Goal: Task Accomplishment & Management: Manage account settings

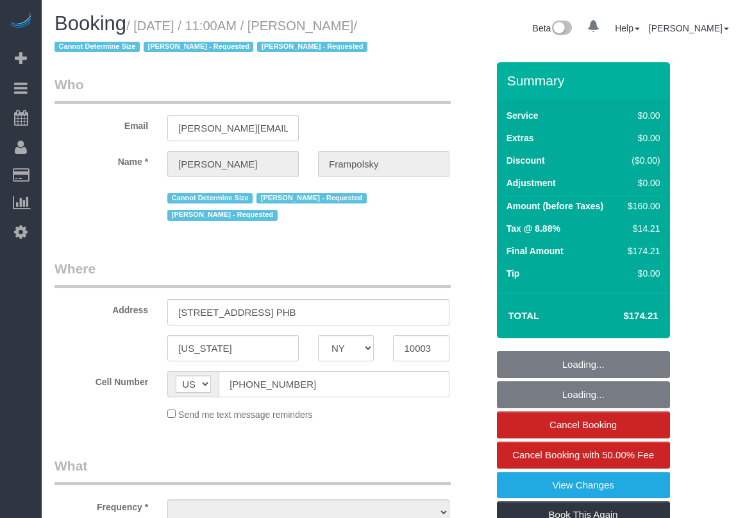
select select "NY"
select select "1"
select select "number:59"
select select "number:72"
select select "number:15"
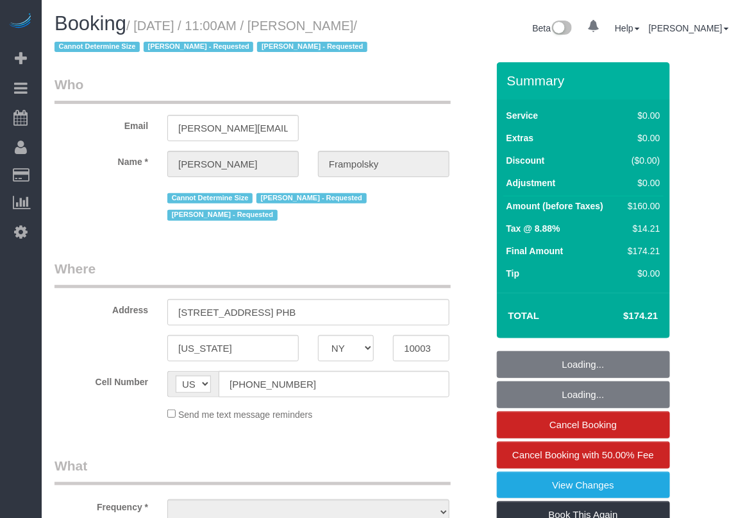
select select "number:7"
select select "string:stripe-pm_1QjVlC4VGloSiKo7wAOhglht"
select select "object:939"
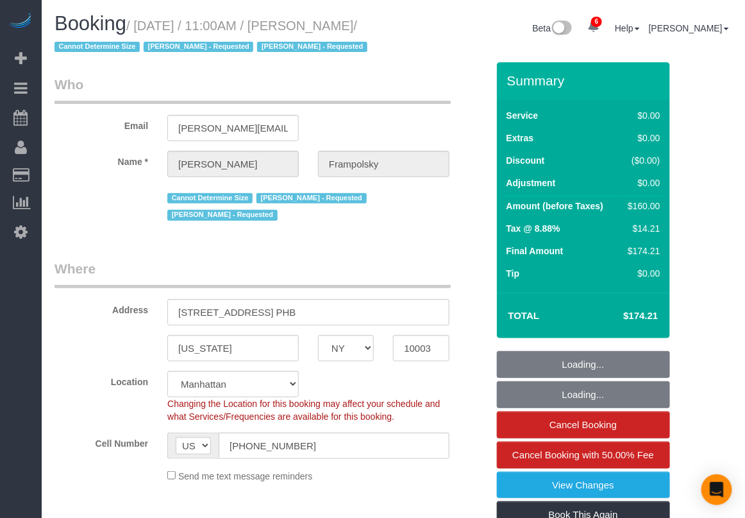
select select "spot1"
select select "object:952"
select select "1"
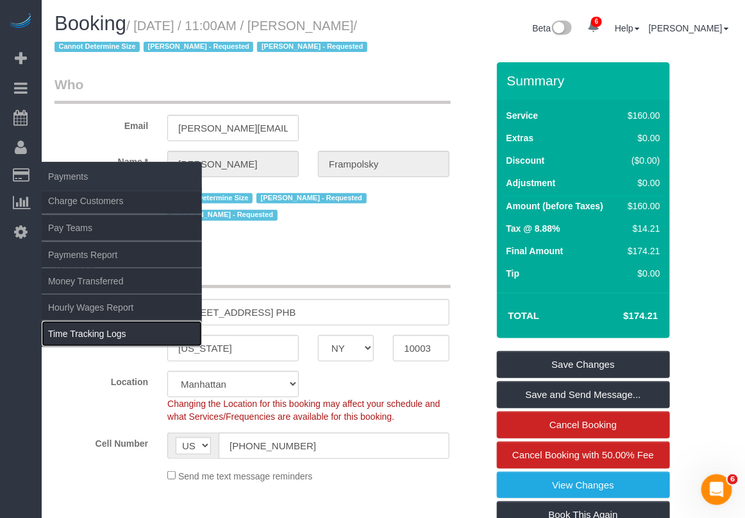
click at [98, 335] on link "Time Tracking Logs" at bounding box center [122, 334] width 160 height 26
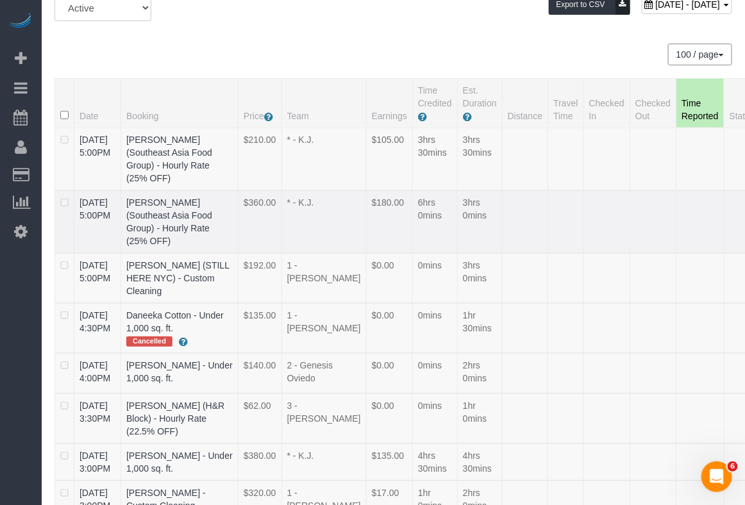
scroll to position [80, 0]
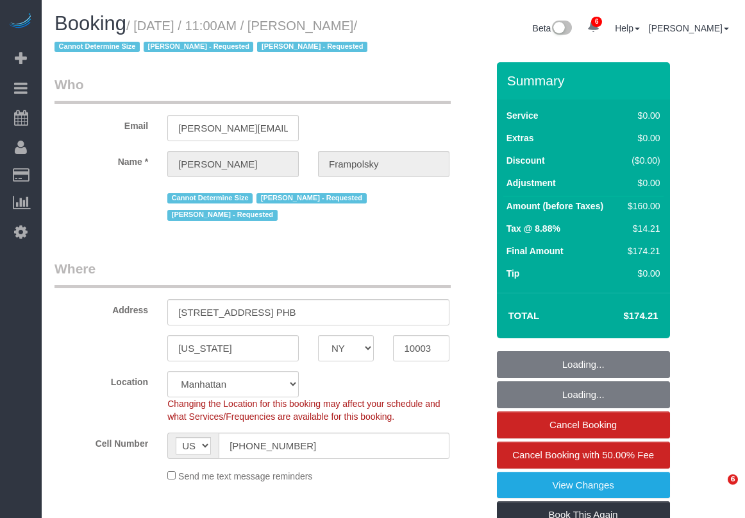
select select "NY"
select select "number:59"
select select "number:72"
select select "number:15"
select select "number:7"
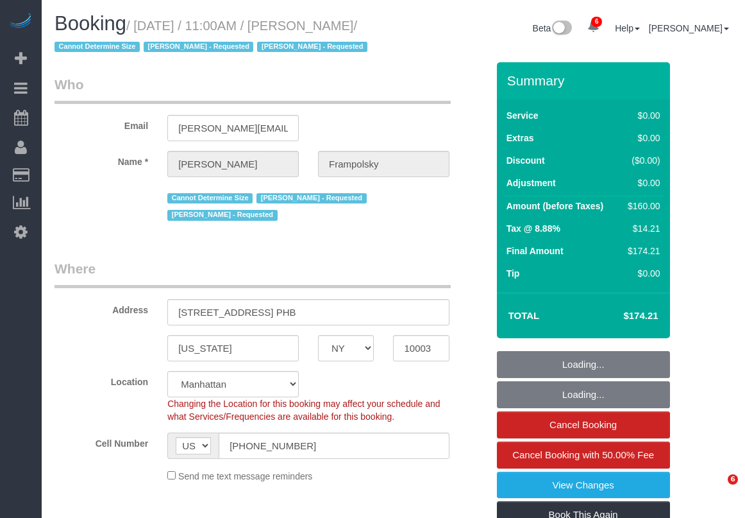
select select "1"
select select "spot1"
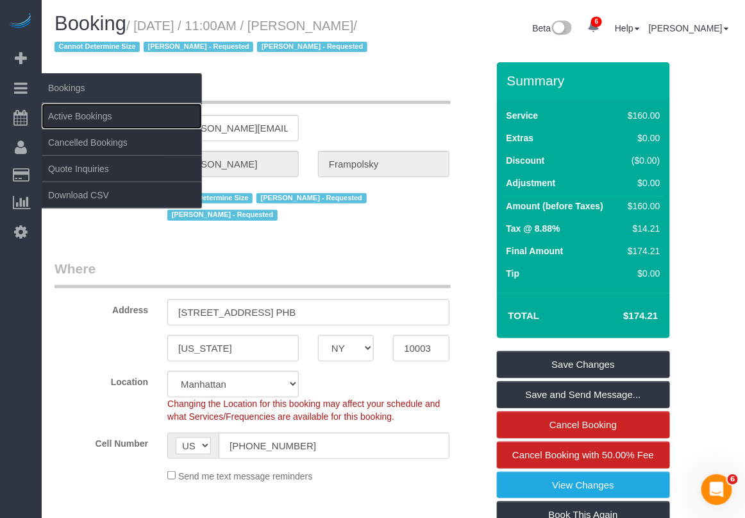
drag, startPoint x: 60, startPoint y: 114, endPoint x: 114, endPoint y: 72, distance: 67.7
click at [61, 114] on link "Active Bookings" at bounding box center [122, 116] width 160 height 26
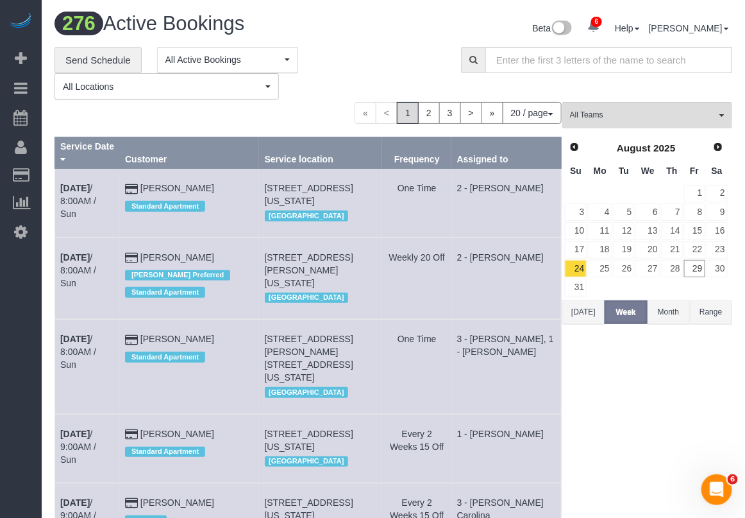
click at [593, 314] on button "[DATE]" at bounding box center [584, 312] width 42 height 24
click at [640, 115] on span "All Teams" at bounding box center [643, 115] width 146 height 11
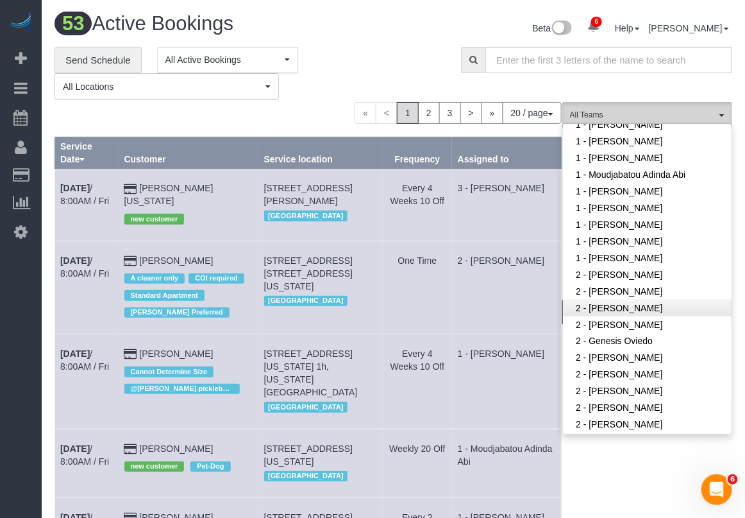
scroll to position [561, 0]
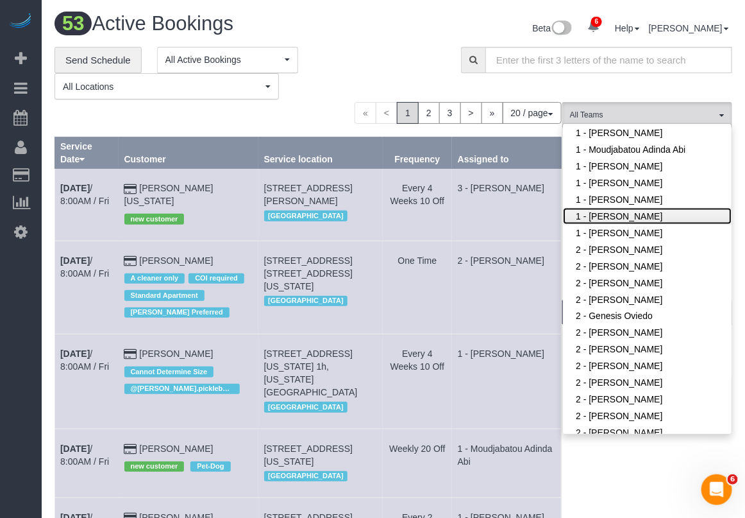
click at [604, 217] on link "1 - [PERSON_NAME]" at bounding box center [647, 216] width 169 height 17
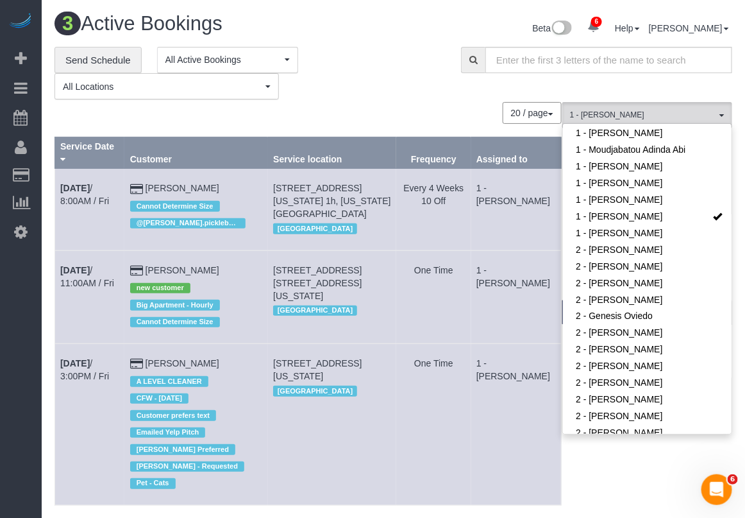
click at [312, 492] on table "Service Date Customer Service location Frequency Assigned to Aug 29th / 8:00AM …" at bounding box center [308, 321] width 507 height 368
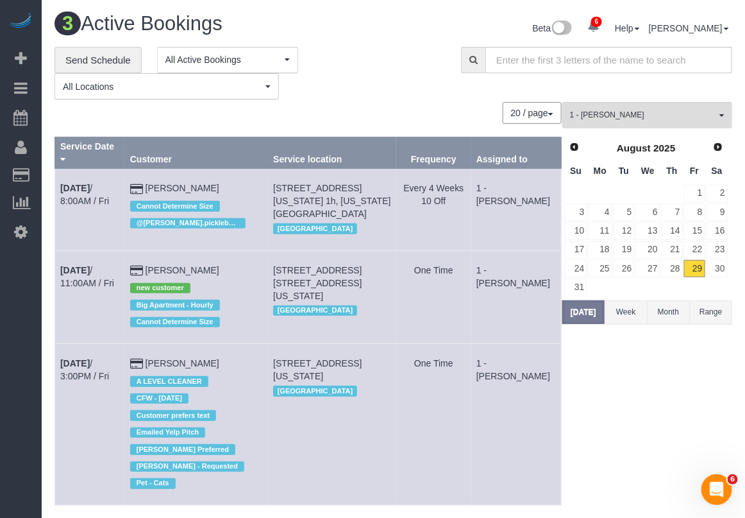
click at [616, 85] on div "**********" at bounding box center [393, 73] width 697 height 53
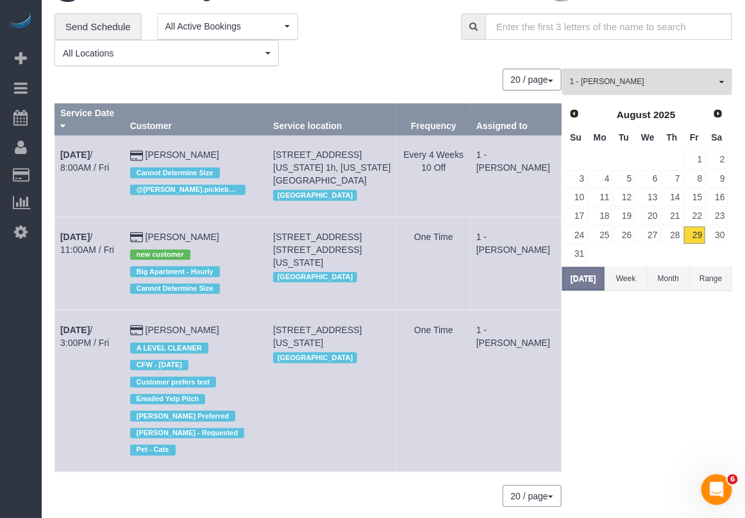
scroll to position [66, 0]
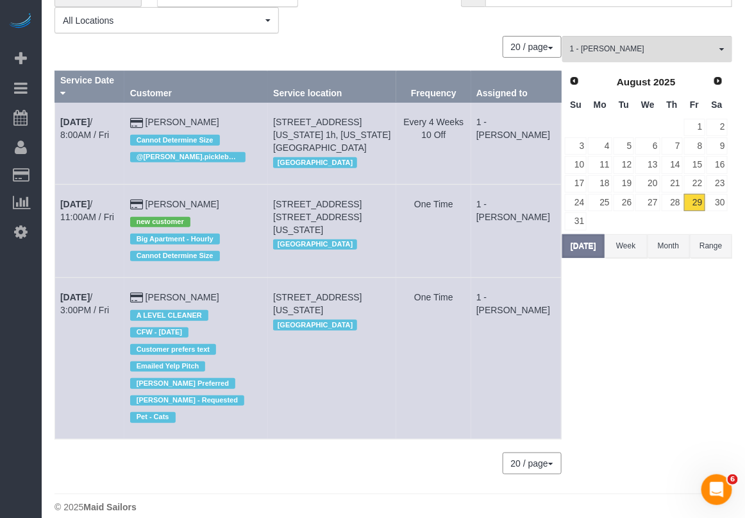
drag, startPoint x: 253, startPoint y: 109, endPoint x: 151, endPoint y: 106, distance: 102.7
click at [151, 106] on td "Meghan Buonocore Cannot Determine Size @nicole.pickleball - coupon" at bounding box center [195, 143] width 143 height 81
copy td "[PERSON_NAME]"
drag, startPoint x: 616, startPoint y: 465, endPoint x: 609, endPoint y: 462, distance: 7.8
click at [616, 465] on div "1 - Xiomara Inga All Teams Remove Team Filters * - K.J. *Irene Flores - Test 00…" at bounding box center [648, 261] width 170 height 450
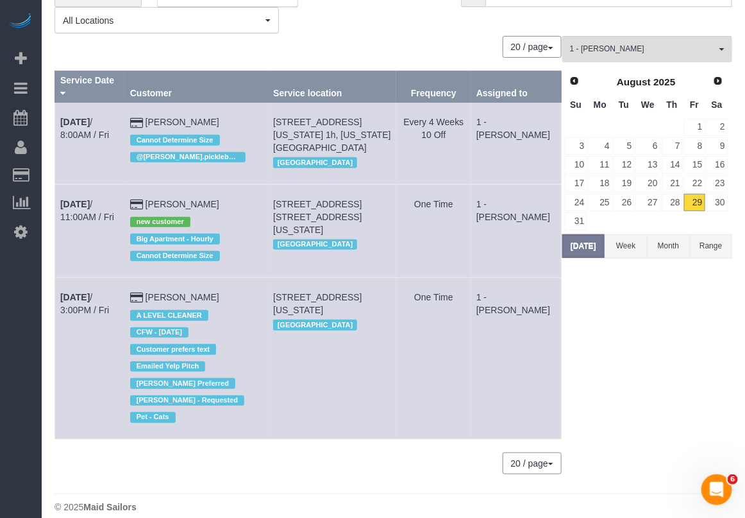
click at [479, 508] on div "3 Active Bookings Beta 6 Your Notifications You have 0 alerts × You have 2 to c…" at bounding box center [394, 233] width 704 height 598
drag, startPoint x: 55, startPoint y: 187, endPoint x: 239, endPoint y: 191, distance: 184.8
click at [241, 192] on tr "Aug 29th / 11:00AM / Fri Arnon Lambroza new customer Big Apartment - Hourly Can…" at bounding box center [308, 230] width 507 height 93
copy tr "Aug 29th / 11:00AM / Fri Arnon Lambroza"
drag, startPoint x: 294, startPoint y: 189, endPoint x: 394, endPoint y: 203, distance: 101.7
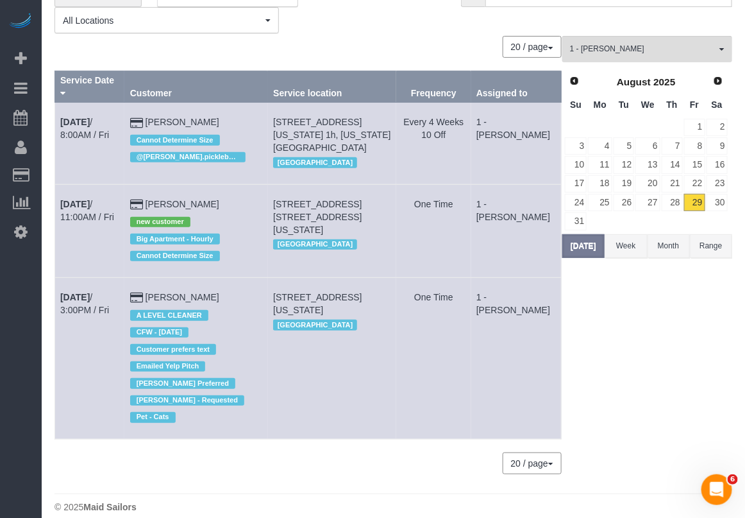
click at [394, 203] on td "108 East 82nd Street, Apt. 4b, New York, NY 10028 Manhattan" at bounding box center [332, 230] width 129 height 93
copy span "108 East 82nd Street, Apt. 4b, New York, NY 10028"
click at [90, 199] on b "[DATE]" at bounding box center [75, 204] width 30 height 10
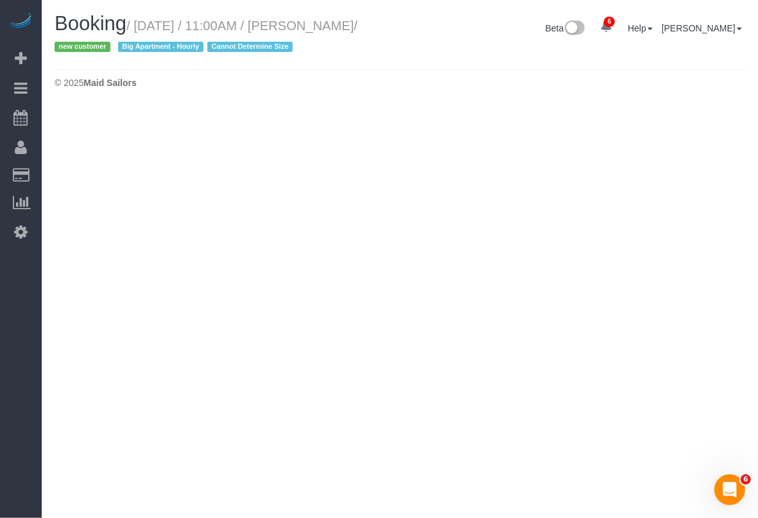
select select "NY"
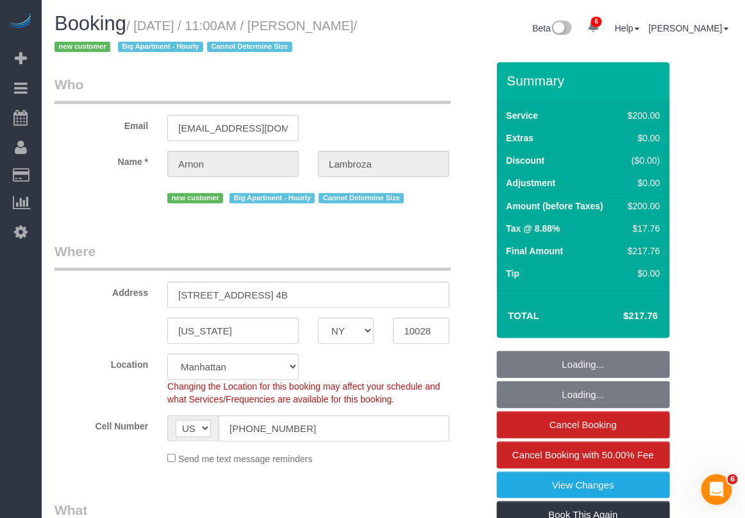
select select "object:3358"
select select "spot6"
select select "number:59"
select select "number:90"
select select "number:15"
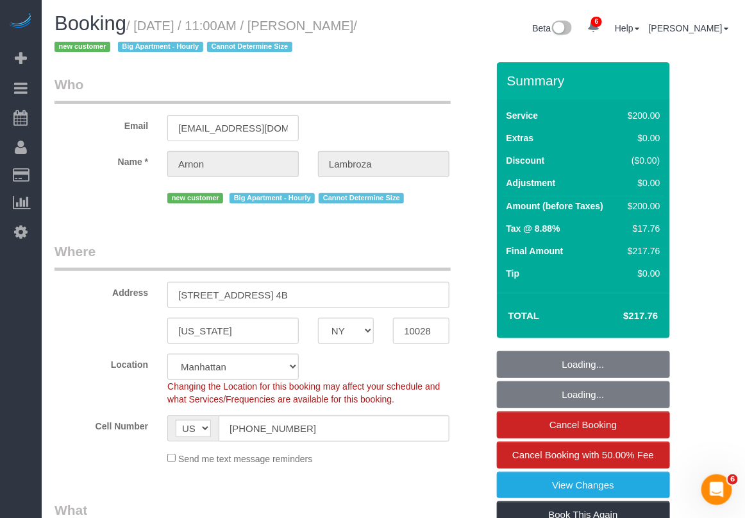
select select "number:6"
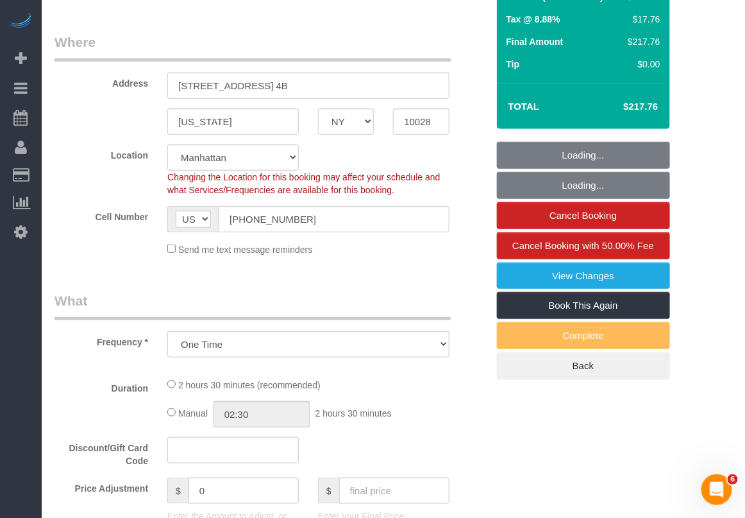
select select "string:stripe-pm_1S13iP4VGloSiKo7nHjAGeIc"
select select "150"
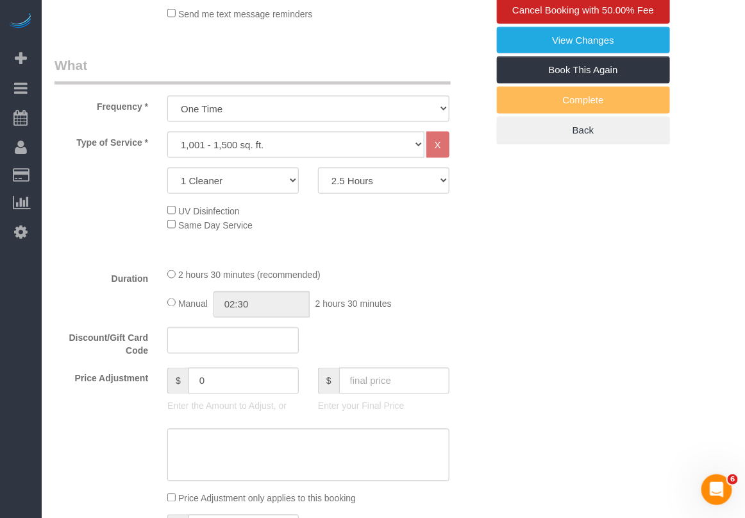
scroll to position [481, 0]
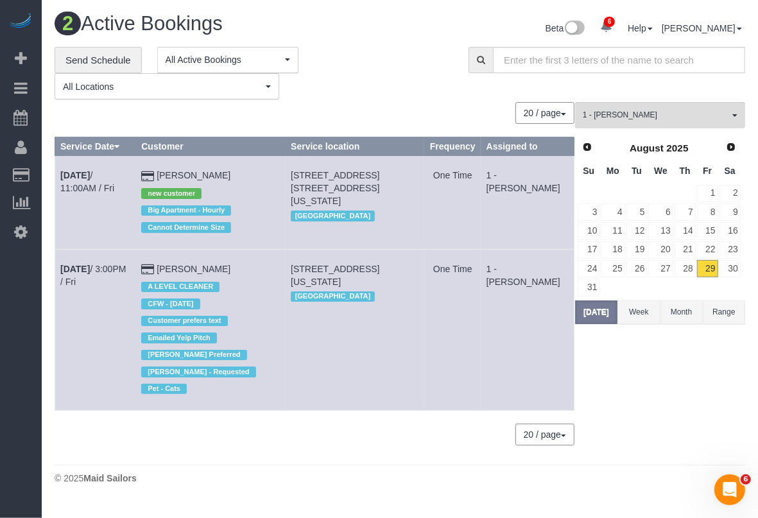
drag, startPoint x: 55, startPoint y: 264, endPoint x: 226, endPoint y: 268, distance: 170.7
click at [226, 268] on tr "Aug 29th / 3:00PM / Fri Jeffrey Davis A LEVEL CLEANER CFW - 08/12/25 Customer p…" at bounding box center [314, 329] width 519 height 161
copy tr "Aug 29th / 3:00PM / Fri Jeffrey Davis"
drag, startPoint x: 308, startPoint y: 258, endPoint x: 400, endPoint y: 284, distance: 95.2
click at [400, 284] on td "150 East 44th Street Apt 34g, New York, NY 10017 Manhattan" at bounding box center [354, 329] width 139 height 161
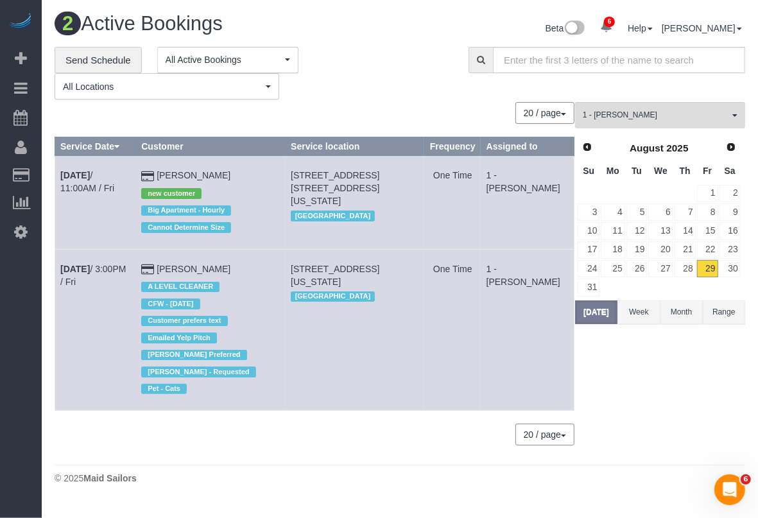
copy span "150 East 44th Street Apt 34g, New York, NY 10017"
drag, startPoint x: 120, startPoint y: 268, endPoint x: 250, endPoint y: 276, distance: 130.4
click at [120, 269] on link "Aug 29th / 3:00PM / Fri" at bounding box center [92, 275] width 65 height 23
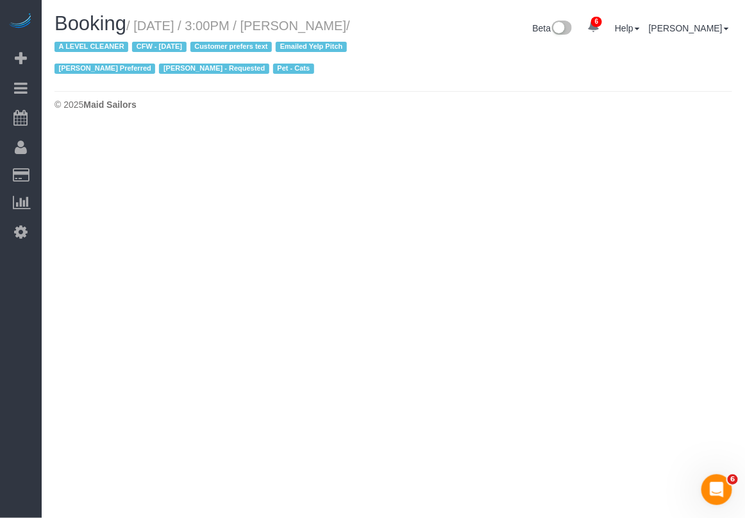
select select "NY"
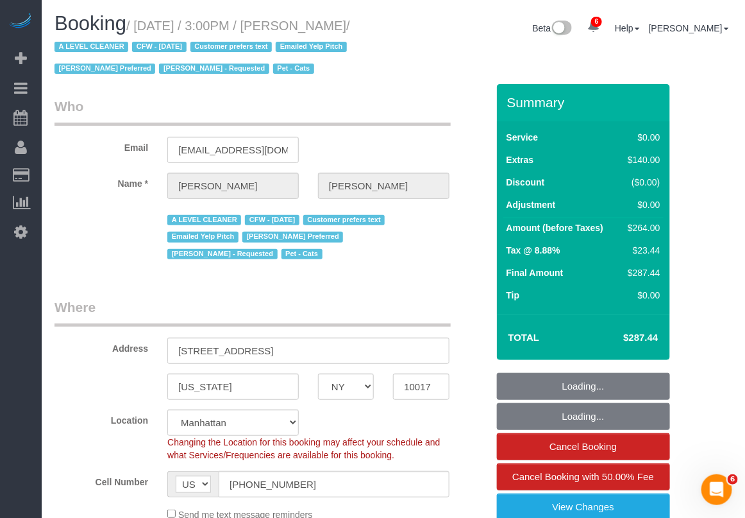
select select "object:4984"
select select "number:59"
select select "number:75"
select select "number:14"
select select "number:6"
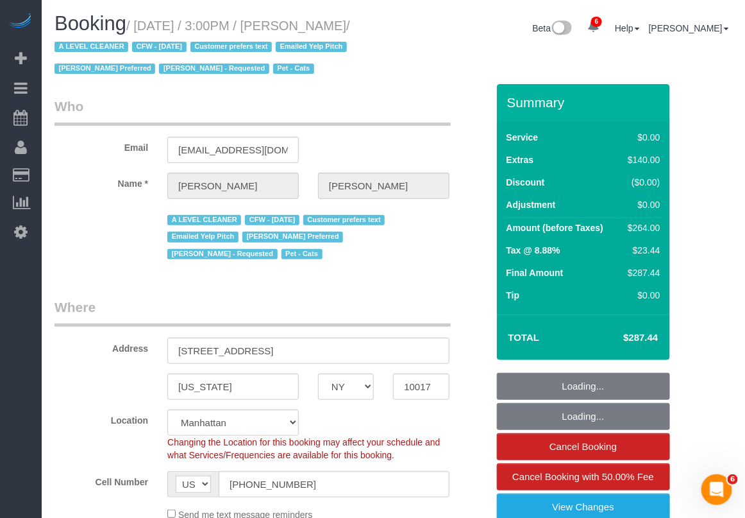
select select "object:5531"
select select "spot53"
select select "1"
select select "2"
select select "string:stripe-pm_1ReC674VGloSiKo7UKl3QXXs"
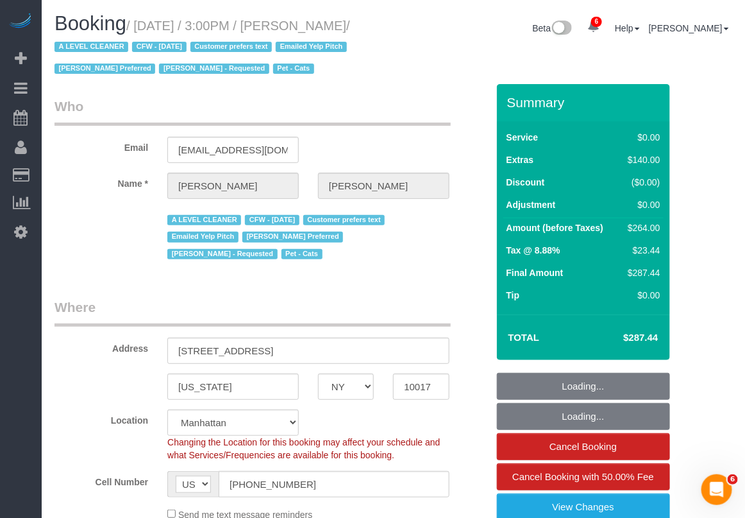
select select "1"
select select "2"
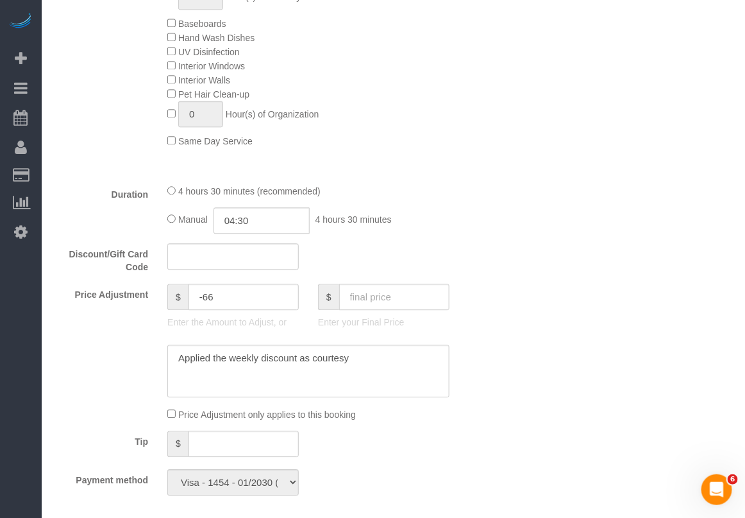
scroll to position [802, 0]
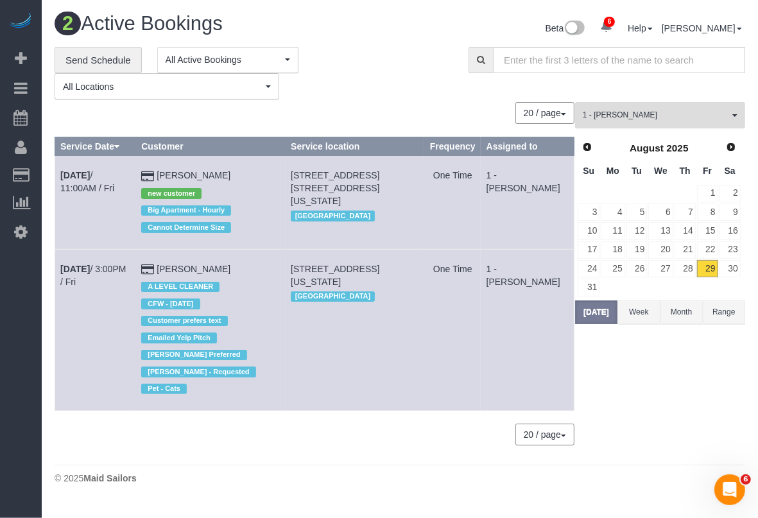
click at [665, 110] on span "1 - [PERSON_NAME]" at bounding box center [655, 115] width 146 height 11
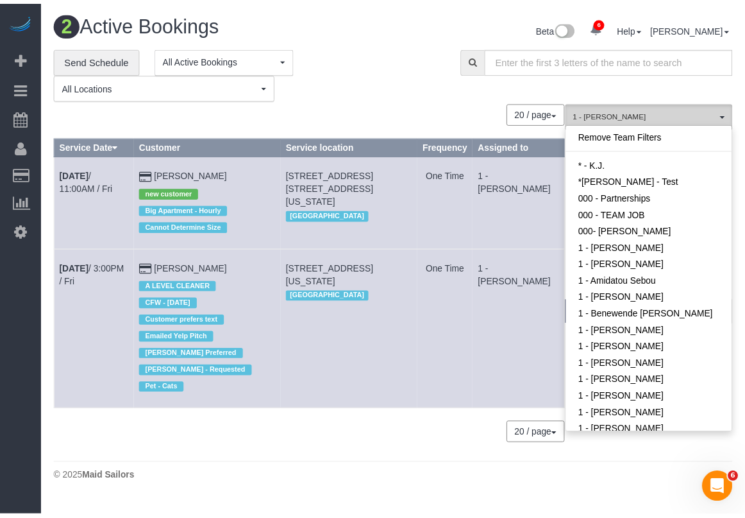
scroll to position [498, 0]
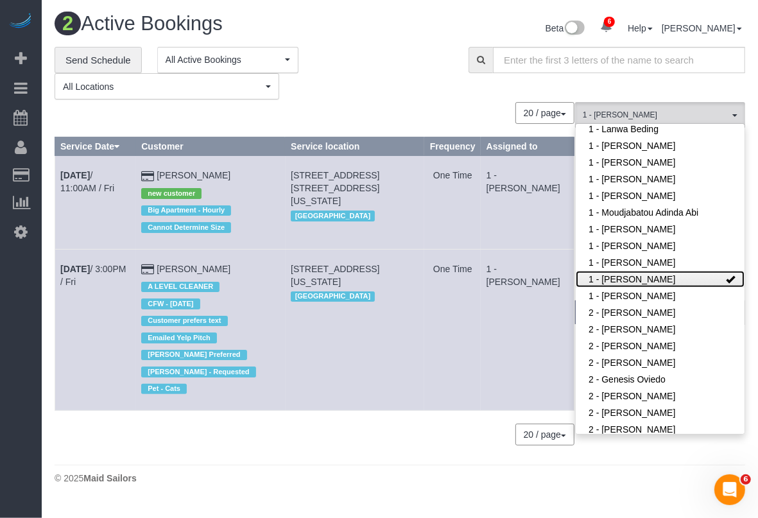
click at [657, 274] on link "1 - [PERSON_NAME]" at bounding box center [659, 279] width 169 height 17
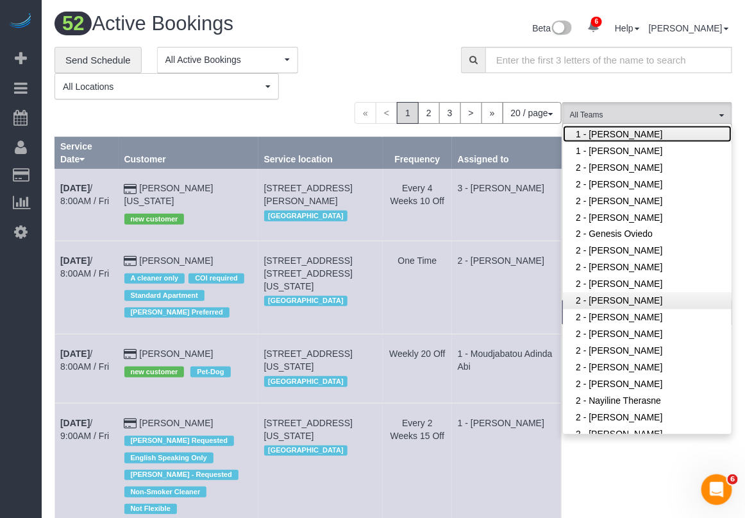
scroll to position [739, 0]
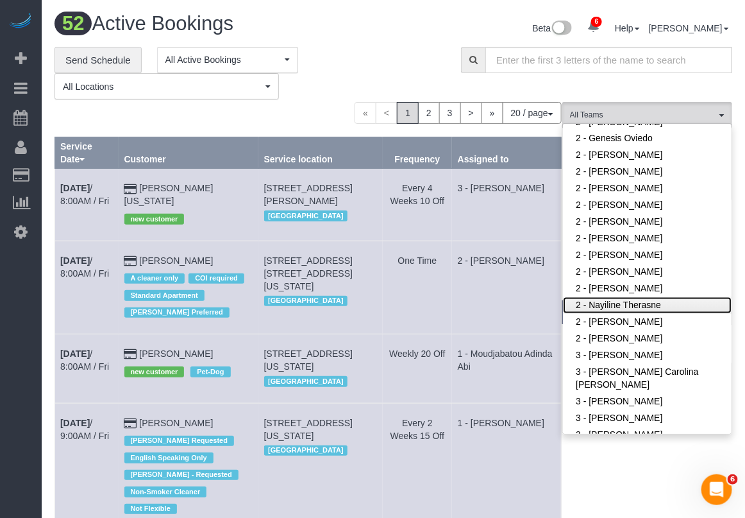
click at [614, 303] on link "2 - Nayiline Therasne" at bounding box center [647, 305] width 169 height 17
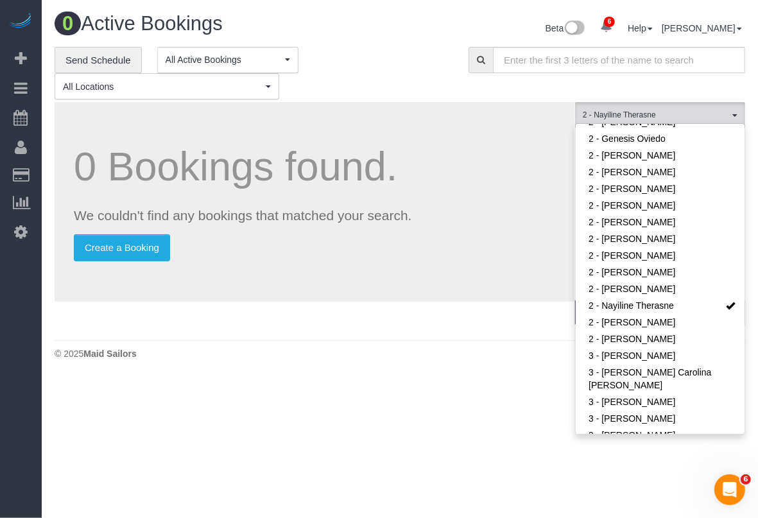
click at [379, 55] on div "**********" at bounding box center [252, 73] width 394 height 53
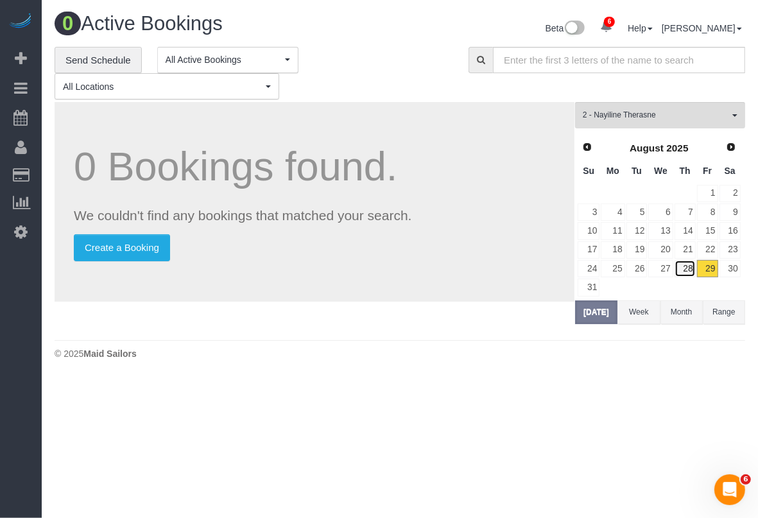
click at [687, 273] on link "28" at bounding box center [684, 268] width 21 height 17
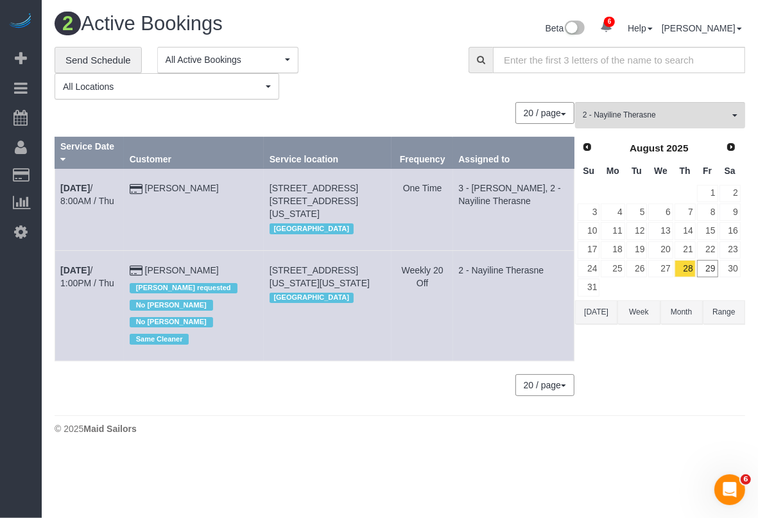
drag, startPoint x: 235, startPoint y: 241, endPoint x: 171, endPoint y: 241, distance: 64.1
click at [158, 250] on td "Christopher Doyle Maria camas requested No Ana Araujo No Paula Avila Same Clean…" at bounding box center [194, 305] width 140 height 110
copy link "Christopher Doyle"
click at [670, 350] on div "2 - Nayiline Therasne All Teams Remove Team Filters * - K.J. *Irene Flores - Te…" at bounding box center [660, 255] width 170 height 306
click at [80, 265] on b "Aug 28th" at bounding box center [75, 270] width 30 height 10
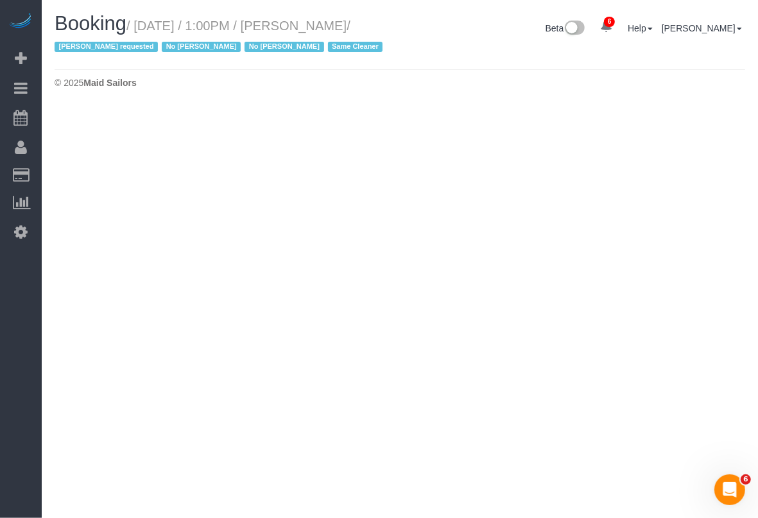
select select "NY"
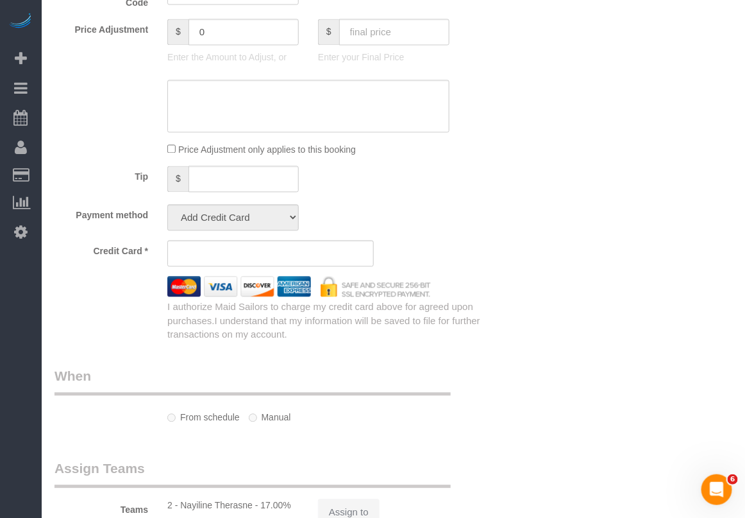
select select "object:7355"
select select "spot100"
select select "number:89"
select select "number:90"
select select "number:15"
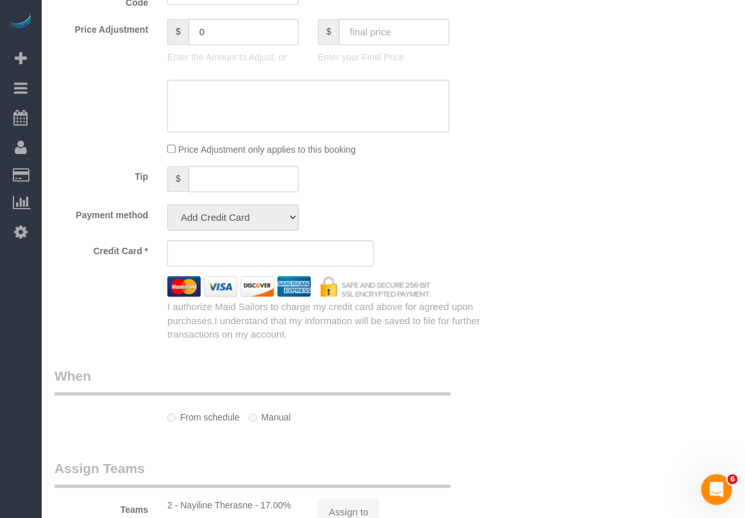
select select "number:6"
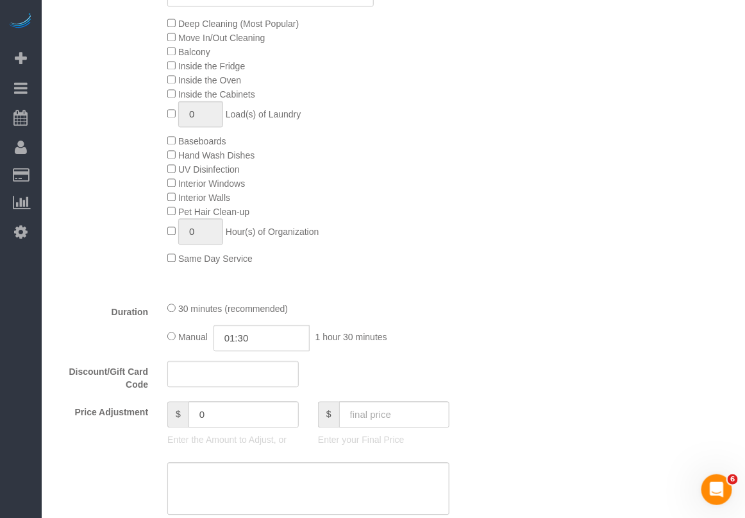
select select "string:stripe-pm_1RlZe34VGloSiKo7V0Y4Tepe"
select select "object:7865"
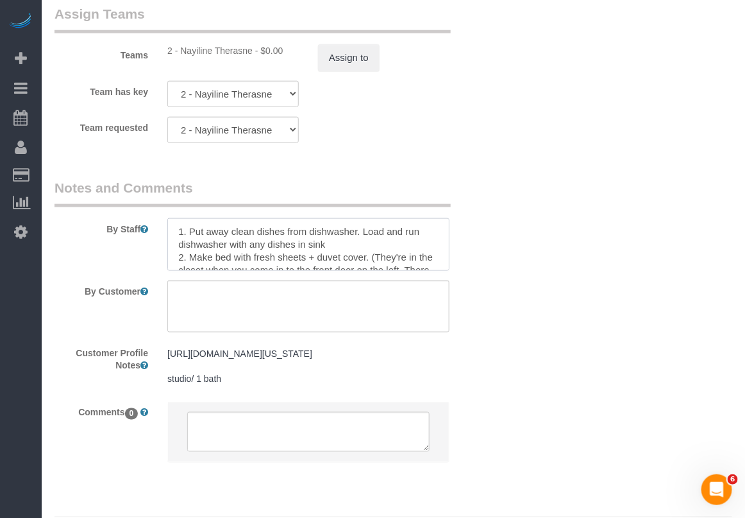
scroll to position [28, 0]
click at [443, 225] on textarea at bounding box center [308, 244] width 282 height 53
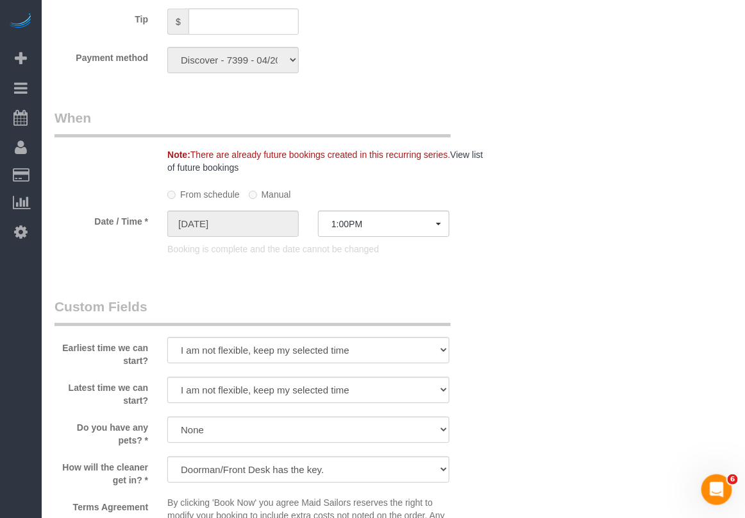
scroll to position [1069, 0]
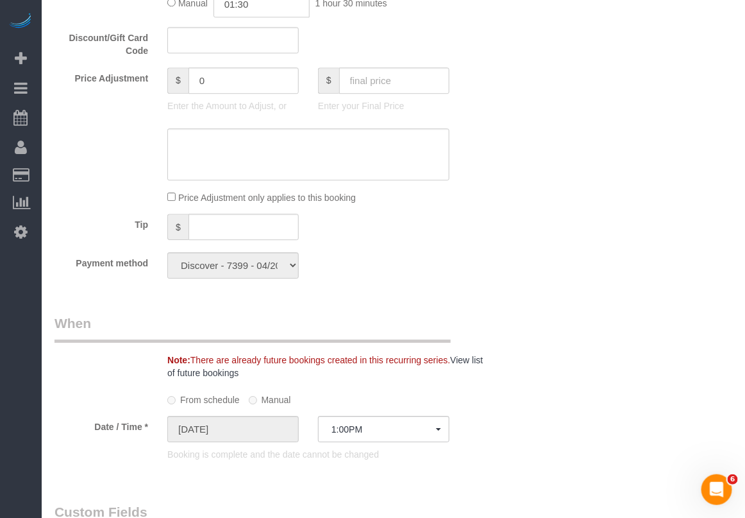
click at [672, 51] on div "Who Email cjdoyle11@hotmail.com Name * Christopher Doyle Maria camas requested …" at bounding box center [394, 163] width 678 height 2297
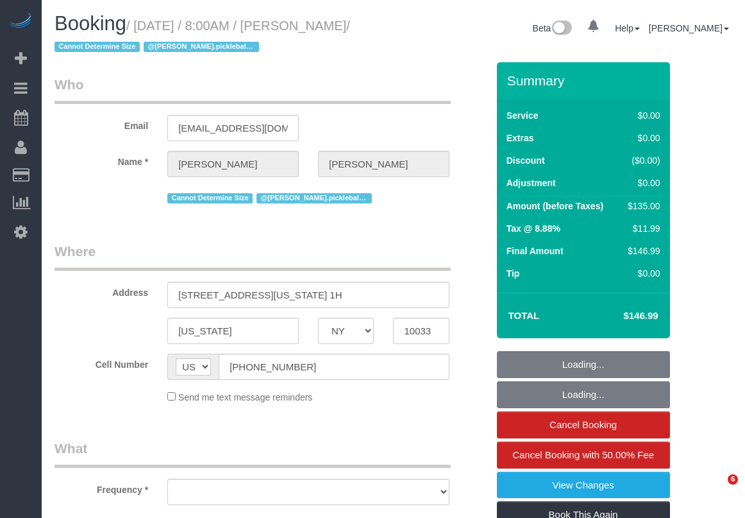
select select "NY"
select select "object:666"
select select "number:56"
select select "number:90"
select select "number:15"
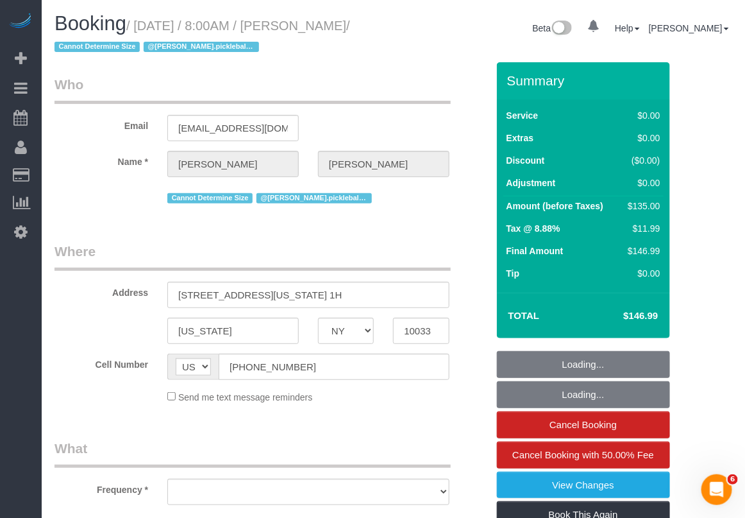
select select "number:5"
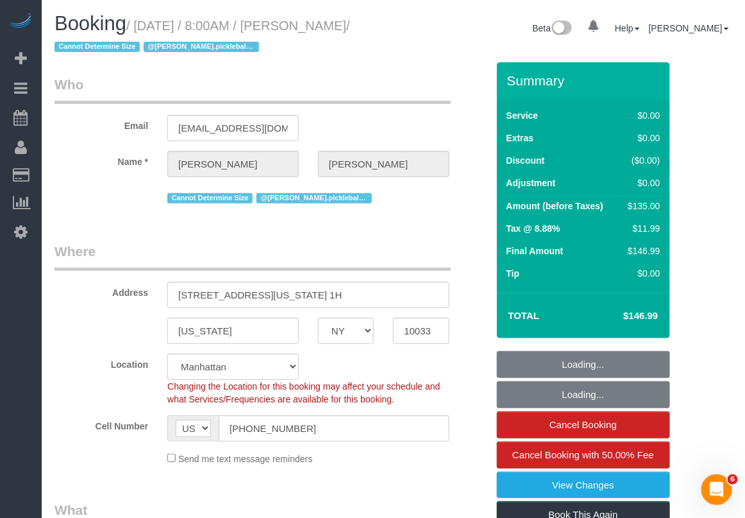
select select "string:stripe-pm_1QH8pE4VGloSiKo7WdYkAuZV"
select select "object:1334"
select select "spot1"
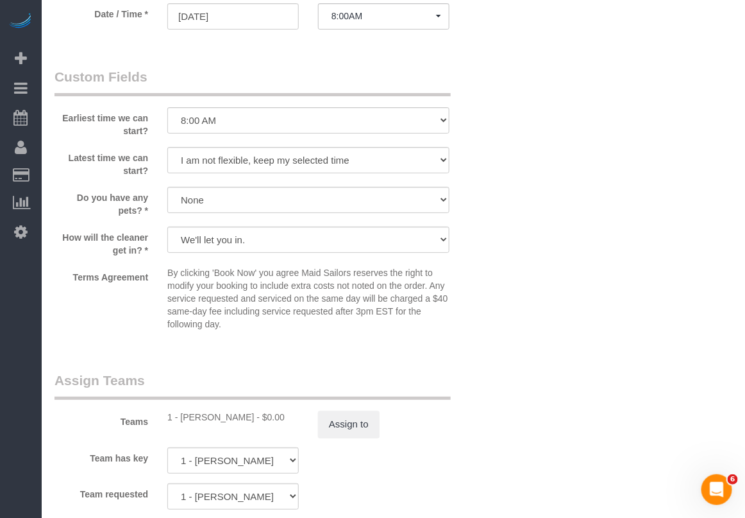
scroll to position [1303, 0]
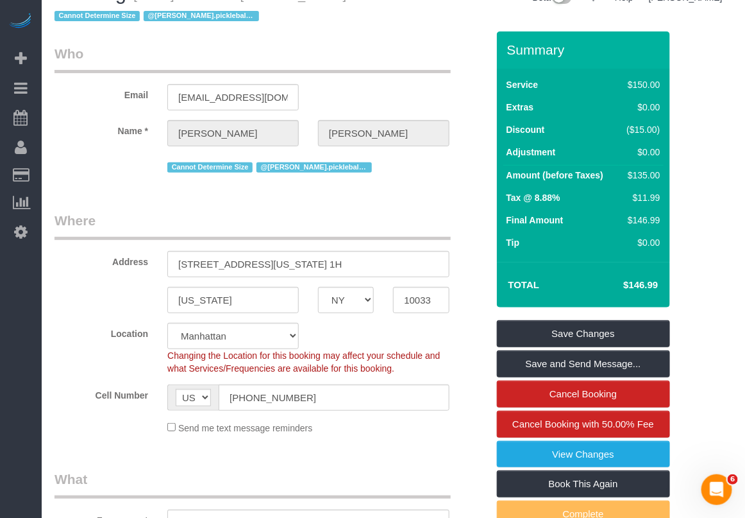
scroll to position [0, 0]
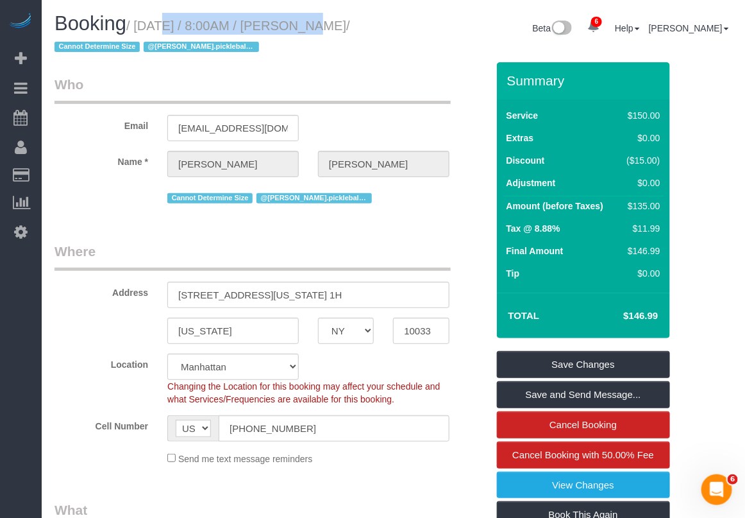
drag, startPoint x: 138, startPoint y: 28, endPoint x: 287, endPoint y: 29, distance: 148.8
click at [287, 29] on small "/ August 29, 2025 / 8:00AM / Meghan Buonocore / Cannot Determine Size @nicole.p…" at bounding box center [203, 37] width 296 height 36
copy small "August 29, 2025 / 8:00AM"
drag, startPoint x: 177, startPoint y: 298, endPoint x: 353, endPoint y: 306, distance: 175.9
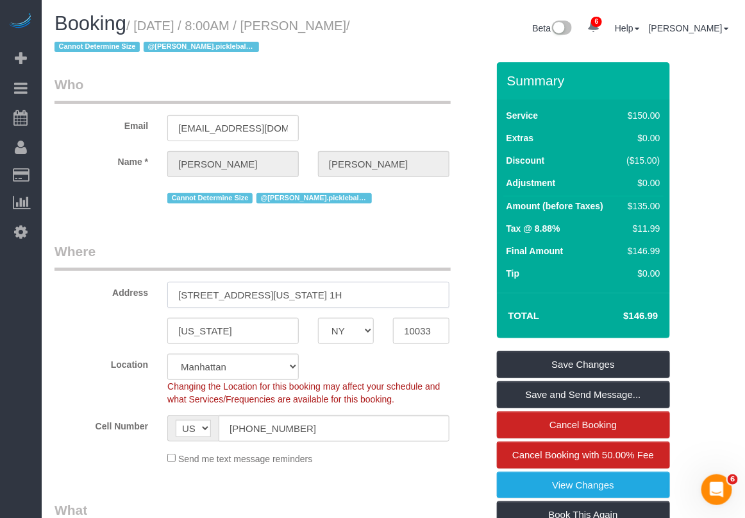
click at [353, 306] on input "518 Fort Washington Avenue, Apt. 1H" at bounding box center [308, 295] width 282 height 26
click at [409, 322] on input "10033" at bounding box center [421, 331] width 56 height 26
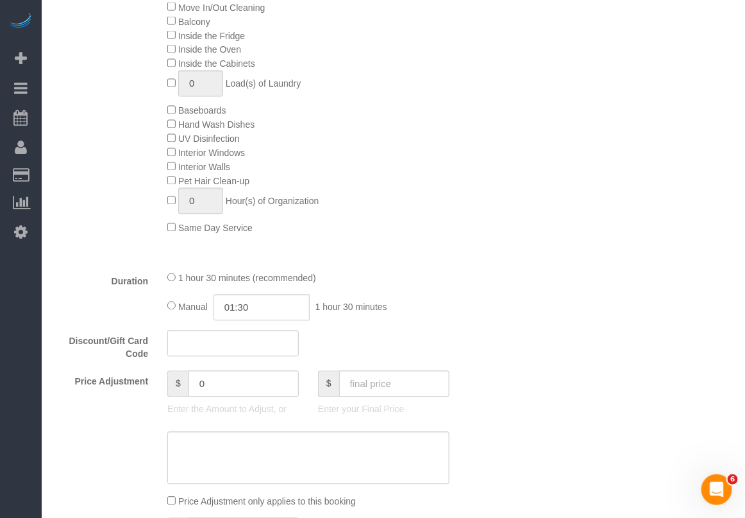
scroll to position [882, 0]
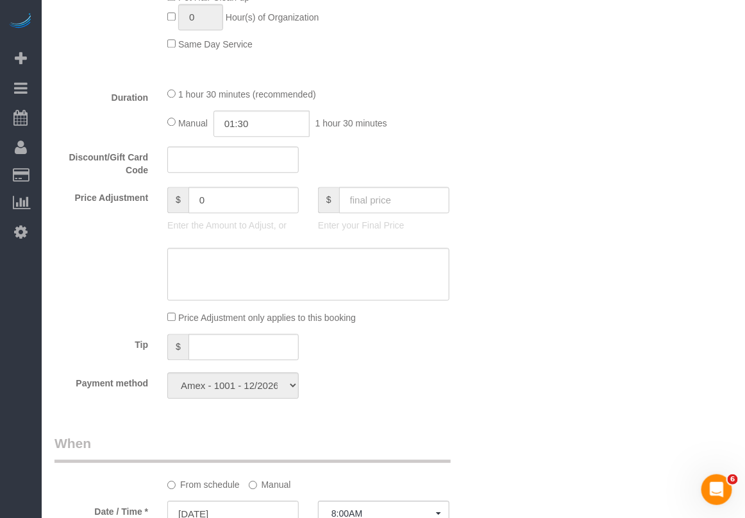
drag, startPoint x: 589, startPoint y: 280, endPoint x: 340, endPoint y: 100, distance: 306.9
click at [589, 279] on div "Who Email megs7209@gmail.com Name * Meghan Buonocore Cannot Determine Size @nic…" at bounding box center [394, 277] width 678 height 2194
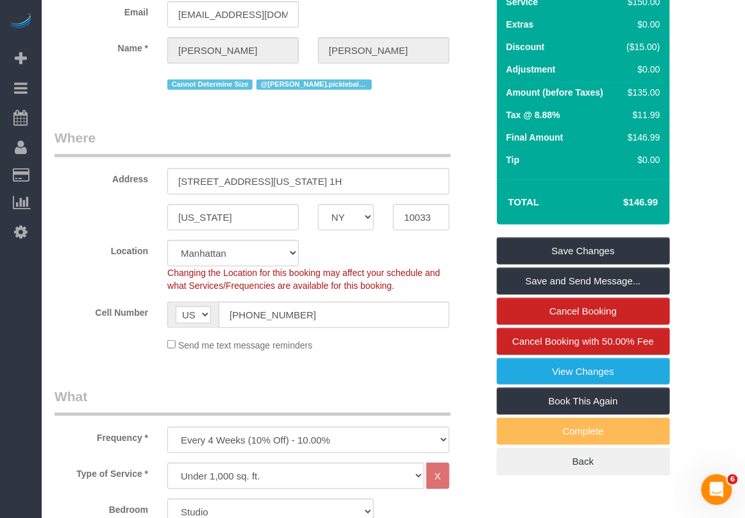
scroll to position [0, 0]
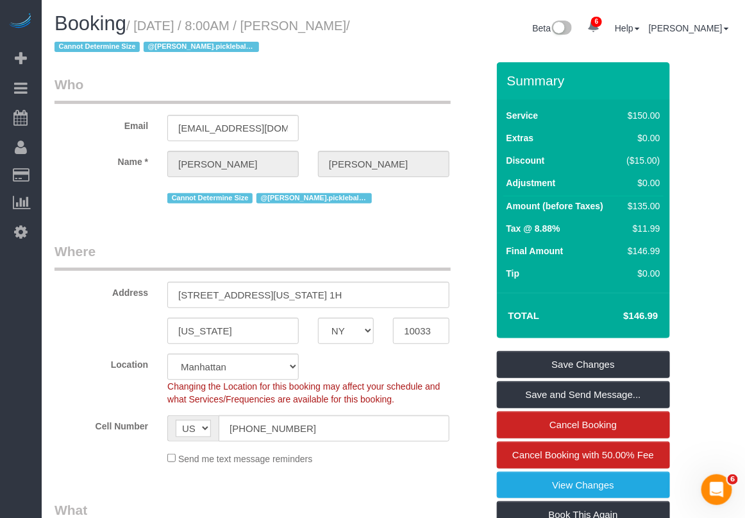
drag, startPoint x: 139, startPoint y: 26, endPoint x: 119, endPoint y: 51, distance: 32.0
click at [119, 51] on small "/ August 29, 2025 / 8:00AM / Meghan Buonocore / Cannot Determine Size @nicole.p…" at bounding box center [203, 37] width 296 height 36
copy small "August 29, 2025 / 8:00AM / Meghan Buonocore"
drag, startPoint x: 720, startPoint y: 226, endPoint x: 657, endPoint y: 219, distance: 63.2
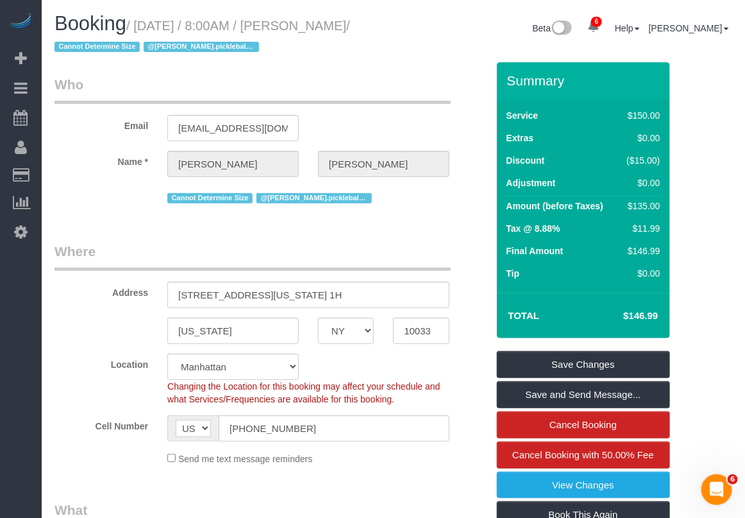
drag, startPoint x: 296, startPoint y: 26, endPoint x: 114, endPoint y: 48, distance: 184.1
click at [114, 48] on small "/ August 29, 2025 / 8:00AM / Meghan Buonocore / Cannot Determine Size @nicole.p…" at bounding box center [203, 37] width 296 height 36
copy small "[PERSON_NAME]"
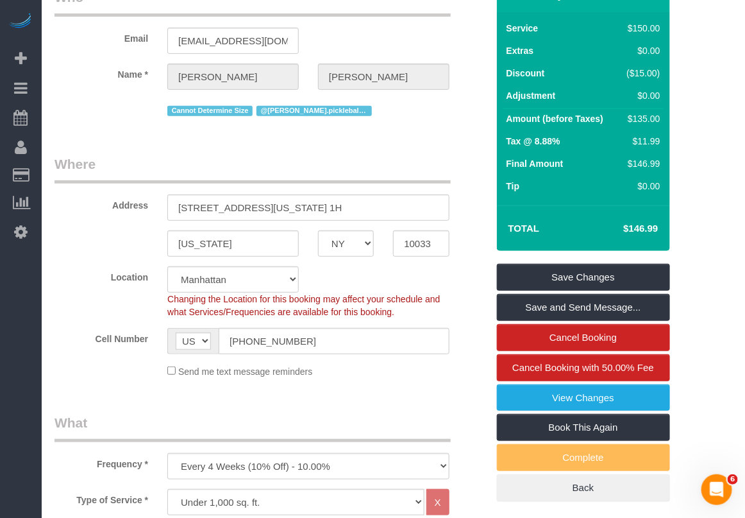
scroll to position [160, 0]
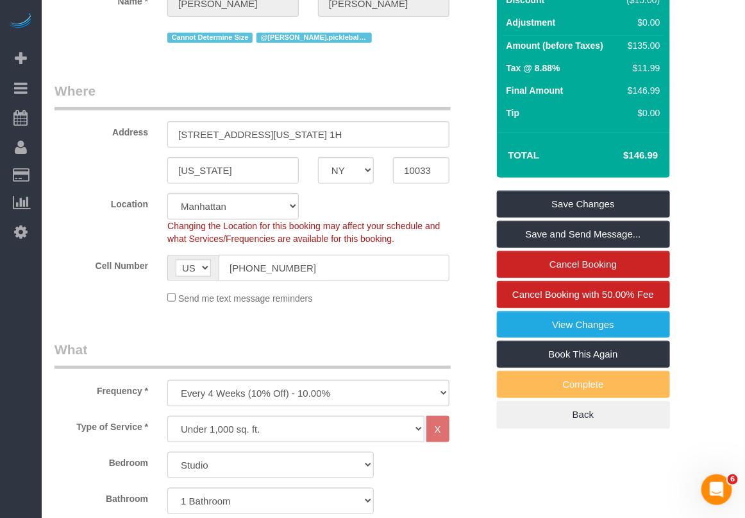
drag, startPoint x: 302, startPoint y: 273, endPoint x: 152, endPoint y: 260, distance: 150.6
click at [152, 260] on div "Cell Number AF AL DZ AD AO AI AQ AG AR AM AW AU AT AZ BS BH BD BB BY BE BZ BJ B…" at bounding box center [271, 268] width 452 height 26
paste input "text"
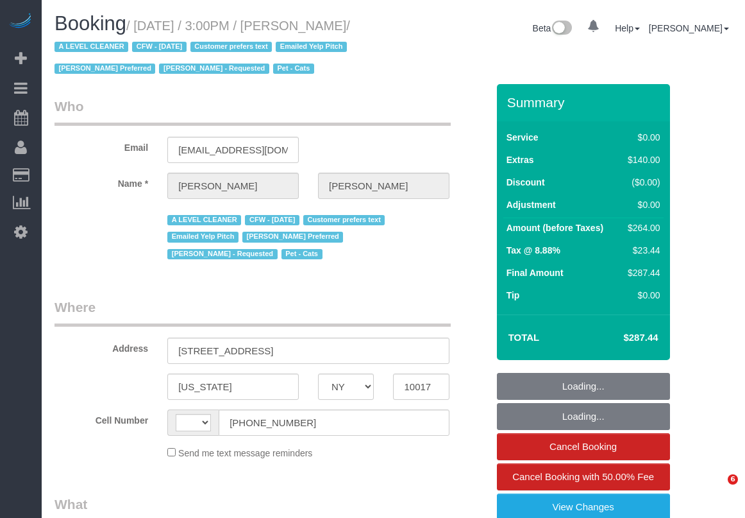
select select "NY"
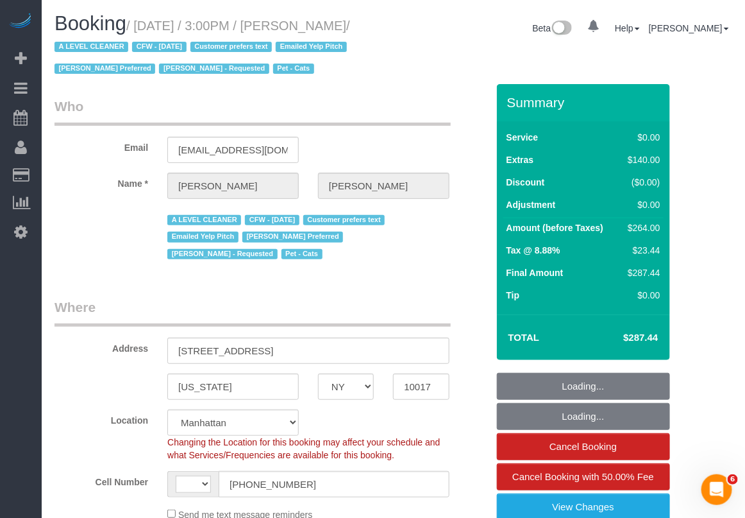
select select "object:482"
select select "string:US"
select select "string:stripe-pm_1ReC674VGloSiKo7UKl3QXXs"
select select "1"
select select "2"
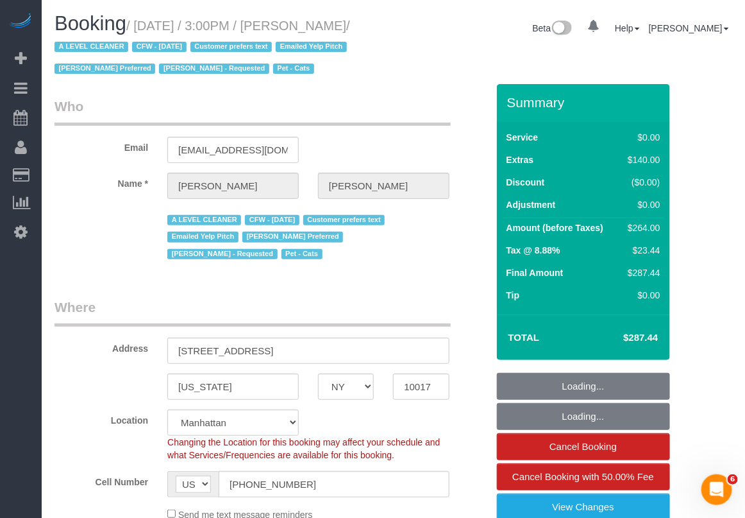
select select "spot1"
select select "number:59"
select select "number:75"
select select "number:14"
select select "number:6"
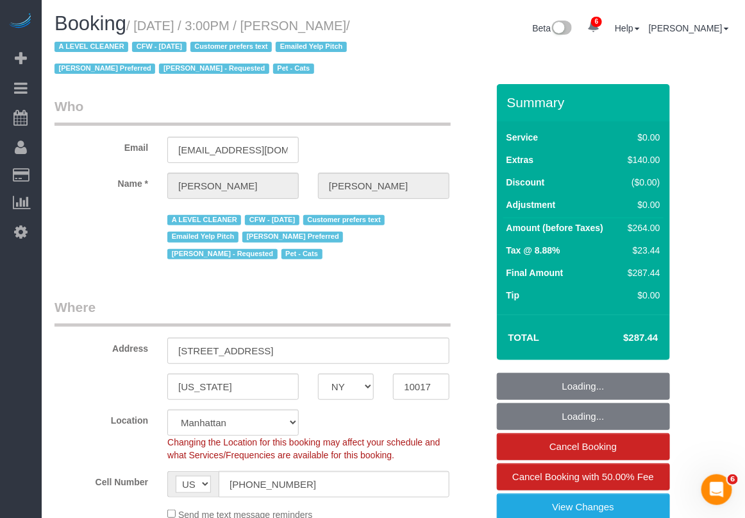
select select "1"
select select "2"
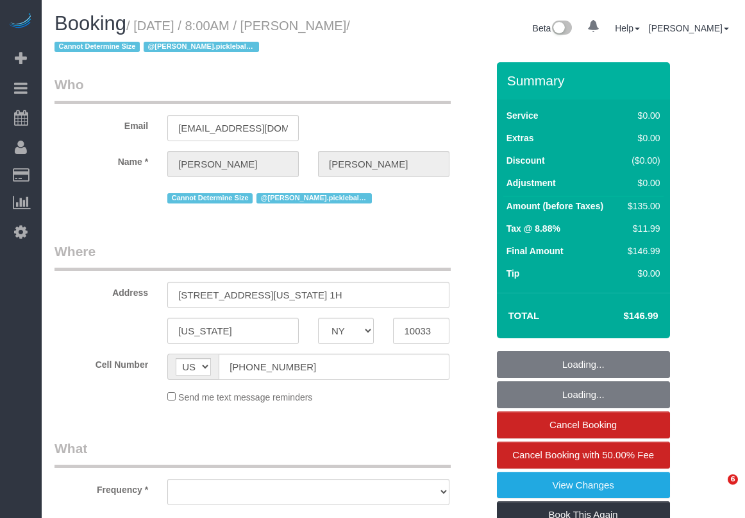
select select "NY"
select select "number:56"
select select "number:90"
select select "number:15"
select select "number:5"
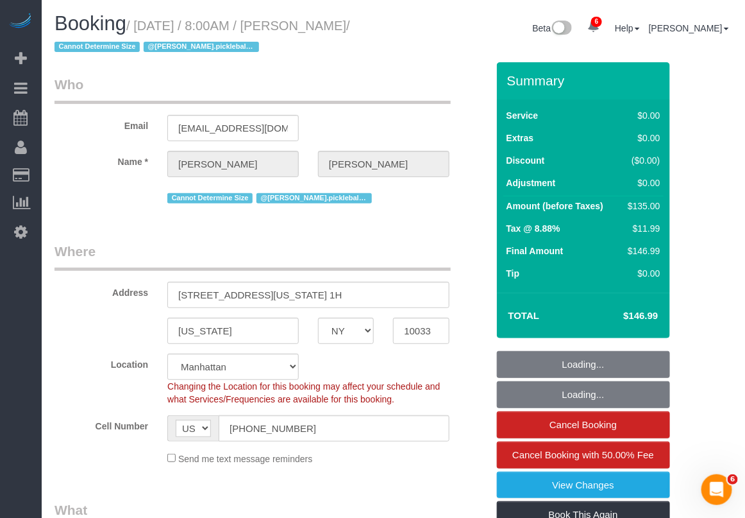
select select "object:829"
select select "spot1"
select select "string:stripe-pm_1QH8pE4VGloSiKo7WdYkAuZV"
select select "object:1334"
drag, startPoint x: 312, startPoint y: 433, endPoint x: 225, endPoint y: 425, distance: 87.6
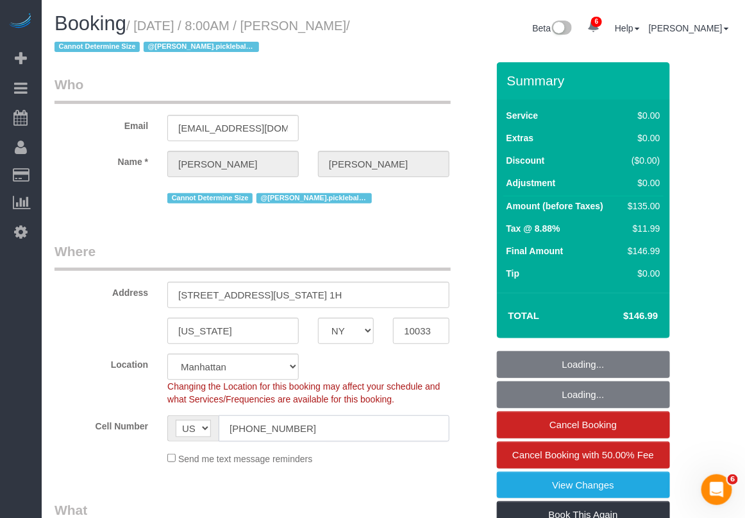
click at [225, 425] on input "[PHONE_NUMBER]" at bounding box center [334, 428] width 231 height 26
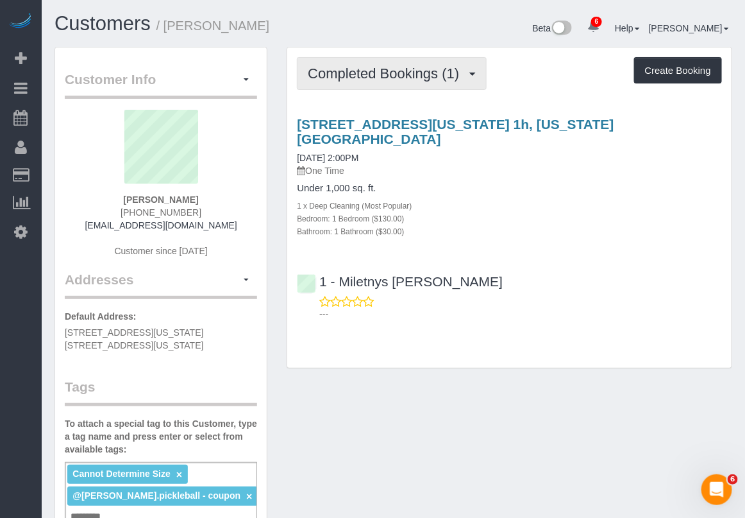
click at [399, 69] on span "Completed Bookings (1)" at bounding box center [387, 73] width 158 height 16
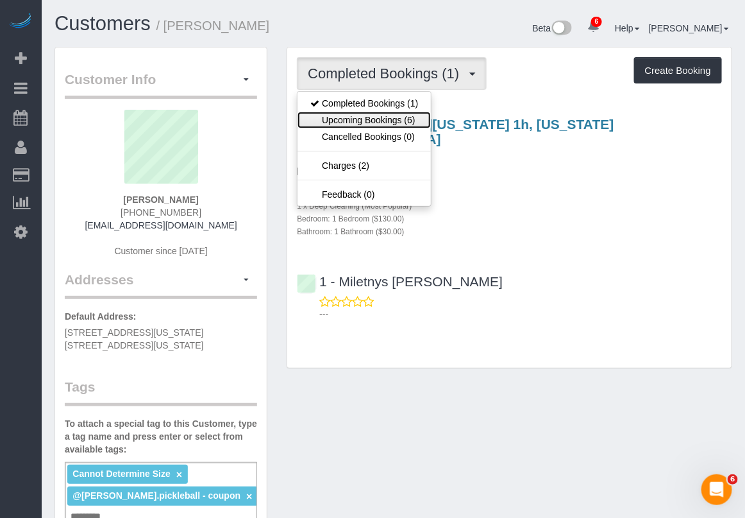
click at [409, 124] on link "Upcoming Bookings (6)" at bounding box center [364, 120] width 133 height 17
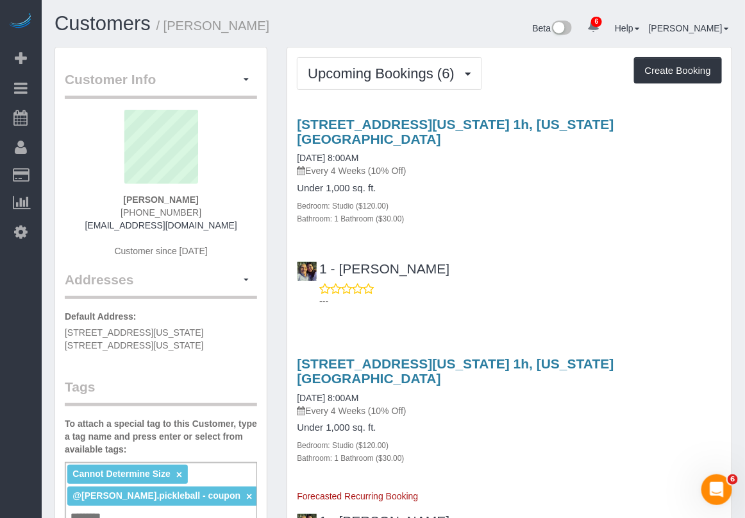
click at [606, 250] on div "1 - [PERSON_NAME] ---" at bounding box center [509, 279] width 445 height 58
click at [690, 212] on div "Bathroom: 1 Bathroom ($30.00)" at bounding box center [509, 218] width 425 height 13
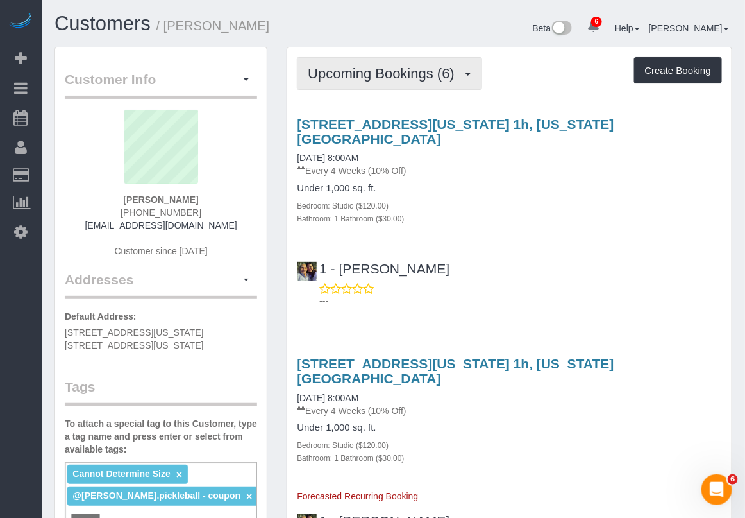
click at [357, 87] on button "Upcoming Bookings (6)" at bounding box center [389, 73] width 185 height 33
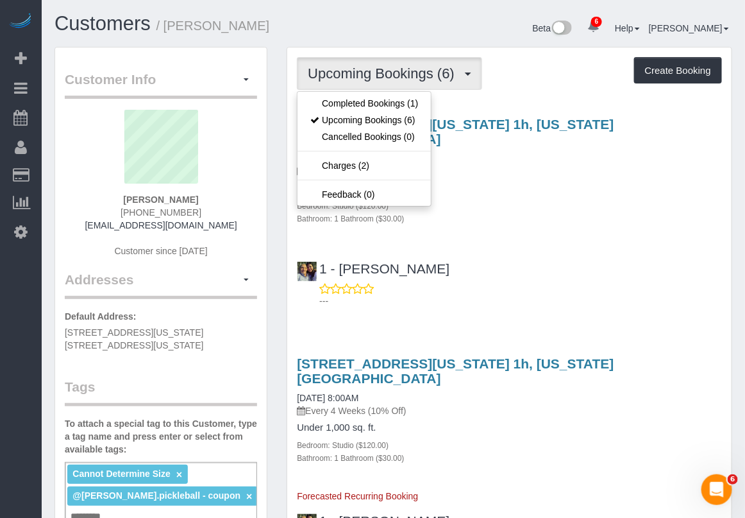
click at [500, 183] on div "Under 1,000 sq. ft. Bedroom: Studio ($120.00) Bathroom: 1 Bathroom ($30.00)" at bounding box center [509, 204] width 425 height 42
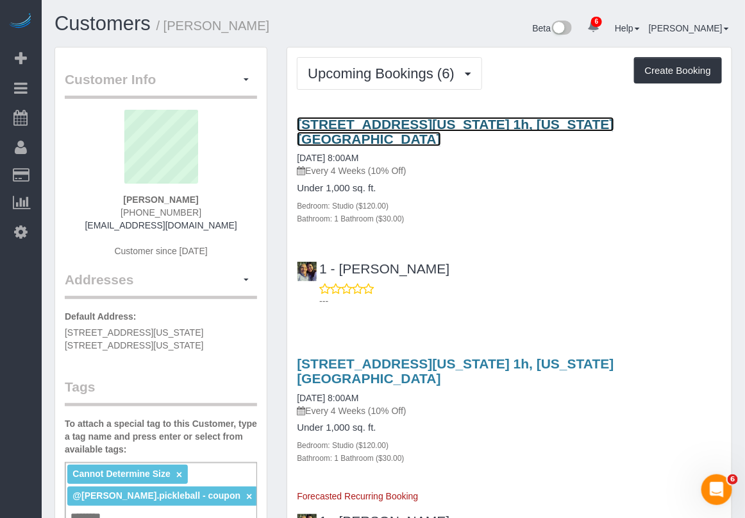
click at [355, 123] on link "[STREET_ADDRESS][US_STATE] 1h, [US_STATE][GEOGRAPHIC_DATA]" at bounding box center [455, 132] width 317 height 30
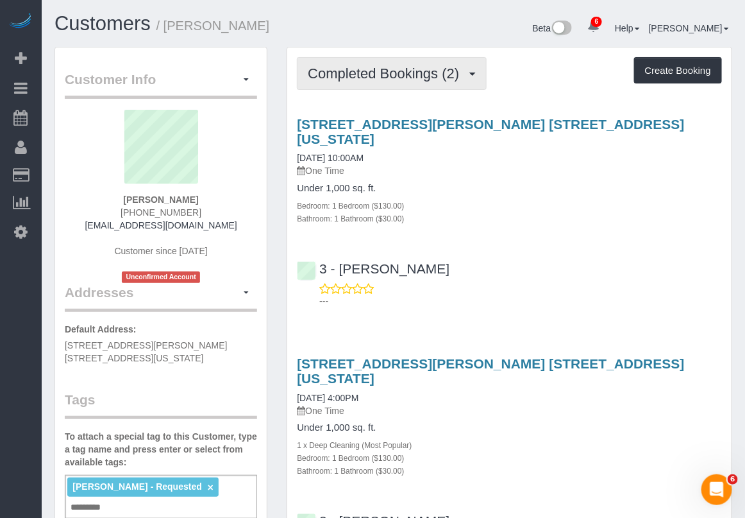
click at [412, 81] on button "Completed Bookings (2)" at bounding box center [392, 73] width 190 height 33
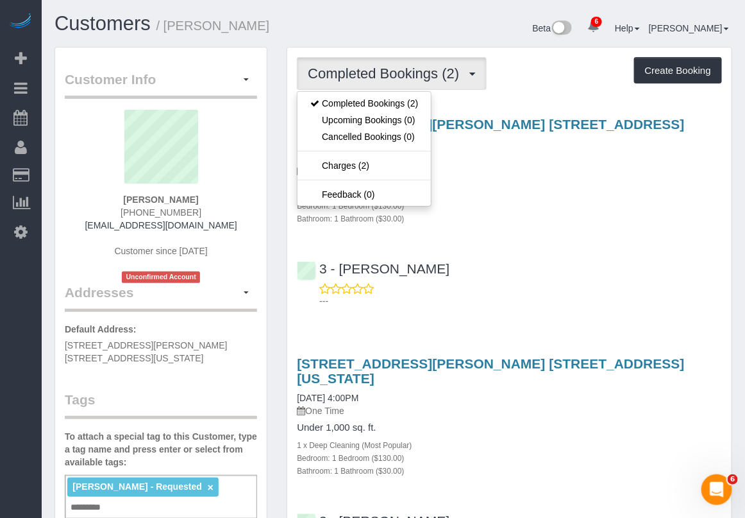
click at [466, 183] on h4 "Under 1,000 sq. ft." at bounding box center [509, 188] width 425 height 11
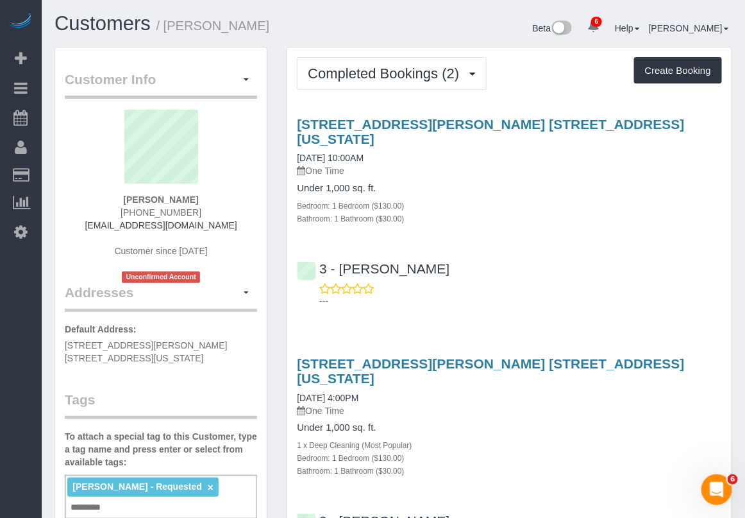
click at [665, 164] on p "One Time" at bounding box center [509, 170] width 425 height 13
click at [661, 142] on div "200 Rector Place, Apt. 27c, New York, NY 10280 06/21/2025 10:00AM One Time" at bounding box center [509, 147] width 425 height 61
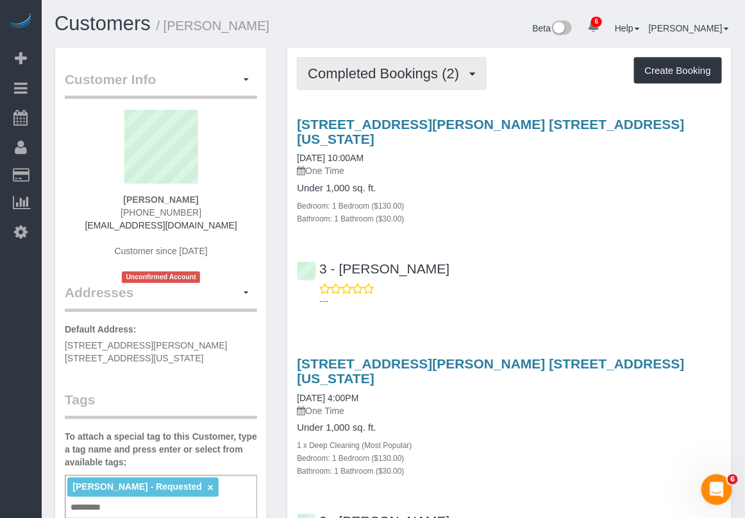
click at [422, 75] on span "Completed Bookings (2)" at bounding box center [387, 73] width 158 height 16
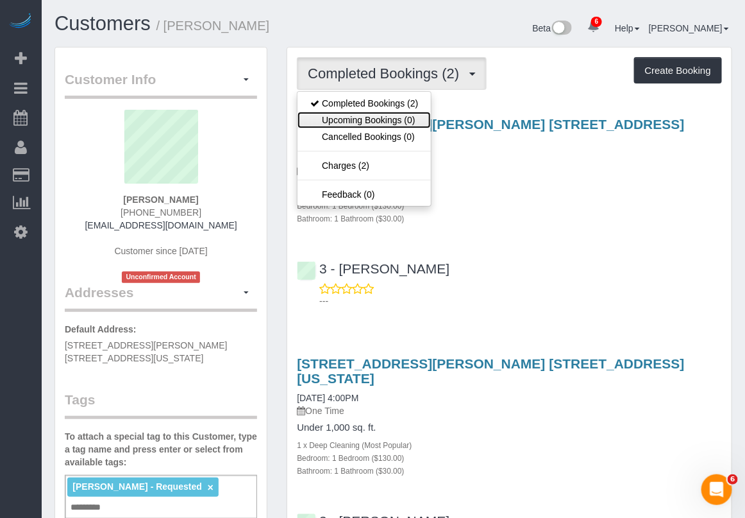
click at [394, 119] on link "Upcoming Bookings (0)" at bounding box center [364, 120] width 133 height 17
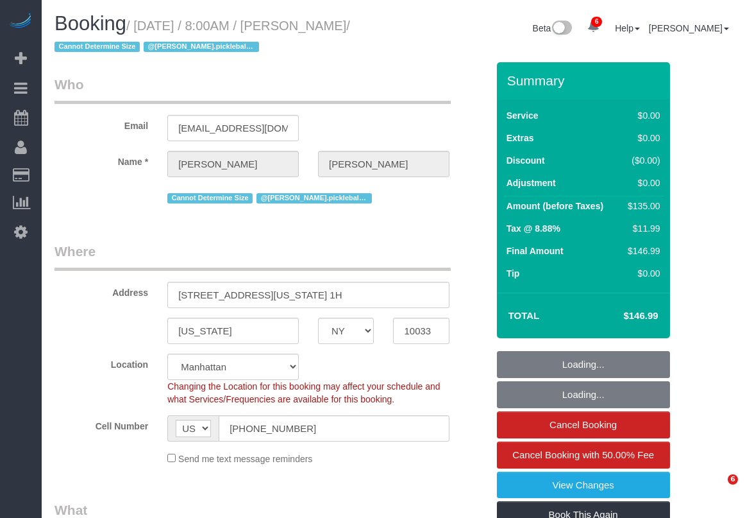
select select "NY"
select select "spot1"
select select "number:56"
select select "number:90"
select select "number:15"
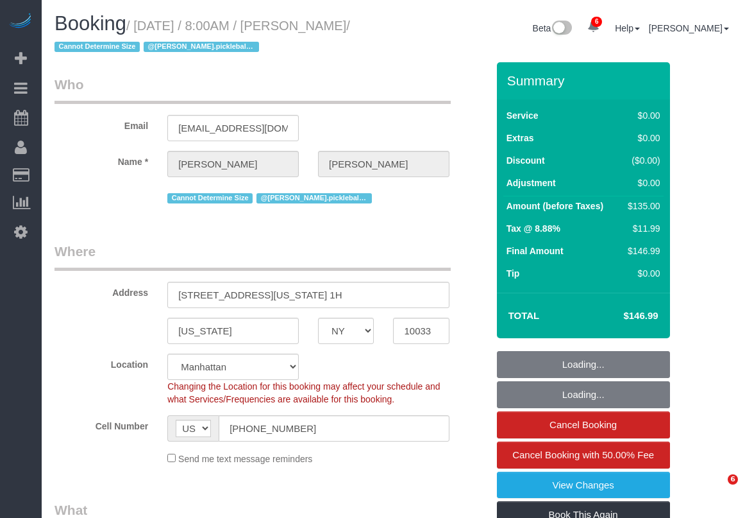
select select "number:5"
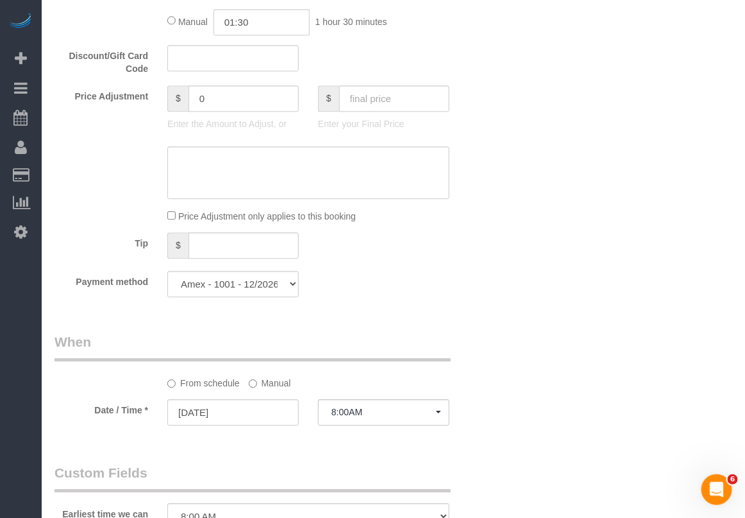
scroll to position [983, 0]
click at [263, 386] on label "Manual" at bounding box center [270, 381] width 42 height 17
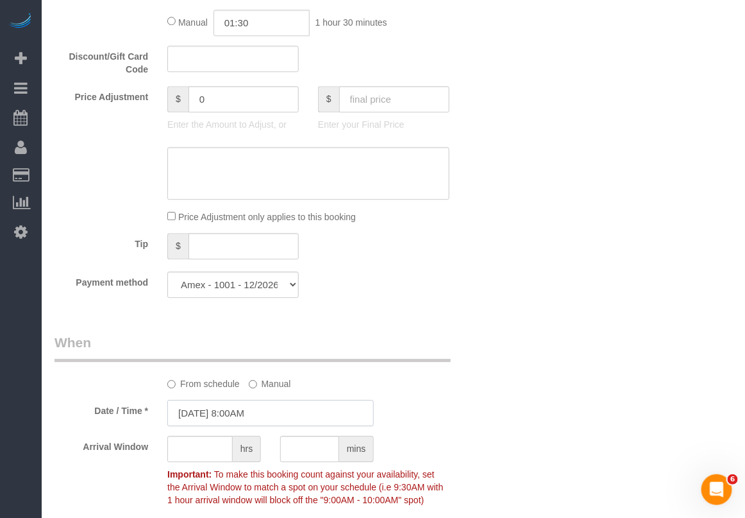
drag, startPoint x: 265, startPoint y: 409, endPoint x: 280, endPoint y: 387, distance: 26.7
click at [266, 409] on input "08/29/2025 8:00AM" at bounding box center [270, 413] width 207 height 26
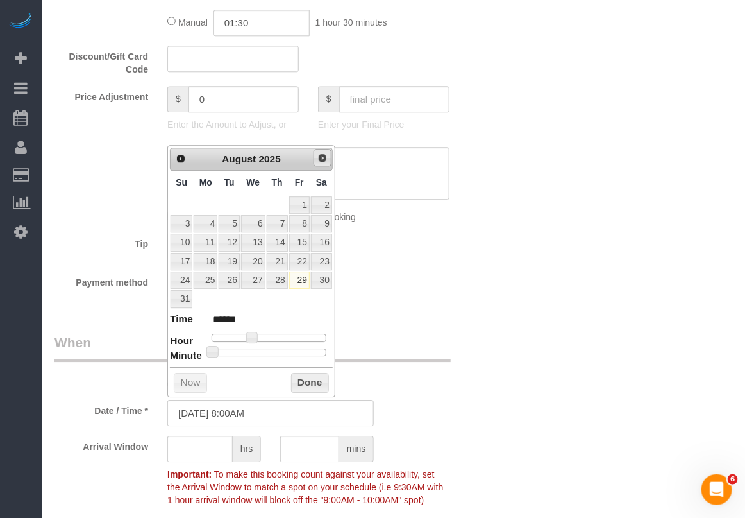
click at [327, 155] on span "Next" at bounding box center [323, 158] width 10 height 10
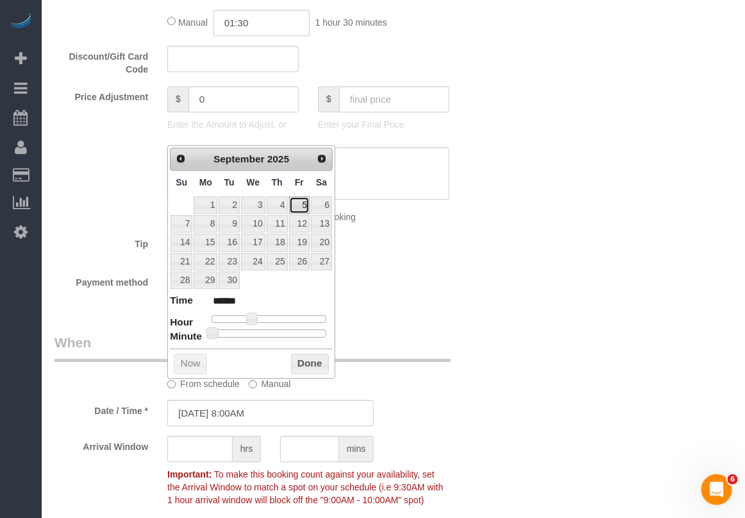
click at [303, 204] on link "5" at bounding box center [299, 204] width 21 height 17
type input "[DATE] 8:00AM"
click at [313, 367] on button "Done" at bounding box center [310, 363] width 38 height 21
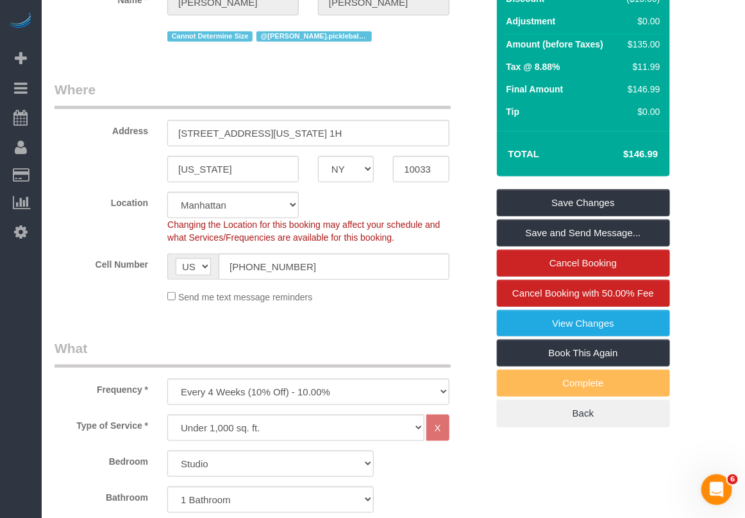
scroll to position [0, 0]
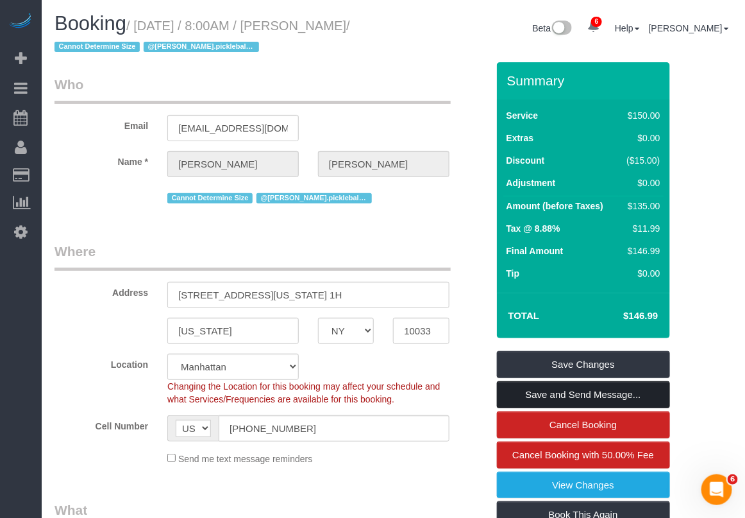
click at [581, 390] on link "Save and Send Message..." at bounding box center [583, 394] width 173 height 27
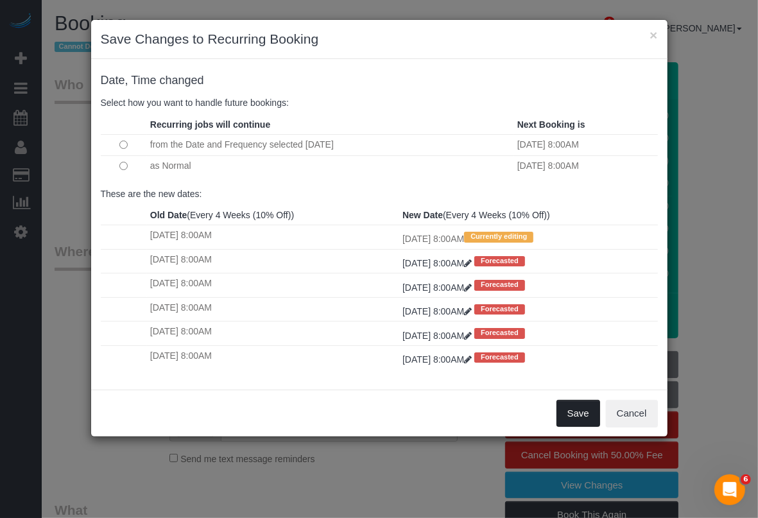
click at [566, 416] on button "Save" at bounding box center [578, 413] width 44 height 27
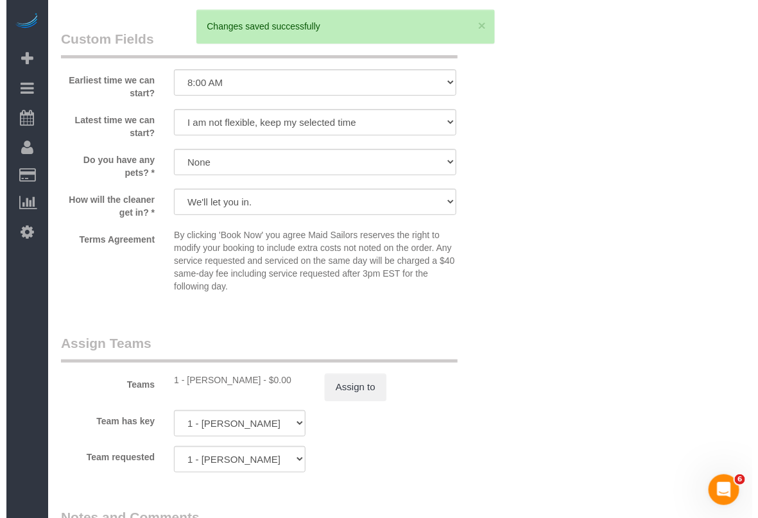
scroll to position [1684, 0]
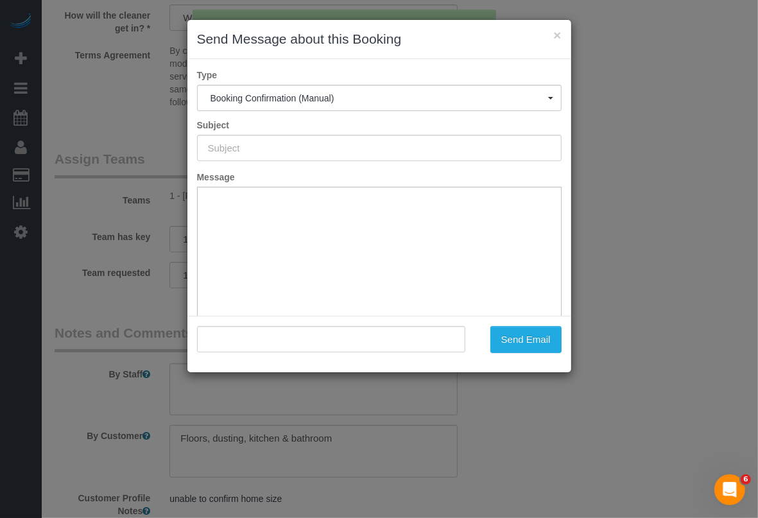
type input "Cleaning Confirmed for 09/05/2025 at 8:00am"
type input ""Meghan Buonocore" <megs7209@gmail.com>"
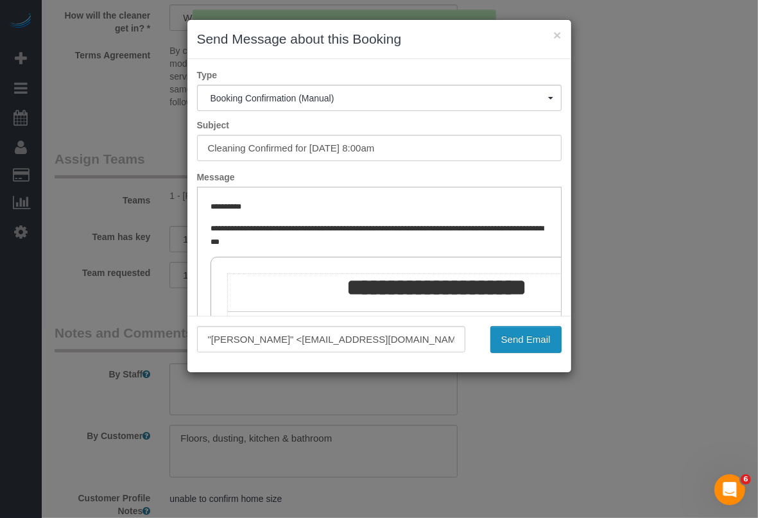
scroll to position [0, 0]
click at [504, 341] on button "Send Email" at bounding box center [525, 339] width 71 height 27
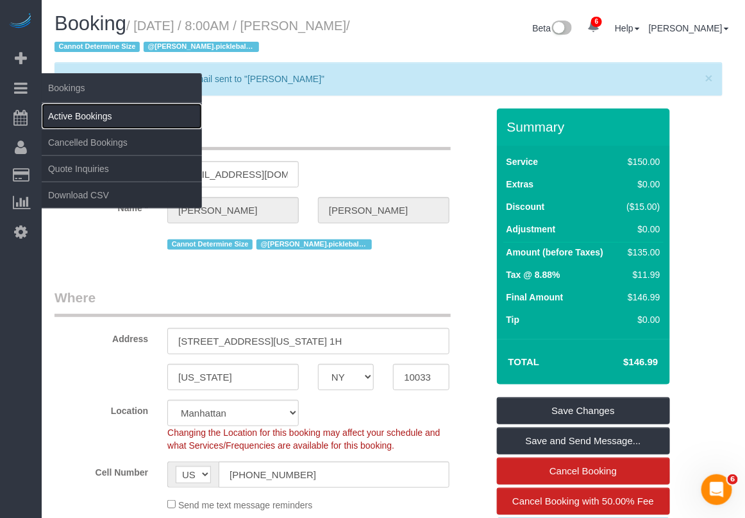
click at [75, 110] on link "Active Bookings" at bounding box center [122, 116] width 160 height 26
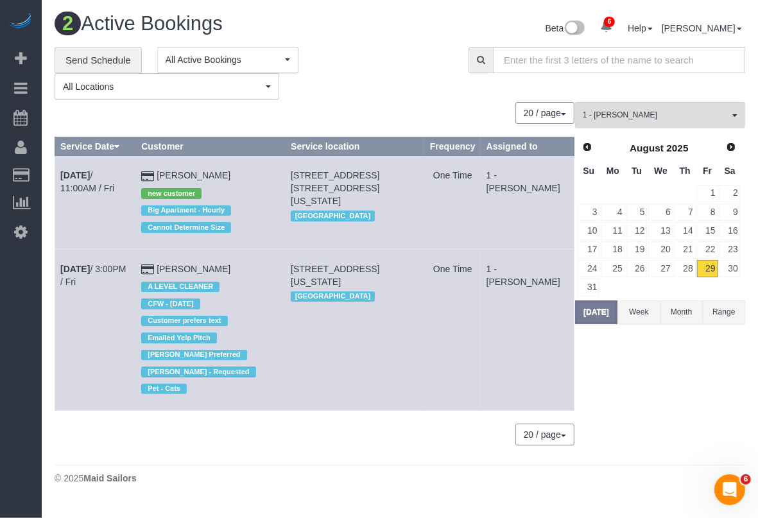
click at [353, 472] on div "© 2025 Maid Sailors" at bounding box center [400, 477] width 690 height 13
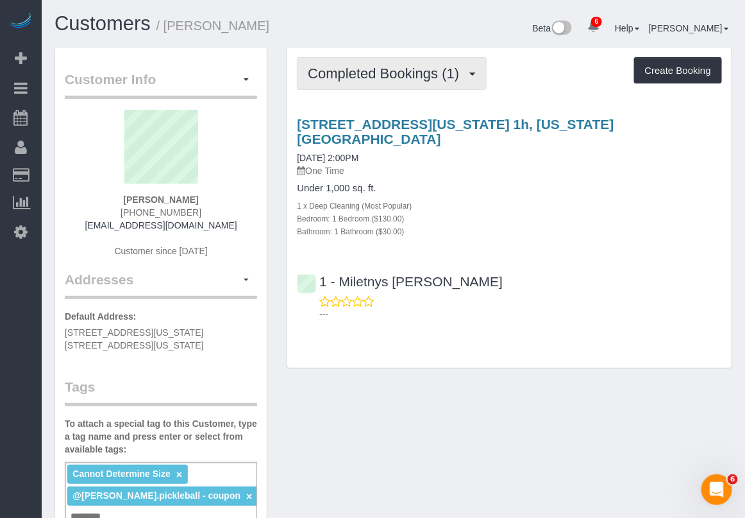
click at [371, 65] on span "Completed Bookings (1)" at bounding box center [387, 73] width 158 height 16
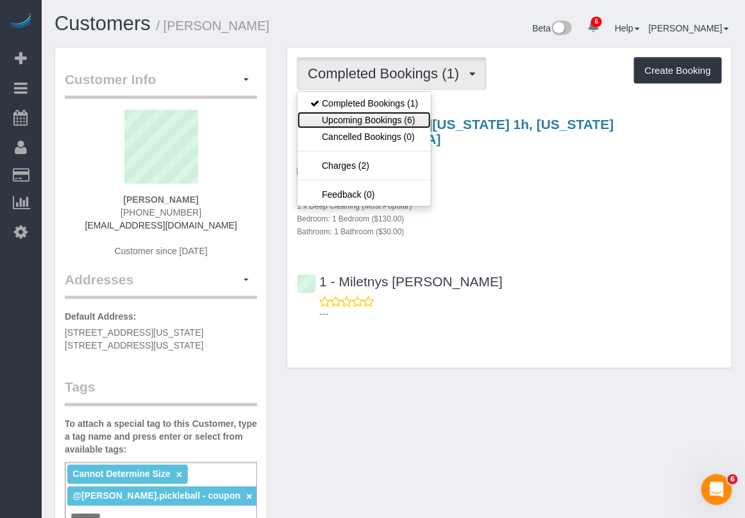
click at [363, 115] on link "Upcoming Bookings (6)" at bounding box center [364, 120] width 133 height 17
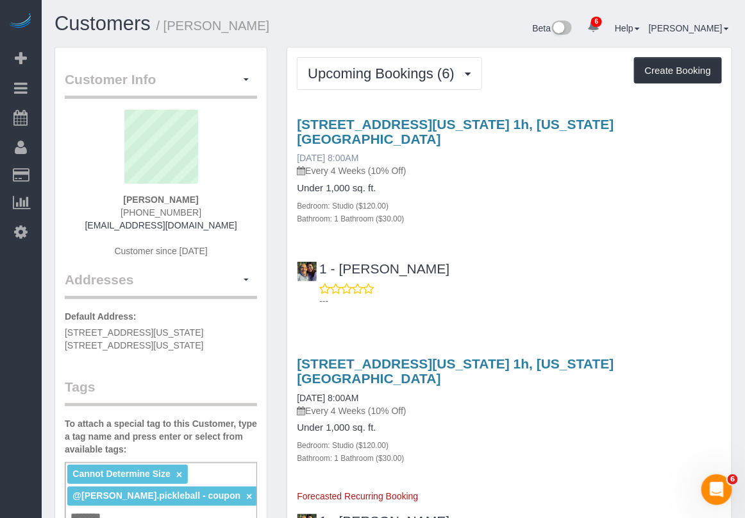
drag, startPoint x: 374, startPoint y: 136, endPoint x: 298, endPoint y: 140, distance: 75.8
click at [298, 140] on div "[STREET_ADDRESS][US_STATE] 1h, [US_STATE][GEOGRAPHIC_DATA] [DATE] 8:00AM Every …" at bounding box center [509, 147] width 425 height 61
copy link "[DATE] 8:00AM"
click at [691, 131] on div "[STREET_ADDRESS][US_STATE] 1h, [US_STATE][GEOGRAPHIC_DATA] [DATE] 8:00AM Every …" at bounding box center [509, 147] width 425 height 61
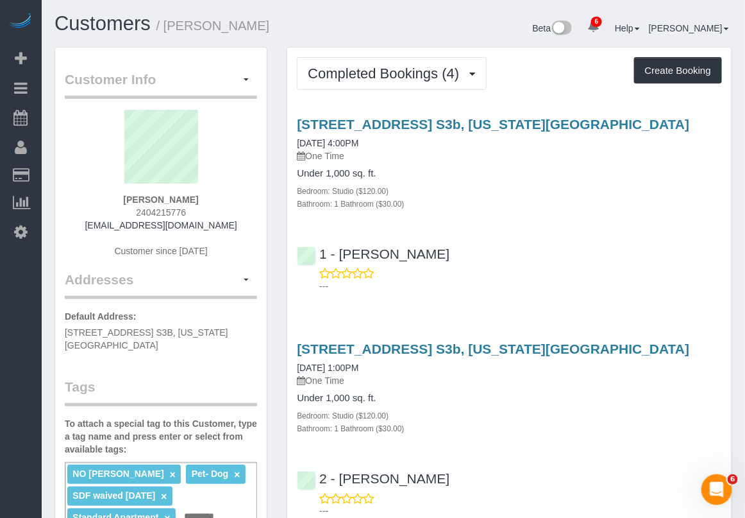
click at [697, 191] on div "Bedroom: Studio ($120.00)" at bounding box center [509, 190] width 425 height 13
click at [672, 498] on div "---" at bounding box center [509, 504] width 425 height 26
click at [695, 393] on h4 "Under 1,000 sq. ft." at bounding box center [509, 398] width 425 height 11
drag, startPoint x: 677, startPoint y: 125, endPoint x: 668, endPoint y: 107, distance: 19.8
click at [677, 125] on h3 "555 West 23rd Street, Apt. S3b, New York, NY 10011" at bounding box center [509, 124] width 425 height 15
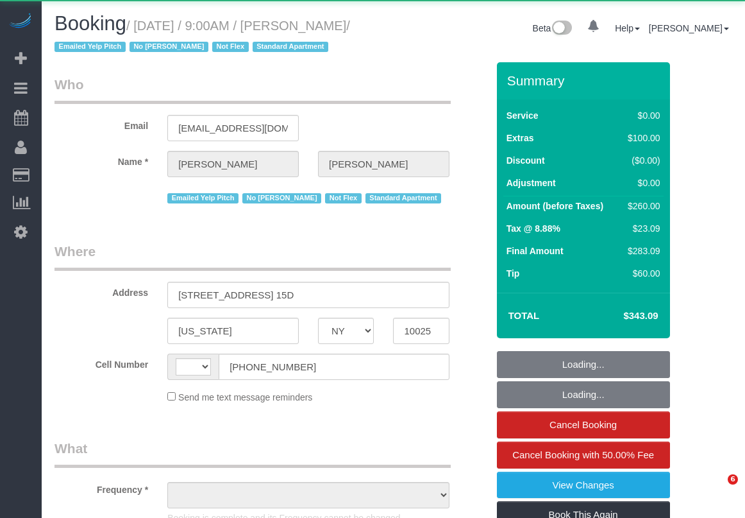
select select "NY"
select select "string:[GEOGRAPHIC_DATA]"
select select "object:452"
select select "1"
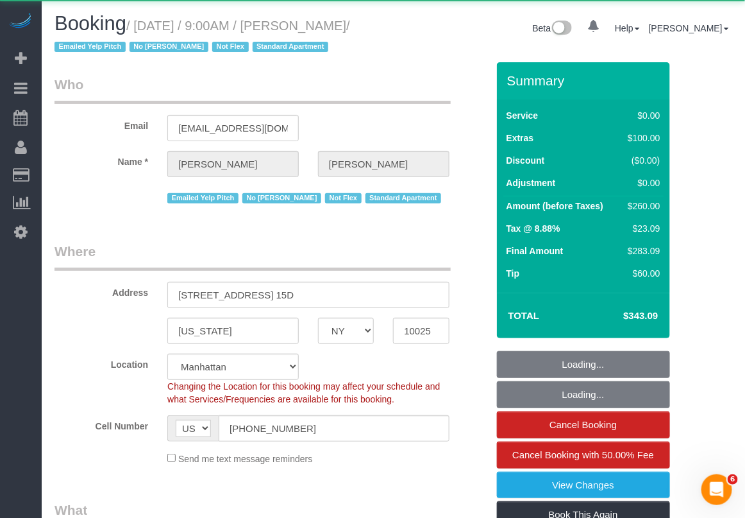
select select "object:808"
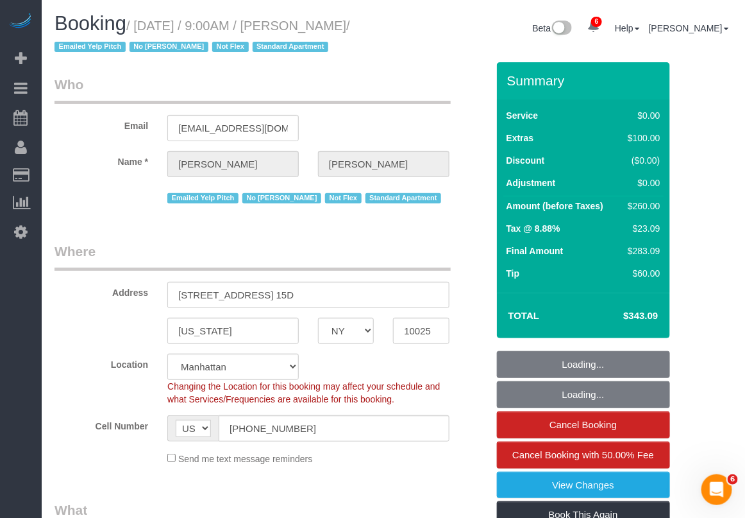
select select "number:89"
select select "number:90"
select select "number:15"
select select "number:5"
select select "1"
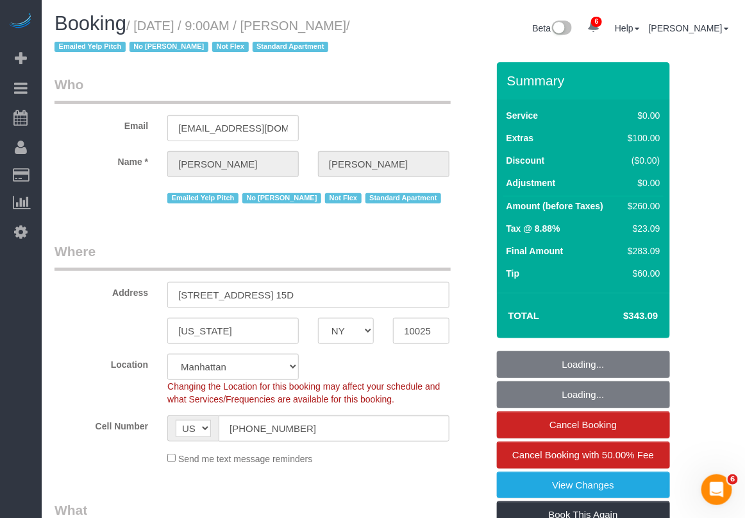
select select "string:stripe-pm_1QOjSe4VGloSiKo7EhksduJ3"
select select "spot1"
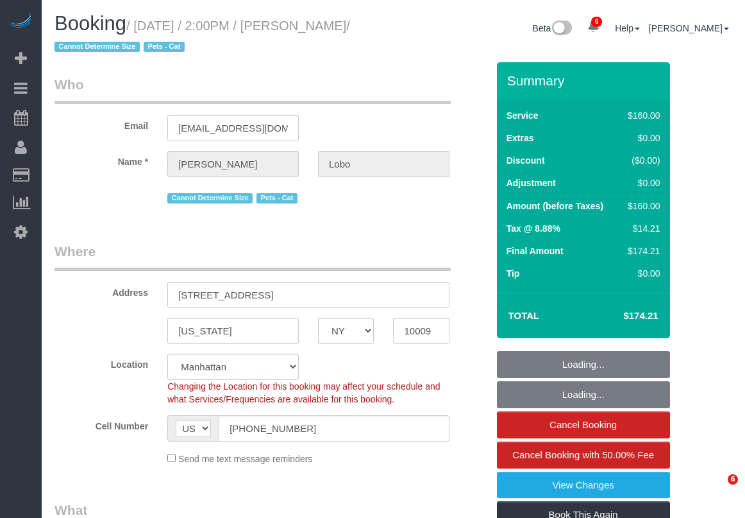
select select "NY"
select select "spot1"
select select "number:62"
select select "number:76"
select select "number:14"
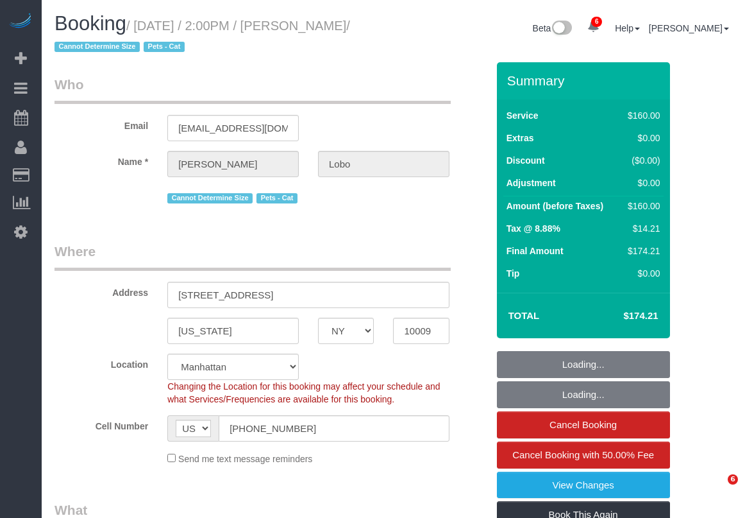
select select "number:5"
select select "NY"
select select "number:62"
select select "number:76"
select select "number:14"
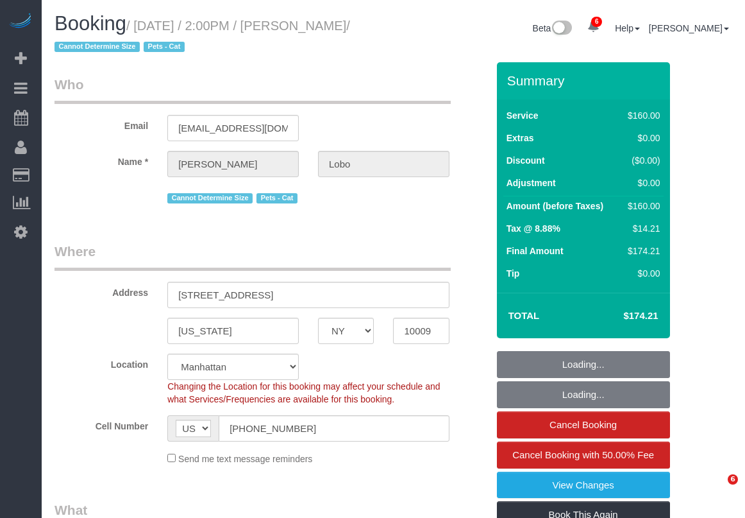
select select "number:5"
select select "spot1"
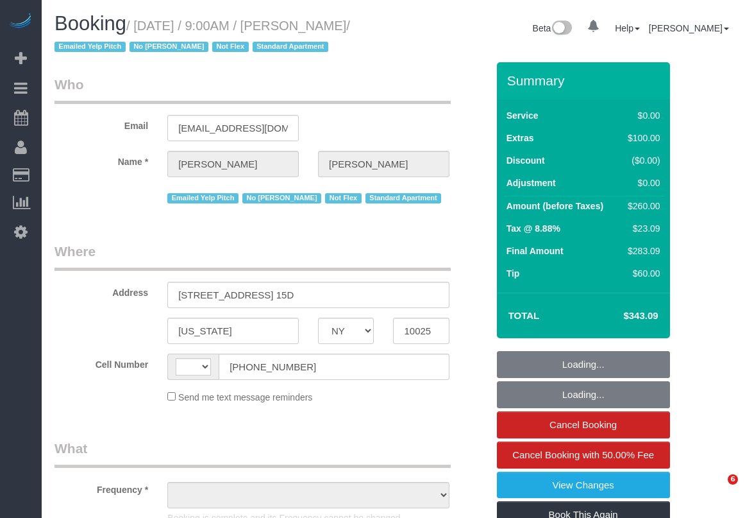
select select "NY"
select select "number:89"
select select "number:90"
select select "number:15"
select select "number:5"
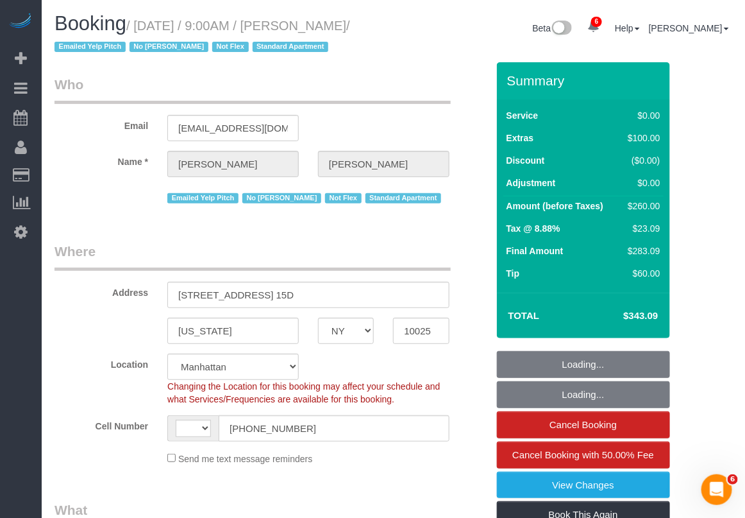
select select "string:[GEOGRAPHIC_DATA]"
select select "string:stripe-pm_1QOjSe4VGloSiKo7EhksduJ3"
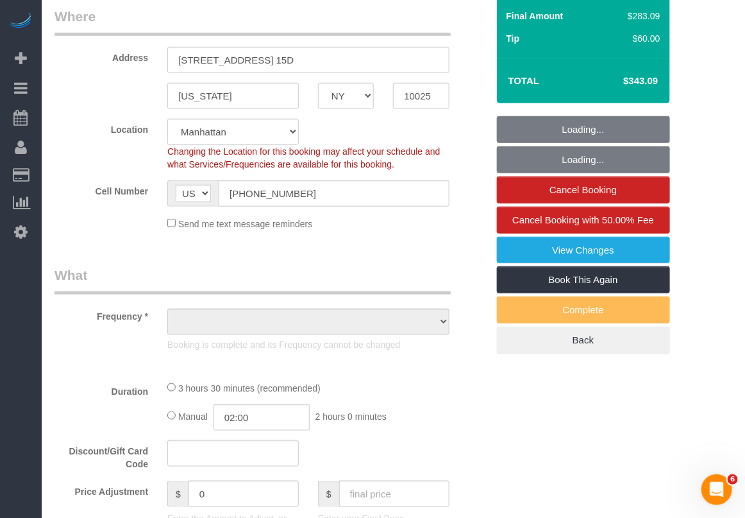
select select "object:846"
select select "spot1"
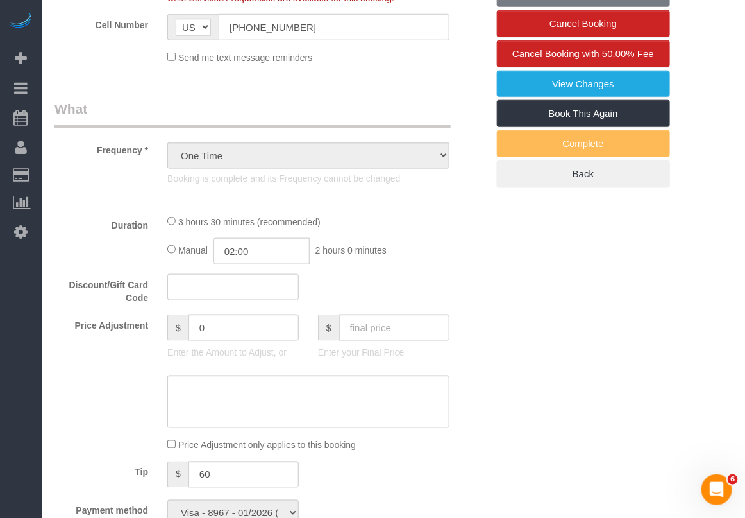
select select "object:1358"
select select "1"
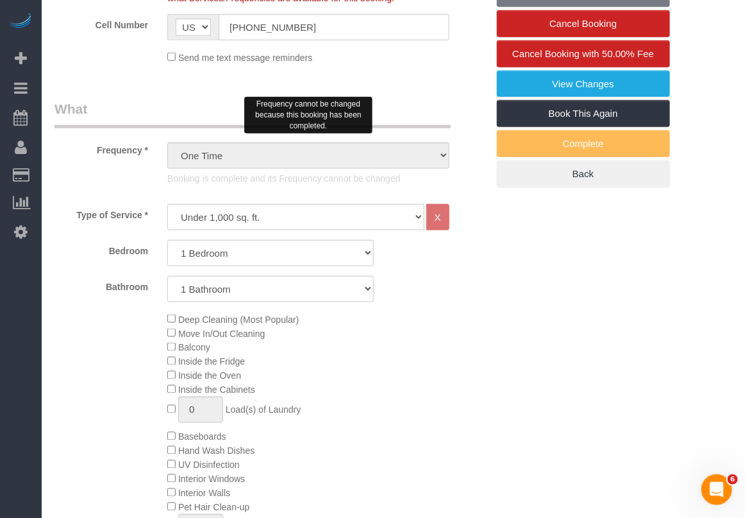
select select "1"
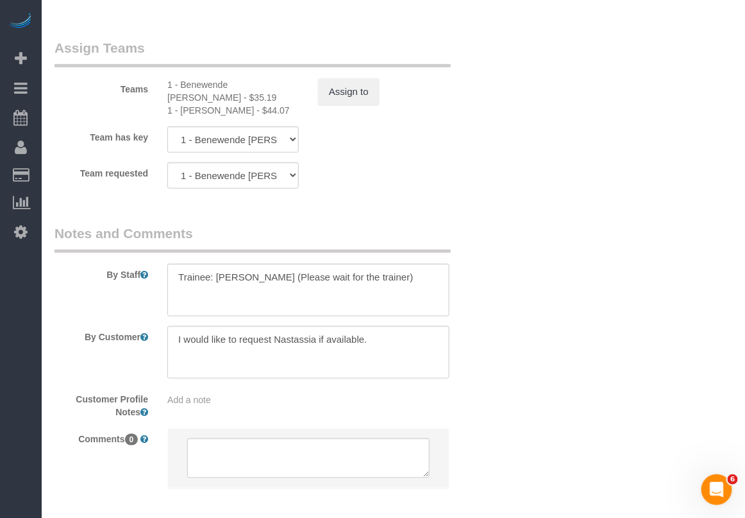
scroll to position [1764, 0]
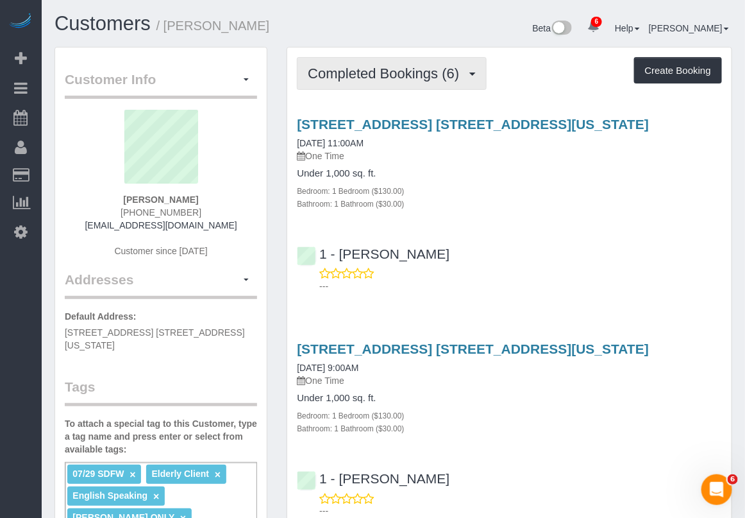
click at [395, 72] on span "Completed Bookings (6)" at bounding box center [387, 73] width 158 height 16
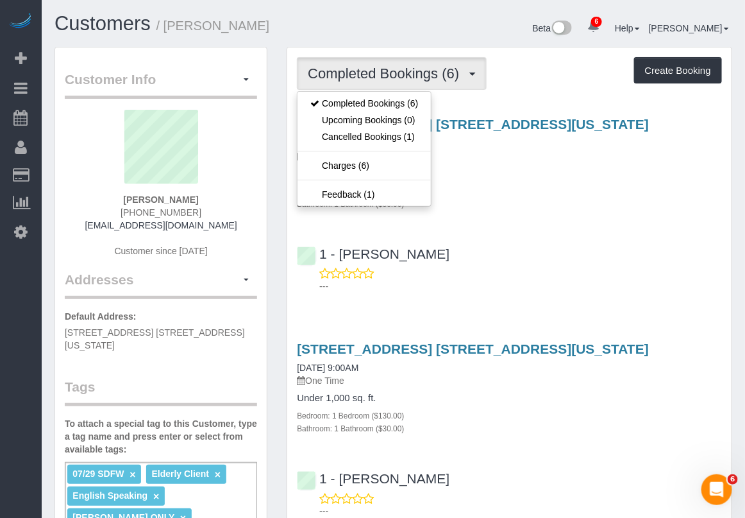
click at [515, 193] on div "Bedroom: 1 Bedroom ($130.00)" at bounding box center [509, 190] width 425 height 13
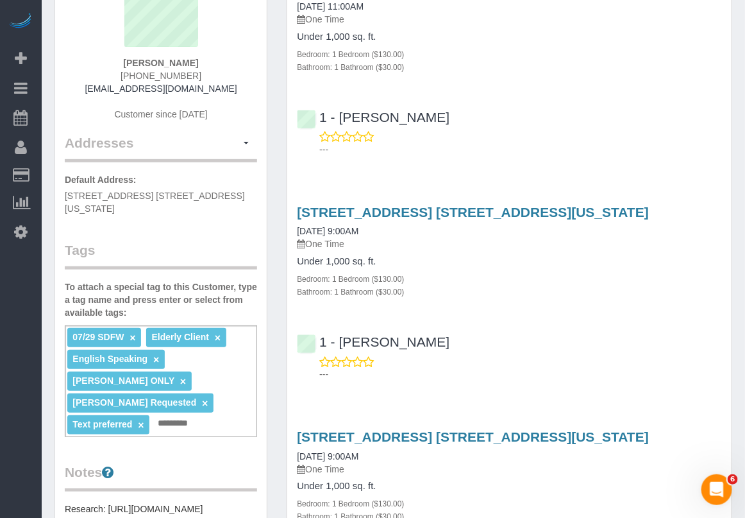
scroll to position [80, 0]
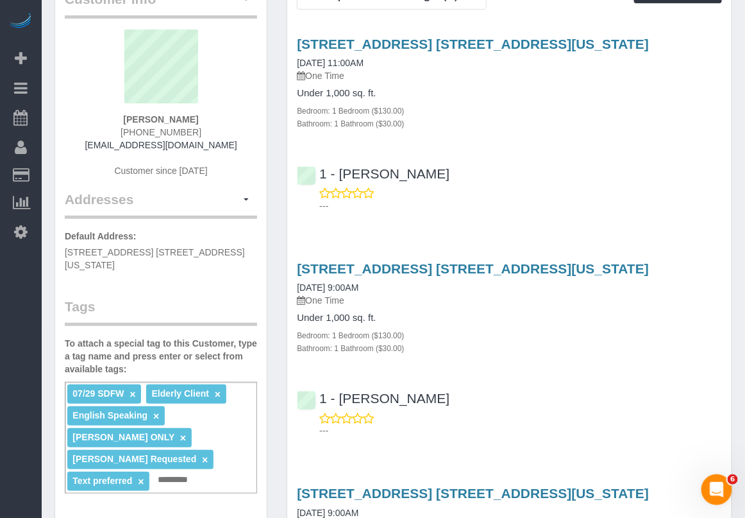
click at [665, 177] on div "1 - Ingrid Malasi ---" at bounding box center [509, 184] width 445 height 58
drag, startPoint x: 674, startPoint y: 107, endPoint x: 686, endPoint y: 79, distance: 31.0
click at [674, 107] on div "Bedroom: 1 Bedroom ($130.00)" at bounding box center [509, 110] width 425 height 13
click at [718, 332] on div "Bedroom: 1 Bedroom ($130.00)" at bounding box center [509, 334] width 425 height 13
click at [658, 499] on div "161 West 76th Street, Apt. 2r, New York, NY 10023 12/03/2024 9:00AM One Time" at bounding box center [509, 509] width 425 height 46
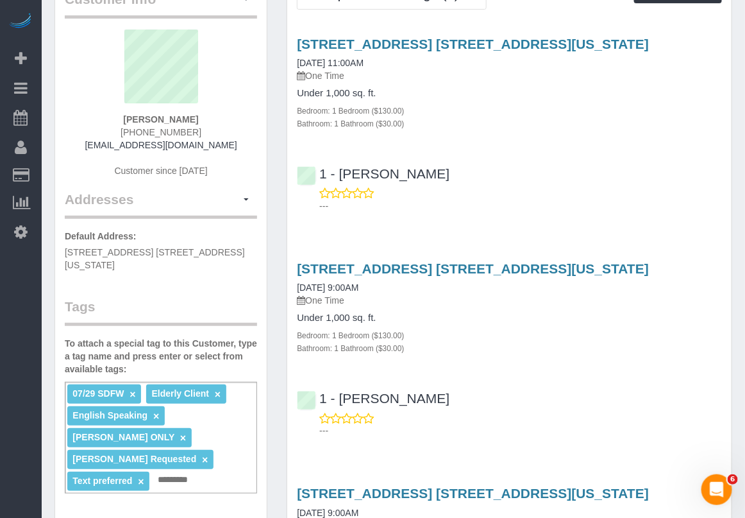
click at [714, 192] on div "---" at bounding box center [509, 200] width 425 height 26
click at [670, 121] on div "Bathroom: 1 Bathroom ($30.00)" at bounding box center [509, 123] width 425 height 13
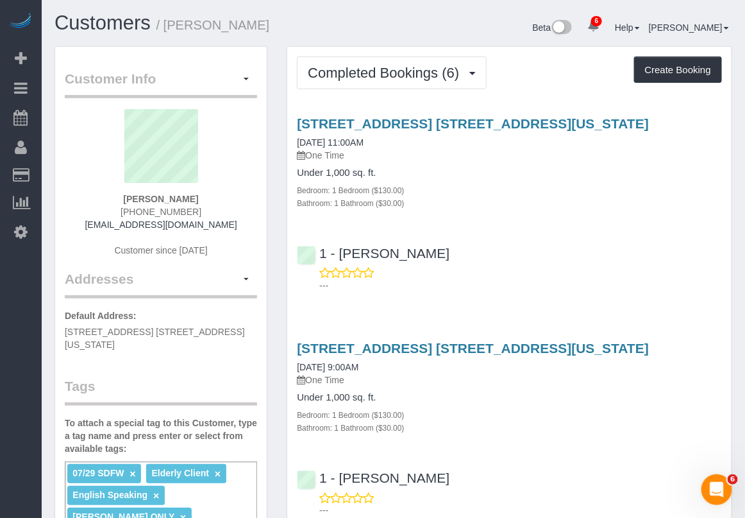
scroll to position [0, 0]
drag, startPoint x: 202, startPoint y: 198, endPoint x: 132, endPoint y: 196, distance: 69.9
click at [132, 196] on div "Amy Chartoff (646) 438-0500 achartoff@gmail.com Customer since 2024" at bounding box center [161, 190] width 192 height 160
copy strong "Amy Chartoff"
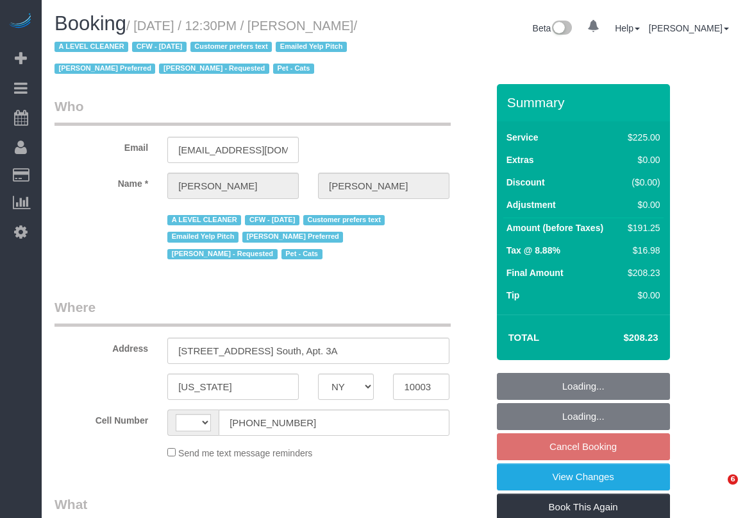
select select "NY"
select select "string:[GEOGRAPHIC_DATA]"
select select "object:698"
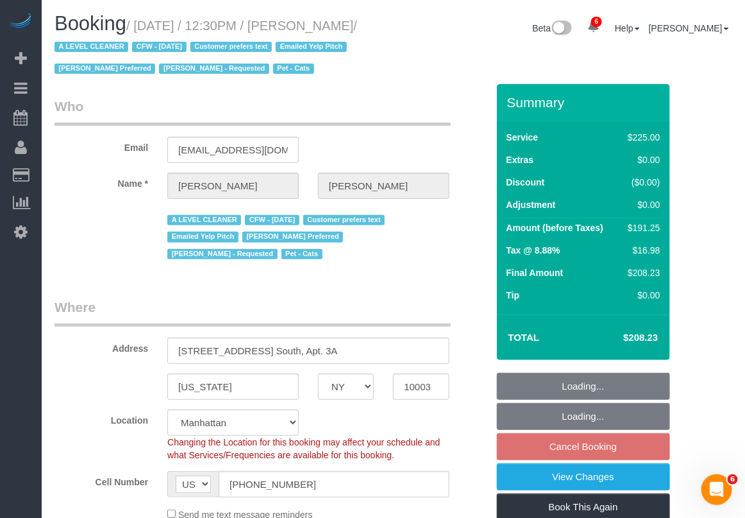
select select "string:stripe-pm_1ReC674VGloSiKo7UKl3QXXs"
select select "180"
select select "number:89"
select select "number:90"
select select "number:15"
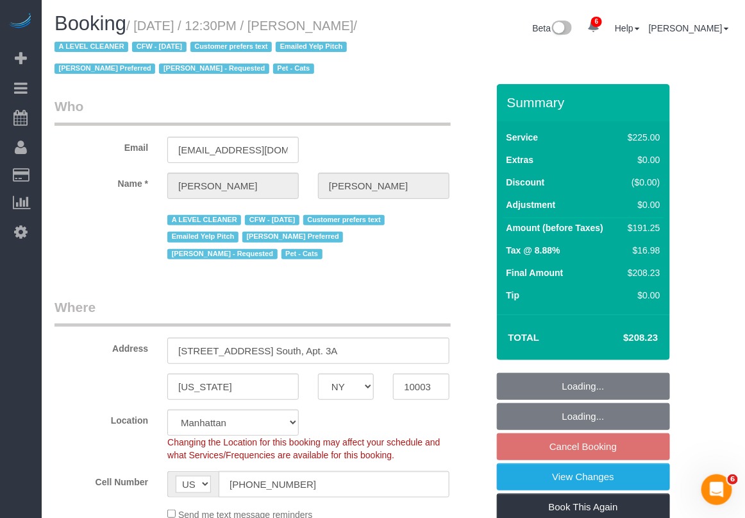
select select "number:6"
select select "number:21"
select select "object:1355"
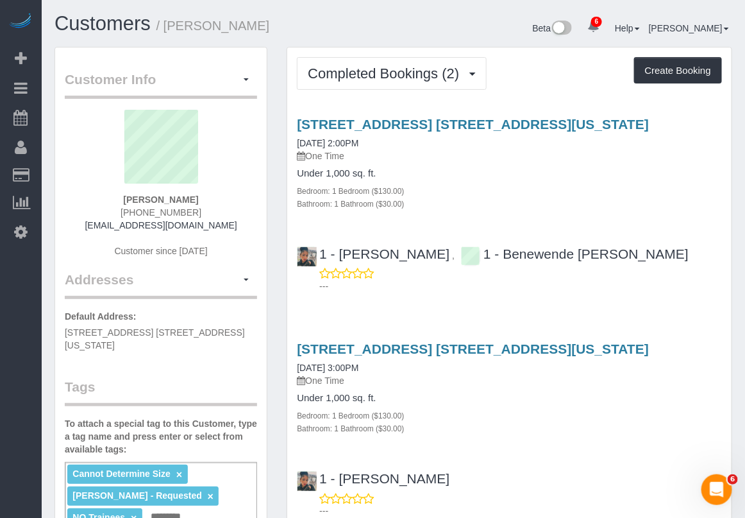
scroll to position [80, 0]
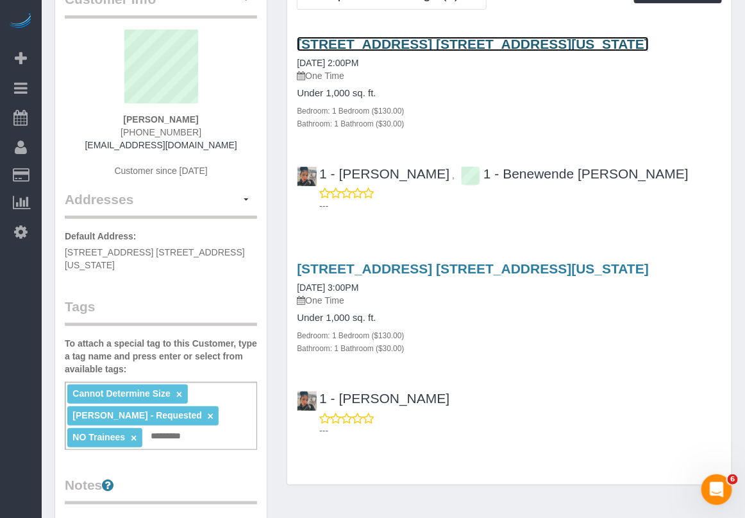
click at [388, 37] on link "[STREET_ADDRESS] [STREET_ADDRESS][US_STATE]" at bounding box center [473, 44] width 352 height 15
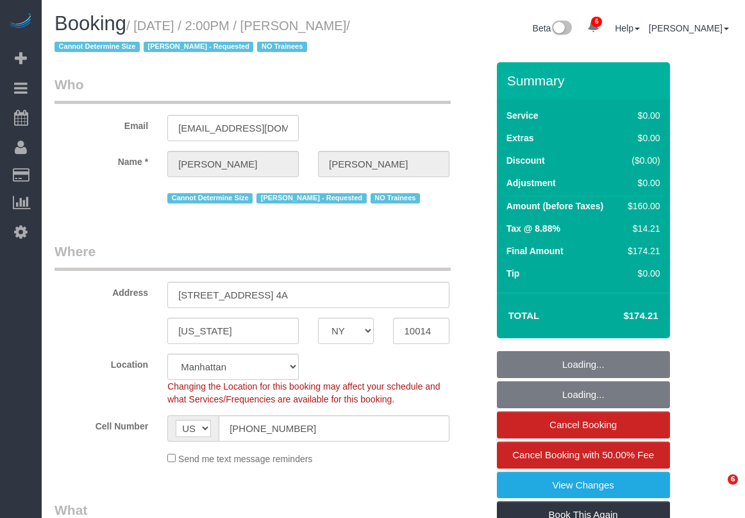
select select "NY"
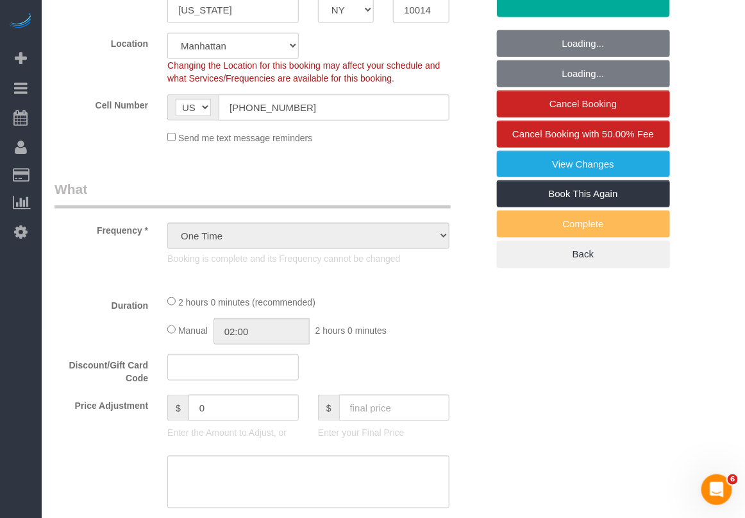
select select "object:701"
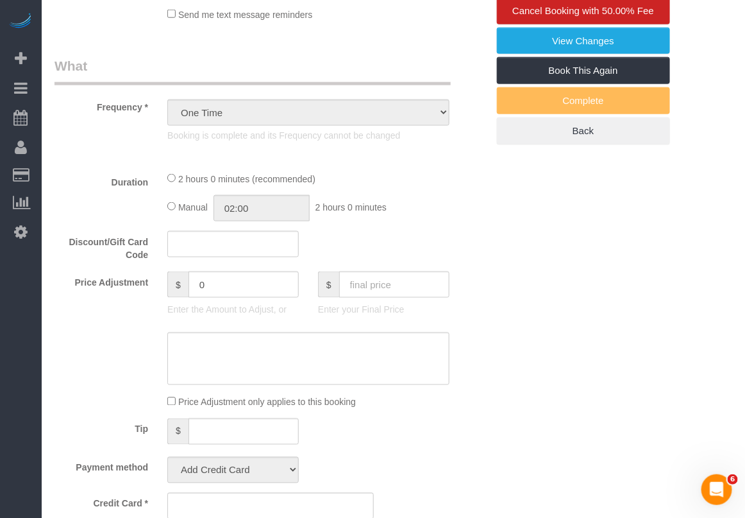
select select "number:89"
select select "number:90"
select select "number:15"
select select "number:5"
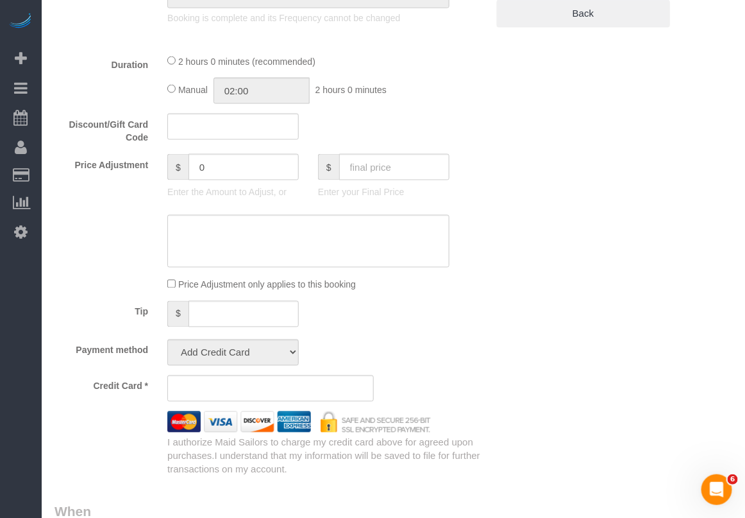
select select "string:stripe-pm_1S0MpW4VGloSiKo7ykkyT5lm"
select select "spot1"
select select "1"
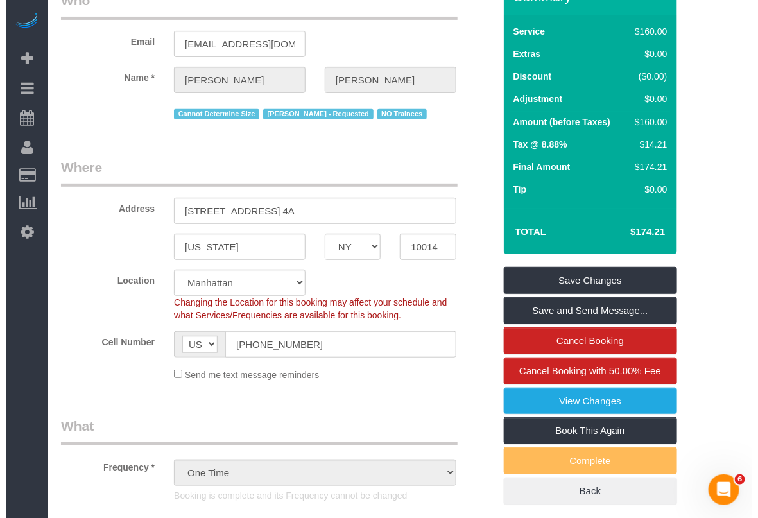
scroll to position [83, 0]
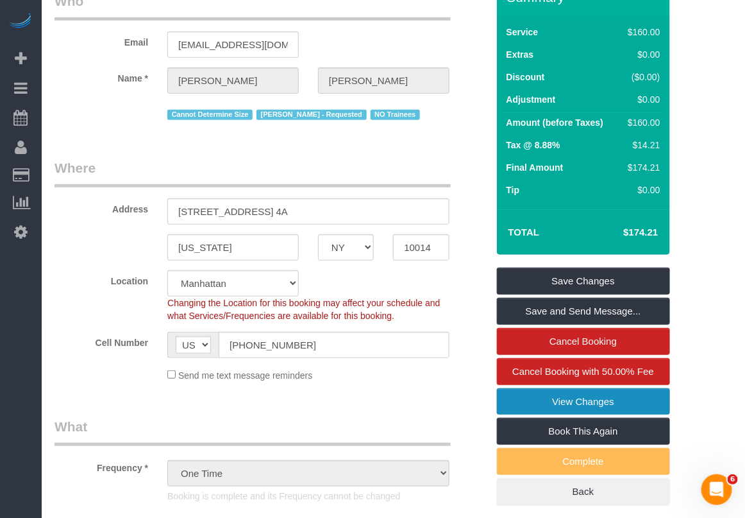
click at [555, 405] on link "View Changes" at bounding box center [583, 401] width 173 height 27
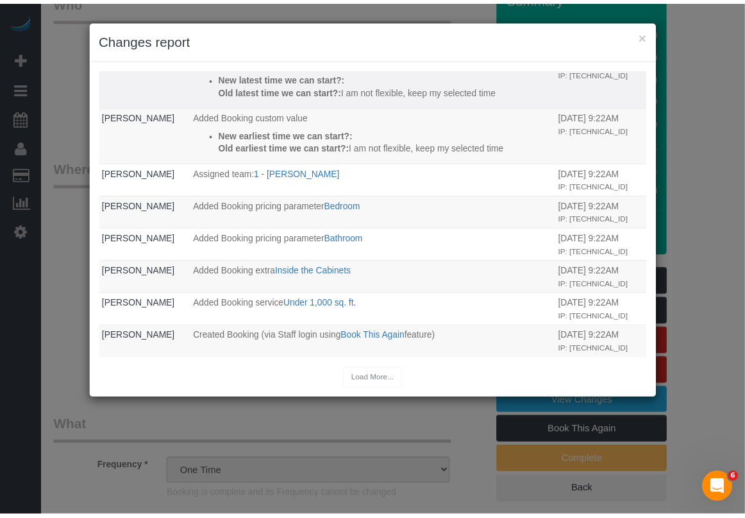
scroll to position [677, 0]
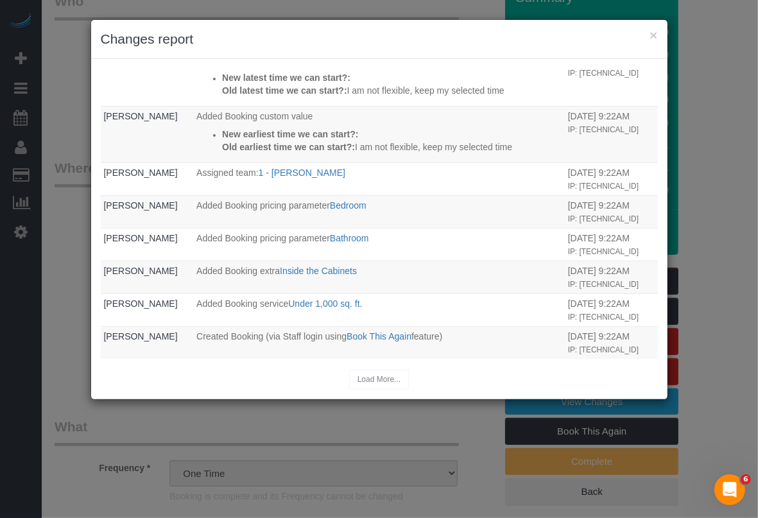
click at [645, 33] on h3 "Changes report" at bounding box center [379, 39] width 557 height 19
click at [652, 37] on button "×" at bounding box center [653, 34] width 8 height 13
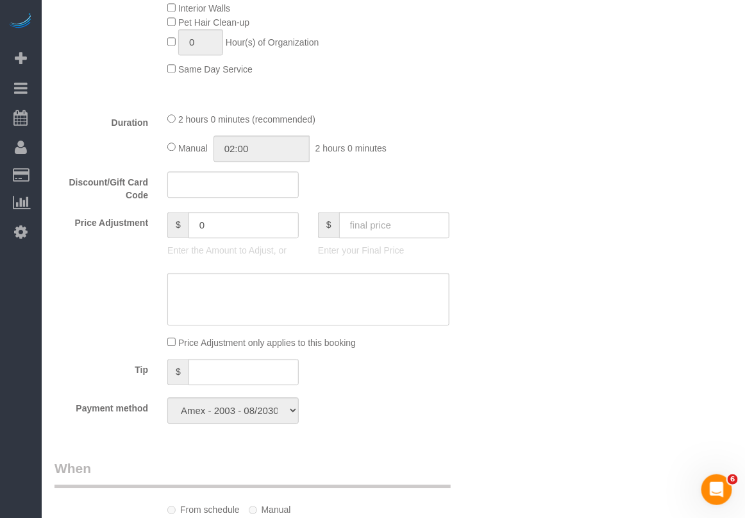
scroll to position [882, 0]
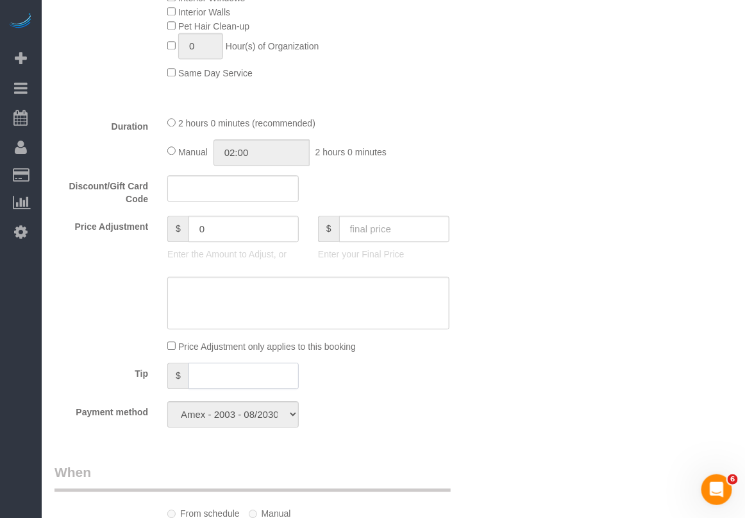
click at [265, 372] on input "text" at bounding box center [244, 375] width 110 height 26
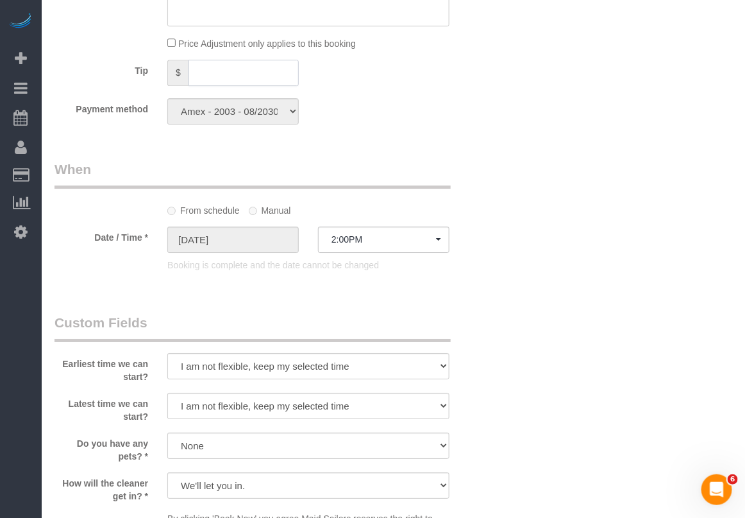
scroll to position [1203, 0]
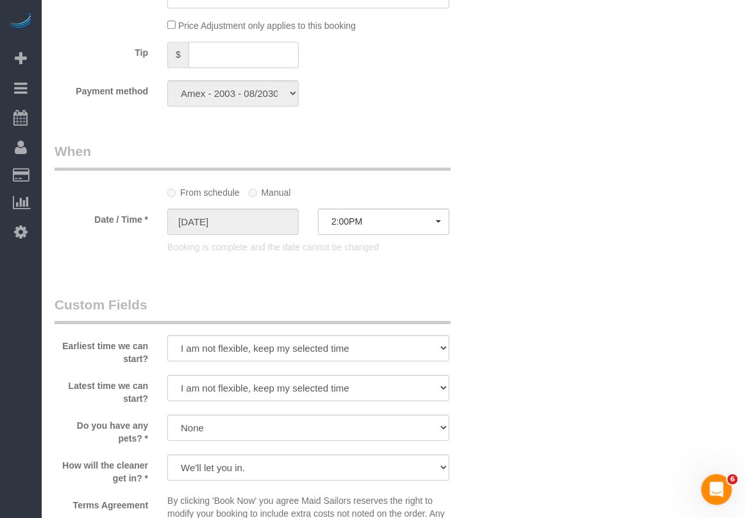
click at [253, 62] on input "text" at bounding box center [244, 55] width 110 height 26
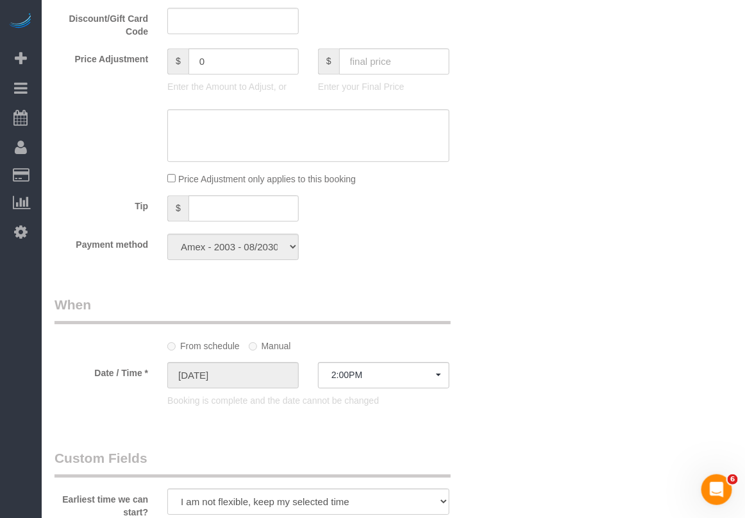
scroll to position [1042, 0]
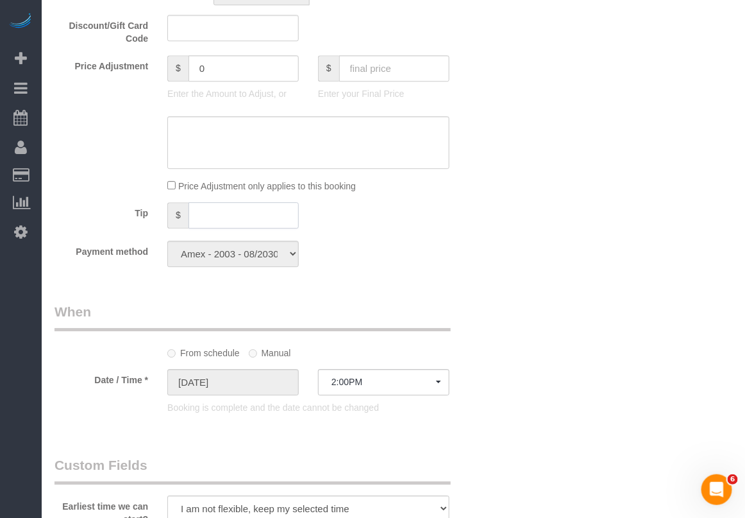
click at [223, 212] on input "text" at bounding box center [244, 215] width 110 height 26
click at [223, 213] on input "text" at bounding box center [244, 215] width 110 height 26
type input "34"
drag, startPoint x: 233, startPoint y: 75, endPoint x: 121, endPoint y: 72, distance: 112.3
click at [121, 74] on div "Price Adjustment $ 0 Enter the Amount to Adjust, or $ Enter your Final Price" at bounding box center [271, 80] width 452 height 51
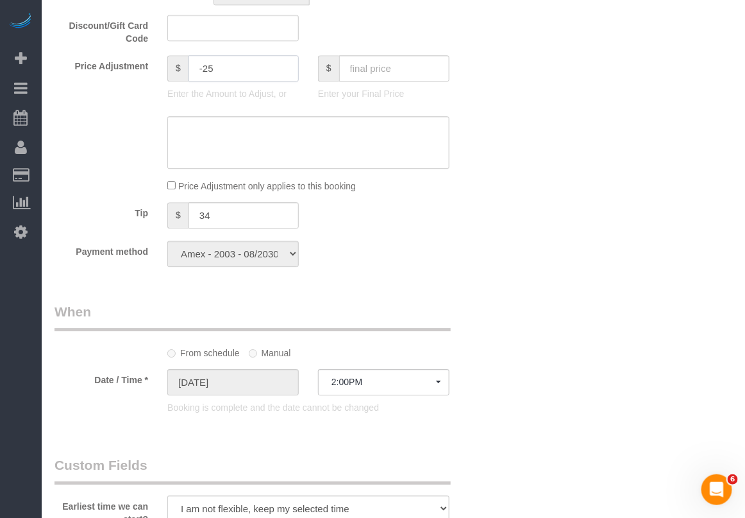
type input "-25"
click at [544, 158] on div "Who Email schweitzerj@mac.com Name * Jill Schweitzer Cannot Determine Size Marl…" at bounding box center [394, 142] width 678 height 2244
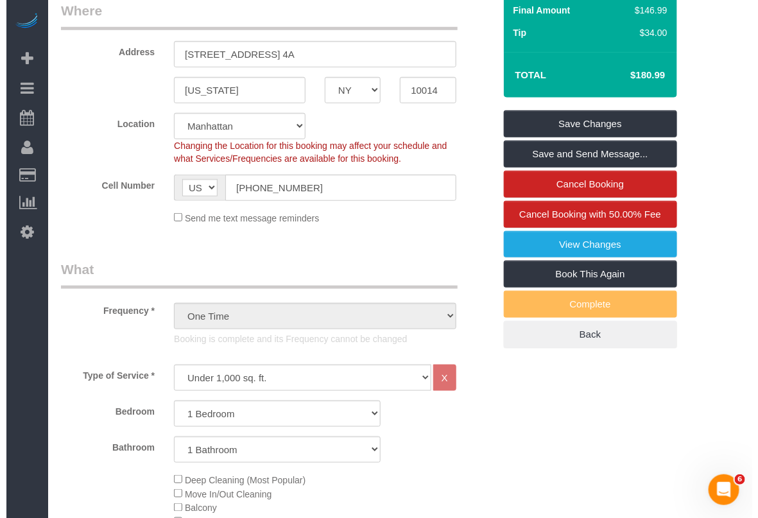
scroll to position [160, 0]
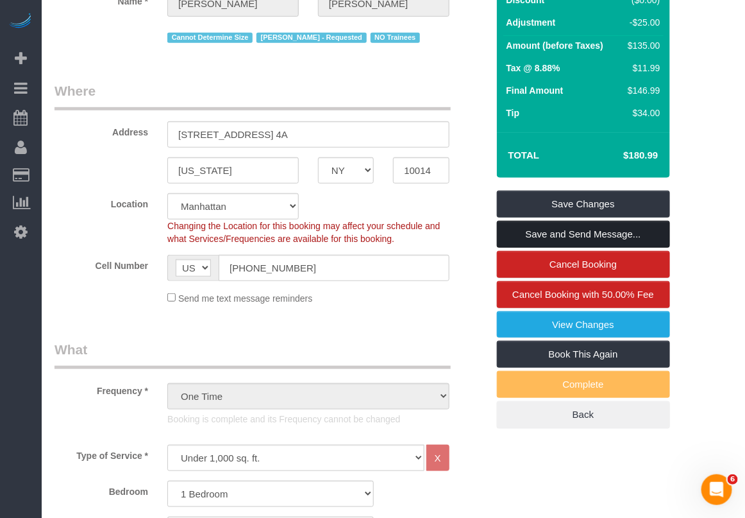
click at [549, 234] on link "Save and Send Message..." at bounding box center [583, 234] width 173 height 27
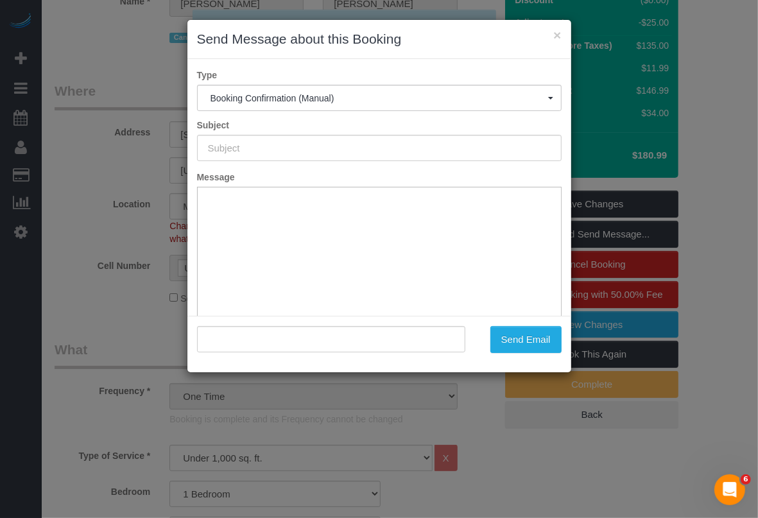
scroll to position [0, 0]
type input "Cleaning Confirmed for 08/28/2025 at 2:00pm"
type input ""Jill Schweitzer" <schweitzerj@mac.com>"
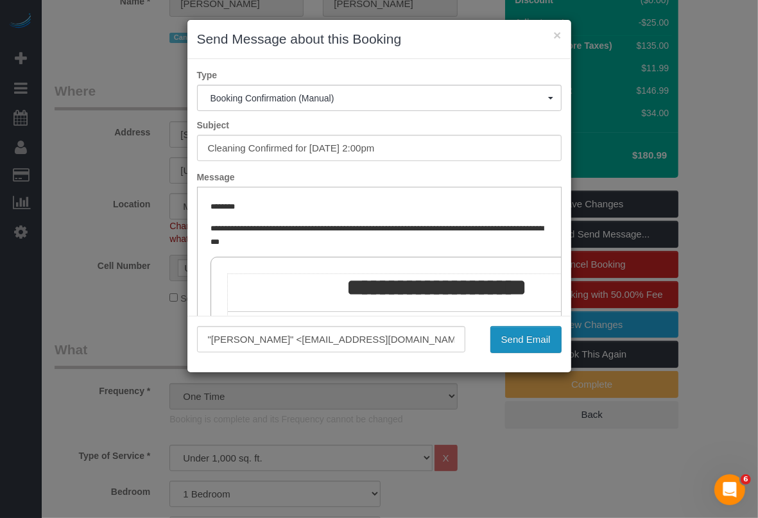
click at [507, 341] on button "Send Email" at bounding box center [525, 339] width 71 height 27
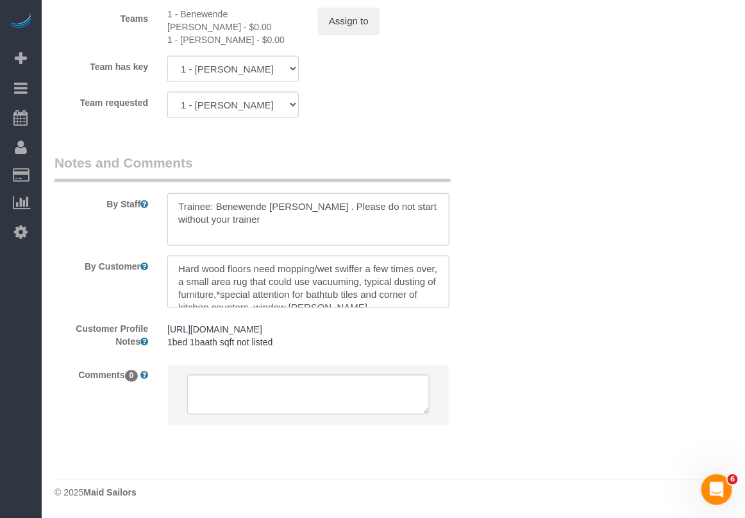
scroll to position [1894, 0]
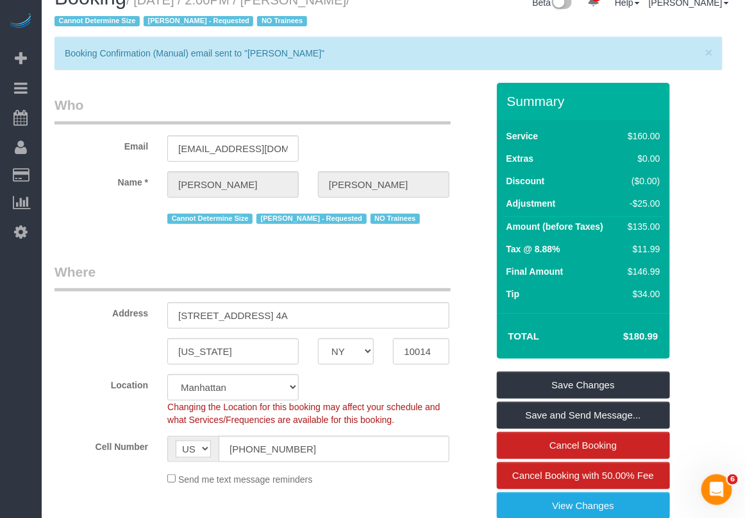
scroll to position [0, 0]
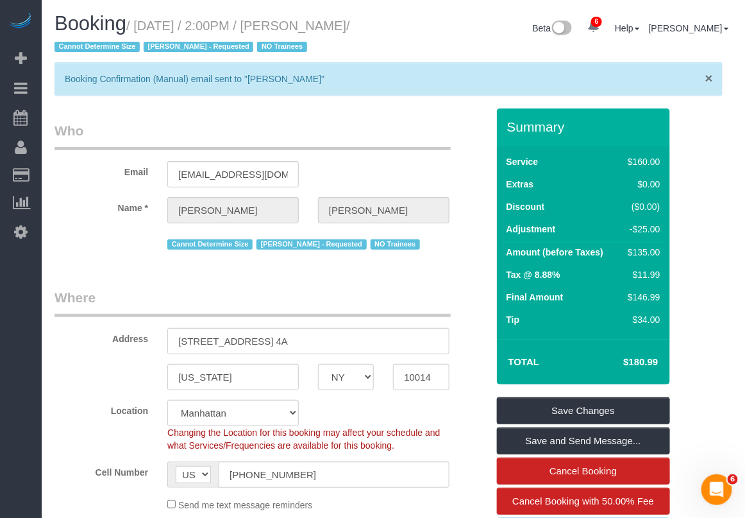
click at [708, 78] on span "×" at bounding box center [710, 78] width 8 height 15
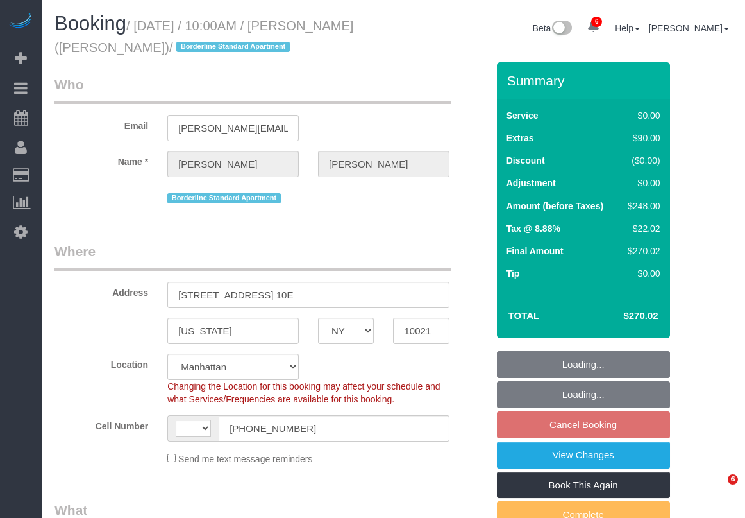
select select "NY"
select select "number:57"
select select "number:73"
select select "number:15"
select select "number:6"
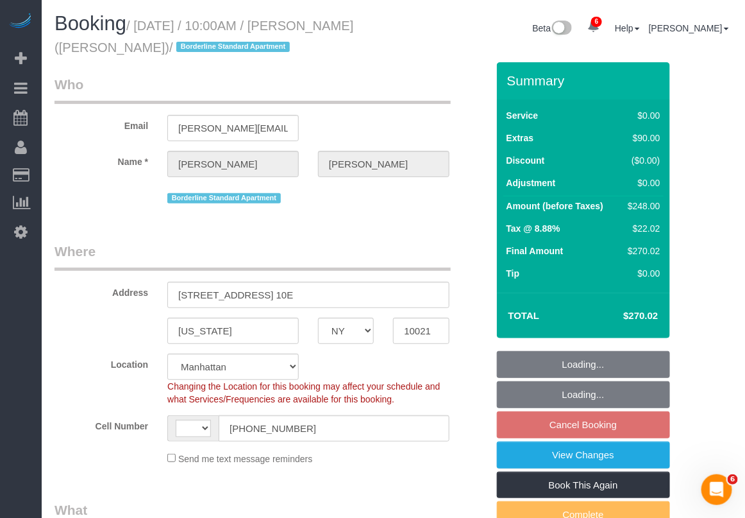
select select "object:560"
select select "string:[GEOGRAPHIC_DATA]"
select select "string:stripe-pm_1R58S94VGloSiKo7oTDM75CS"
select select "2"
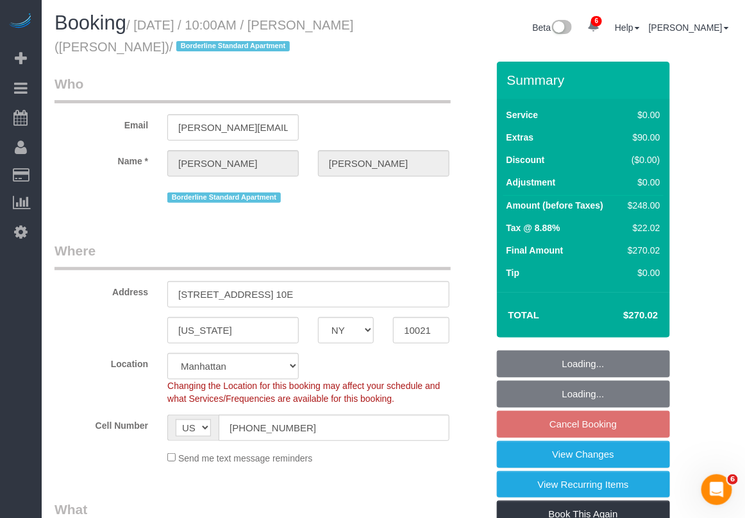
select select "spot3"
select select "2"
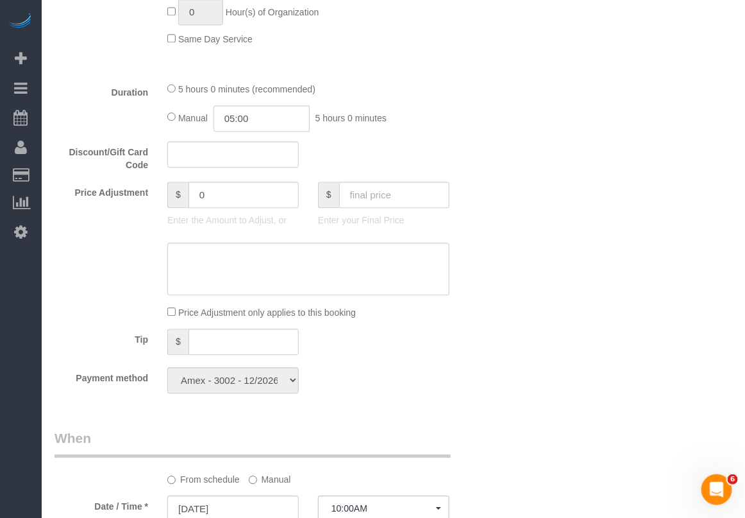
scroll to position [802, 0]
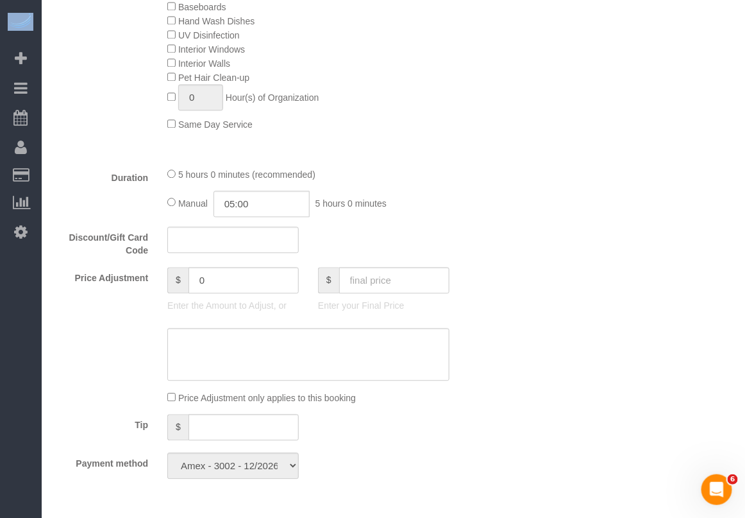
drag, startPoint x: 77, startPoint y: 114, endPoint x: 291, endPoint y: -53, distance: 271.4
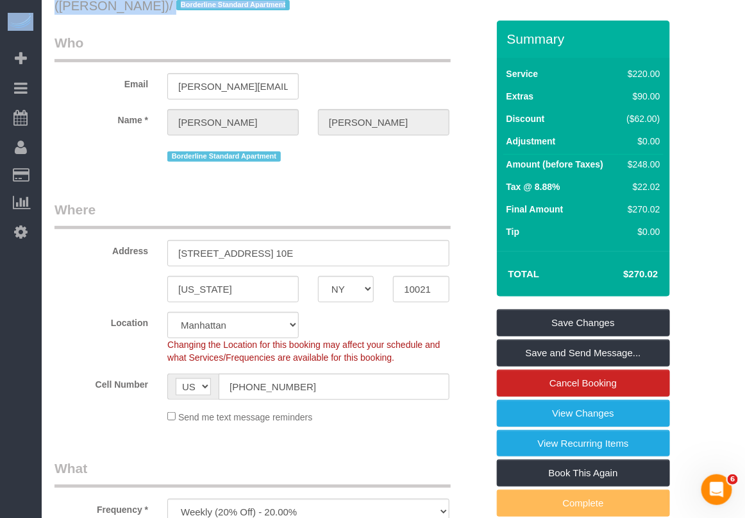
scroll to position [0, 0]
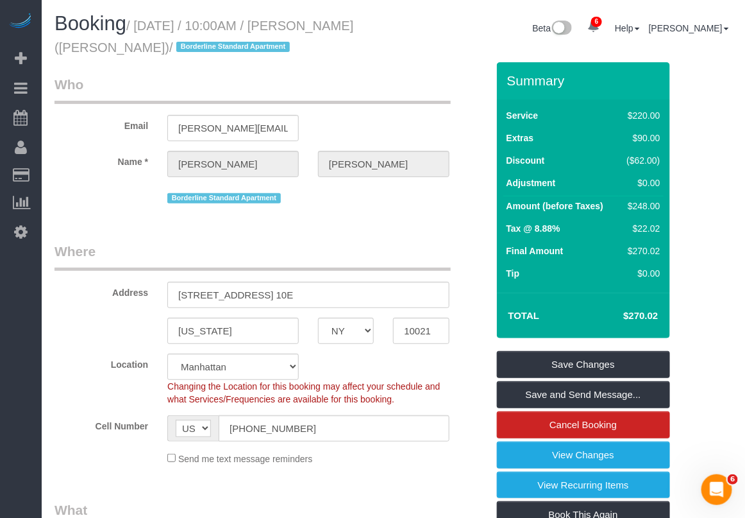
click at [452, 380] on div "Changing the Location for this booking may affect your schedule and what Servic…" at bounding box center [308, 393] width 301 height 26
click at [461, 419] on div "Cell Number AF AL DZ AD AO AI AQ AG AR AM AW AU AT AZ BS BH BD BB BY BE BZ BJ B…" at bounding box center [271, 428] width 452 height 26
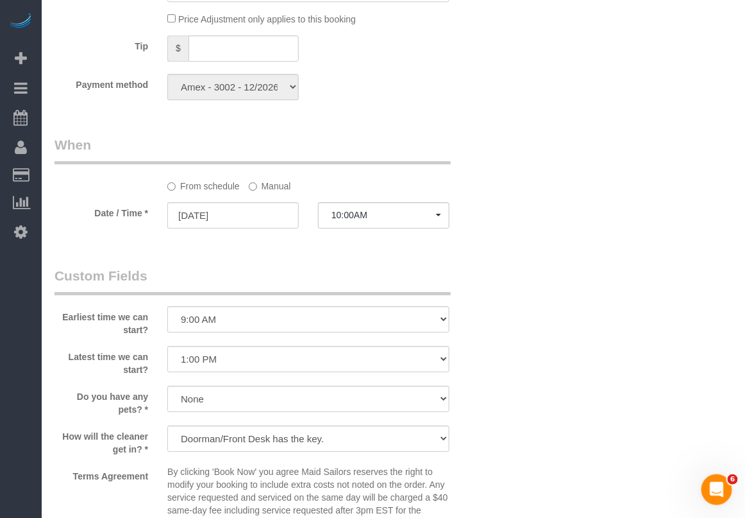
scroll to position [1203, 0]
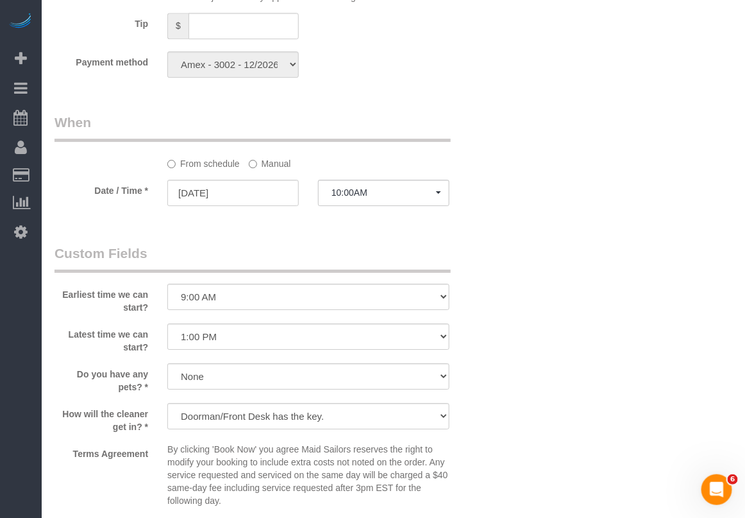
click at [264, 164] on label "Manual" at bounding box center [270, 161] width 42 height 17
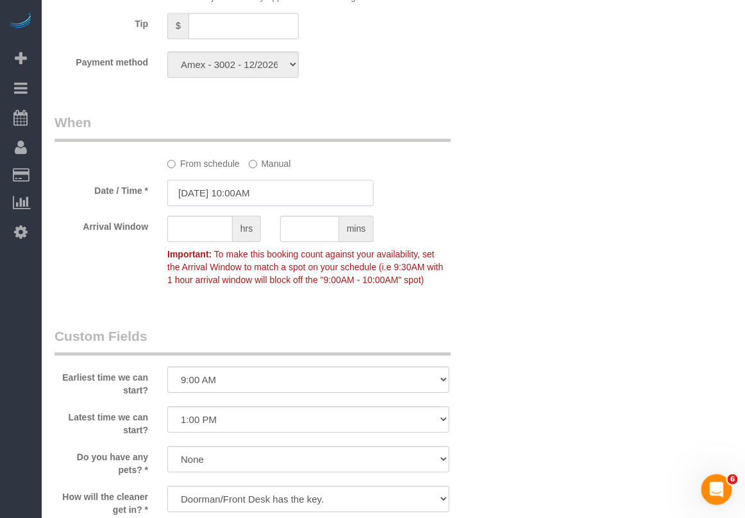
click at [260, 197] on input "[DATE] 10:00AM" at bounding box center [270, 193] width 207 height 26
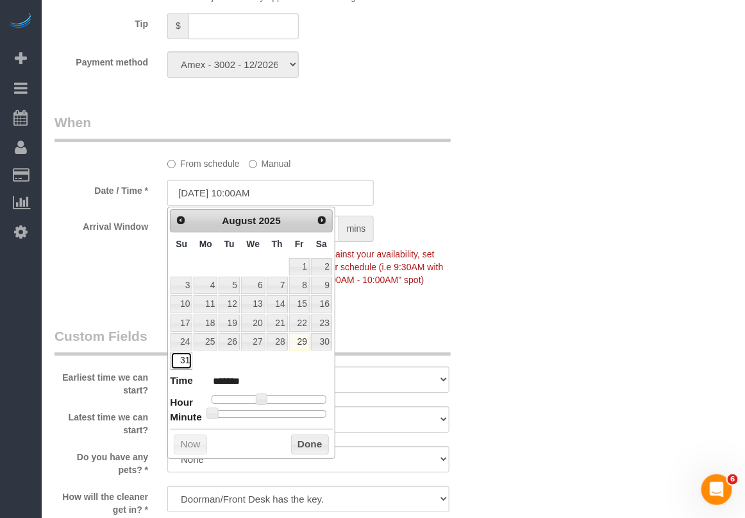
click at [178, 364] on link "31" at bounding box center [182, 360] width 22 height 17
type input "08/31/2025 9:00AM"
type input "******"
type input "[DATE] 8:00AM"
type input "******"
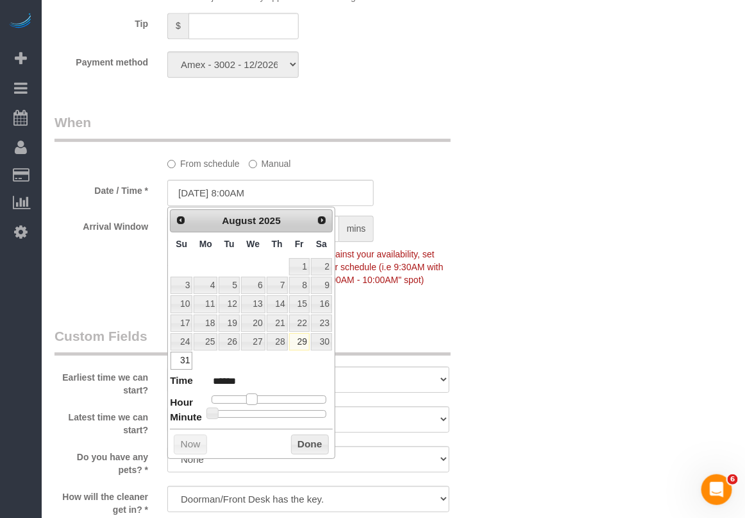
drag, startPoint x: 264, startPoint y: 402, endPoint x: 255, endPoint y: 401, distance: 9.0
click at [255, 401] on span at bounding box center [252, 399] width 12 height 12
click at [296, 451] on button "Done" at bounding box center [310, 444] width 38 height 21
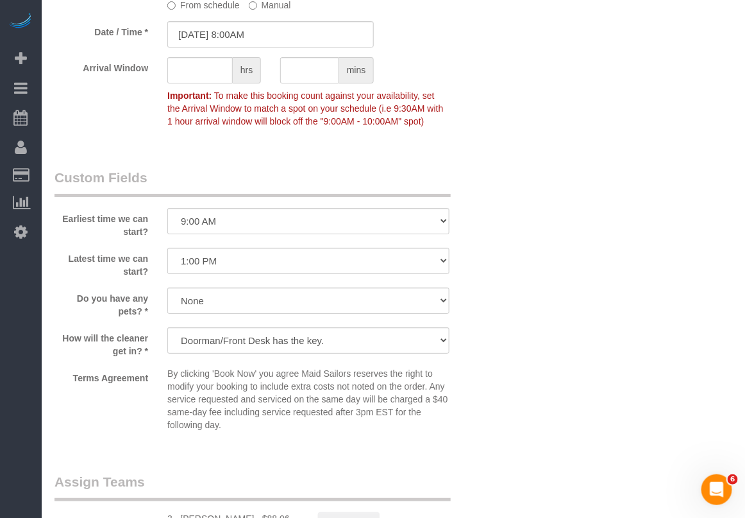
scroll to position [1363, 0]
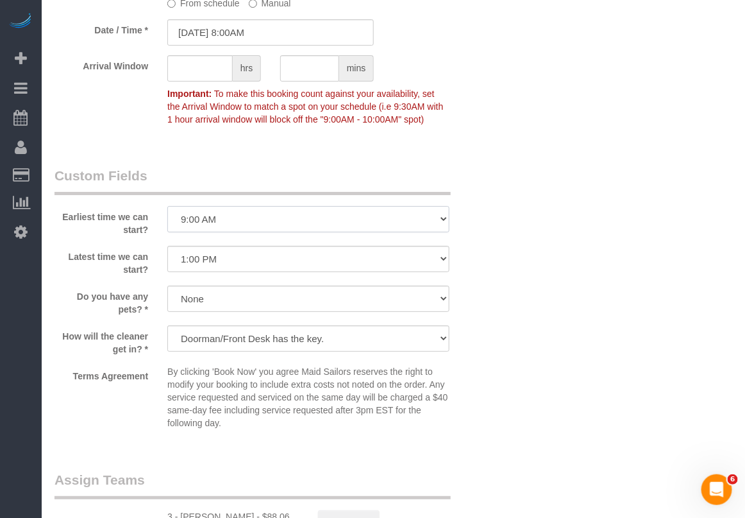
click at [311, 217] on select "I am not flexible, keep my selected time 8:00 AM 9:00 AM 10:00 AM 11:00 AM 12:0…" at bounding box center [308, 219] width 282 height 26
select select "number:56"
click at [167, 207] on select "I am not flexible, keep my selected time 8:00 AM 9:00 AM 10:00 AM 11:00 AM 12:0…" at bounding box center [308, 219] width 282 height 26
click at [223, 264] on select "I am not flexible, keep my selected time 8:00 AM 9:00 AM 10:00 AM 11:00 AM 12:0…" at bounding box center [308, 259] width 282 height 26
select select "number:70"
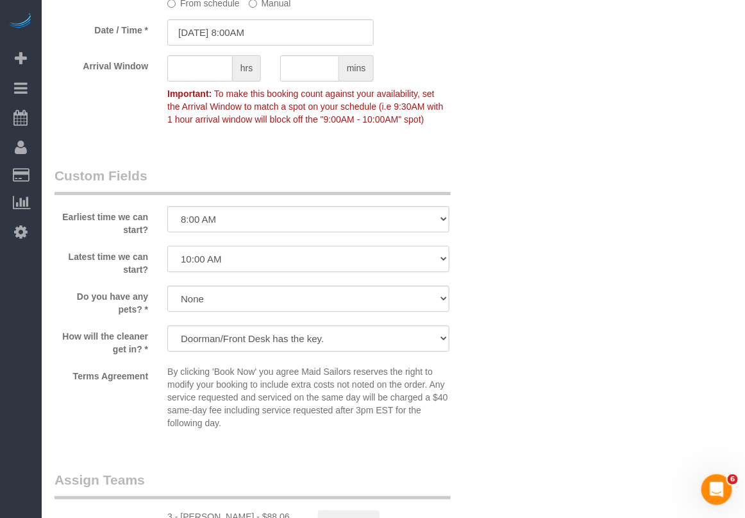
click at [167, 246] on select "I am not flexible, keep my selected time 8:00 AM 9:00 AM 10:00 AM 11:00 AM 12:0…" at bounding box center [308, 259] width 282 height 26
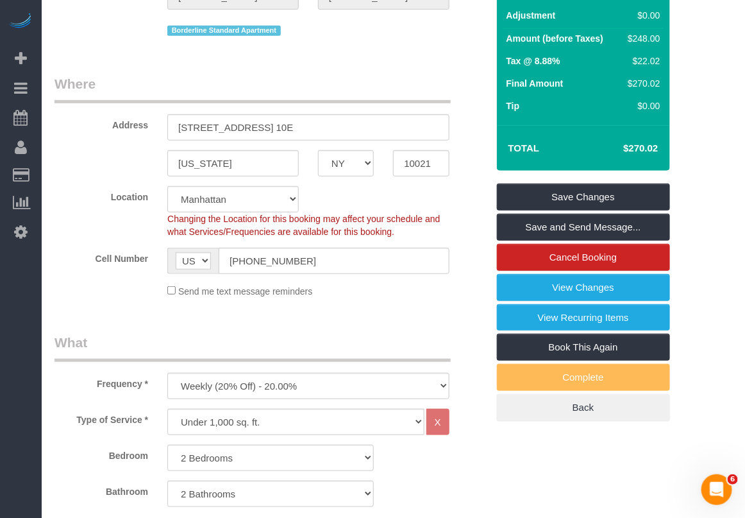
scroll to position [0, 0]
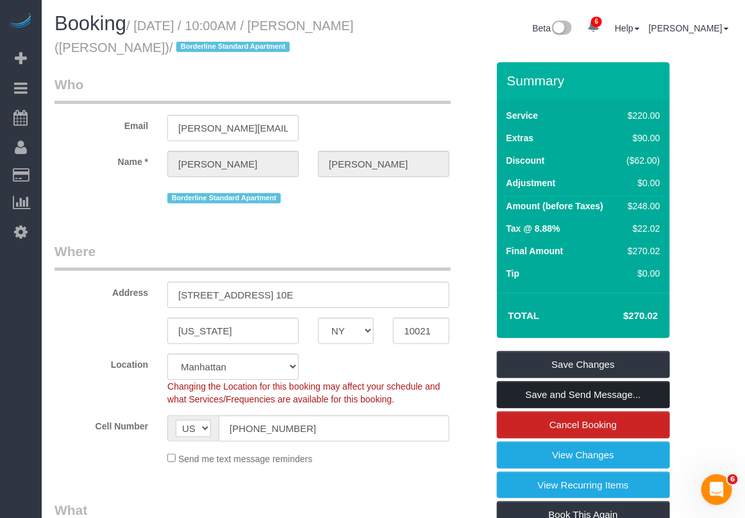
click at [552, 394] on link "Save and Send Message..." at bounding box center [583, 394] width 173 height 27
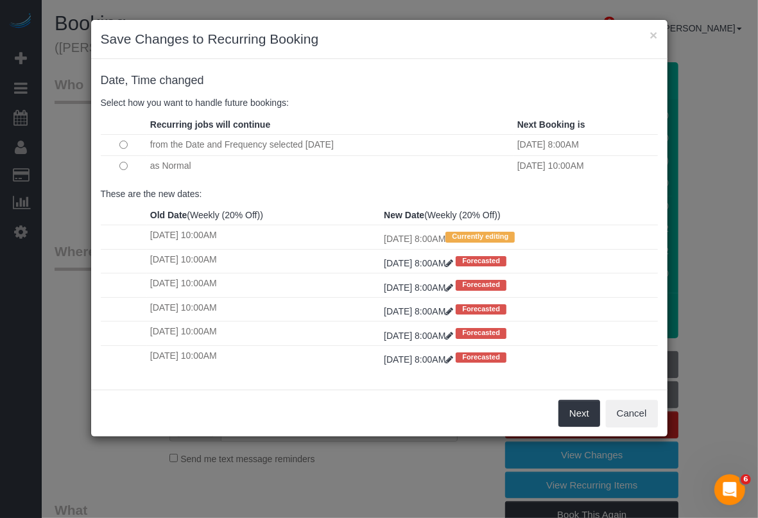
drag, startPoint x: 133, startPoint y: 168, endPoint x: 151, endPoint y: 178, distance: 20.9
click at [133, 168] on td at bounding box center [124, 165] width 46 height 21
click at [577, 418] on button "Next" at bounding box center [579, 413] width 42 height 27
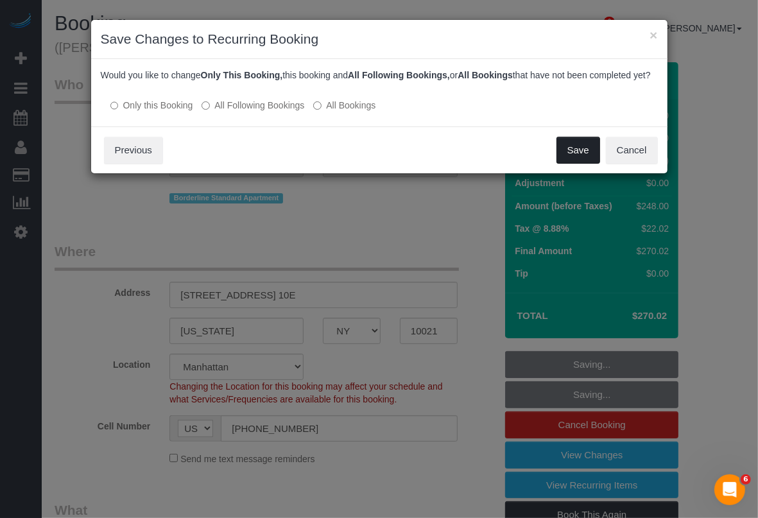
drag, startPoint x: 566, startPoint y: 162, endPoint x: 538, endPoint y: 171, distance: 30.2
click at [568, 162] on button "Save" at bounding box center [578, 150] width 44 height 27
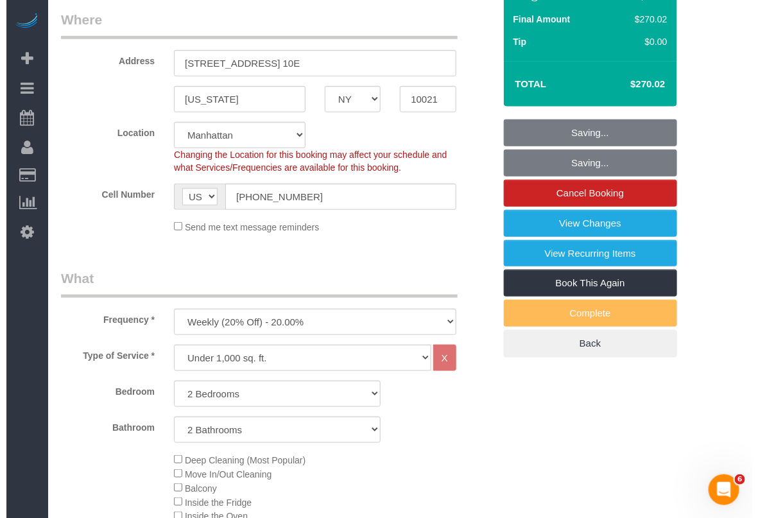
scroll to position [241, 0]
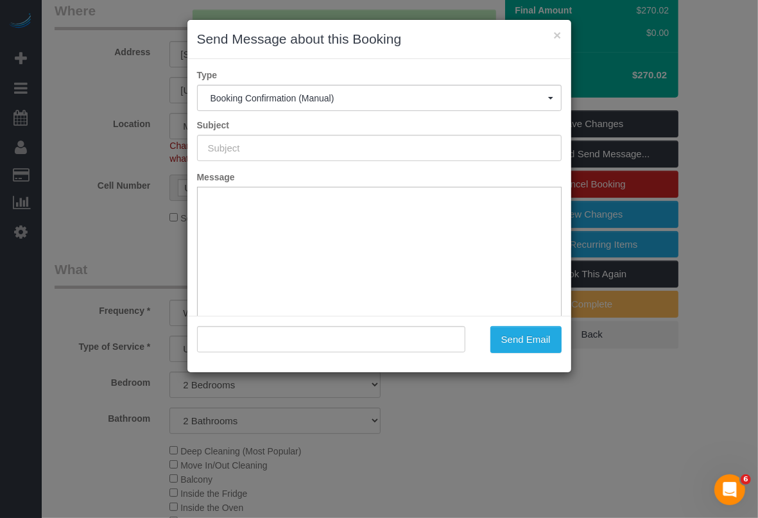
type input "Cleaning Confirmed for 08/31/2025 at 8:00am"
type input ""Johanna Goetze" <johanna@peterharrington.co.uk>"
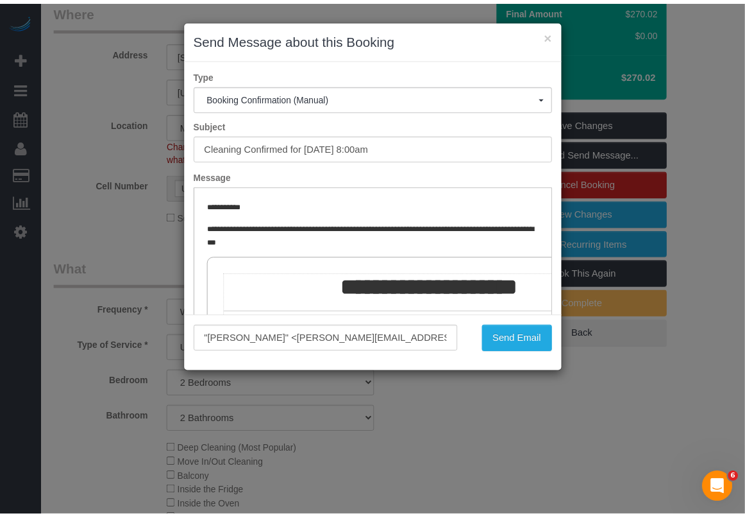
scroll to position [0, 0]
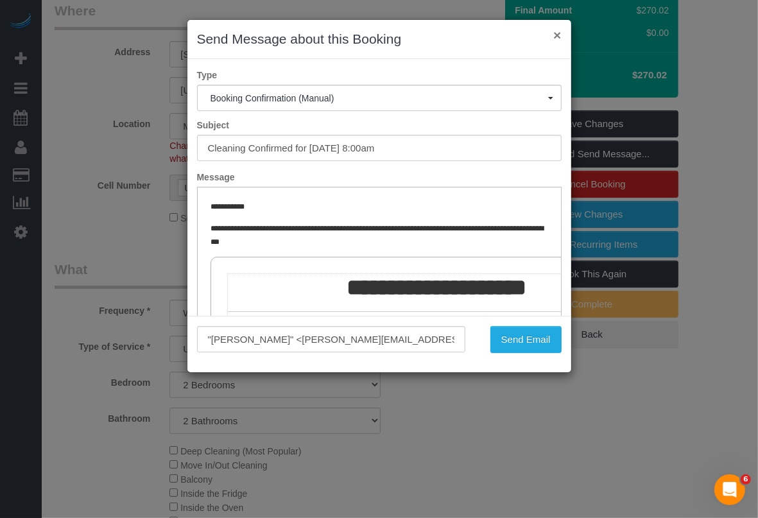
click at [553, 33] on button "×" at bounding box center [557, 34] width 8 height 13
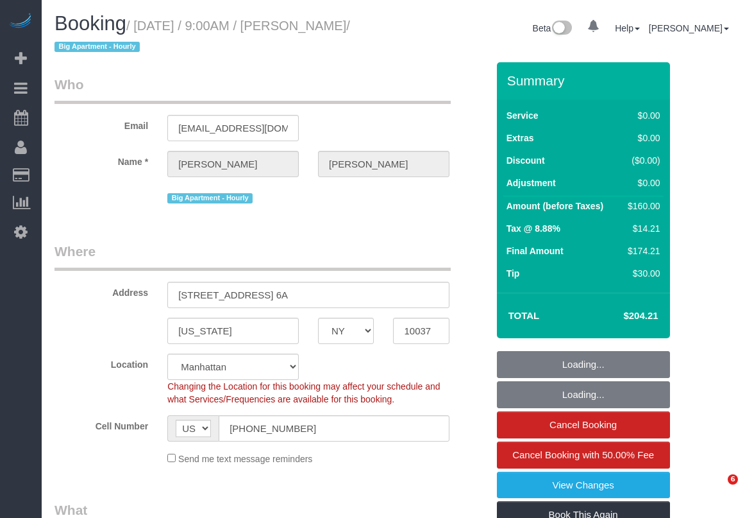
select select "NY"
select select "object:684"
select select "string:stripe-pm_1S0qEA4VGloSiKo7DYMBBPTc"
select select "1"
select select "number:56"
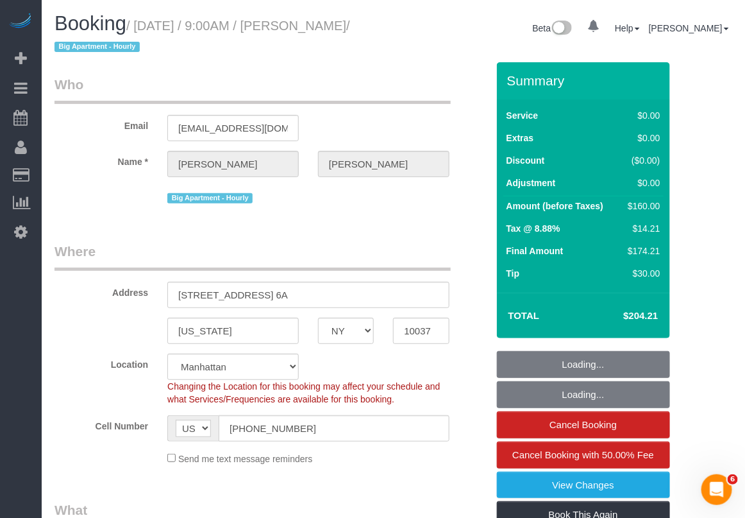
select select "number:71"
select select "number:15"
select select "number:6"
select select "spot1"
select select "1"
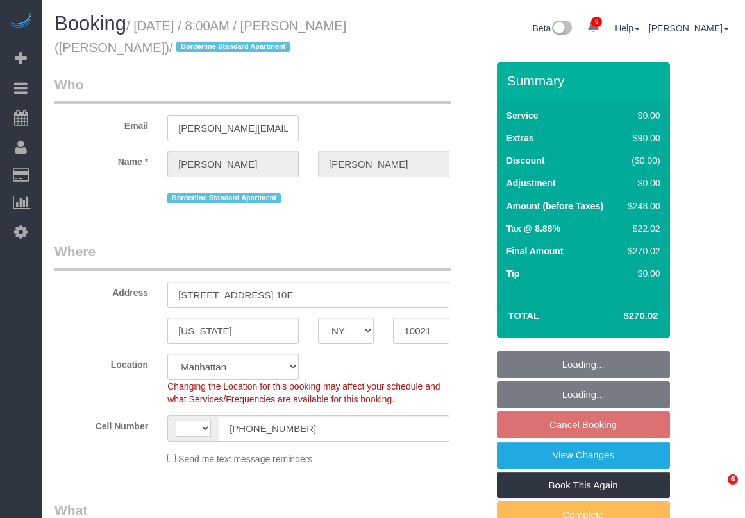
select select "NY"
select select "string:stripe-pm_1R58S94VGloSiKo7oTDM75CS"
select select "number:56"
select select "number:70"
select select "number:15"
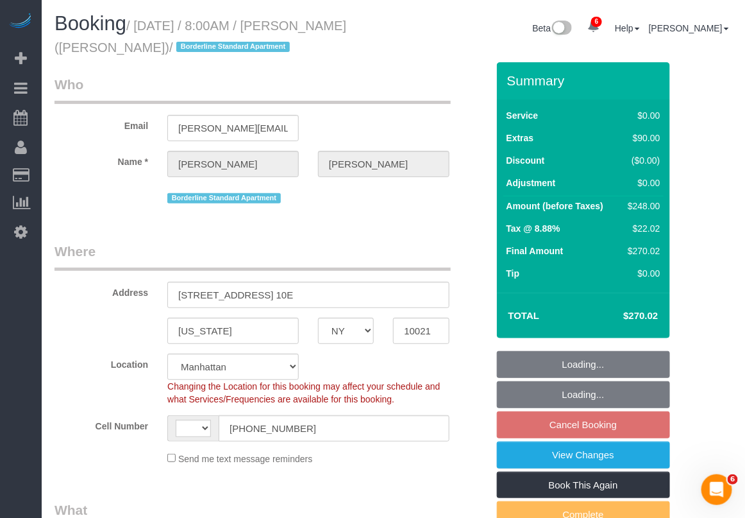
select select "number:6"
select select "string:[GEOGRAPHIC_DATA]"
select select "object:825"
select select "spot1"
select select "object:1331"
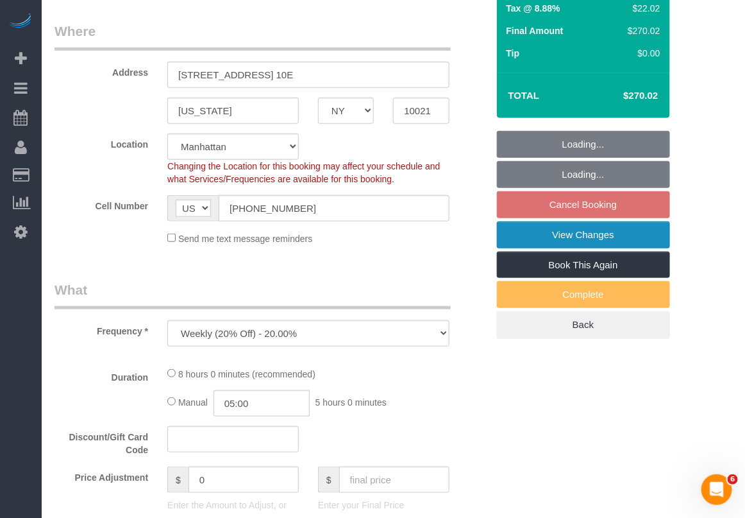
select select "2"
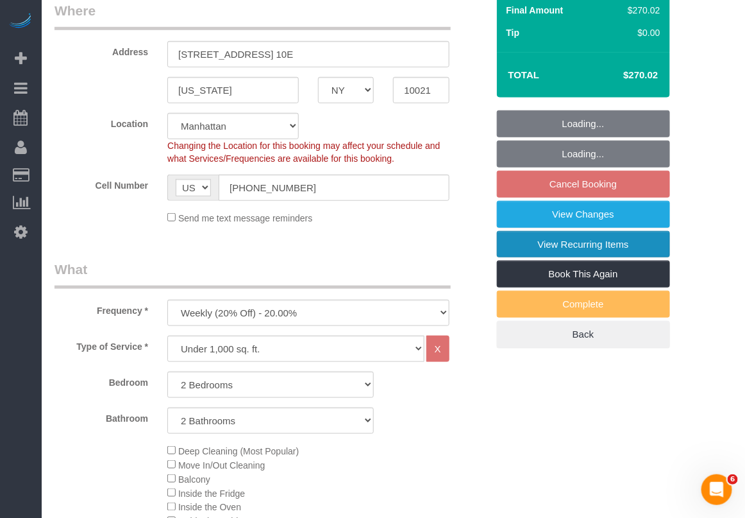
select select "2"
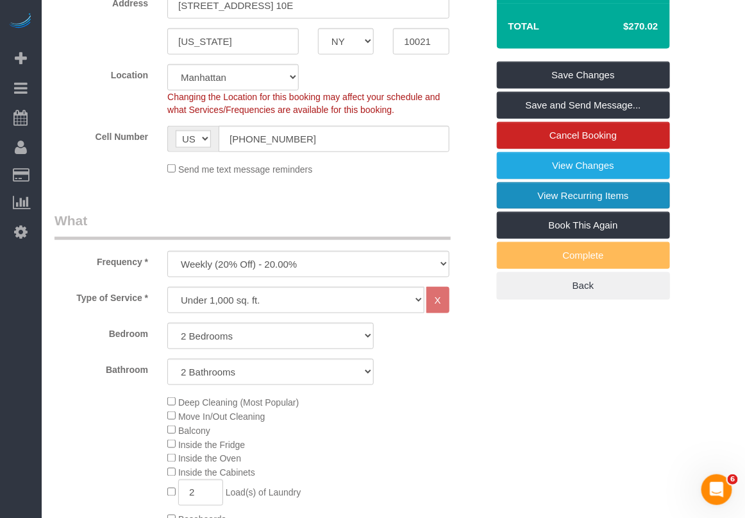
scroll to position [241, 0]
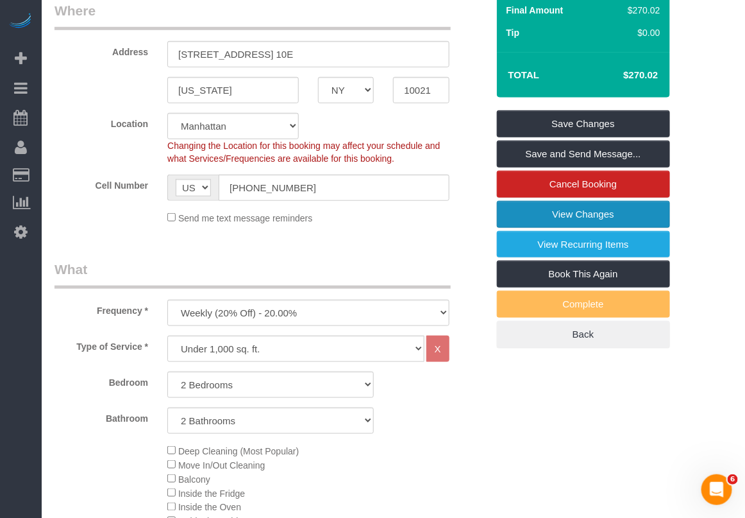
click at [562, 212] on link "View Changes" at bounding box center [583, 214] width 173 height 27
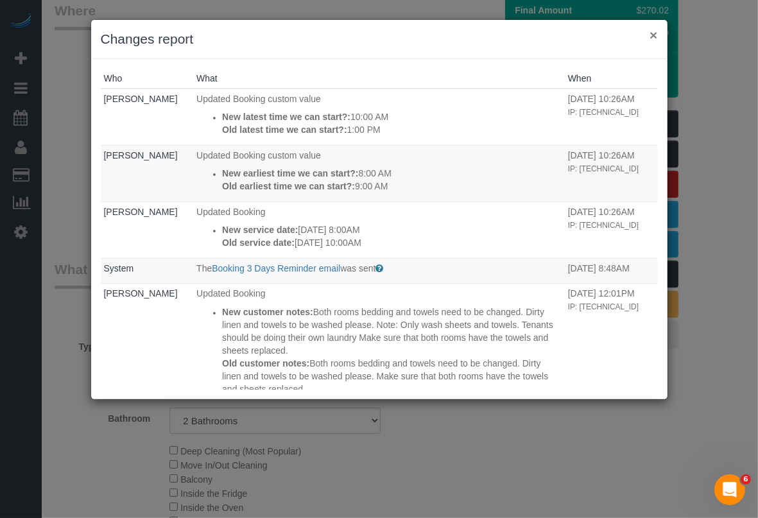
click at [650, 31] on button "×" at bounding box center [653, 34] width 8 height 13
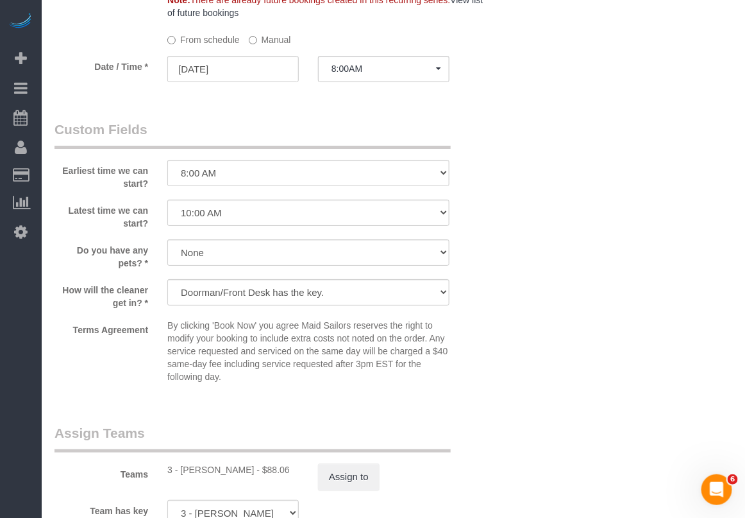
scroll to position [1363, 0]
click at [281, 37] on label "Manual" at bounding box center [270, 36] width 42 height 17
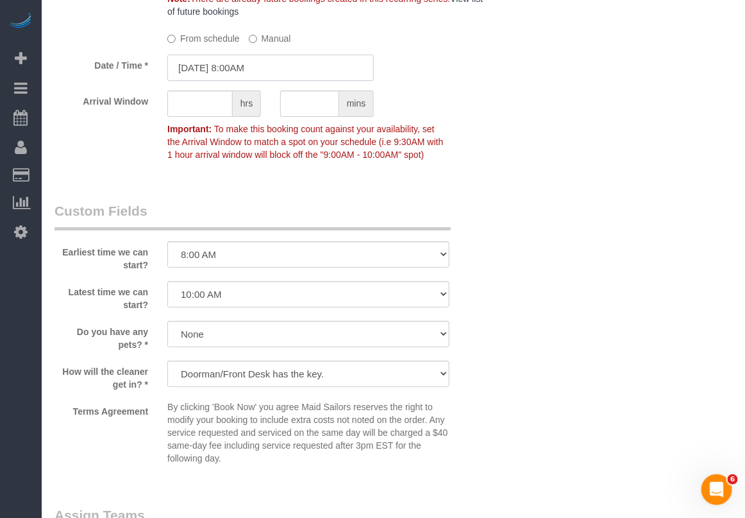
click at [258, 72] on input "[DATE] 8:00AM" at bounding box center [270, 68] width 207 height 26
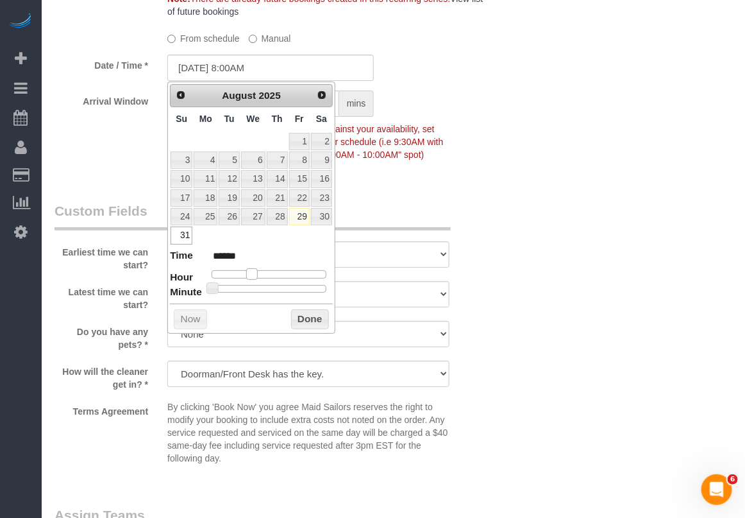
type input "08/31/2025 9:00AM"
type input "******"
type input "[DATE] 10:00AM"
type input "*******"
drag, startPoint x: 253, startPoint y: 273, endPoint x: 264, endPoint y: 274, distance: 10.3
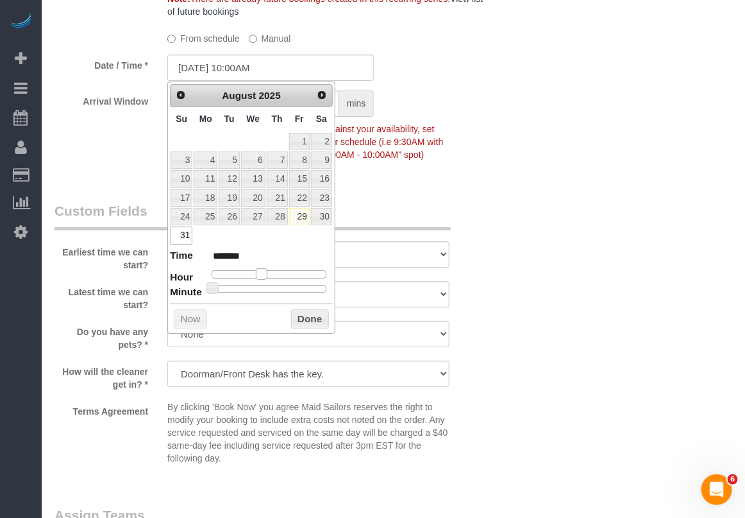
click at [264, 274] on span at bounding box center [262, 274] width 12 height 12
click at [303, 327] on button "Done" at bounding box center [310, 319] width 38 height 21
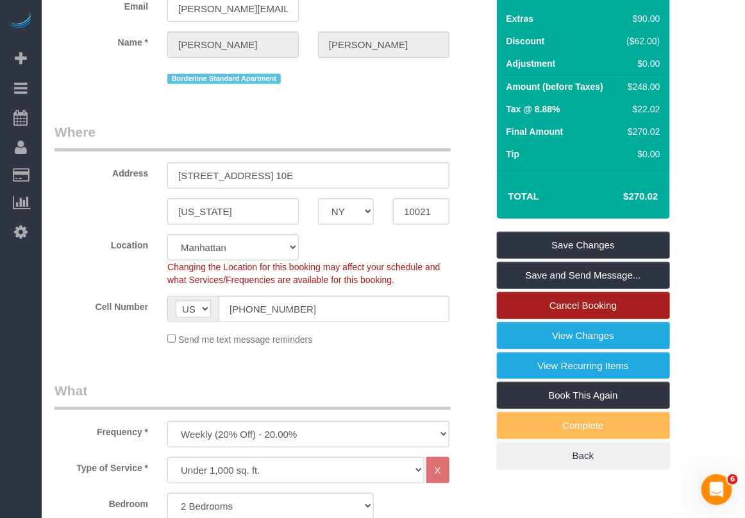
scroll to position [80, 0]
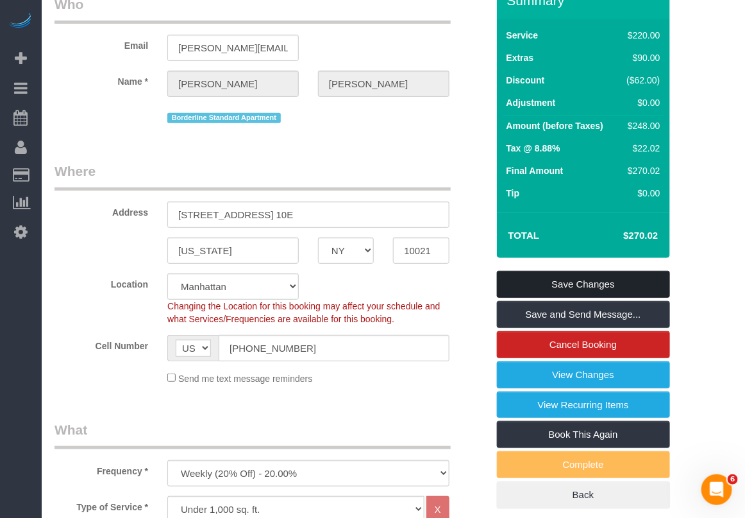
click at [562, 281] on link "Save Changes" at bounding box center [583, 284] width 173 height 27
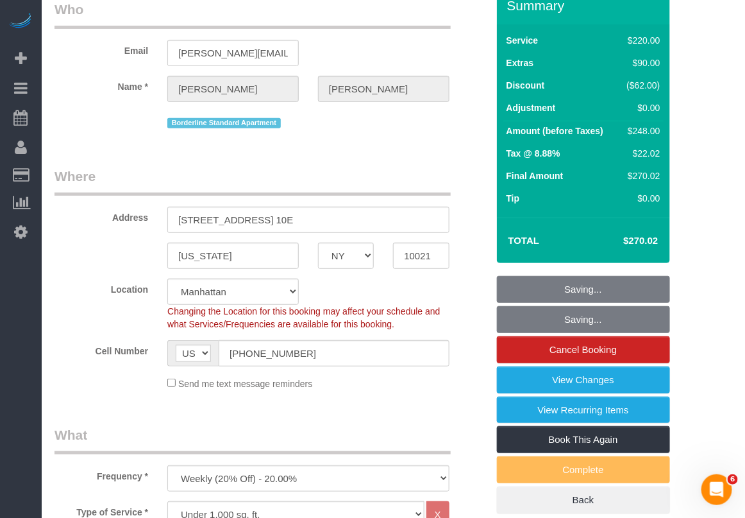
scroll to position [0, 0]
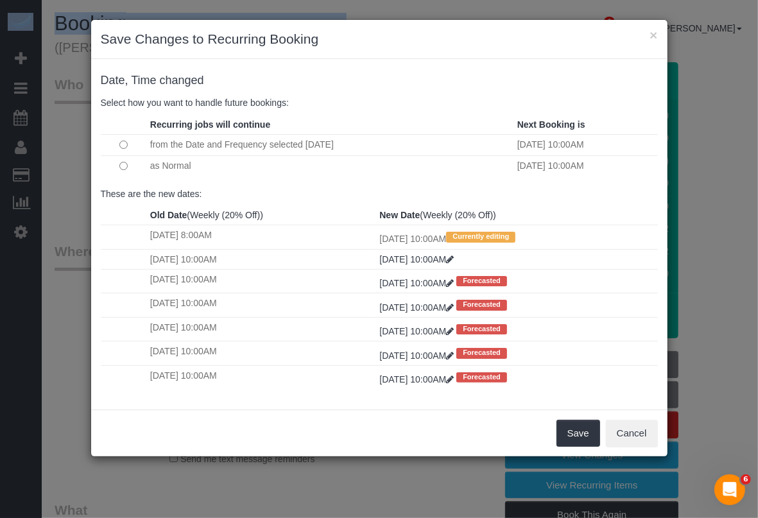
drag, startPoint x: 303, startPoint y: 27, endPoint x: 95, endPoint y: 53, distance: 209.4
click at [95, 53] on body "× Save Changes to Recurring Booking Date, Time changed Select how you want to h…" at bounding box center [379, 259] width 758 height 518
click at [652, 33] on button "×" at bounding box center [653, 34] width 8 height 13
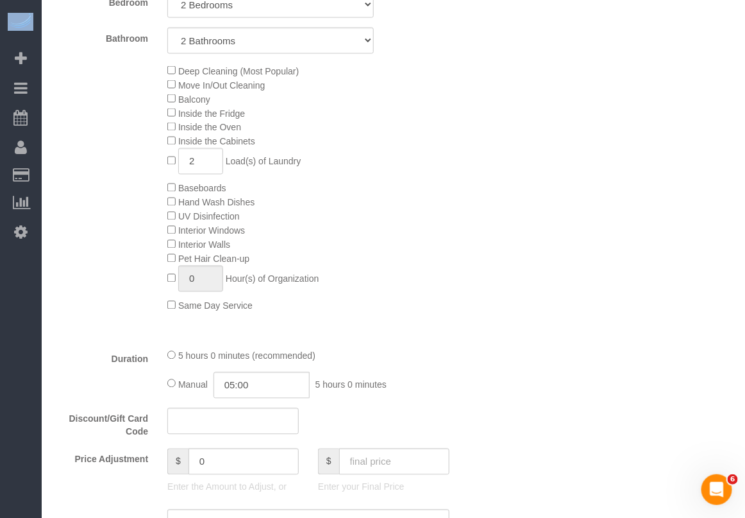
scroll to position [641, 0]
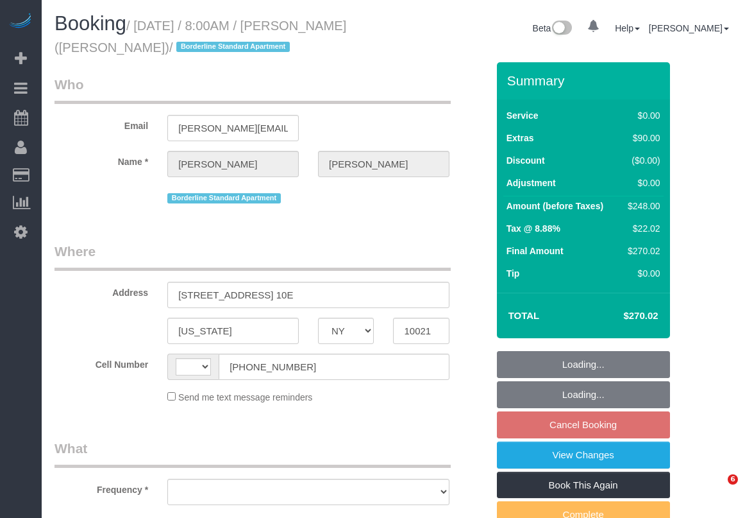
select select "NY"
select select "string:[GEOGRAPHIC_DATA]"
select select "number:56"
select select "number:70"
select select "number:15"
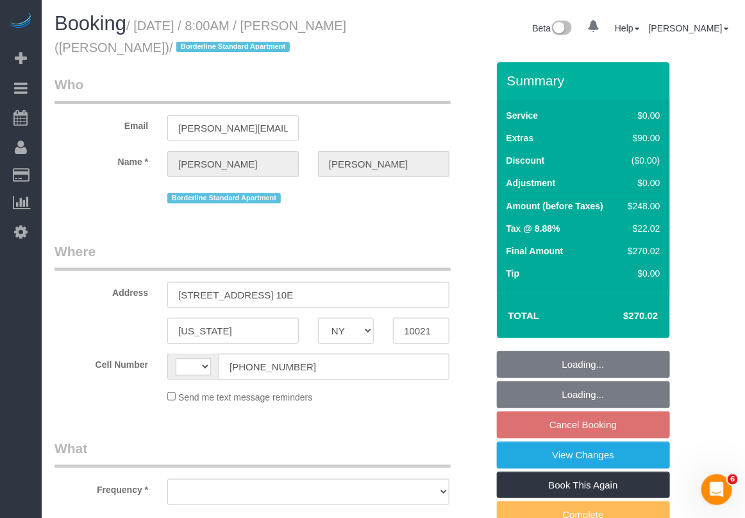
select select "number:6"
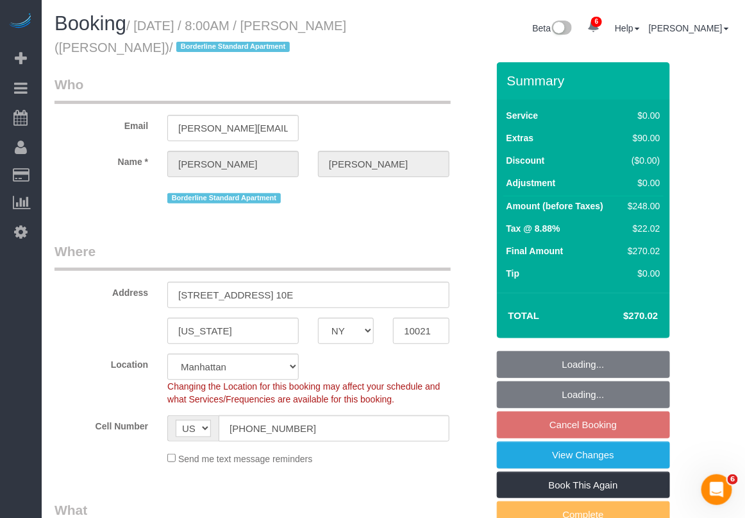
select select "object:930"
select select "string:stripe-pm_1R58S94VGloSiKo7oTDM75CS"
select select "2"
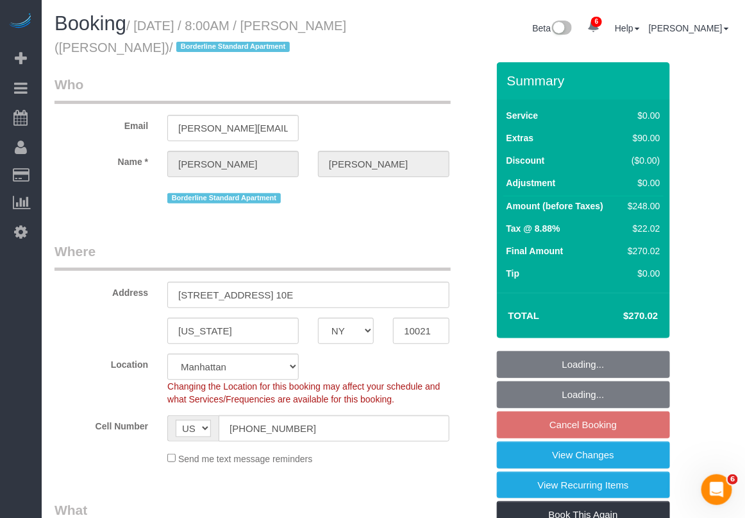
select select "spot1"
select select "2"
select select "object:1367"
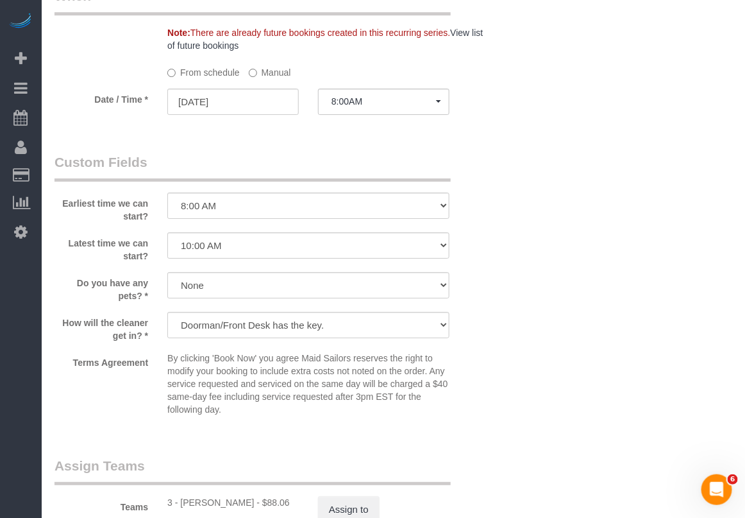
scroll to position [1363, 0]
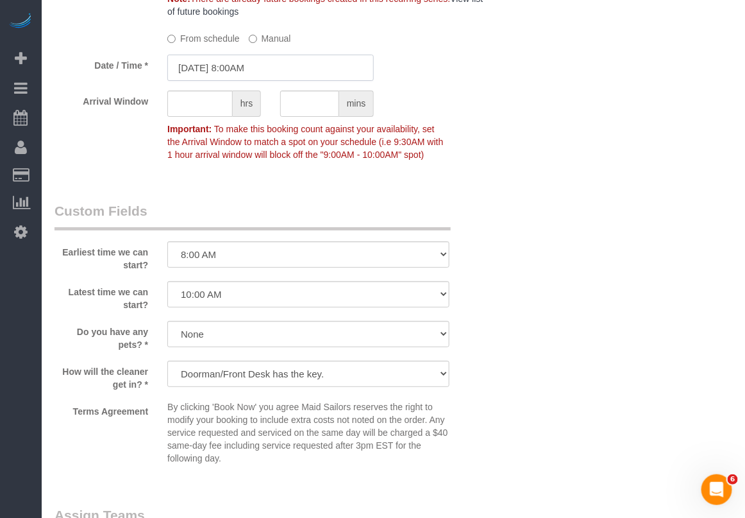
click at [244, 79] on input "[DATE] 8:00AM" at bounding box center [270, 68] width 207 height 26
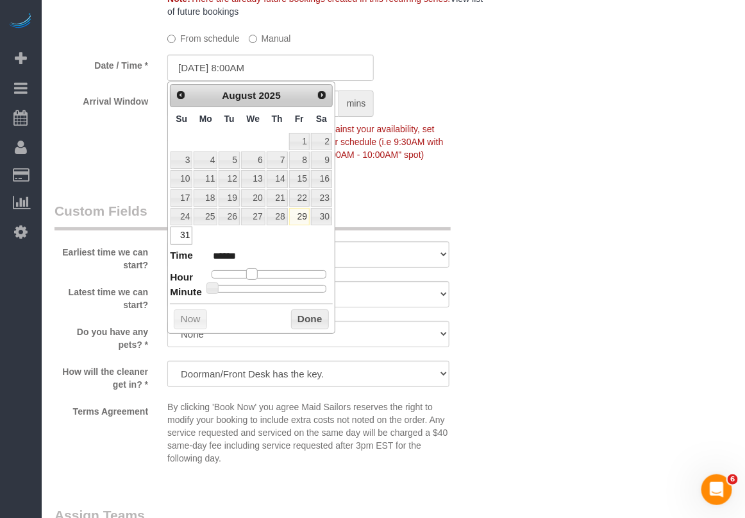
type input "[DATE] 10:00AM"
type input "*******"
type input "[DATE] 11:00AM"
type input "*******"
type input "[DATE] 10:00AM"
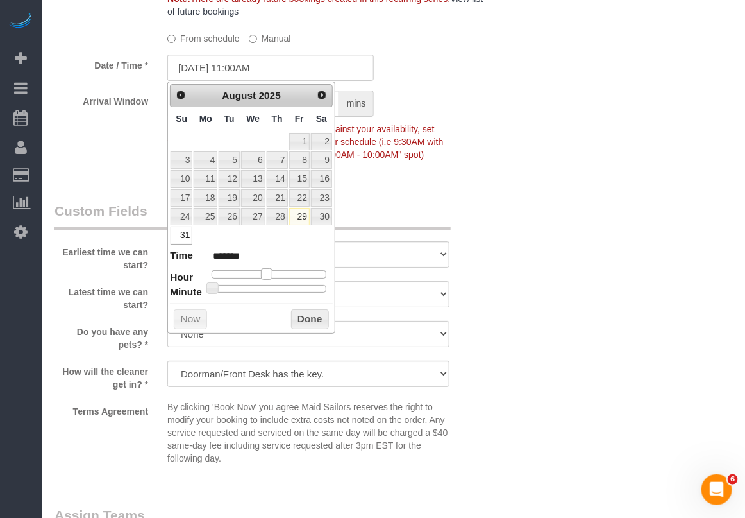
type input "*******"
drag, startPoint x: 249, startPoint y: 279, endPoint x: 258, endPoint y: 278, distance: 9.1
click at [258, 278] on span at bounding box center [262, 274] width 12 height 12
click at [299, 323] on button "Done" at bounding box center [310, 319] width 38 height 21
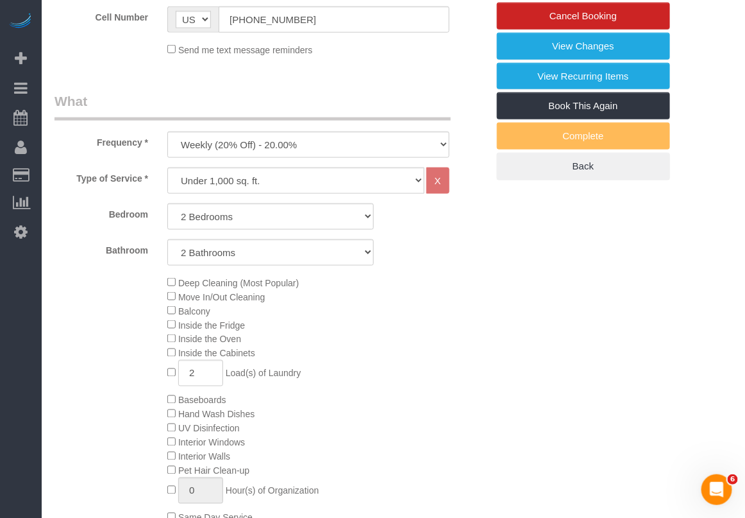
scroll to position [160, 0]
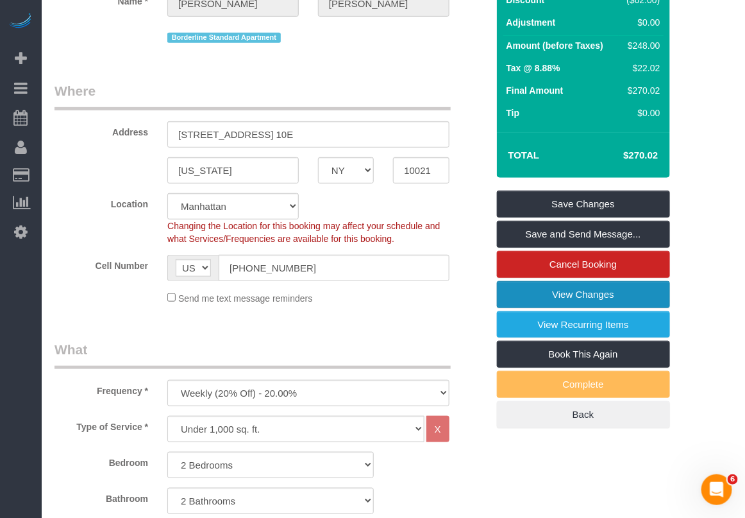
click at [576, 292] on link "View Changes" at bounding box center [583, 294] width 173 height 27
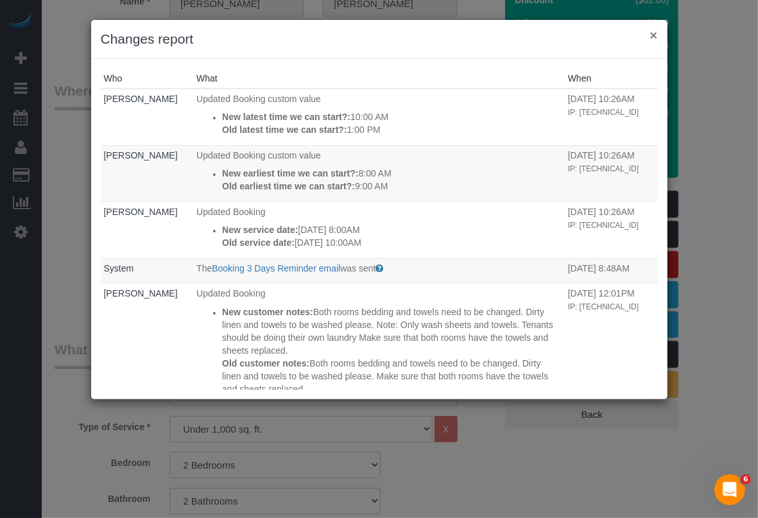
click at [655, 33] on button "×" at bounding box center [653, 34] width 8 height 13
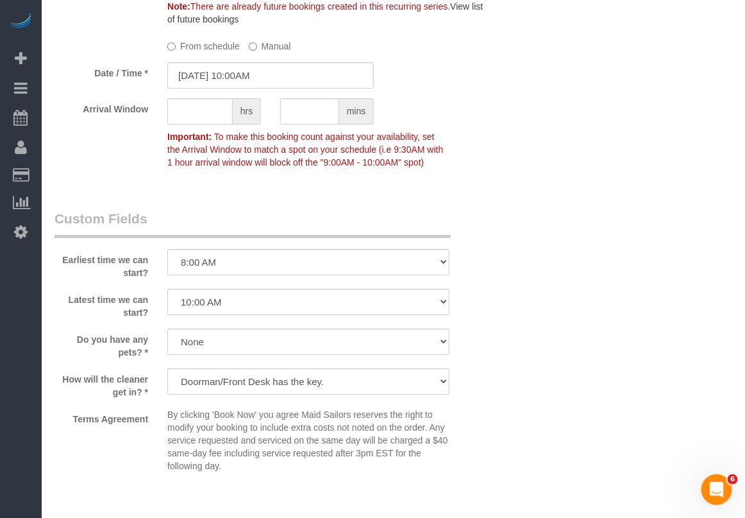
scroll to position [1363, 0]
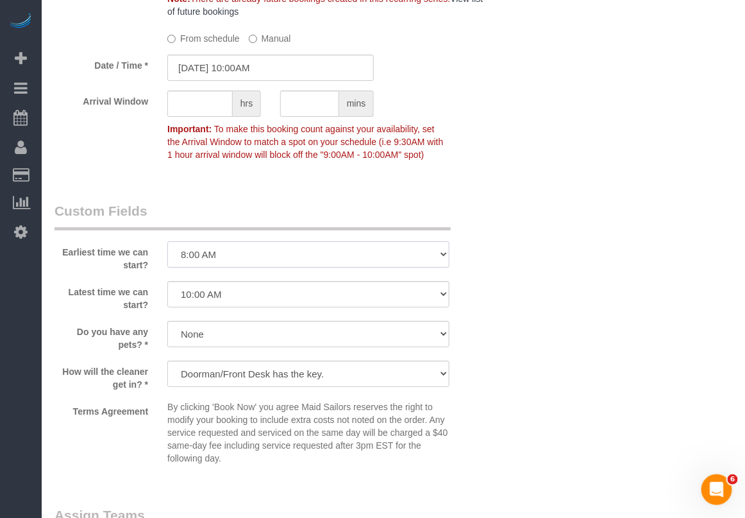
click at [310, 245] on select "I am not flexible, keep my selected time 8:00 AM 9:00 AM 10:00 AM 11:00 AM 12:0…" at bounding box center [308, 254] width 282 height 26
select select "number:57"
click at [167, 242] on select "I am not flexible, keep my selected time 8:00 AM 9:00 AM 10:00 AM 11:00 AM 12:0…" at bounding box center [308, 254] width 282 height 26
click at [308, 291] on select "I am not flexible, keep my selected time 8:00 AM 9:00 AM 10:00 AM 11:00 AM 12:0…" at bounding box center [308, 294] width 282 height 26
select select "number:73"
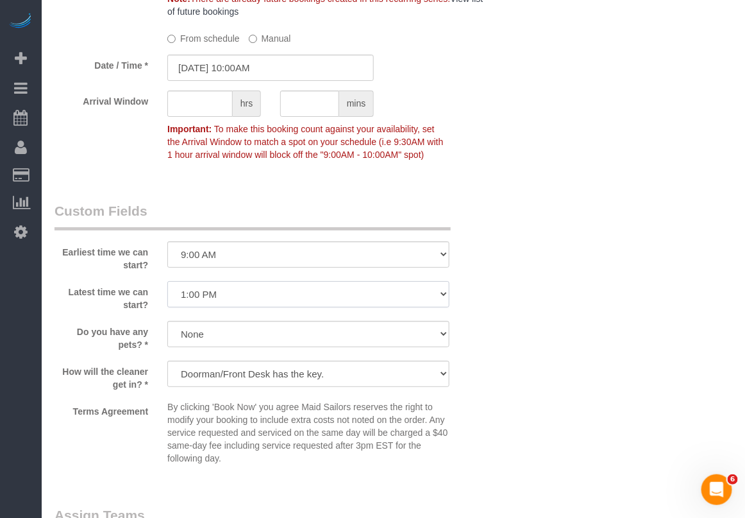
click at [167, 282] on select "I am not flexible, keep my selected time 8:00 AM 9:00 AM 10:00 AM 11:00 AM 12:0…" at bounding box center [308, 294] width 282 height 26
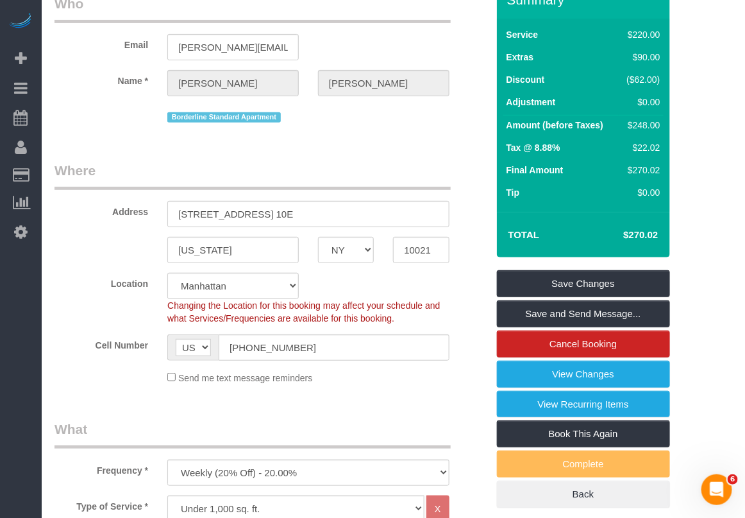
scroll to position [80, 0]
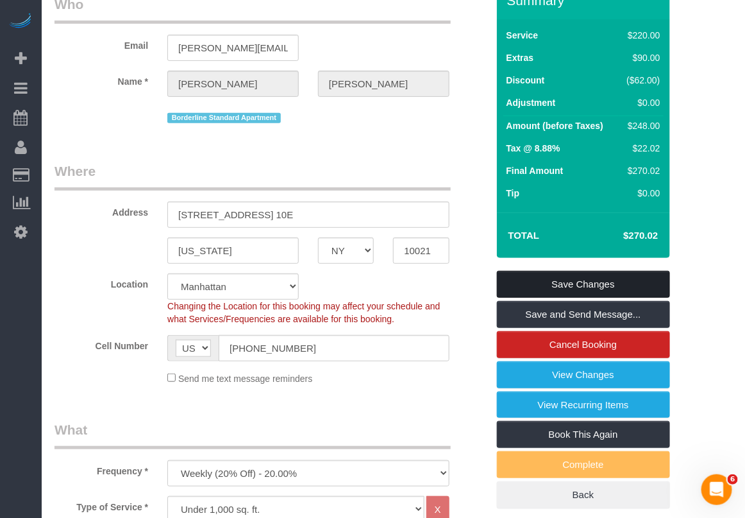
click at [582, 282] on link "Save Changes" at bounding box center [583, 284] width 173 height 27
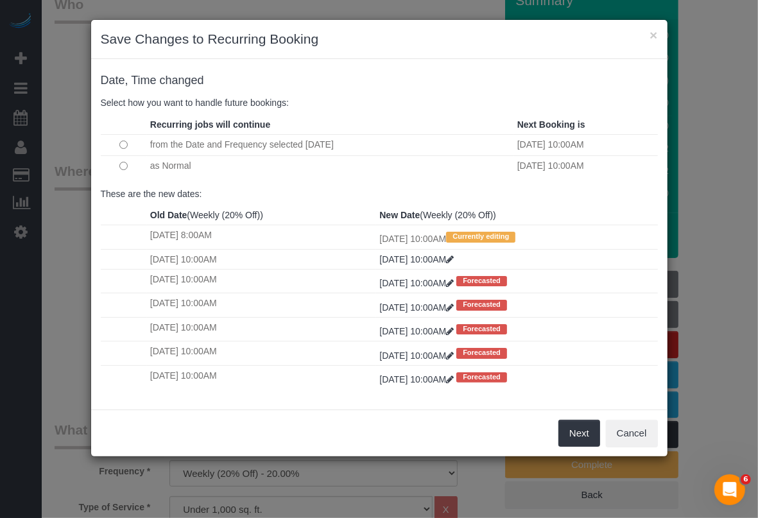
click at [652, 109] on p "Select how you want to handle future bookings:" at bounding box center [379, 102] width 557 height 13
click at [575, 439] on button "Next" at bounding box center [579, 433] width 42 height 27
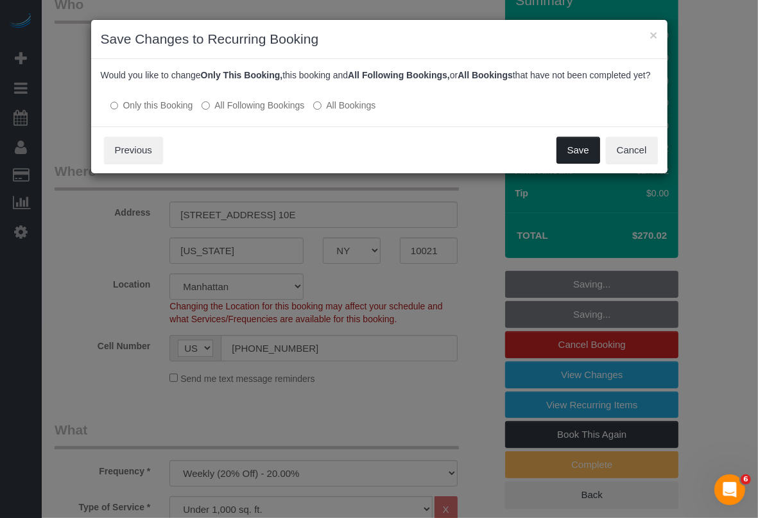
click at [575, 158] on button "Save" at bounding box center [578, 150] width 44 height 27
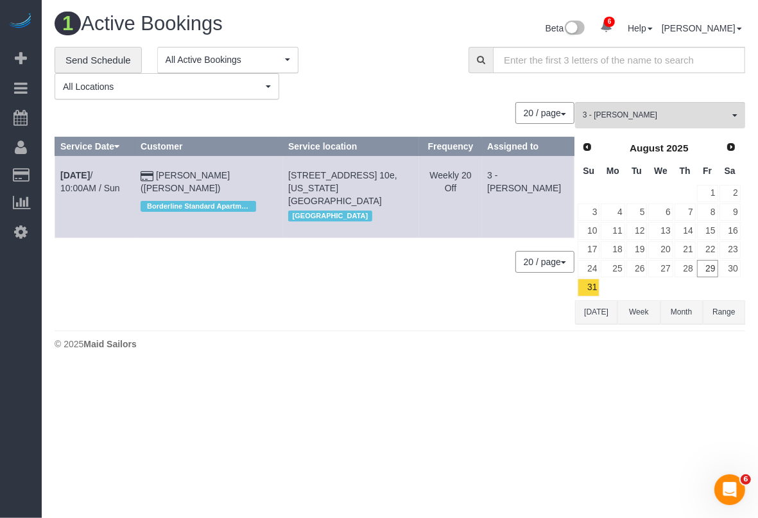
click at [669, 350] on div "© 2025 Maid Sailors" at bounding box center [400, 343] width 690 height 13
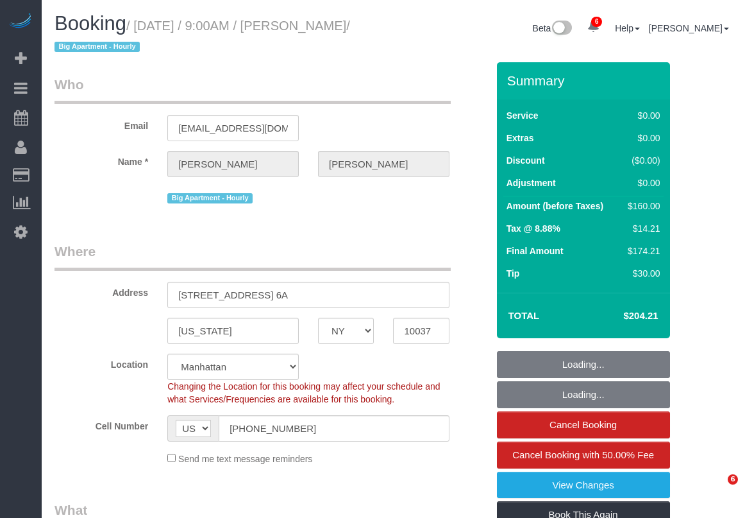
select select "NY"
select select "object:787"
select select "string:stripe-pm_1S0qEA4VGloSiKo7DYMBBPTc"
select select "1"
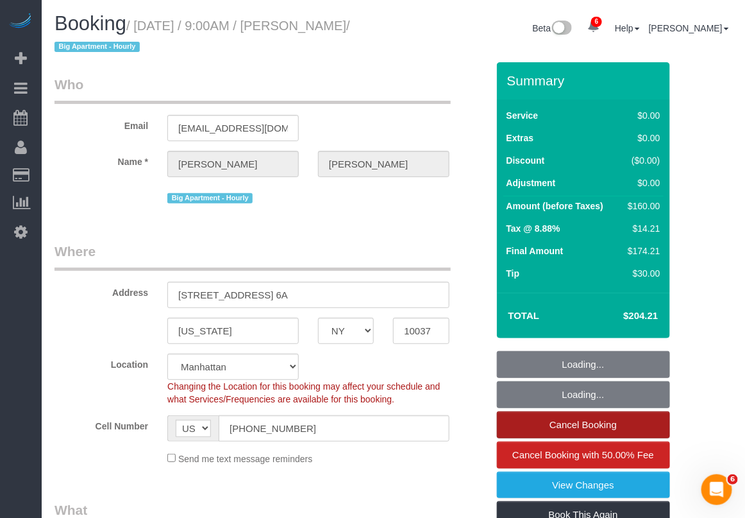
select select "number:56"
select select "number:71"
select select "number:15"
select select "number:6"
select select "1"
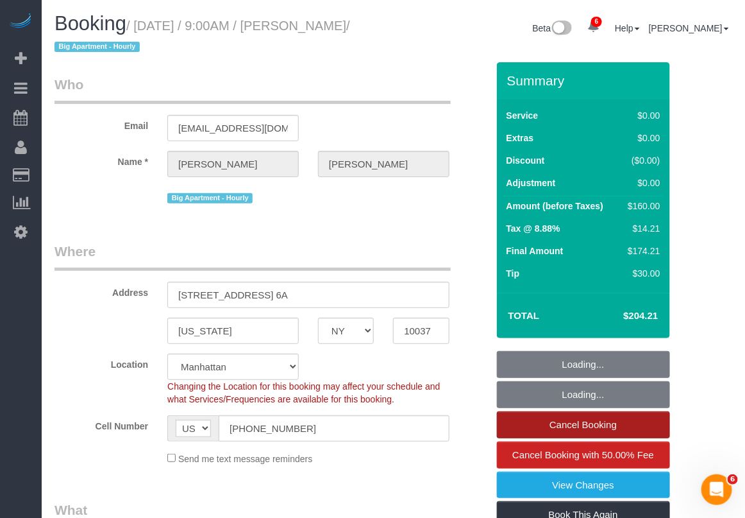
select select "spot1"
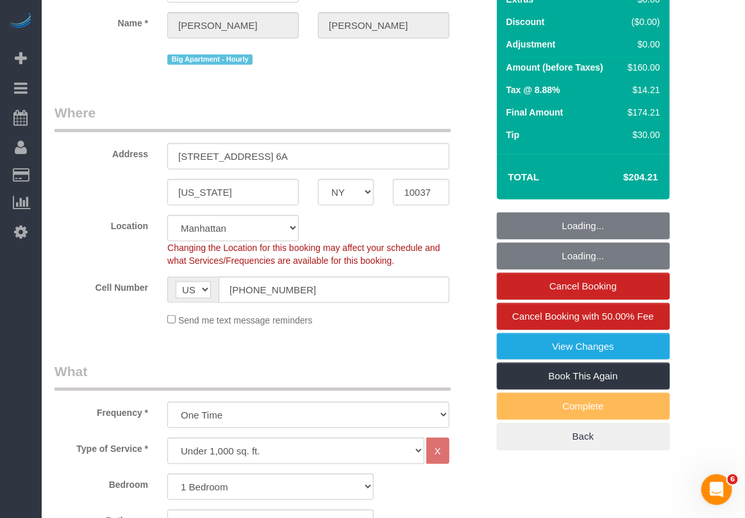
scroll to position [160, 0]
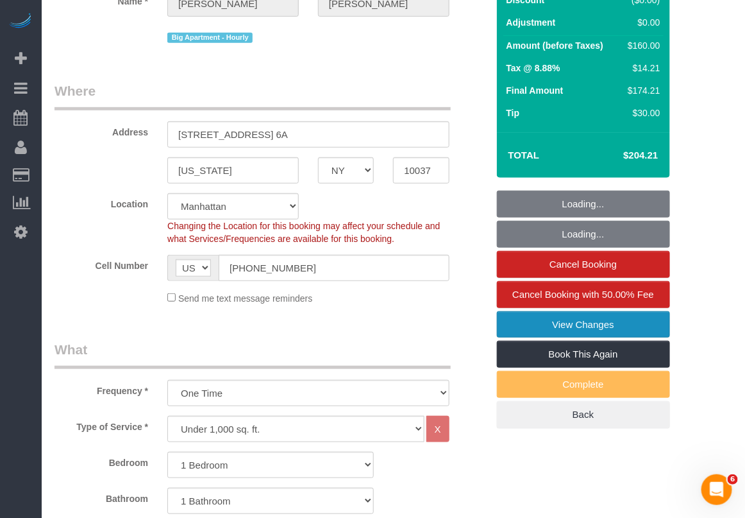
click at [556, 325] on link "View Changes" at bounding box center [583, 324] width 173 height 27
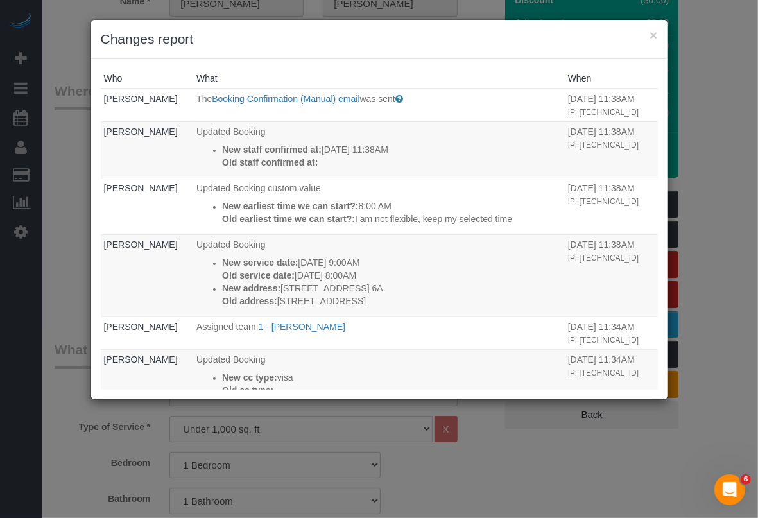
click at [745, 283] on div "× Changes report Who What When Mabel Llanes The Booking Confirmation (Manual) e…" at bounding box center [379, 259] width 758 height 518
click at [653, 33] on button "×" at bounding box center [653, 34] width 8 height 13
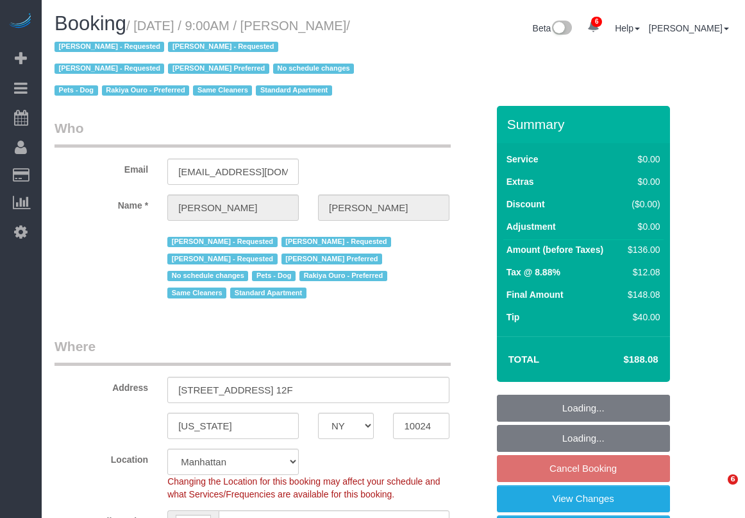
select select "NY"
select select "number:89"
select select "number:90"
select select "number:13"
select select "number:6"
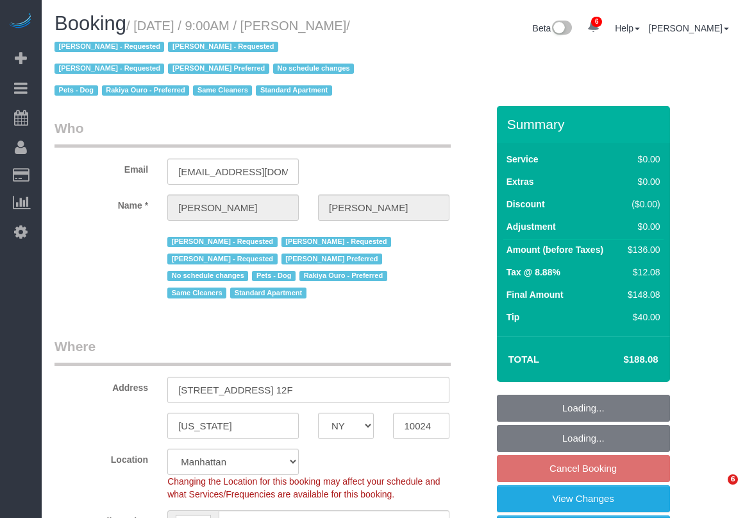
select select "number:21"
select select "string:stripe-card_1BSQqM4VGloSiKo7yEja0jlz"
select select "spot2"
select select "1"
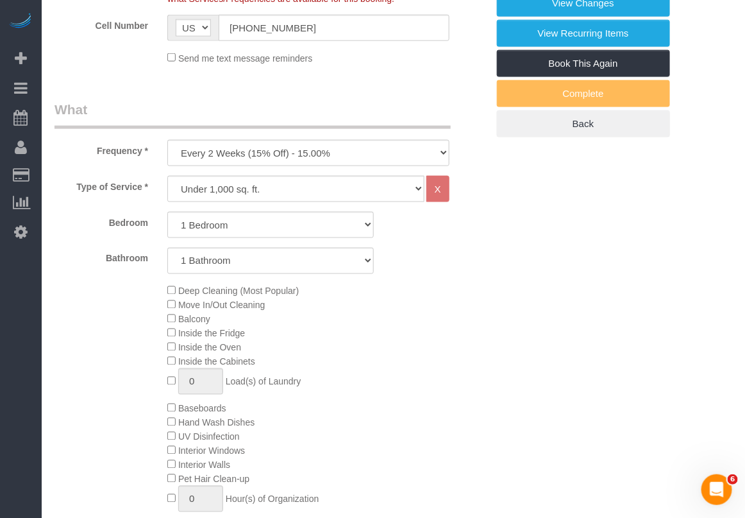
scroll to position [722, 0]
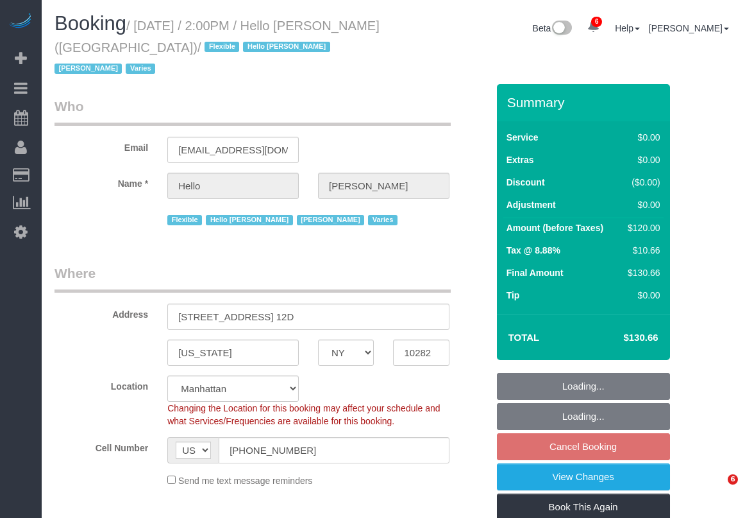
select select "NY"
select select "number:89"
select select "number:90"
select select "number:15"
select select "number:6"
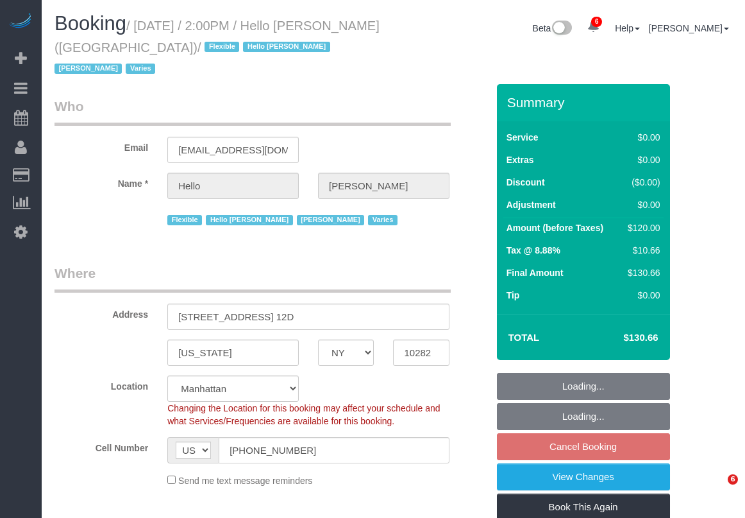
select select "object:1312"
select select "1"
select select "spot7"
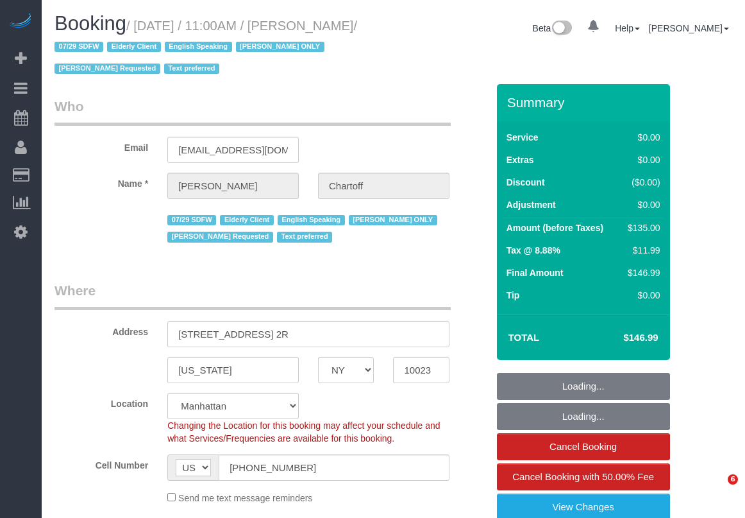
select select "NY"
select select "1"
select select "string:stripe-pm_1RDwuF4VGloSiKo7C5xWEro0"
select select "spot1"
select select "number:89"
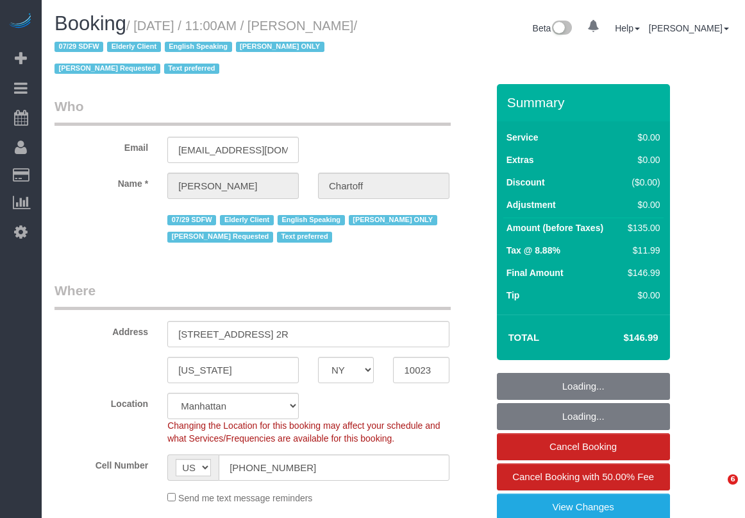
select select "number:90"
select select "number:15"
select select "number:5"
select select "spot6"
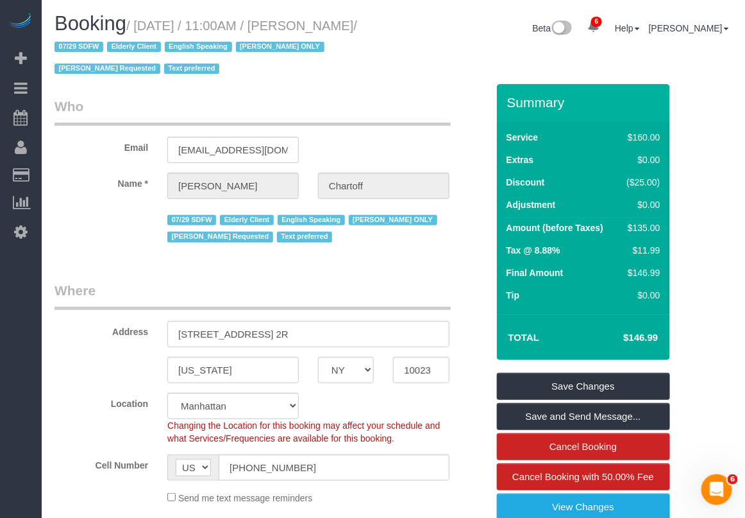
click at [709, 62] on div "Booking / April 18, 2025 / 11:00AM / Amy Chartoff / 07/29 SDFW Elderly Client E…" at bounding box center [393, 48] width 697 height 71
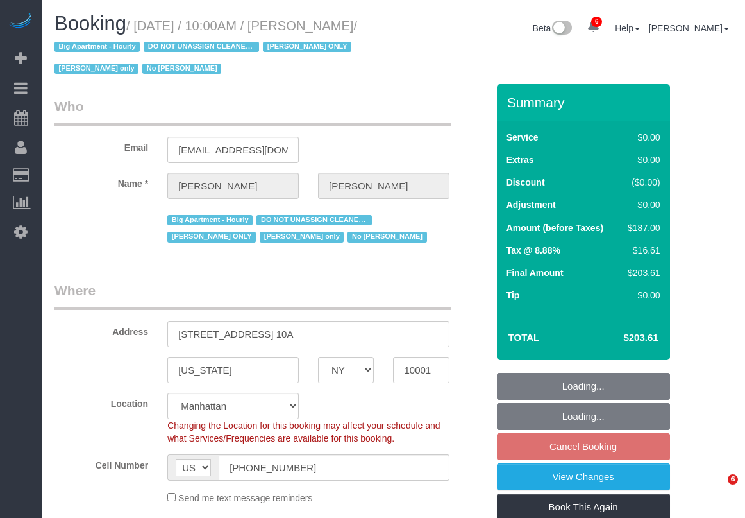
select select "NY"
select select "string:stripe-pm_1RRmor4VGloSiKo75q03orw4"
select select "number:89"
select select "number:73"
select select "number:15"
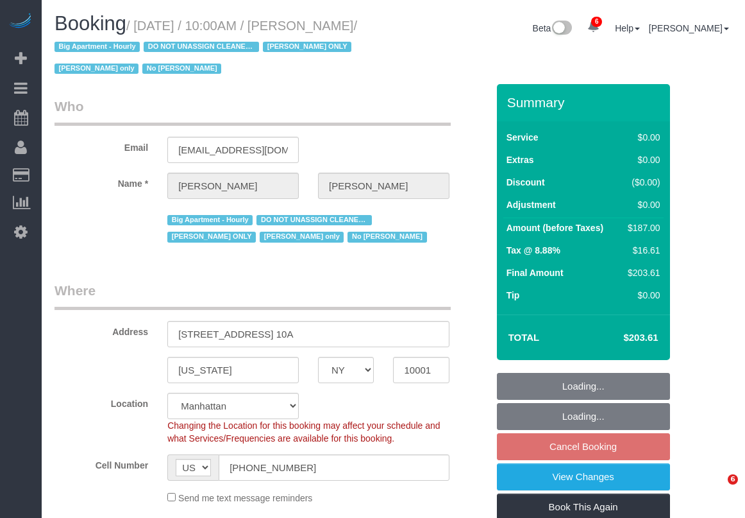
select select "number:5"
select select "object:1345"
select select "2"
select select "spot3"
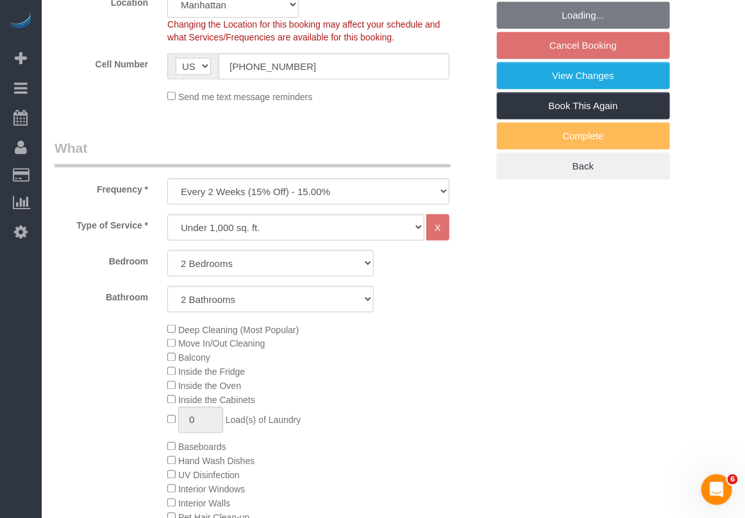
select select "2"
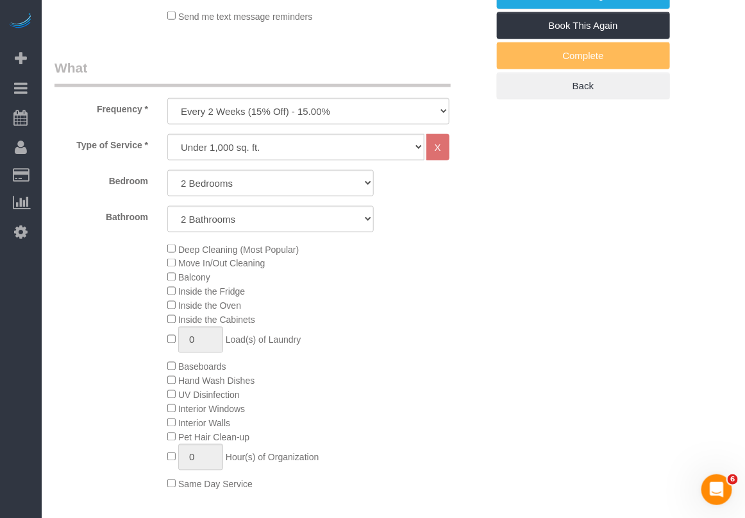
scroll to position [641, 0]
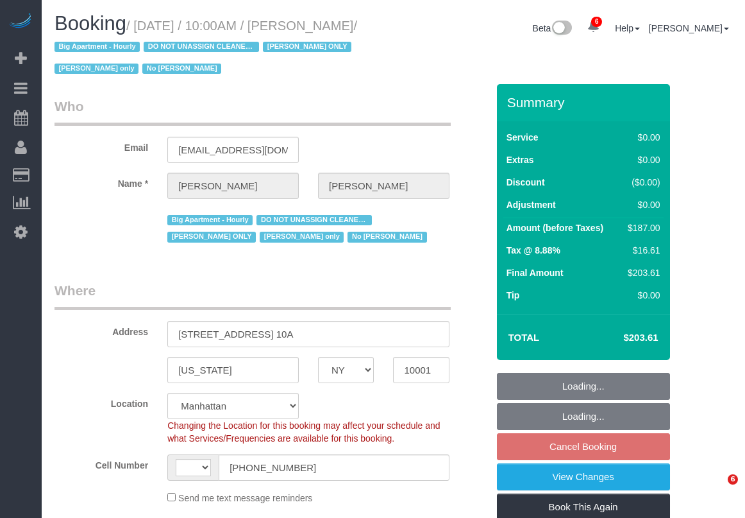
select select "NY"
select select "number:89"
select select "number:73"
select select "number:15"
select select "number:5"
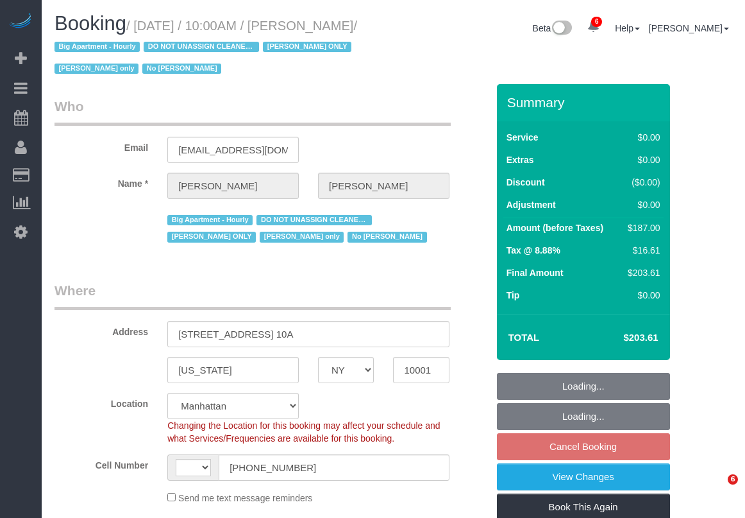
select select "object:701"
select select "string:US"
select select "string:stripe-pm_1RRmor4VGloSiKo75q03orw4"
select select "2"
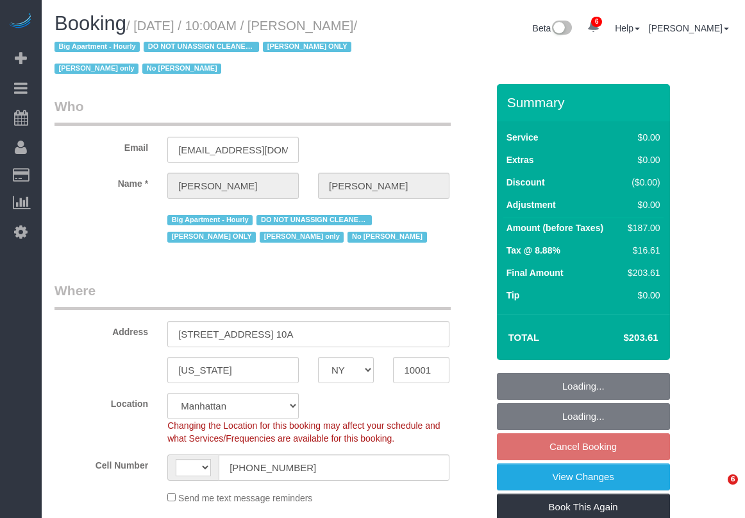
select select "spot3"
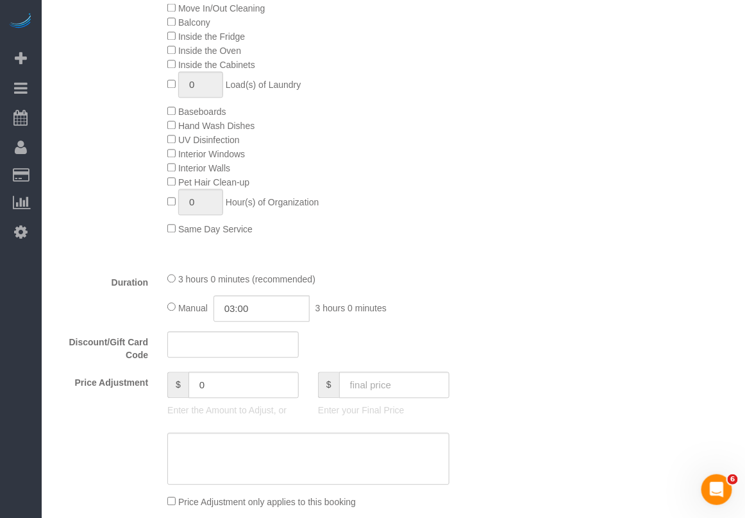
scroll to position [722, 0]
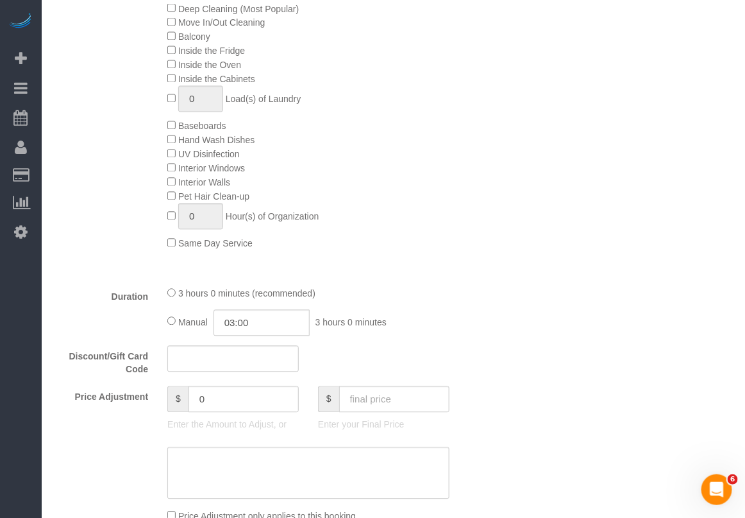
click at [123, 488] on div at bounding box center [271, 473] width 452 height 53
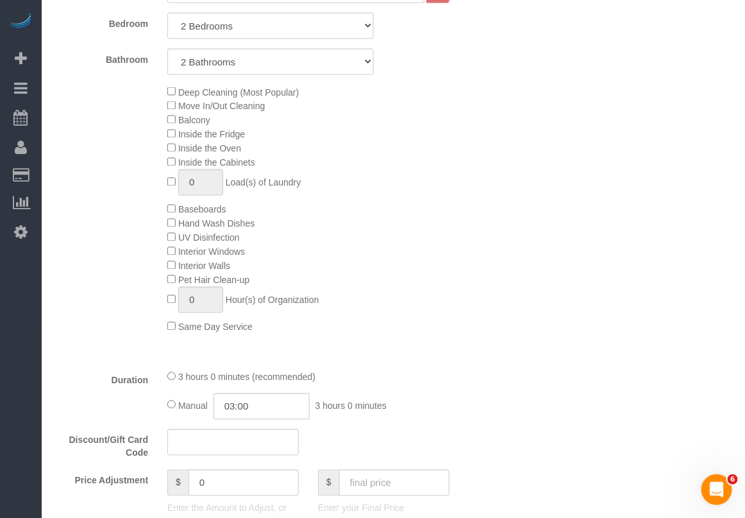
scroll to position [561, 0]
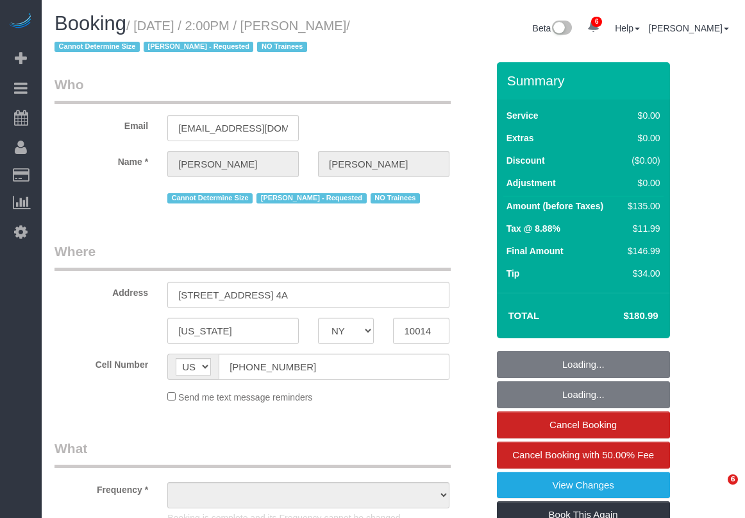
select select "NY"
select select "object:697"
select select "number:89"
select select "number:90"
select select "number:15"
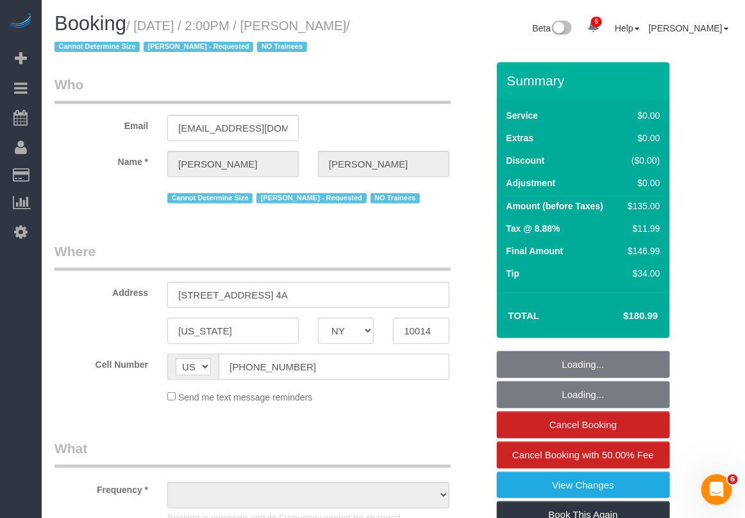
select select "number:5"
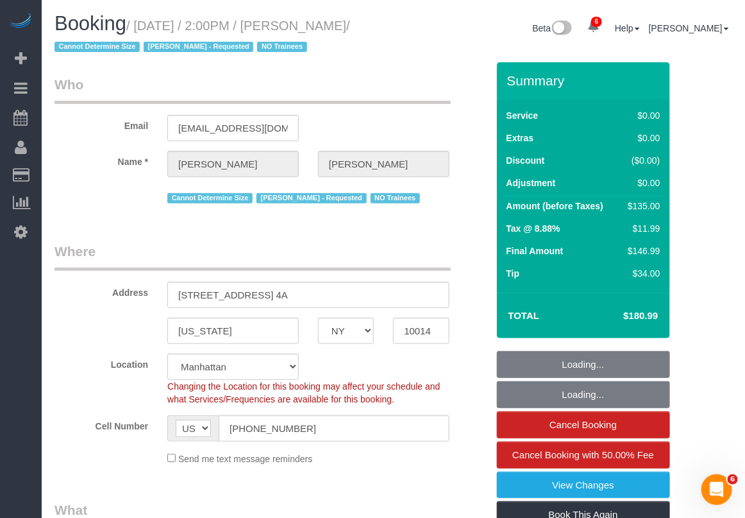
select select "object:846"
select select "string:stripe-pm_1S0MpW4VGloSiKo7ykkyT5lm"
select select "1"
select select "spot1"
select select "1"
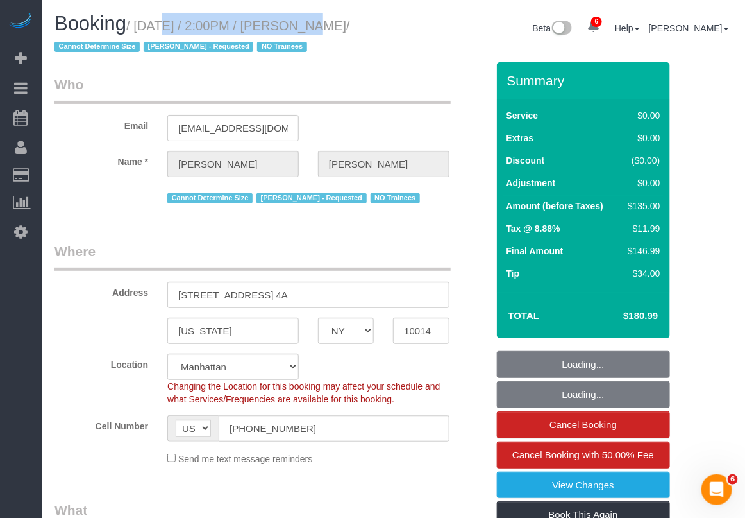
drag, startPoint x: 0, startPoint y: 0, endPoint x: 393, endPoint y: 23, distance: 393.2
click at [393, 23] on div "Booking / August 28, 2025 / 2:00PM / Jill Schweitzer / Cannot Determine Size Ma…" at bounding box center [219, 37] width 349 height 49
copy small "August 28, 2025 / 2:00PM / Jill Schweitzer"
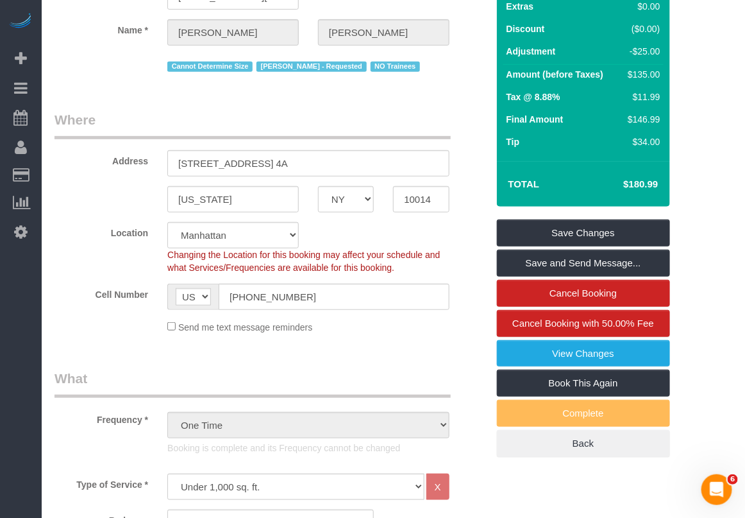
scroll to position [241, 0]
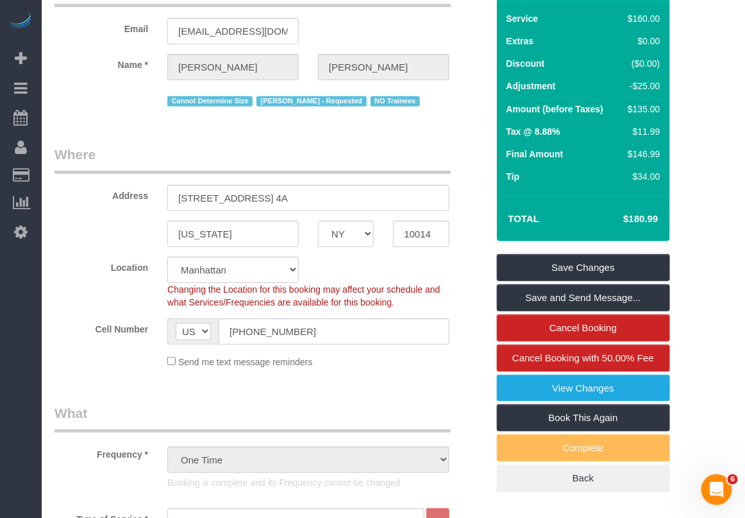
scroll to position [0, 0]
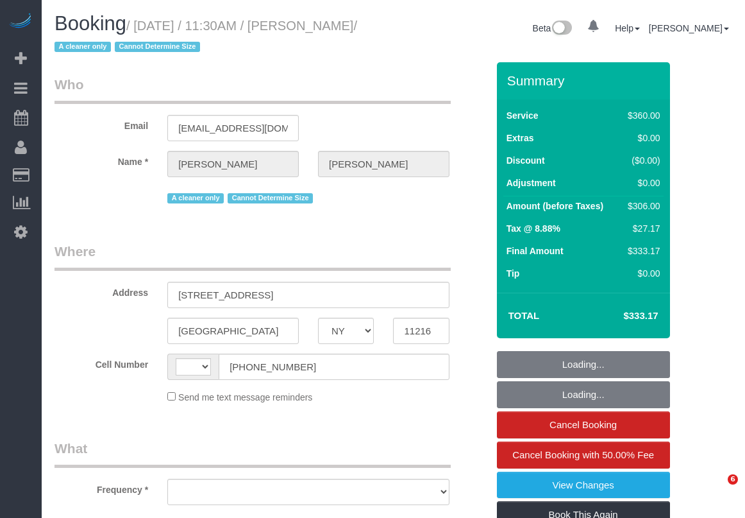
select select "NY"
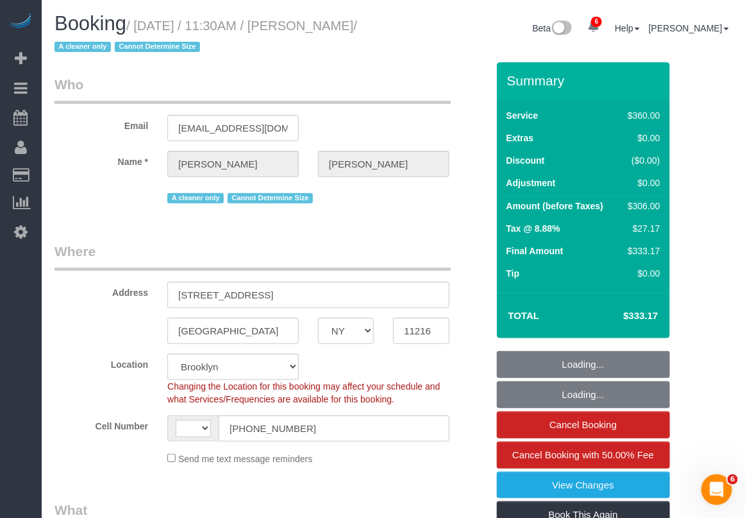
select select "object:773"
select select "string:[GEOGRAPHIC_DATA]"
select select "string:stripe-pm_1ROJ8L4VGloSiKo7J4o2l5l0"
select select "270"
select select "number:89"
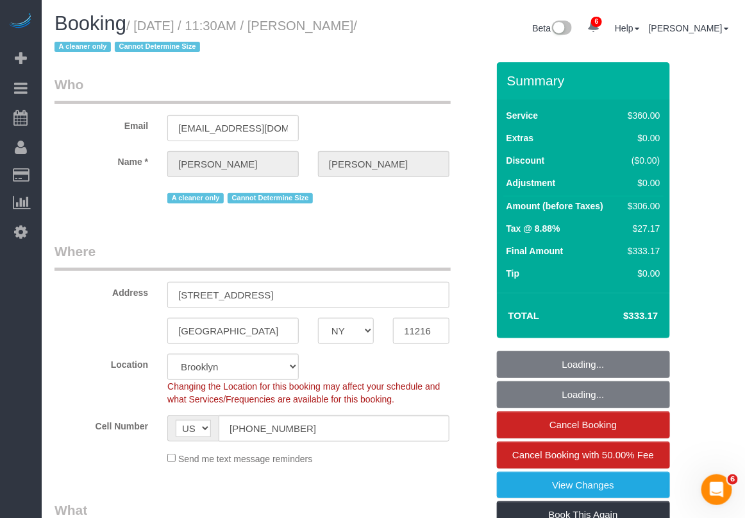
select select "number:90"
select select "number:15"
select select "number:5"
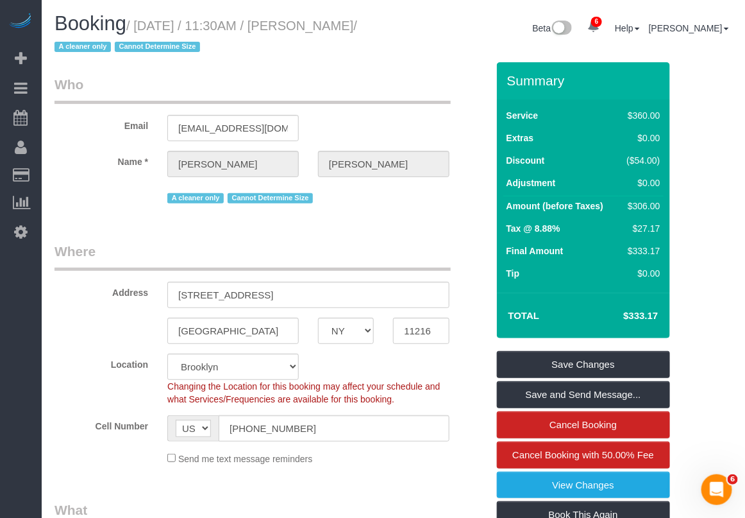
scroll to position [1607, 0]
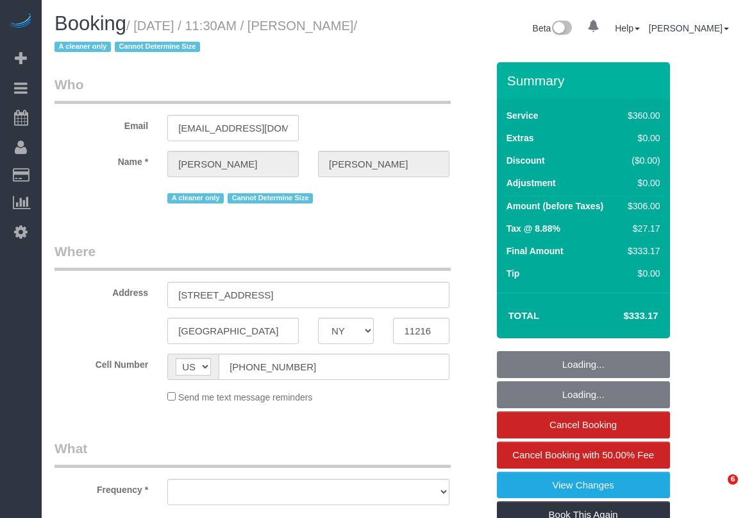
select select "NY"
select select "string:stripe-pm_1ROJ8L4VGloSiKo7J4o2l5l0"
select select "number:89"
select select "number:90"
select select "number:15"
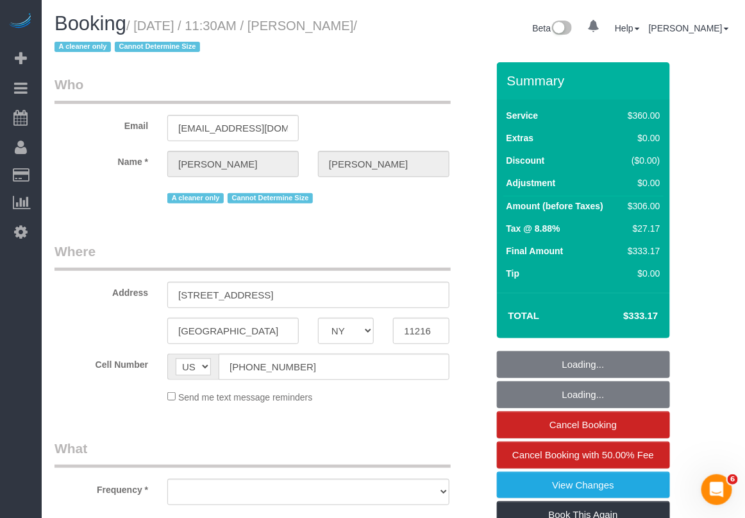
select select "number:5"
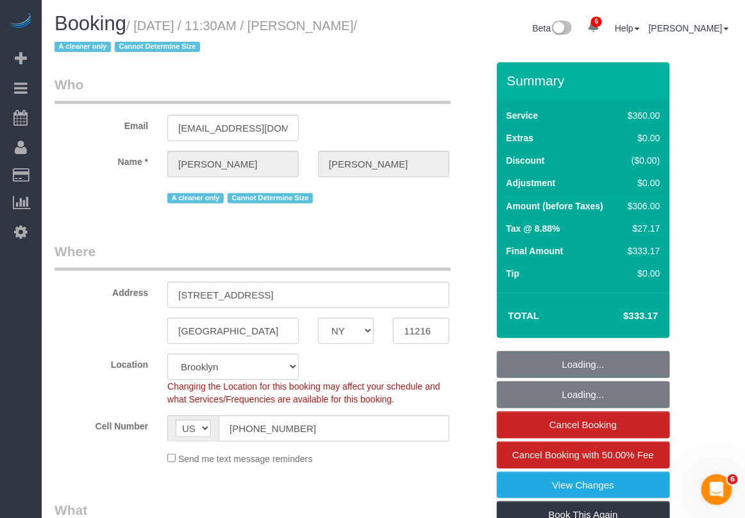
select select "object:1304"
select select "270"
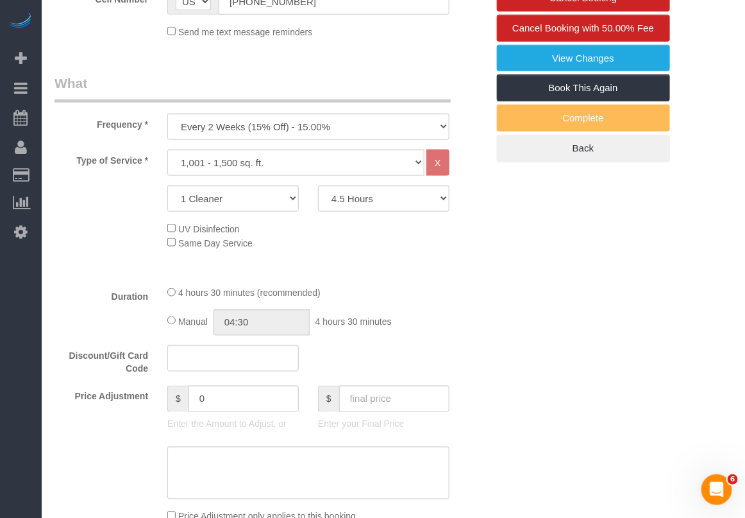
scroll to position [561, 0]
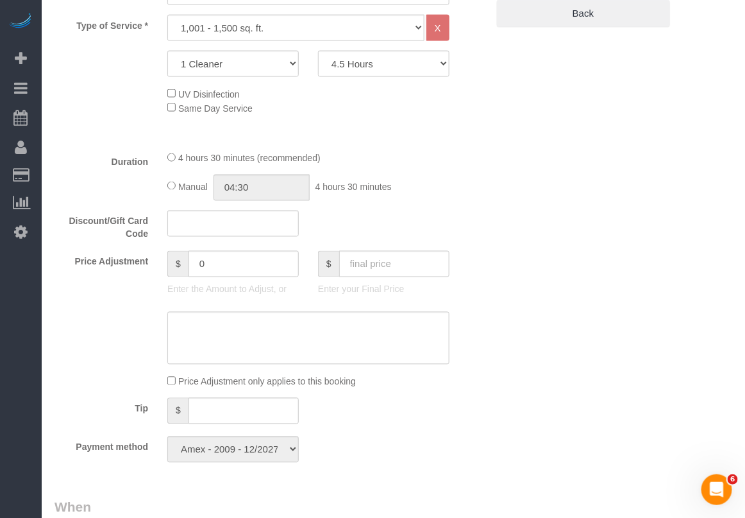
click at [722, 271] on div "Who Email ias1215@gmail.com Name * Isabelle Simone A cleaner only Cannot Determ…" at bounding box center [394, 519] width 678 height 2036
click at [717, 37] on div "Who Email ias1215@gmail.com Name * Isabelle Simone A cleaner only Cannot Determ…" at bounding box center [394, 519] width 678 height 2036
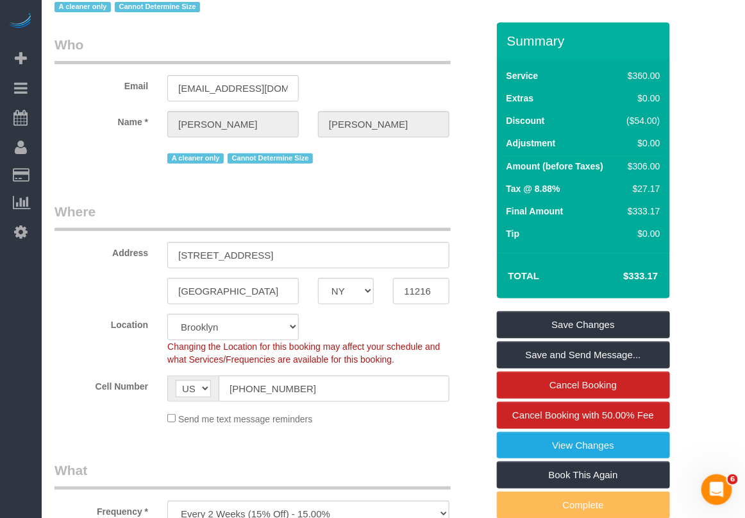
scroll to position [0, 0]
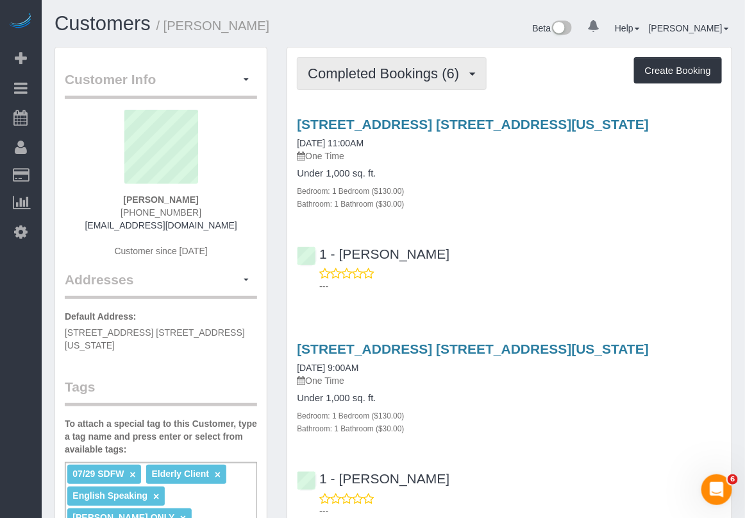
click at [404, 67] on span "Completed Bookings (6)" at bounding box center [387, 73] width 158 height 16
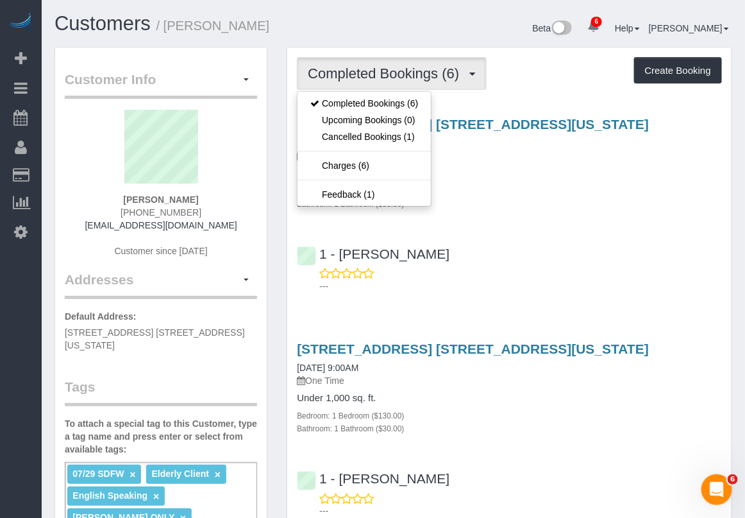
click at [562, 202] on div "Bathroom: 1 Bathroom ($30.00)" at bounding box center [509, 203] width 425 height 13
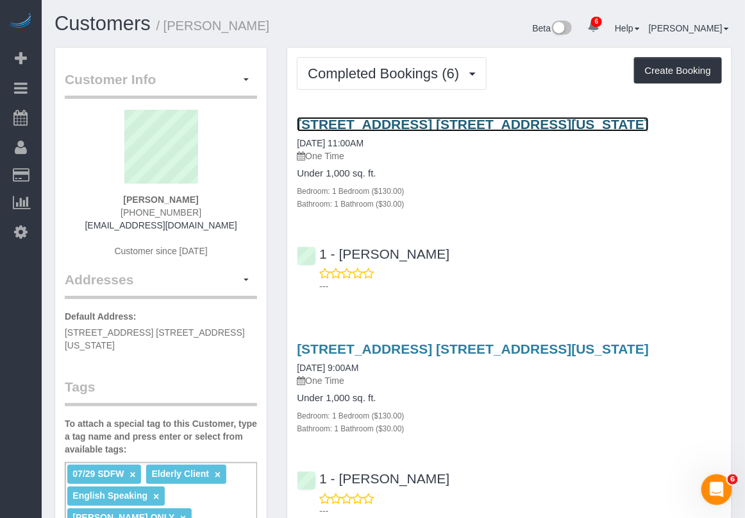
click at [462, 123] on link "161 West 76th Street, Apt. 2r, New York, NY 10023" at bounding box center [473, 124] width 352 height 15
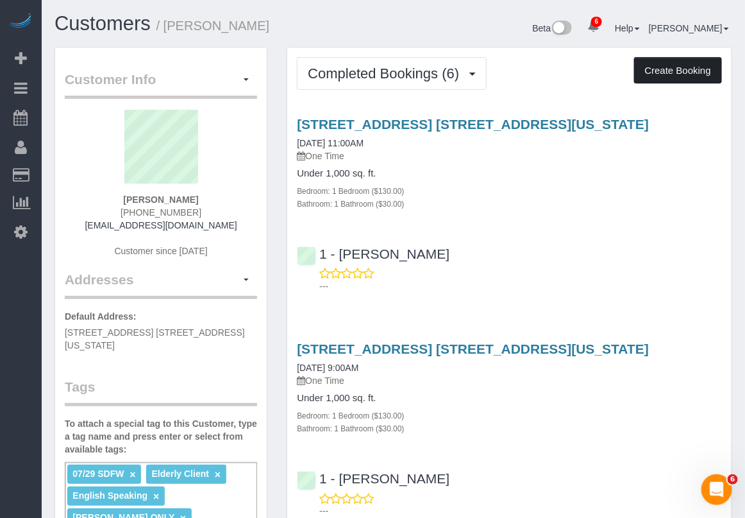
drag, startPoint x: 679, startPoint y: 65, endPoint x: 702, endPoint y: 71, distance: 24.4
click at [702, 71] on button "Create Booking" at bounding box center [678, 70] width 88 height 27
select select "NY"
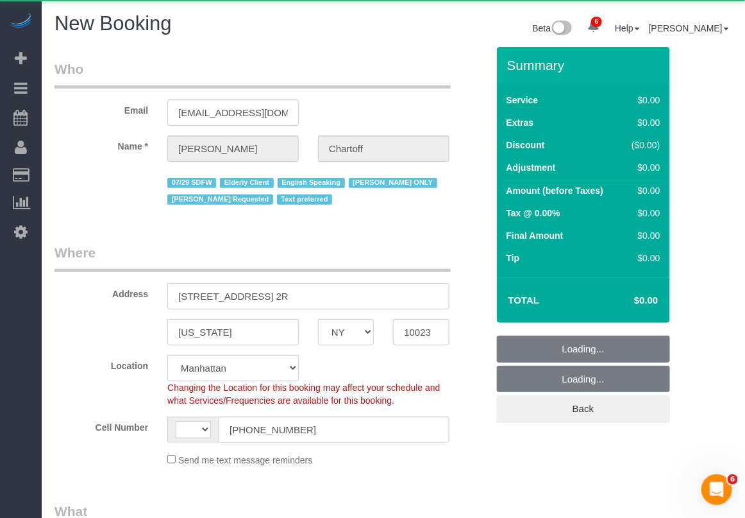
select select "object:836"
select select "string:stripe-pm_1RDwuF4VGloSiKo7C5xWEro0"
select select "object:1232"
select select "string:US"
select select "number:89"
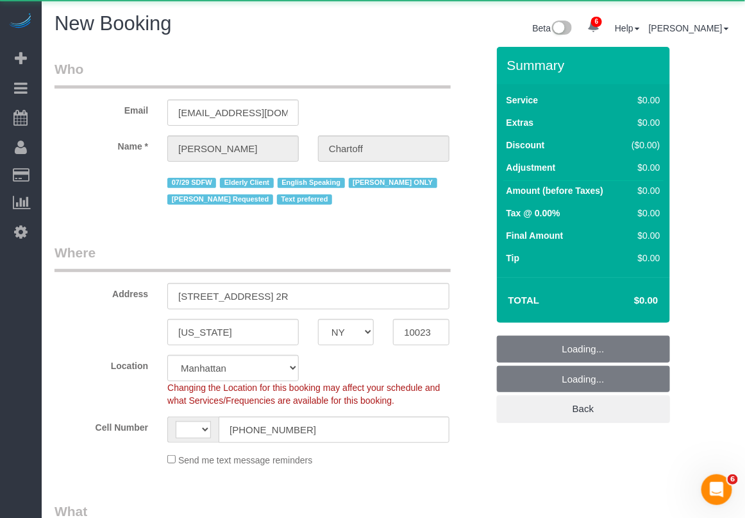
select select "number:90"
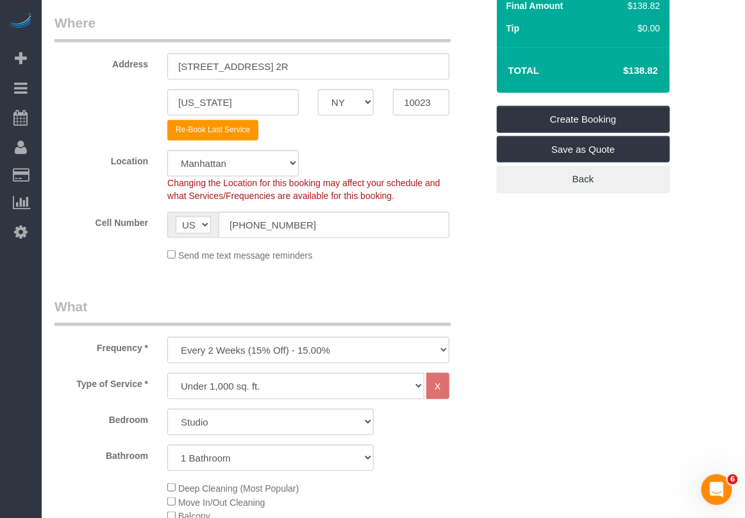
scroll to position [321, 0]
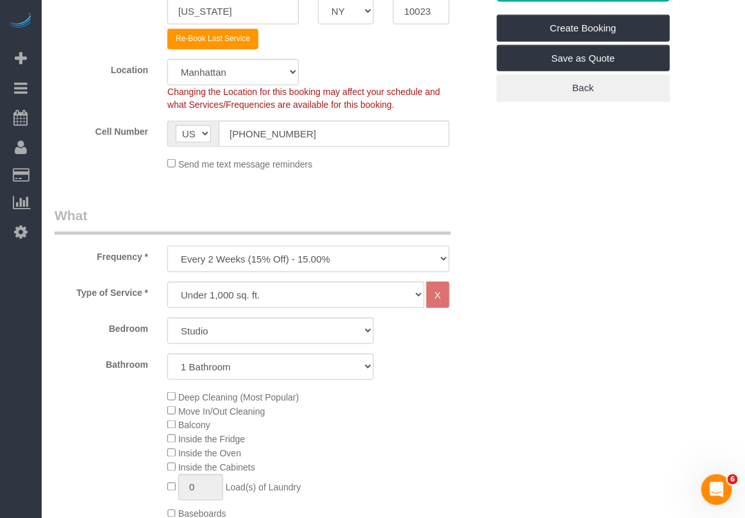
click at [315, 263] on select "One Time Weekly (20% Off) - 20.00% Every 2 Weeks (15% Off) - 15.00% Every 4 Wee…" at bounding box center [308, 259] width 282 height 26
select select "object:1772"
click at [167, 246] on select "One Time Weekly (20% Off) - 20.00% Every 2 Weeks (15% Off) - 15.00% Every 4 Wee…" at bounding box center [308, 259] width 282 height 26
click at [289, 325] on select "Studio 1 Bedroom 2 Bedrooms 3 Bedrooms" at bounding box center [270, 331] width 207 height 26
select select "1"
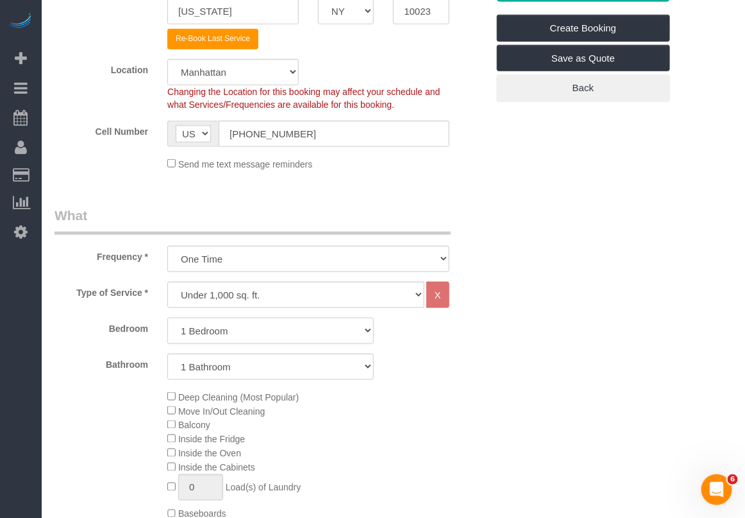
click at [167, 318] on select "Studio 1 Bedroom 2 Bedrooms 3 Bedrooms" at bounding box center [270, 331] width 207 height 26
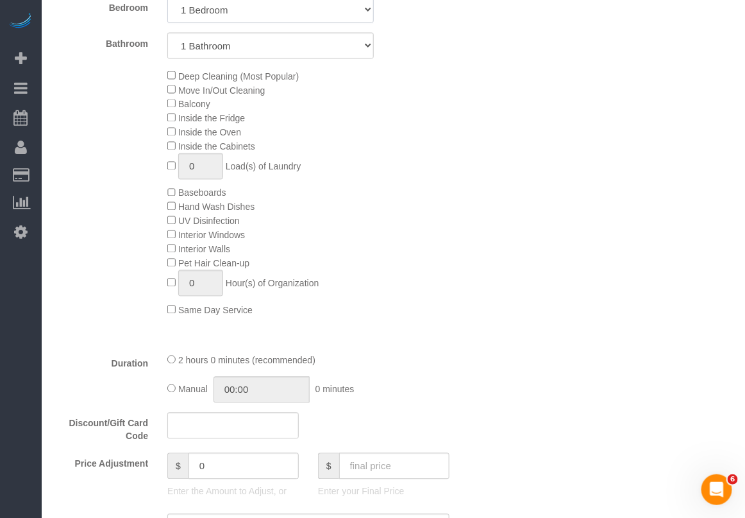
scroll to position [802, 0]
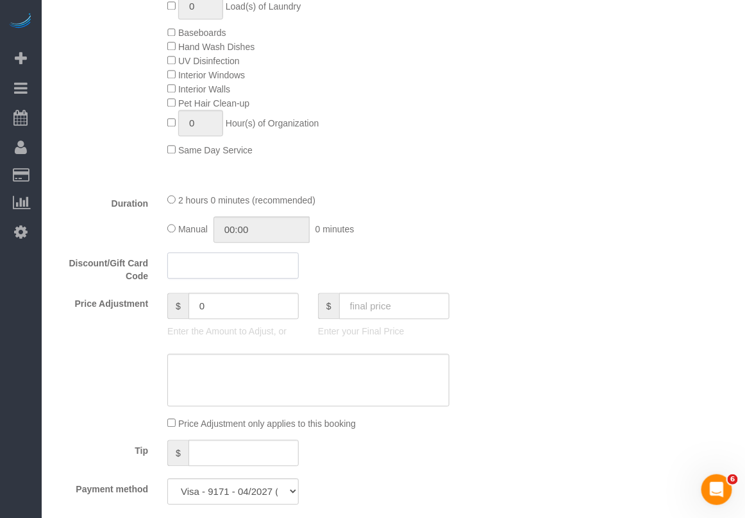
click at [245, 260] on input "text" at bounding box center [232, 265] width 131 height 26
paste input "BYESummer30"
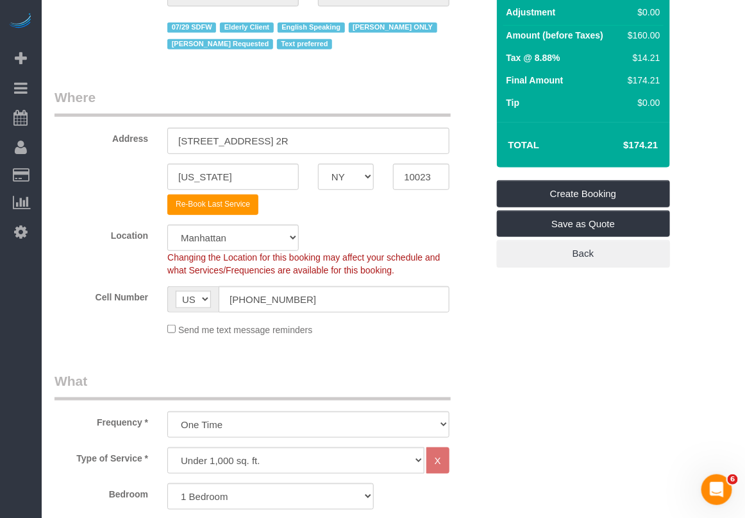
scroll to position [0, 0]
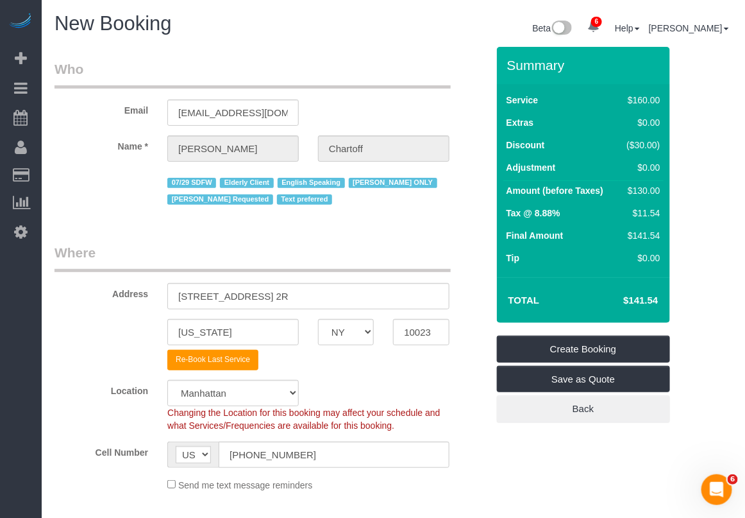
type input "BYESummer30"
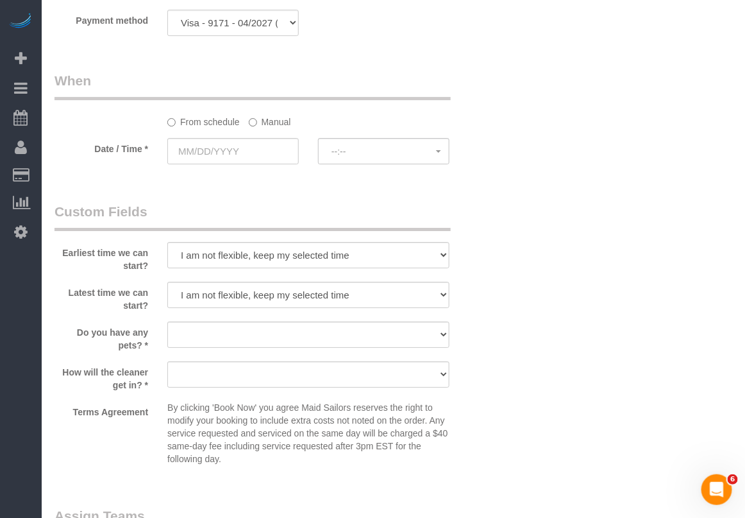
scroll to position [1283, 0]
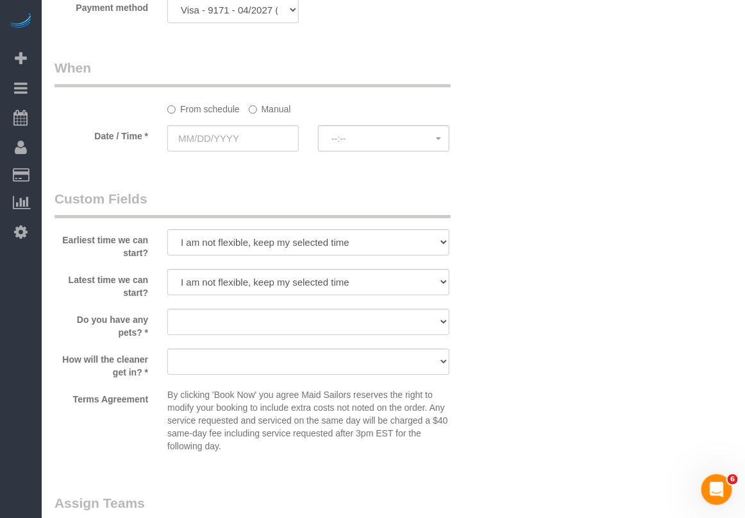
click at [267, 115] on label "Manual" at bounding box center [270, 106] width 42 height 17
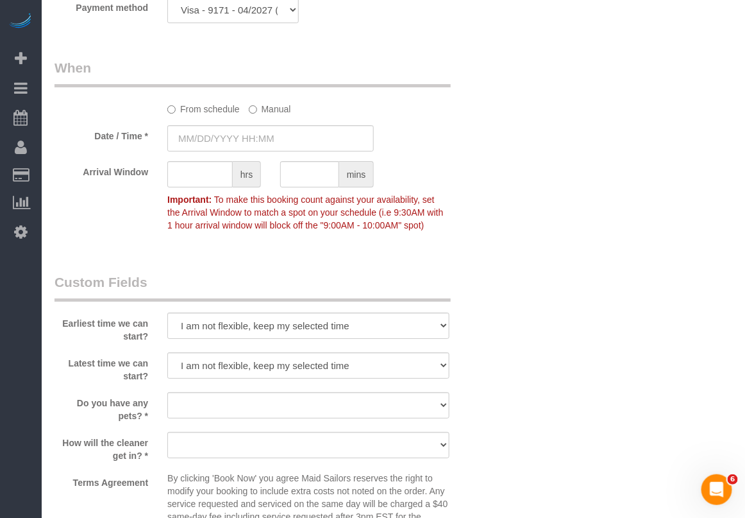
drag, startPoint x: 252, startPoint y: 121, endPoint x: 258, endPoint y: 133, distance: 14.3
click at [252, 122] on sui-booking-spot "From schedule Manual Date / Time * Arrival Window hrs mins Important: To make t…" at bounding box center [271, 147] width 433 height 179
click at [258, 135] on input "08/29/2025 8:00AM" at bounding box center [270, 138] width 207 height 26
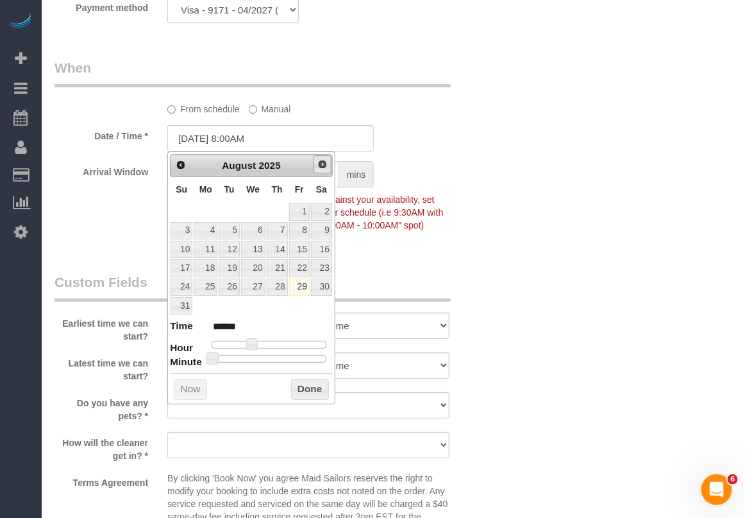
click at [318, 159] on span "Next" at bounding box center [323, 164] width 10 height 10
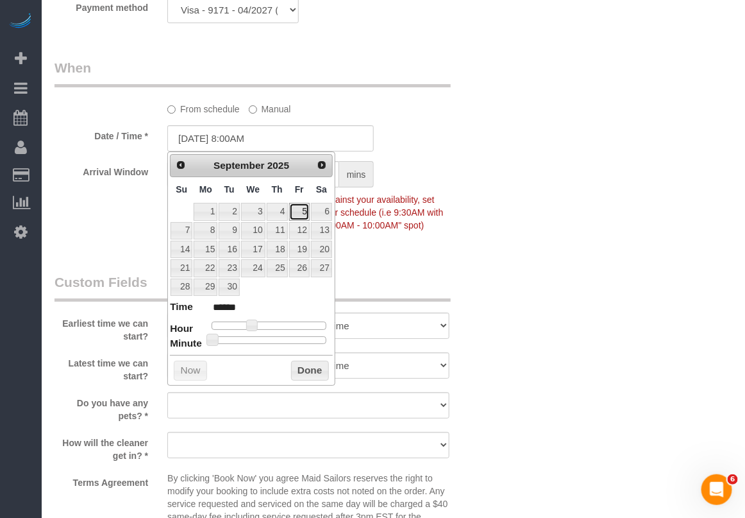
click at [305, 218] on link "5" at bounding box center [299, 211] width 21 height 17
type input "09/05/2025 7:00AM"
type input "******"
type input "09/05/2025 8:00AM"
type input "******"
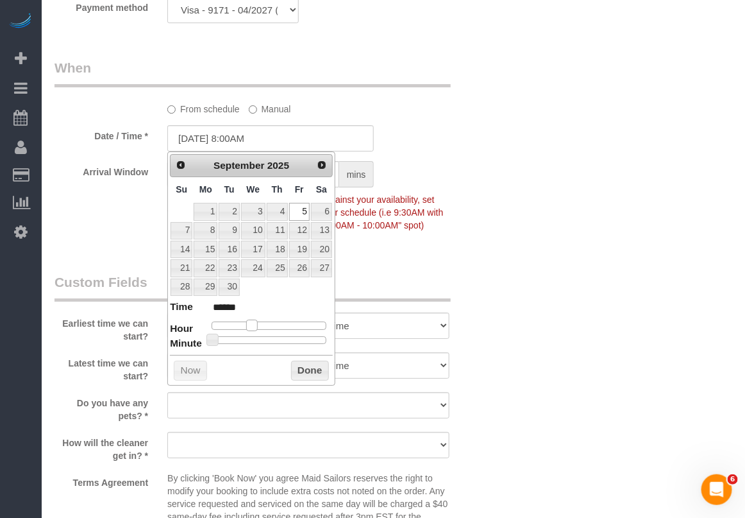
type input "09/05/2025 9:00AM"
type input "******"
drag, startPoint x: 245, startPoint y: 330, endPoint x: 258, endPoint y: 330, distance: 12.8
click at [258, 329] on div at bounding box center [269, 325] width 115 height 8
click at [300, 369] on button "Done" at bounding box center [310, 370] width 38 height 21
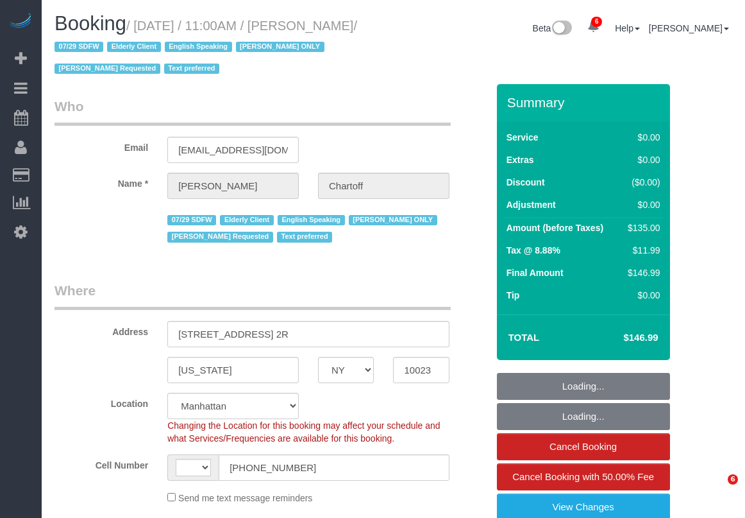
select select "NY"
select select "object:458"
select select "1"
select select "number:89"
select select "number:90"
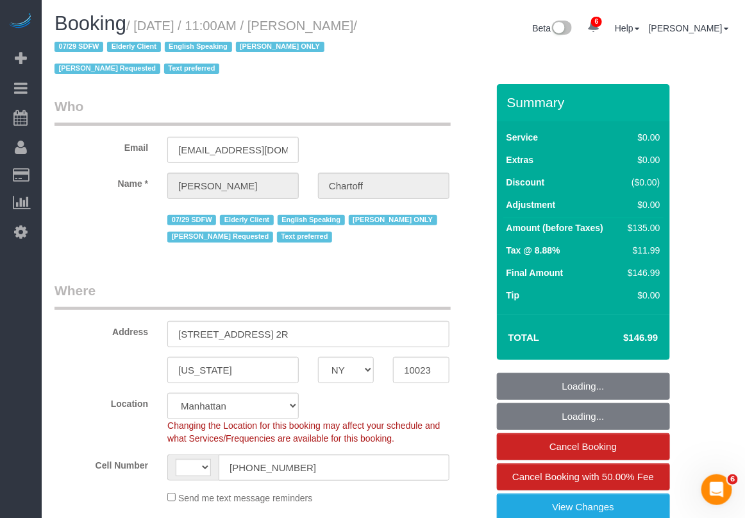
select select "number:15"
select select "number:5"
select select "object:957"
select select "string:[GEOGRAPHIC_DATA]"
select select "spot1"
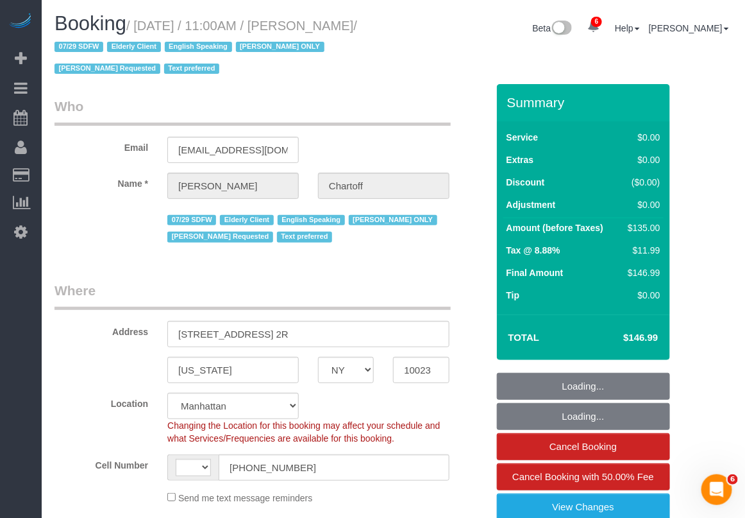
select select "1"
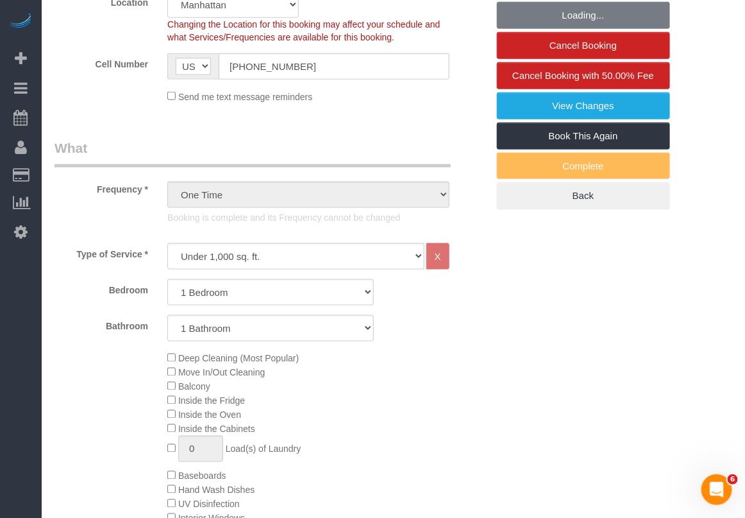
select select "string:stripe-pm_1RDwuF4VGloSiKo7C5xWEro0"
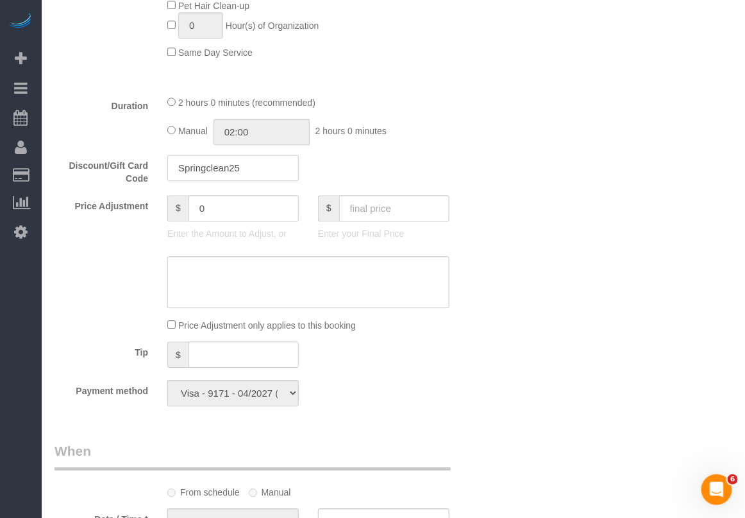
scroll to position [962, 0]
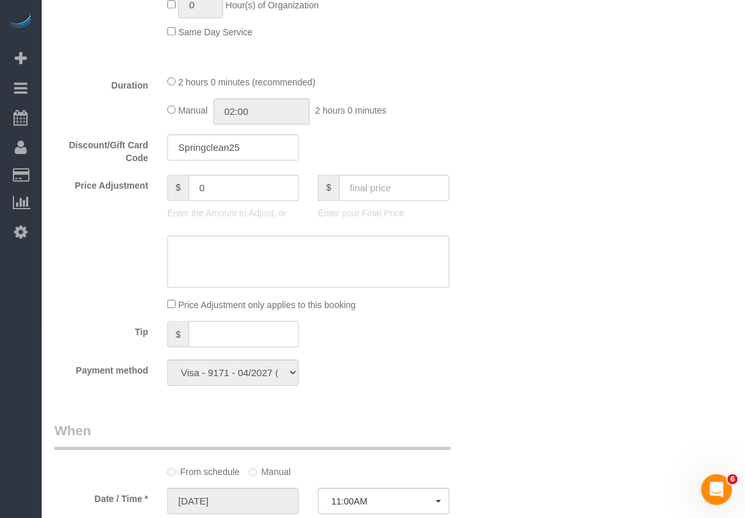
click at [652, 26] on div "Who Email achartoff@gmail.com Name * Amy Chartoff 07/29 SDFW Elderly Client Eng…" at bounding box center [394, 259] width 678 height 2275
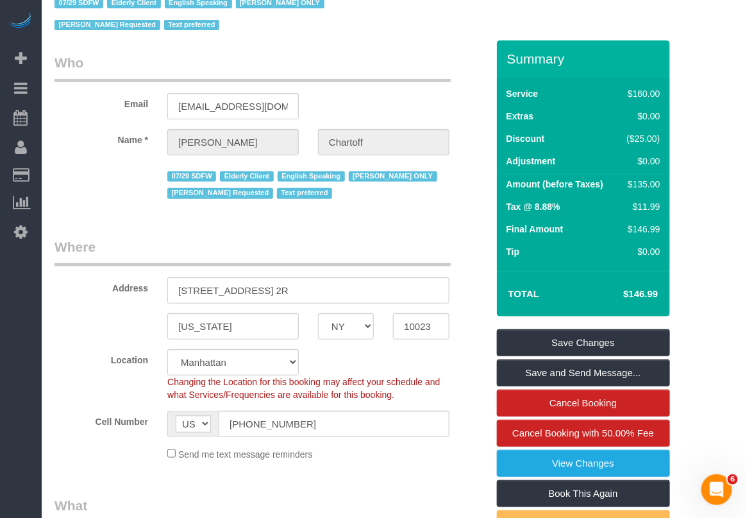
scroll to position [0, 0]
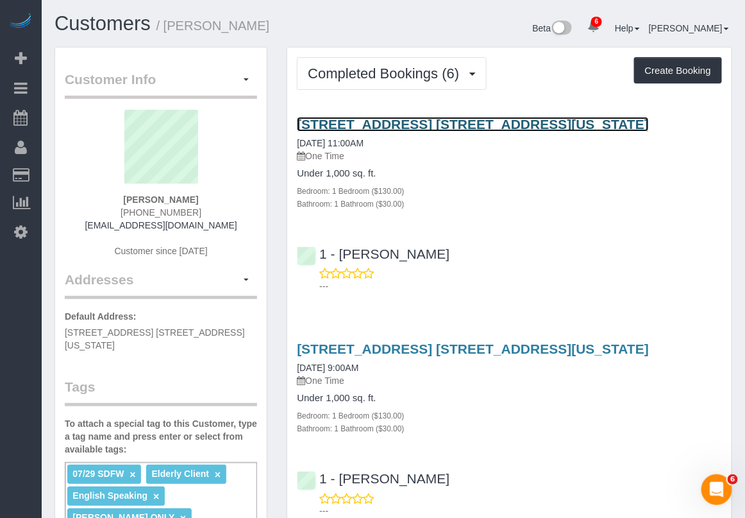
click at [467, 119] on link "[STREET_ADDRESS] [STREET_ADDRESS][US_STATE]" at bounding box center [473, 124] width 352 height 15
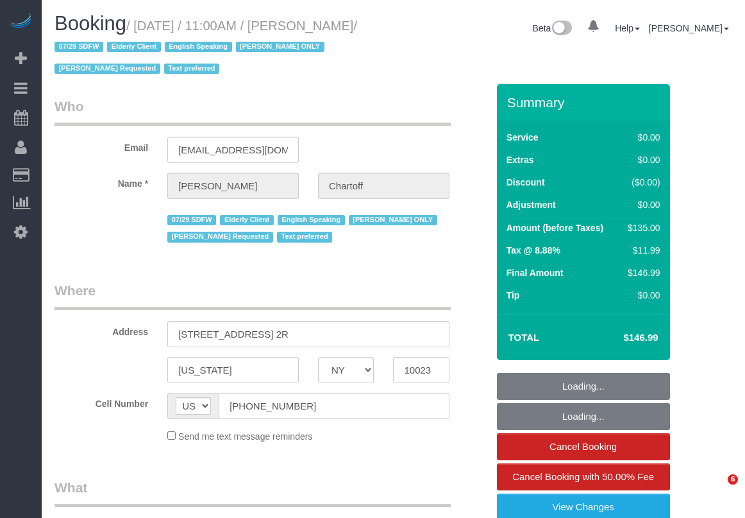
select select "NY"
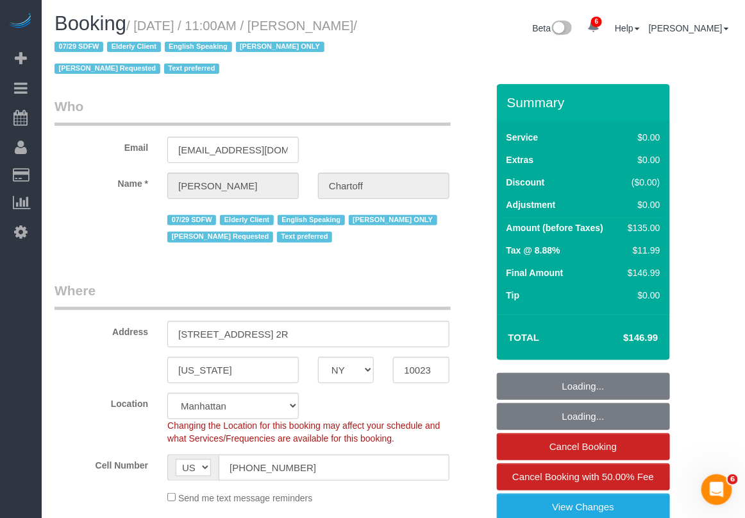
select select "string:stripe-pm_1RDwuF4VGloSiKo7C5xWEro0"
select select "object:705"
select select "spot1"
select select "number:89"
select select "number:90"
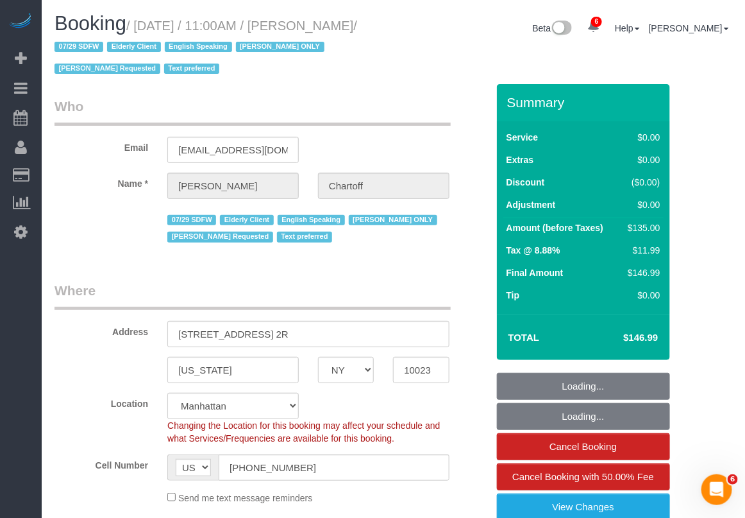
select select "number:15"
select select "number:5"
select select "object:1357"
select select "1"
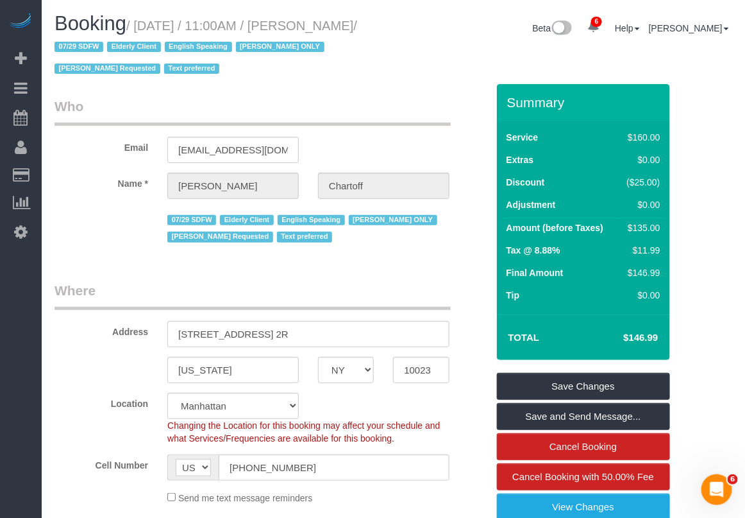
click at [687, 66] on div "Booking / April 18, 2025 / 11:00AM / Amy Chartoff / 07/29 SDFW Elderly Client E…" at bounding box center [393, 48] width 697 height 71
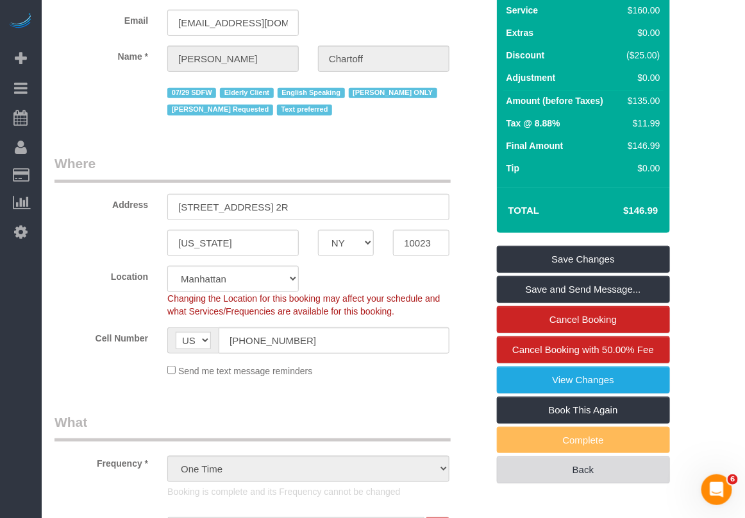
scroll to position [80, 0]
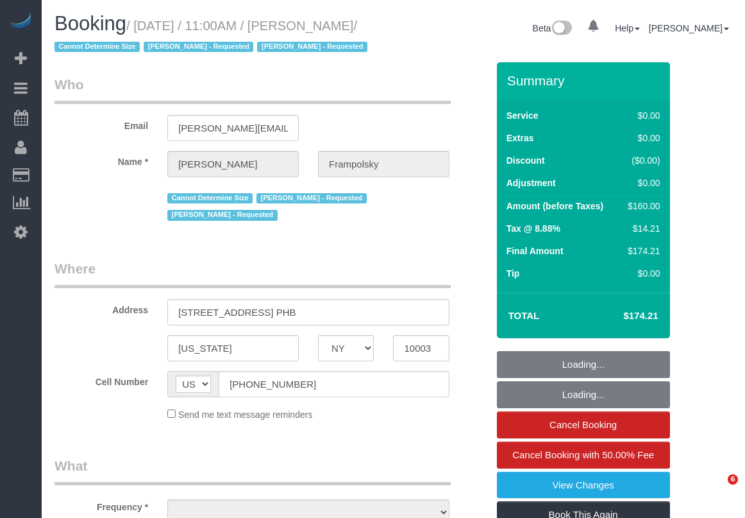
select select "NY"
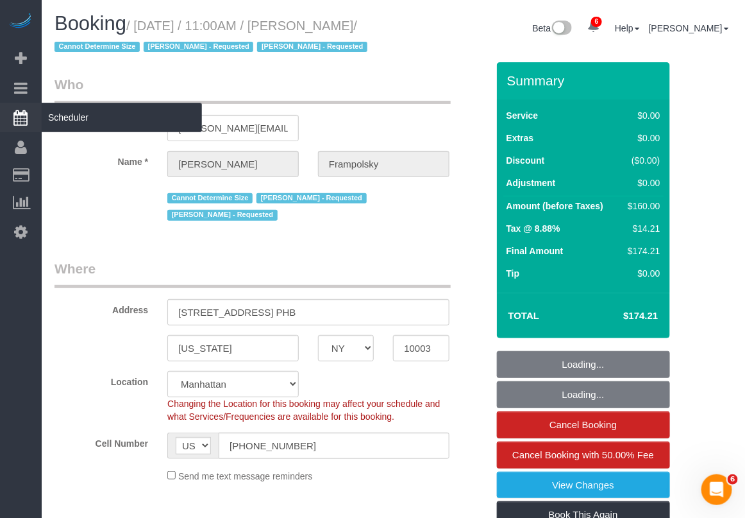
select select "object:693"
select select "string:stripe-pm_1QjVlC4VGloSiKo7wAOhglht"
select select "number:59"
select select "number:72"
select select "number:15"
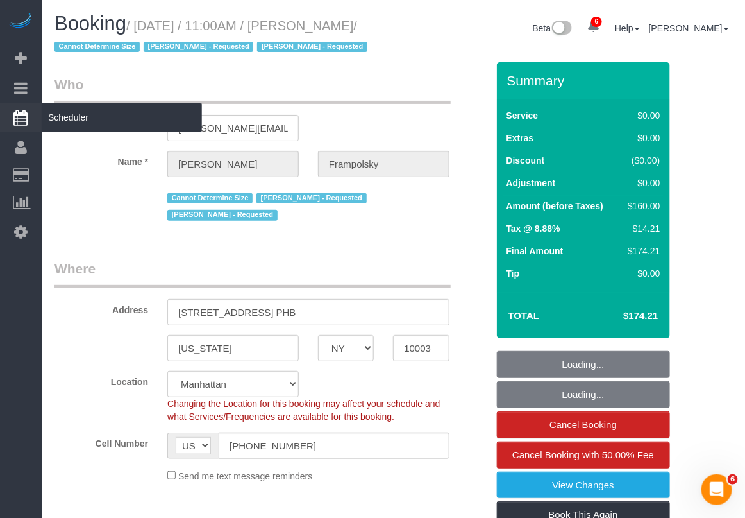
select select "number:7"
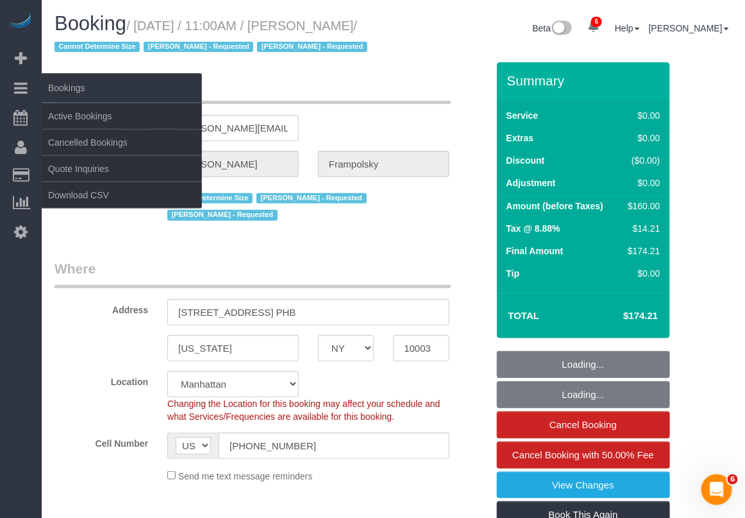
select select "1"
select select "spot1"
select select "object:1242"
select select "1"
click at [78, 112] on link "Active Bookings" at bounding box center [122, 116] width 160 height 26
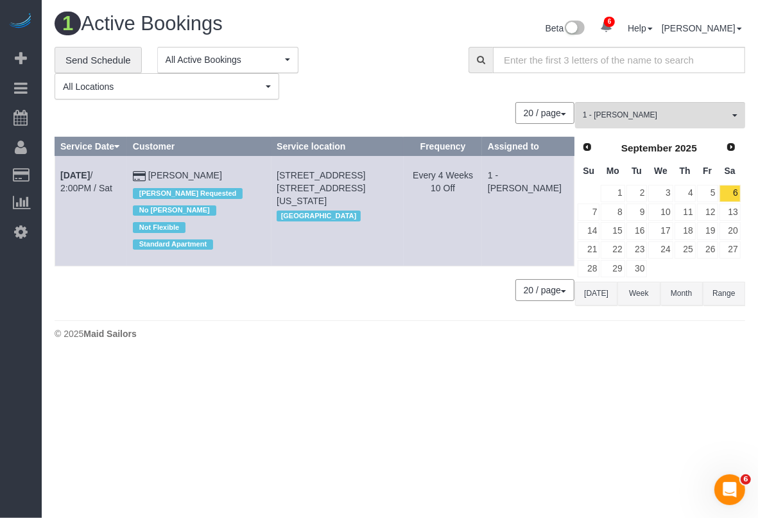
click at [678, 299] on button "Month" at bounding box center [681, 294] width 42 height 24
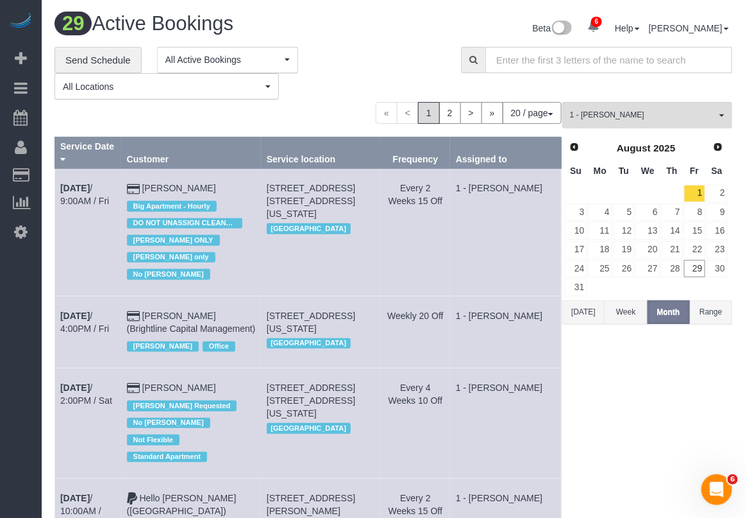
click at [562, 62] on input "text" at bounding box center [609, 60] width 247 height 26
paste input "10458"
type input "10458"
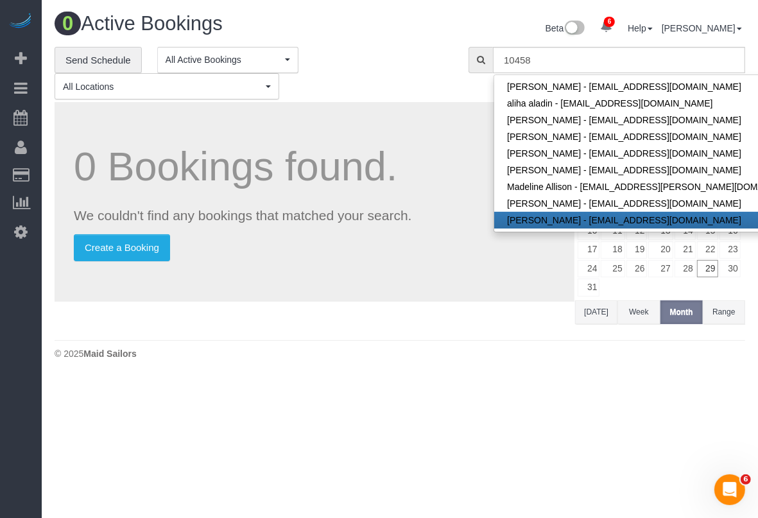
click at [715, 313] on button "Range" at bounding box center [723, 312] width 42 height 24
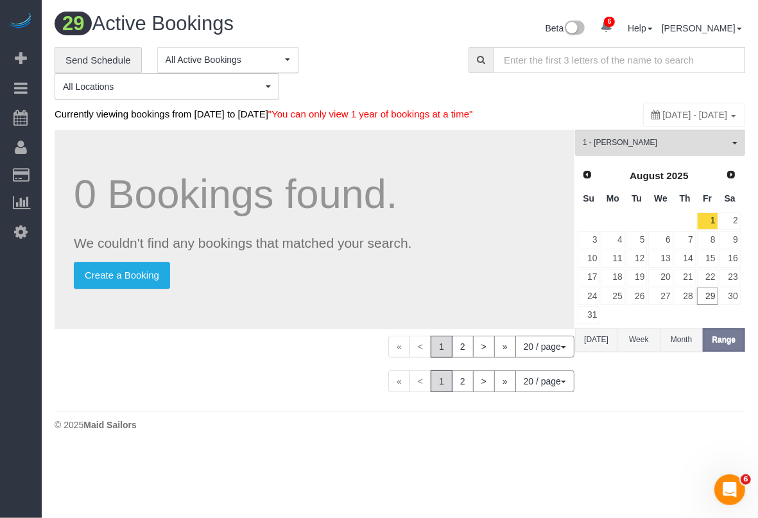
click at [663, 114] on span "August 01, 2025 - August 31, 2025" at bounding box center [695, 115] width 65 height 10
type input "**********"
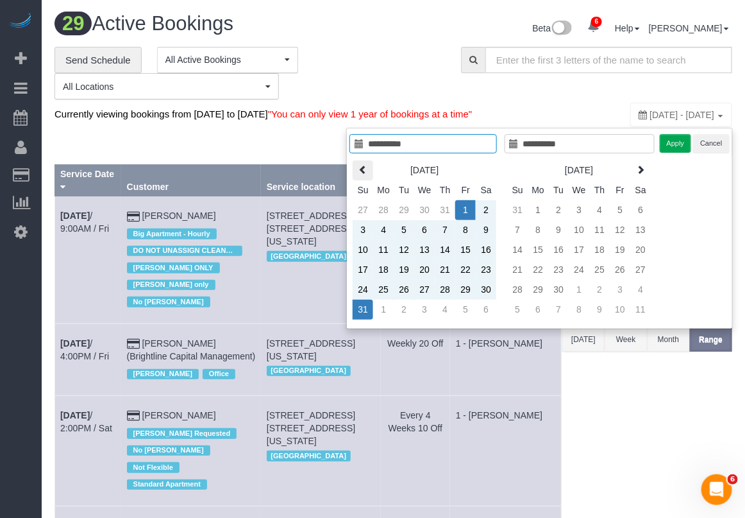
click at [359, 174] on icon at bounding box center [363, 169] width 9 height 9
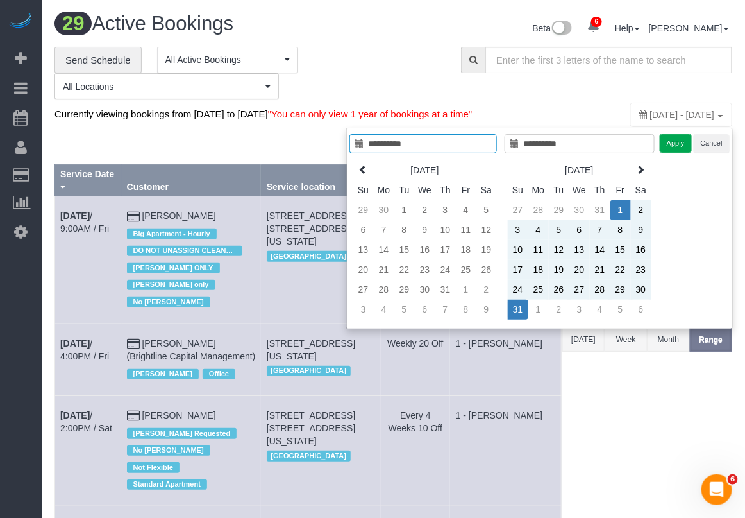
click at [359, 174] on icon at bounding box center [363, 169] width 9 height 9
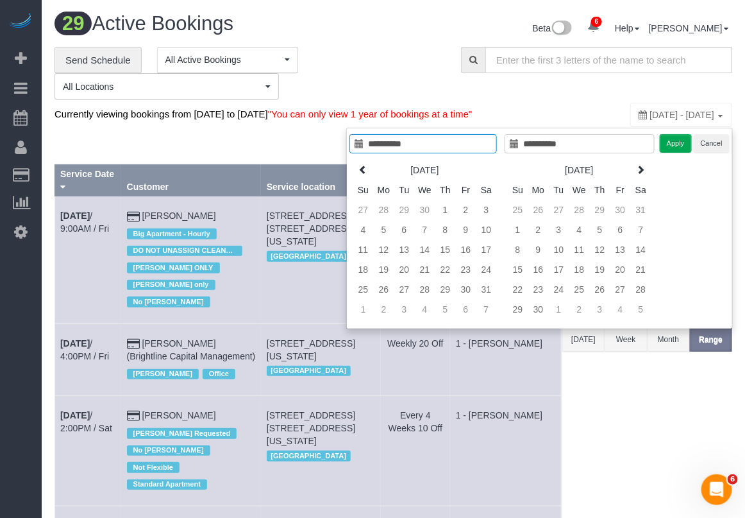
click at [359, 174] on icon at bounding box center [363, 169] width 9 height 9
click at [357, 174] on th at bounding box center [363, 170] width 21 height 20
click at [359, 177] on th at bounding box center [363, 170] width 21 height 20
type input "**********"
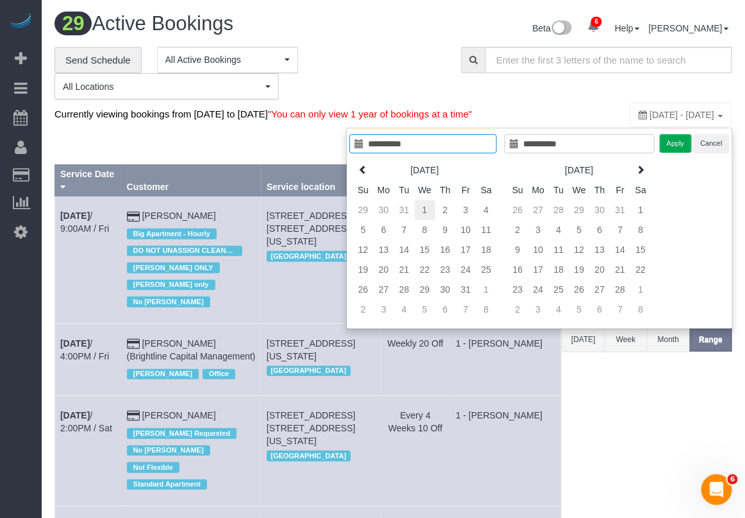
click at [421, 212] on td "1" at bounding box center [425, 210] width 21 height 20
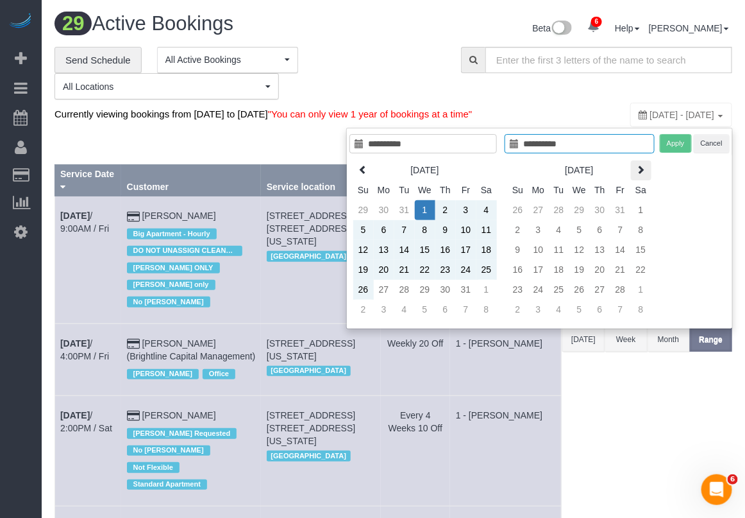
click at [642, 174] on icon at bounding box center [641, 169] width 9 height 9
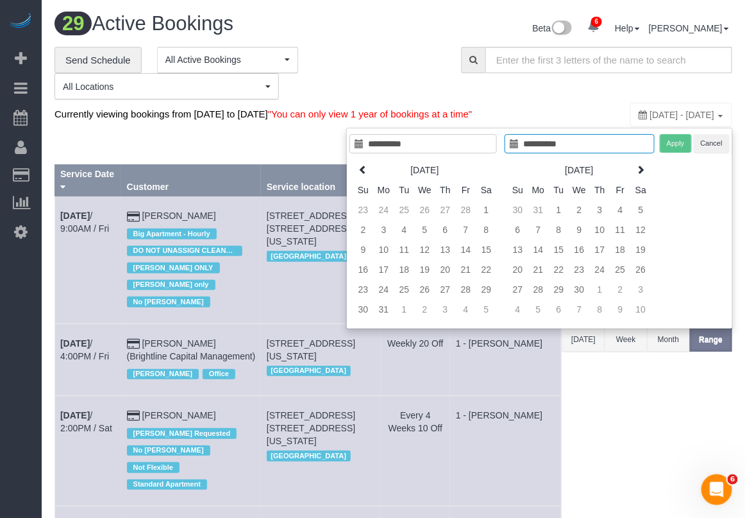
click at [642, 174] on icon at bounding box center [641, 169] width 9 height 9
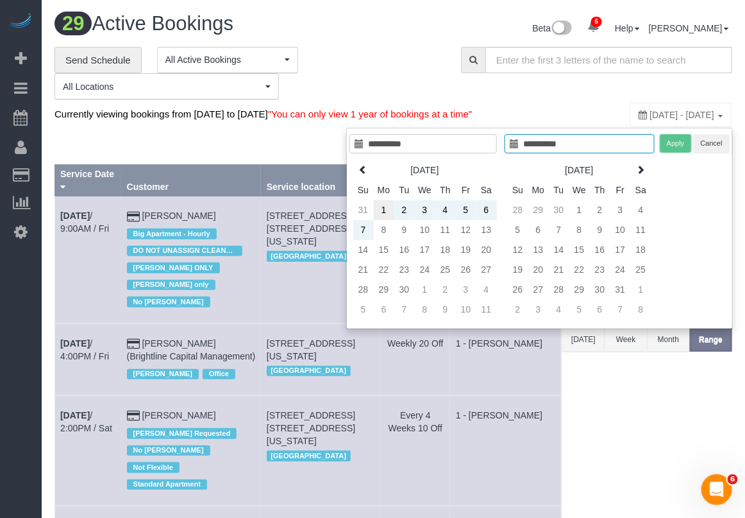
type input "**********"
click at [382, 213] on td "1" at bounding box center [384, 210] width 21 height 20
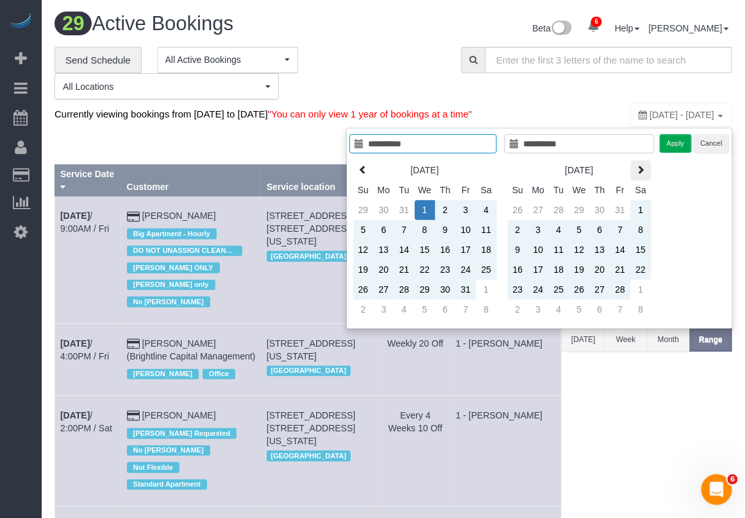
type input "**********"
click at [677, 149] on button "Apply" at bounding box center [676, 143] width 32 height 19
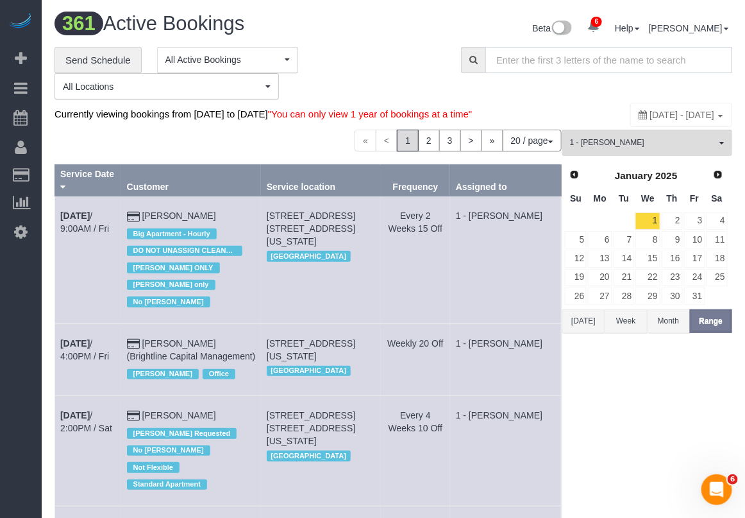
click at [620, 65] on input "text" at bounding box center [609, 60] width 247 height 26
paste input "10458"
type input "10458"
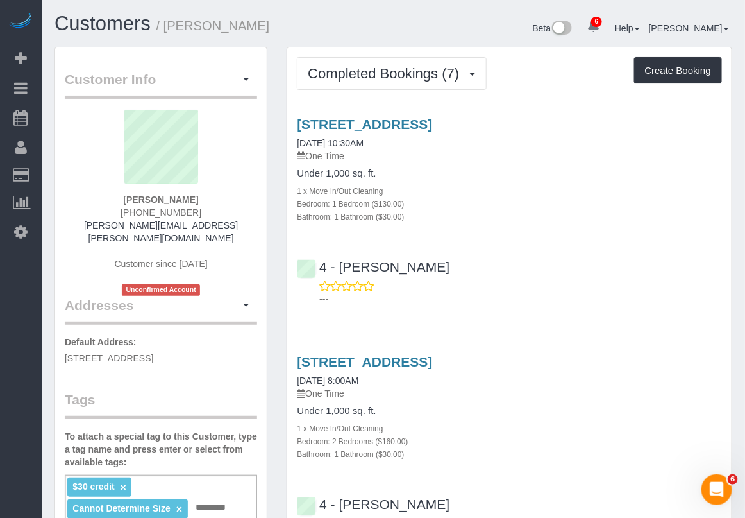
click at [713, 231] on div "[STREET_ADDRESS] [DATE] 10:30AM One Time Under 1,000 sq. ft. 1 x Move In/Out Cl…" at bounding box center [509, 208] width 445 height 205
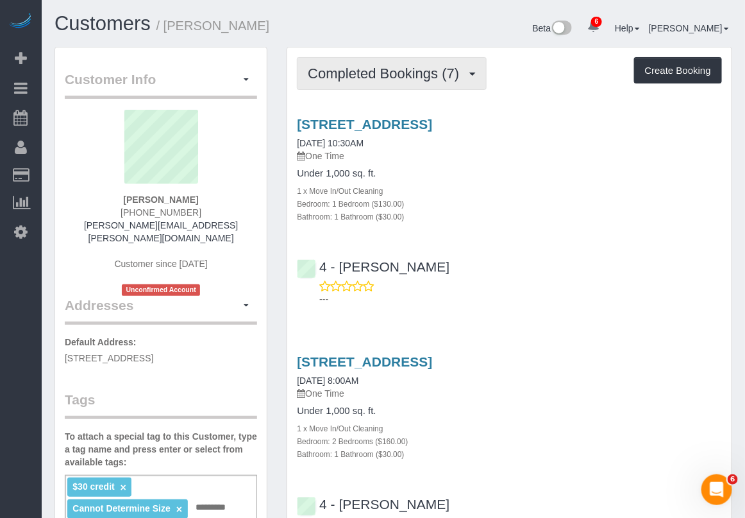
click at [419, 69] on span "Completed Bookings (7)" at bounding box center [387, 73] width 158 height 16
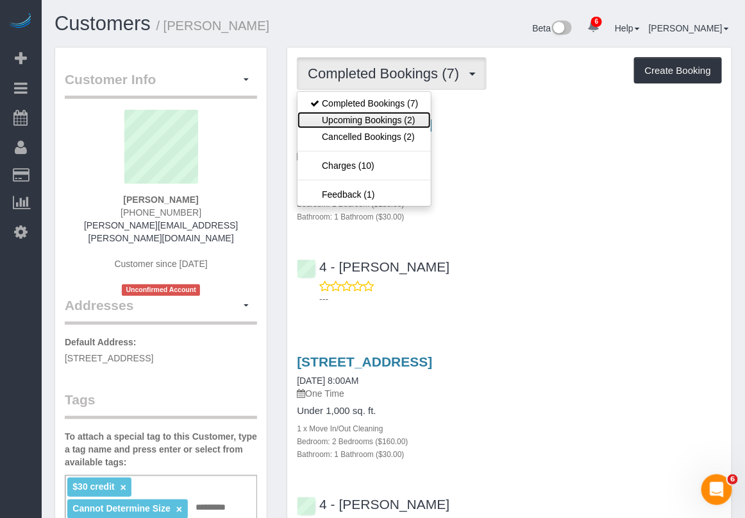
click at [393, 121] on link "Upcoming Bookings (2)" at bounding box center [364, 120] width 133 height 17
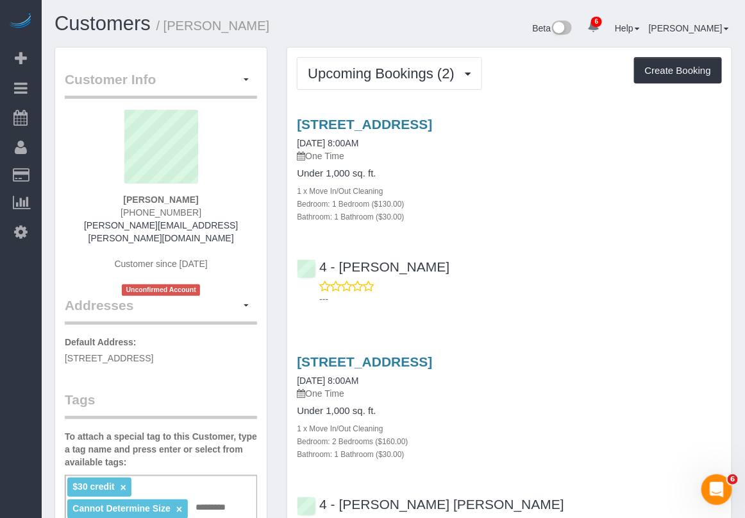
drag, startPoint x: 716, startPoint y: 194, endPoint x: 700, endPoint y: 177, distance: 23.1
click at [716, 194] on div "1 x Move In/Out Cleaning" at bounding box center [509, 190] width 425 height 13
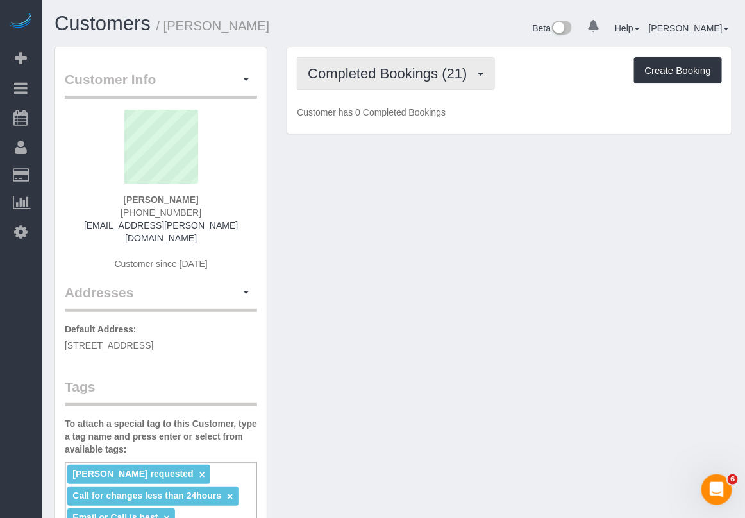
click at [416, 69] on span "Completed Bookings (21)" at bounding box center [390, 73] width 165 height 16
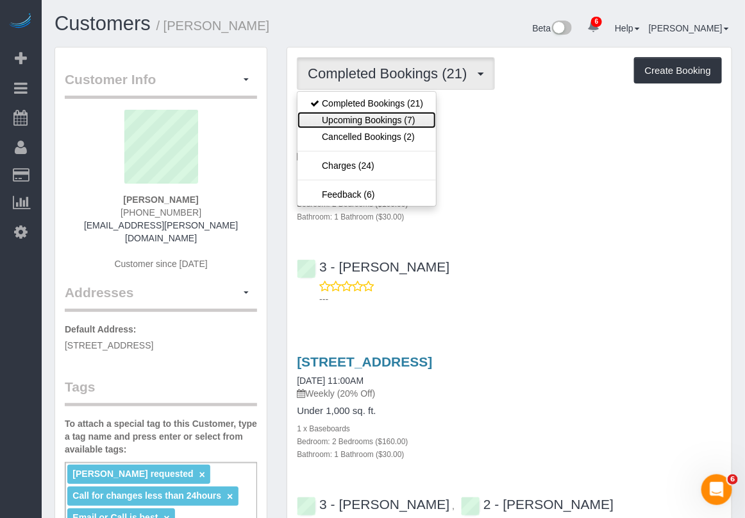
click at [380, 121] on link "Upcoming Bookings (7)" at bounding box center [367, 120] width 139 height 17
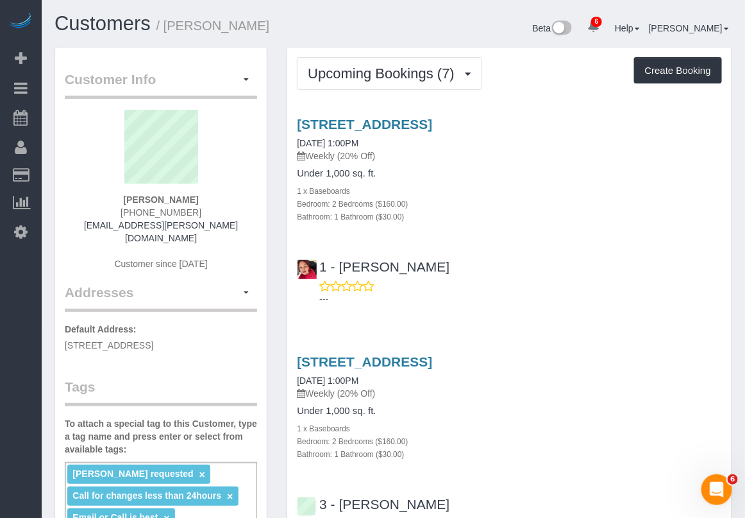
click at [505, 78] on div "Upcoming Bookings (7) Completed Bookings (21) Upcoming Bookings (7) Cancelled B…" at bounding box center [509, 73] width 425 height 33
click at [368, 122] on link "1214 Avenue H, Second Floor, Brooklyn, NY 11230" at bounding box center [364, 124] width 135 height 15
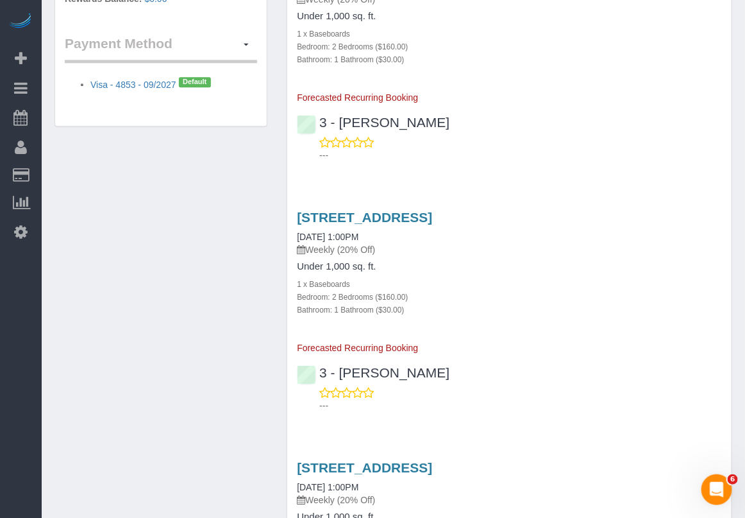
scroll to position [962, 0]
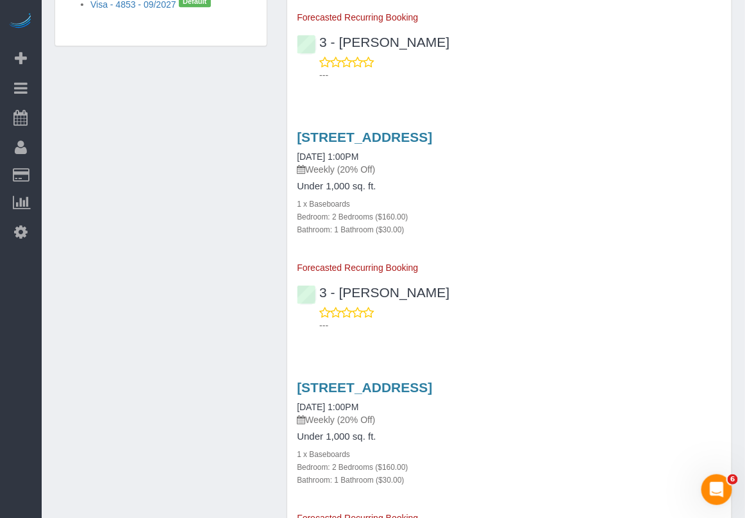
click at [717, 309] on div "---" at bounding box center [509, 319] width 425 height 26
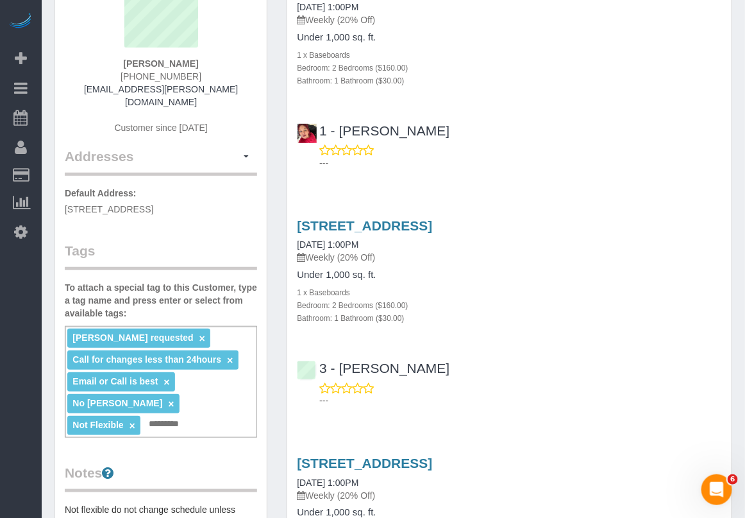
scroll to position [0, 0]
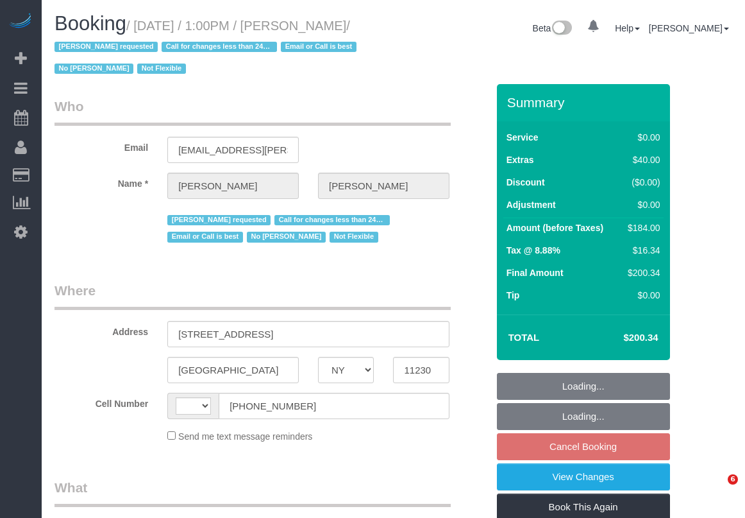
select select "NY"
select select "string:stripe-pm_1QmKY94VGloSiKo7nTMEHlKd"
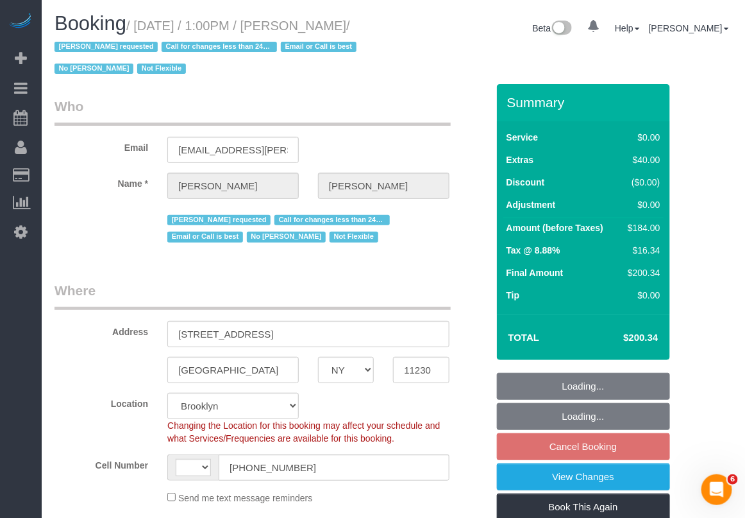
select select "string:[GEOGRAPHIC_DATA]"
select select "object:445"
select select "2"
select select "spot2"
select select "number:89"
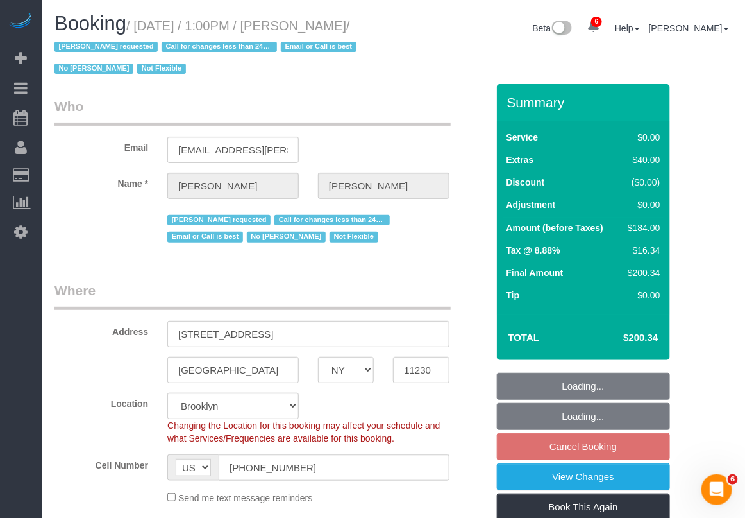
select select "number:90"
select select "number:15"
select select "number:5"
select select "object:1327"
select select "2"
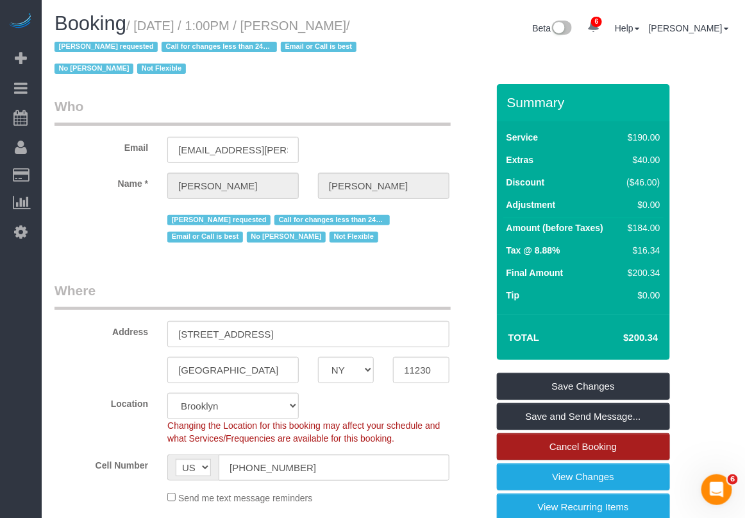
click at [546, 450] on link "Cancel Booking" at bounding box center [583, 446] width 173 height 27
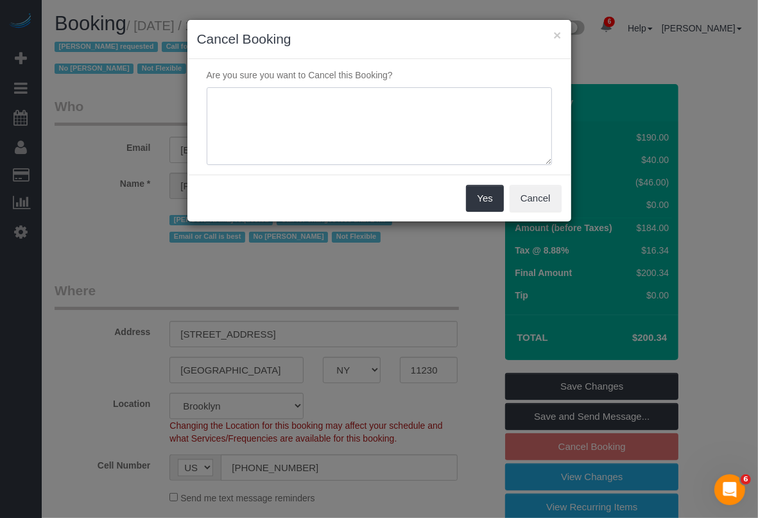
click at [267, 111] on textarea at bounding box center [379, 126] width 345 height 78
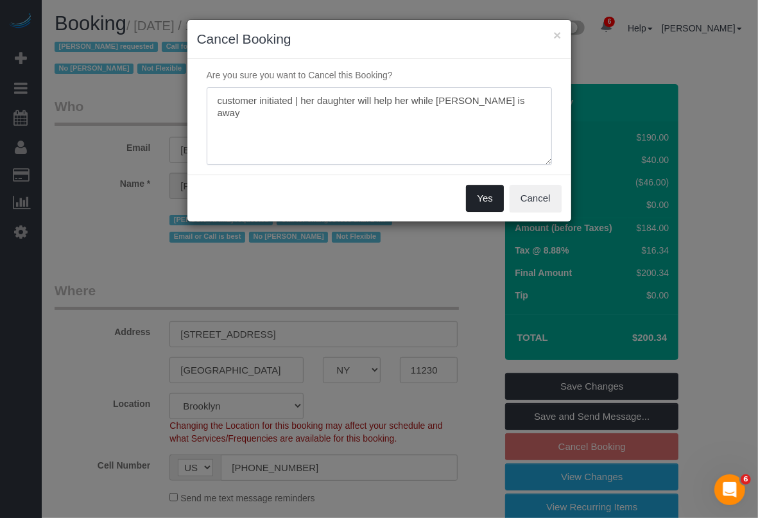
type textarea "customer initiated | her daughter will help her while Ana is away"
click at [472, 188] on button "Yes" at bounding box center [484, 198] width 37 height 27
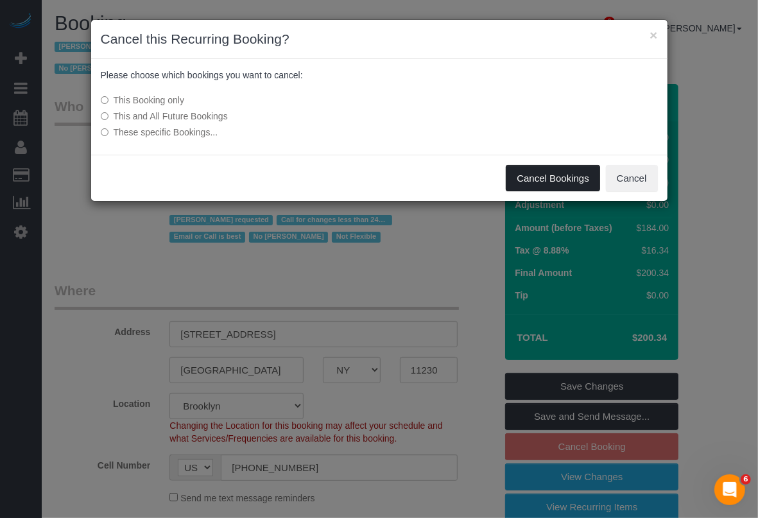
click at [529, 180] on button "Cancel Bookings" at bounding box center [552, 178] width 94 height 27
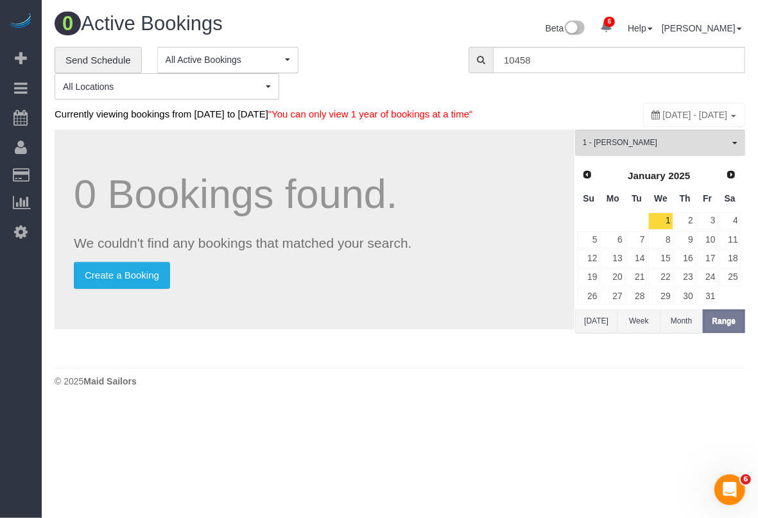
click at [712, 87] on div "**********" at bounding box center [399, 73] width 709 height 53
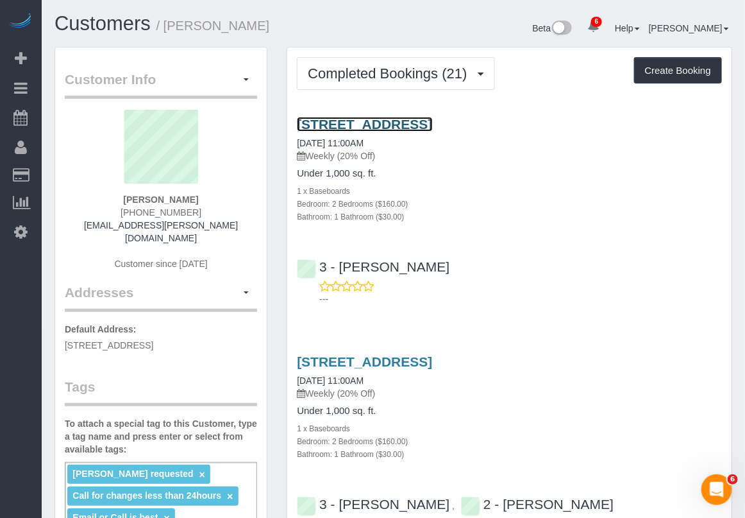
click at [376, 119] on link "[STREET_ADDRESS]" at bounding box center [364, 124] width 135 height 15
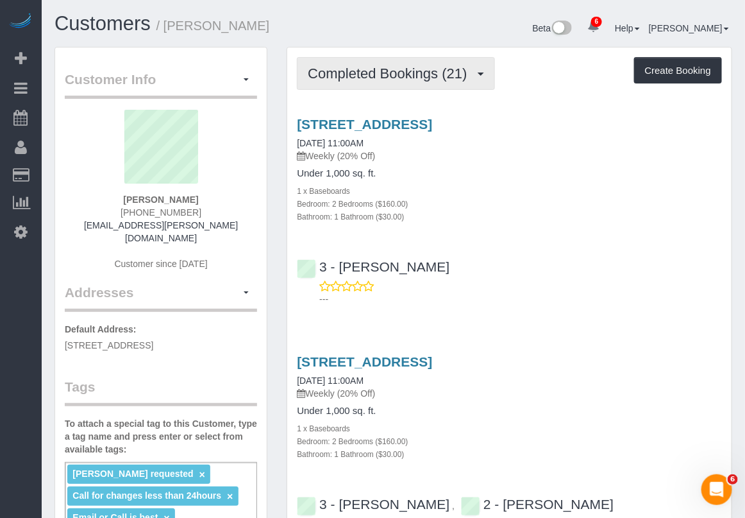
click at [412, 66] on span "Completed Bookings (21)" at bounding box center [390, 73] width 165 height 16
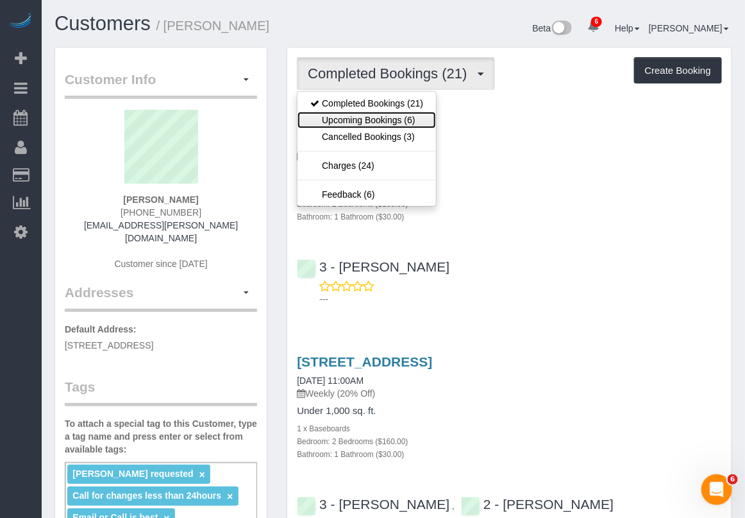
click at [393, 124] on link "Upcoming Bookings (6)" at bounding box center [367, 120] width 139 height 17
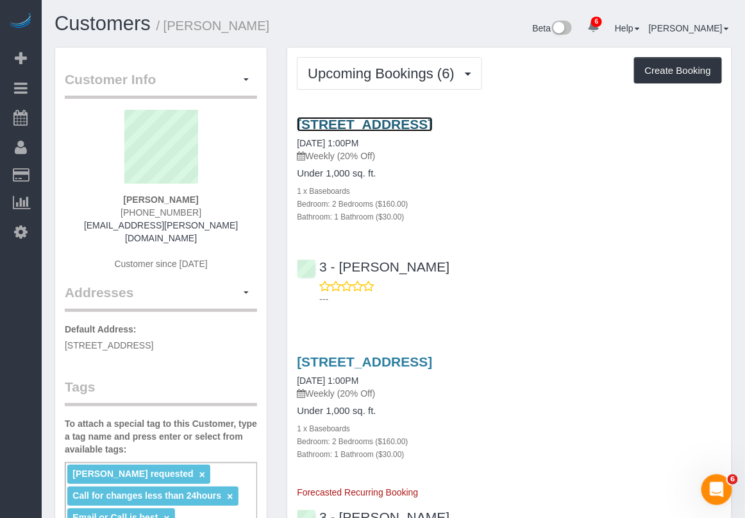
click at [427, 119] on link "[STREET_ADDRESS]" at bounding box center [364, 124] width 135 height 15
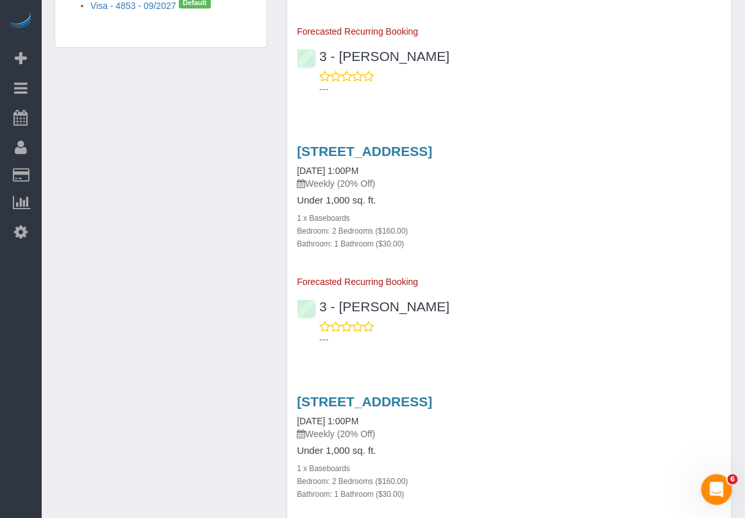
scroll to position [962, 0]
click at [716, 170] on div "[STREET_ADDRESS] [DATE] 1:00PM Weekly (20% Off)" at bounding box center [509, 165] width 425 height 46
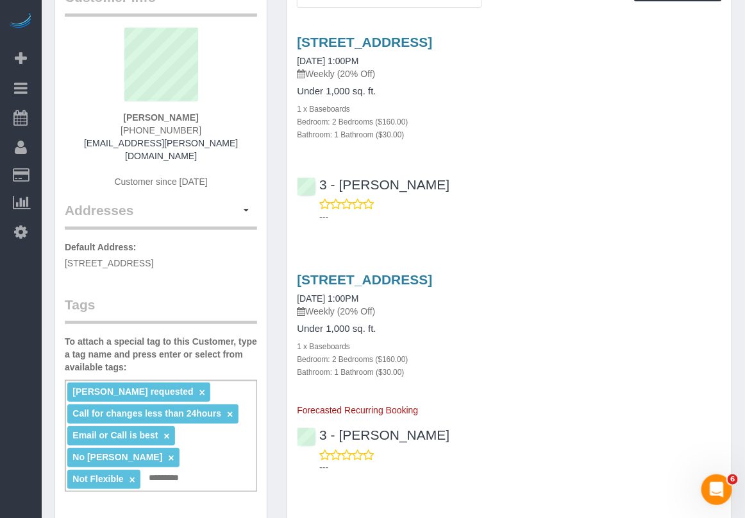
scroll to position [0, 0]
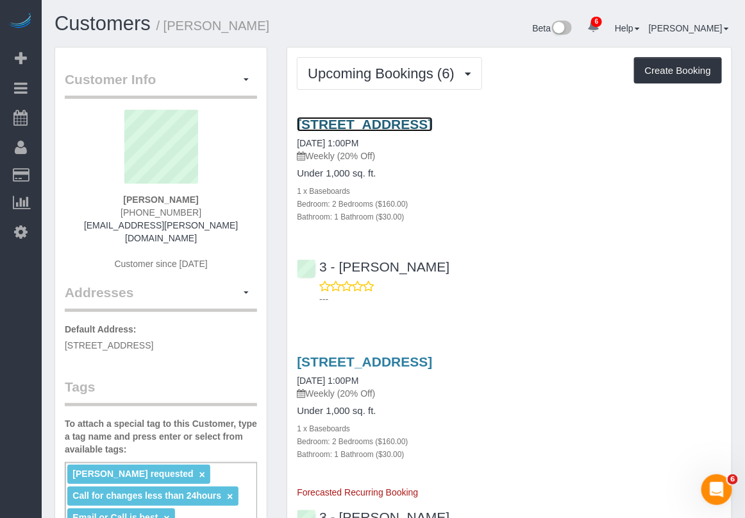
click at [369, 121] on link "[STREET_ADDRESS]" at bounding box center [364, 124] width 135 height 15
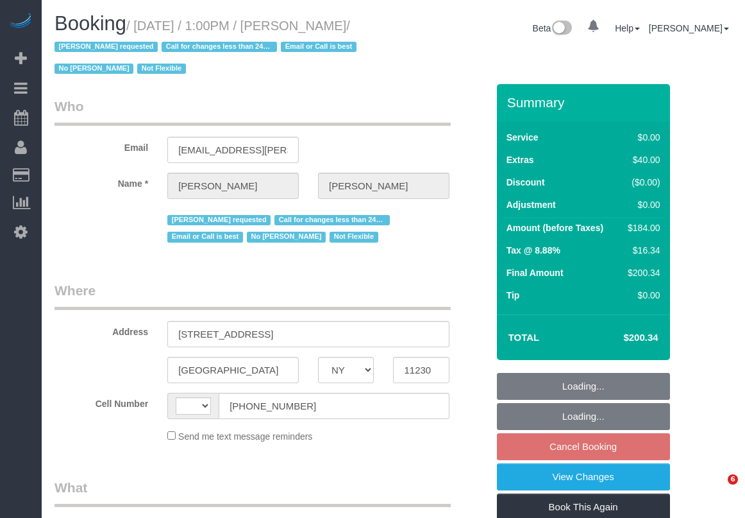
select select "NY"
select select "2"
select select "number:89"
select select "number:90"
select select "number:15"
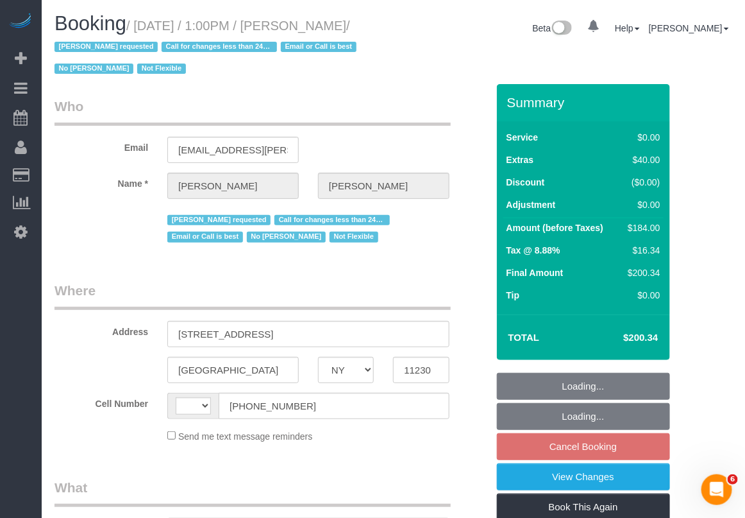
select select "number:5"
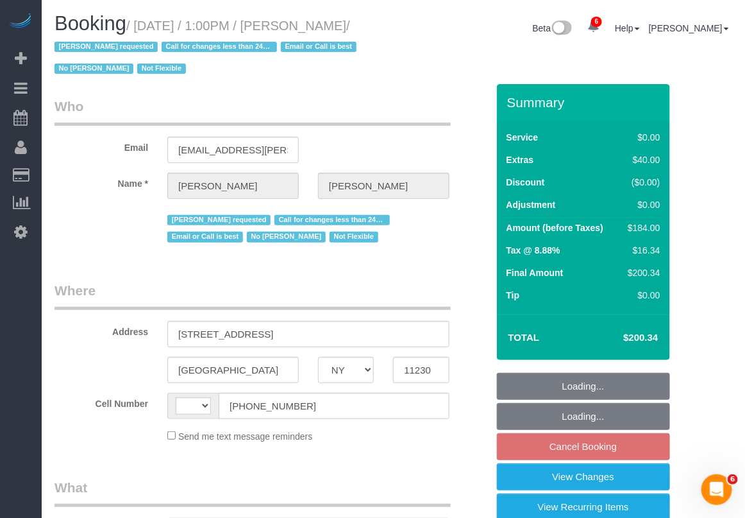
select select "string:stripe-pm_1QmKY94VGloSiKo7nTMEHlKd"
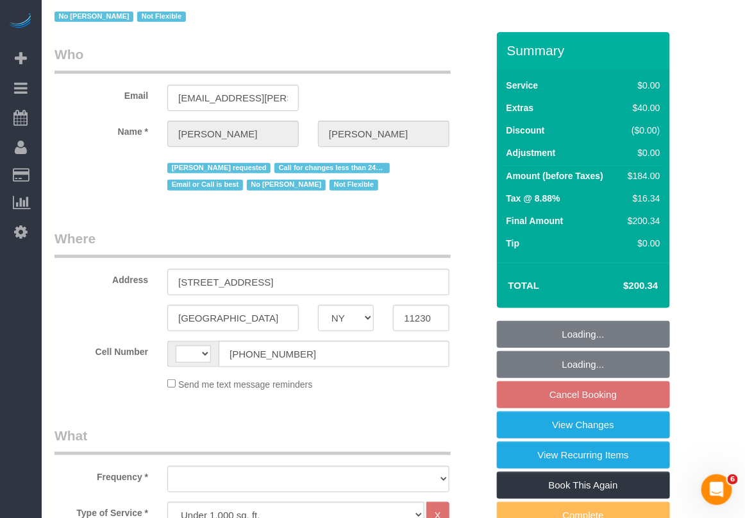
select select "string:[GEOGRAPHIC_DATA]"
select select "object:940"
select select "spot6"
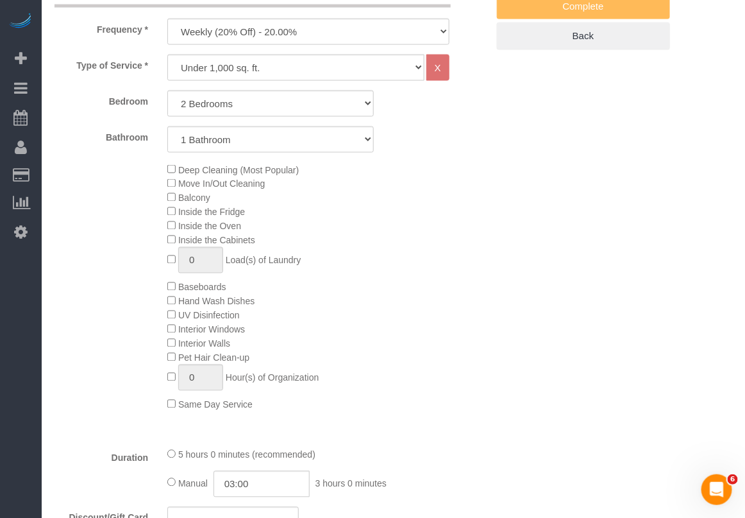
select select "spot65"
select select "object:1360"
select select "2"
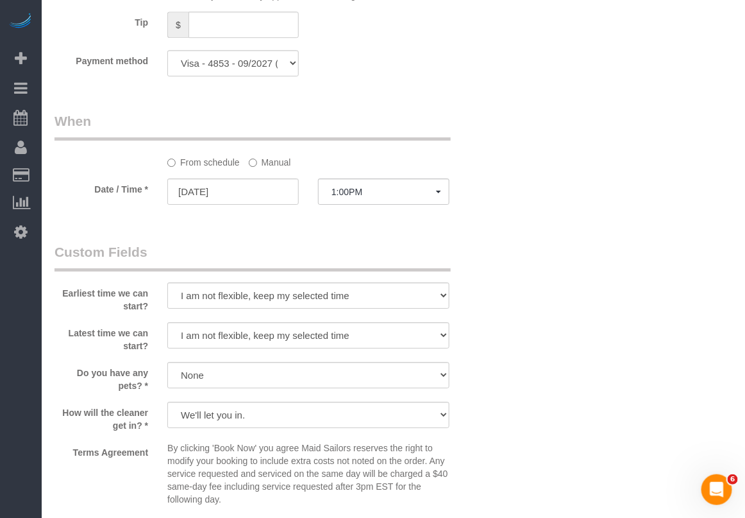
scroll to position [1283, 0]
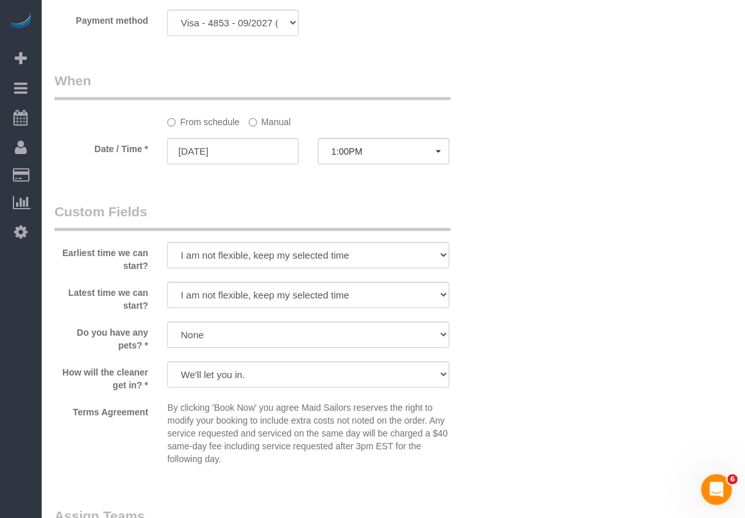
click at [269, 111] on label "Manual" at bounding box center [270, 119] width 42 height 17
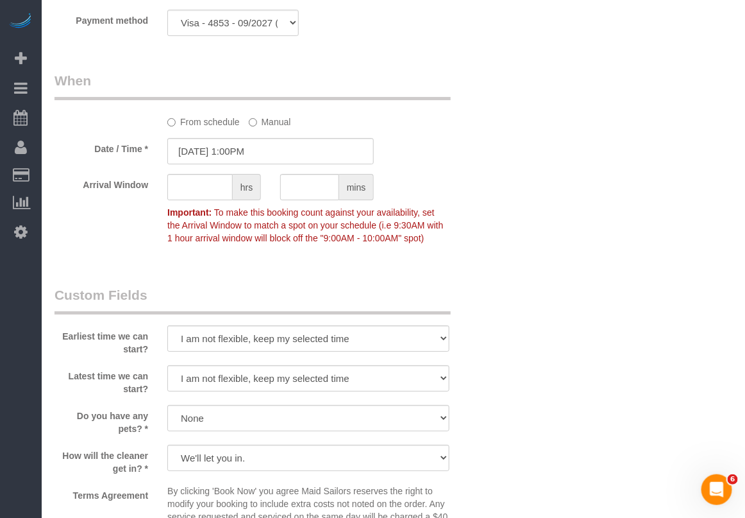
click at [267, 124] on label "Manual" at bounding box center [270, 119] width 42 height 17
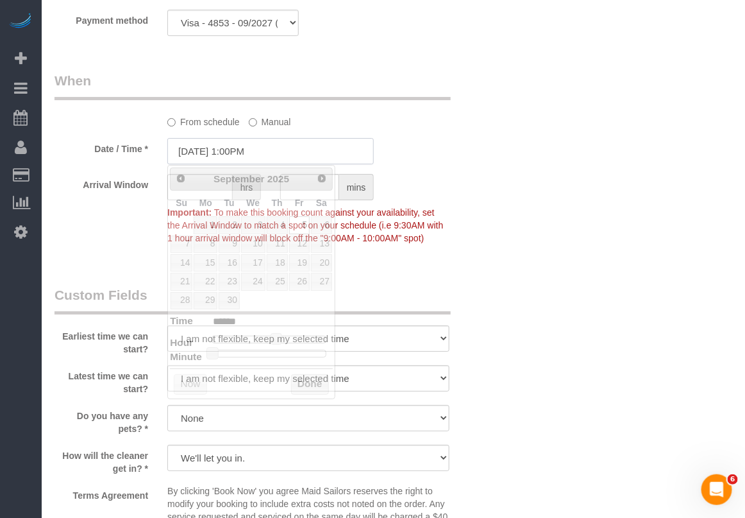
click at [252, 155] on input "[DATE] 1:00PM" at bounding box center [270, 151] width 207 height 26
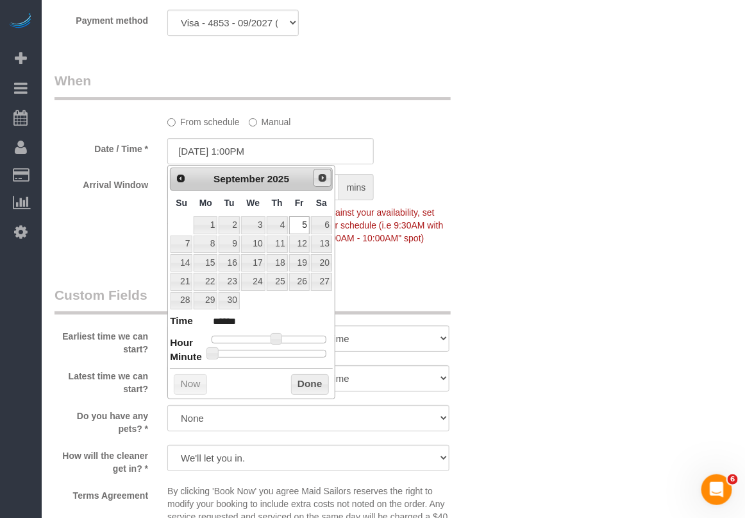
click at [318, 180] on span "Next" at bounding box center [323, 178] width 10 height 10
click at [299, 221] on link "3" at bounding box center [299, 224] width 21 height 17
type input "[DATE] 1:00PM"
drag, startPoint x: 305, startPoint y: 385, endPoint x: 393, endPoint y: 350, distance: 94.7
click at [305, 386] on button "Done" at bounding box center [310, 384] width 38 height 21
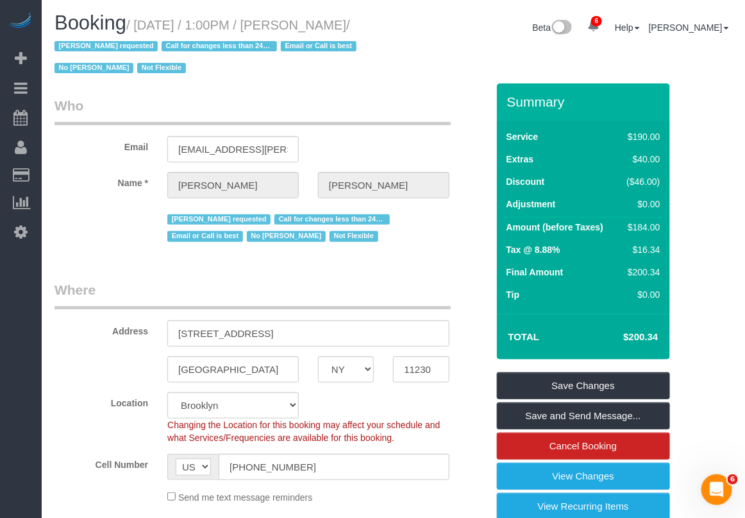
scroll to position [0, 0]
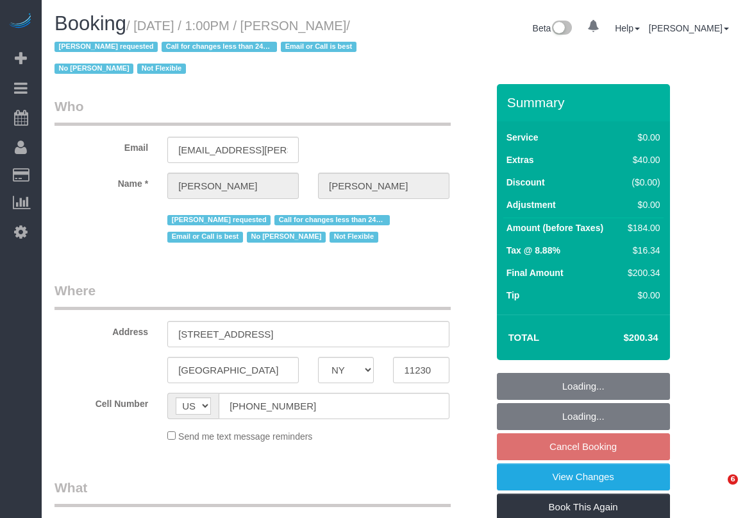
select select "NY"
select select "number:89"
select select "number:90"
select select "number:15"
select select "number:5"
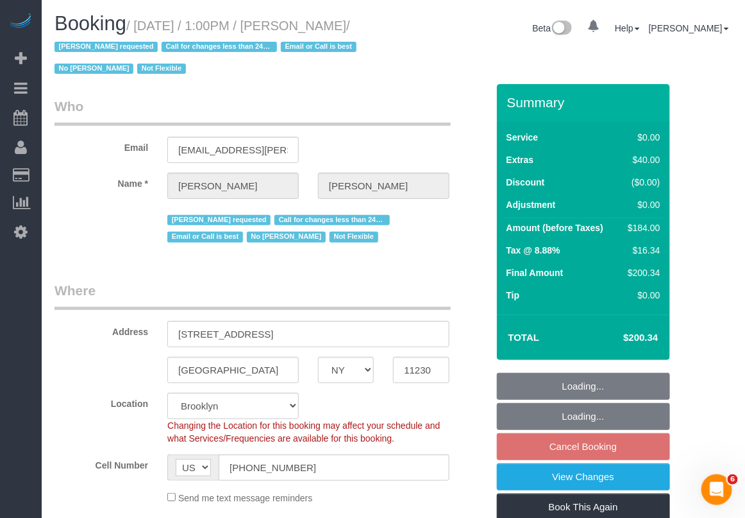
select select "object:842"
select select "string:stripe-pm_1QmKY94VGloSiKo7nTMEHlKd"
select select "spot6"
select select "object:1219"
select select "2"
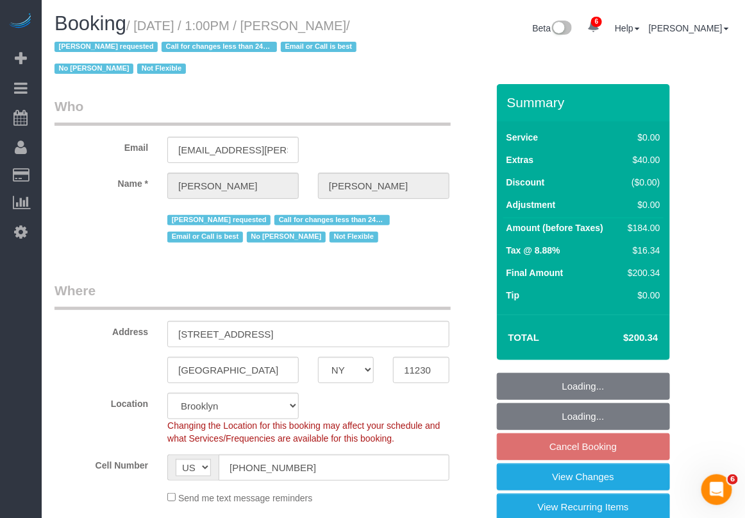
select select "2"
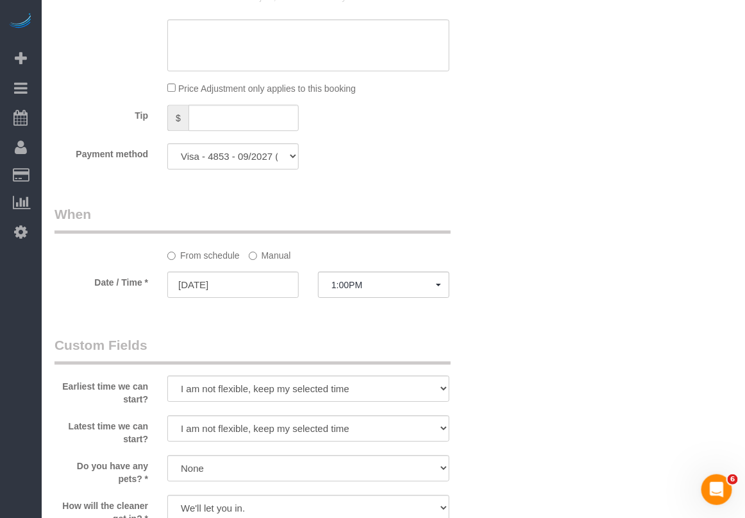
scroll to position [1123, 0]
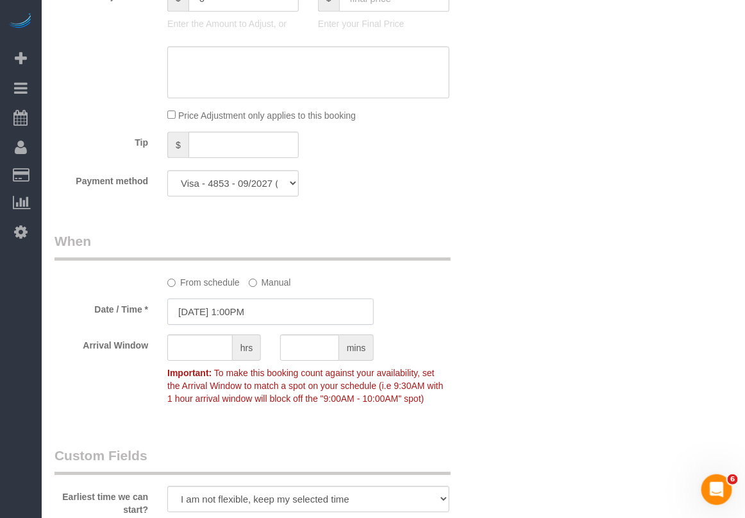
click at [248, 308] on input "[DATE] 1:00PM" at bounding box center [270, 311] width 207 height 26
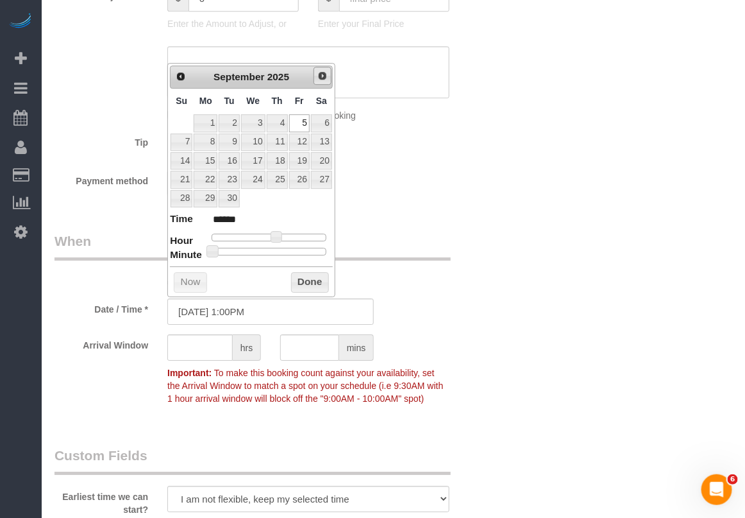
click at [316, 69] on link "Next" at bounding box center [323, 76] width 18 height 18
click at [324, 124] on link "4" at bounding box center [321, 122] width 21 height 17
type input "10/04/2025 1:00PM"
click at [300, 284] on button "Done" at bounding box center [310, 282] width 38 height 21
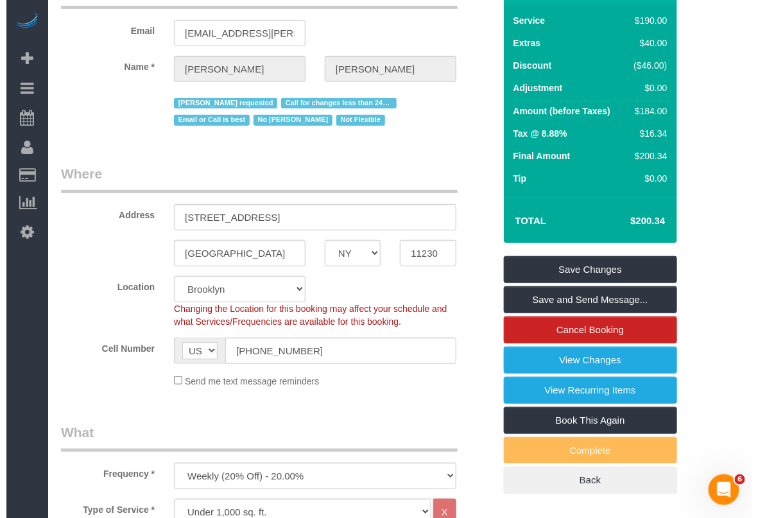
scroll to position [0, 0]
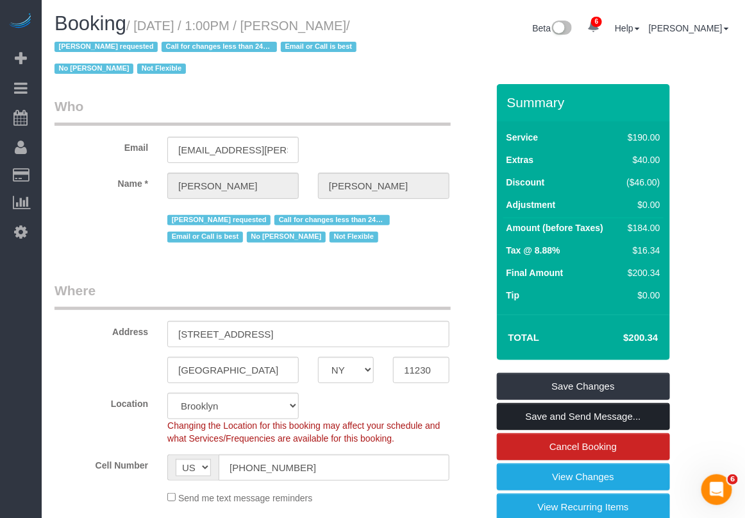
click at [559, 419] on link "Save and Send Message..." at bounding box center [583, 416] width 173 height 27
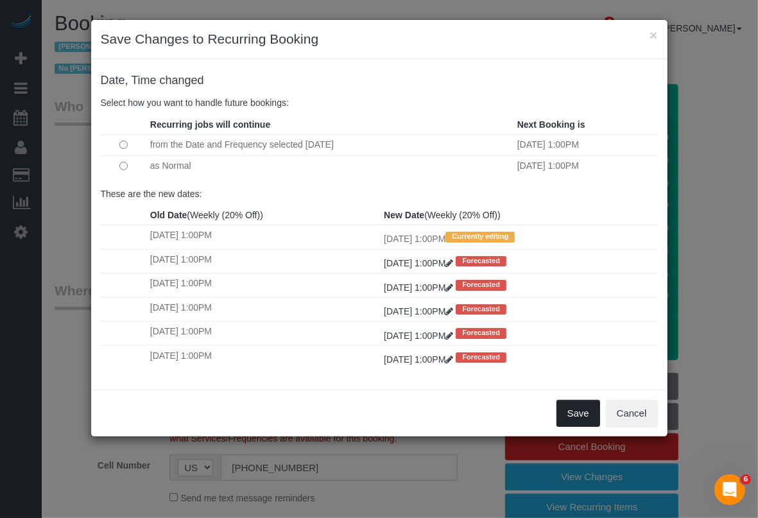
click at [584, 411] on button "Save" at bounding box center [578, 413] width 44 height 27
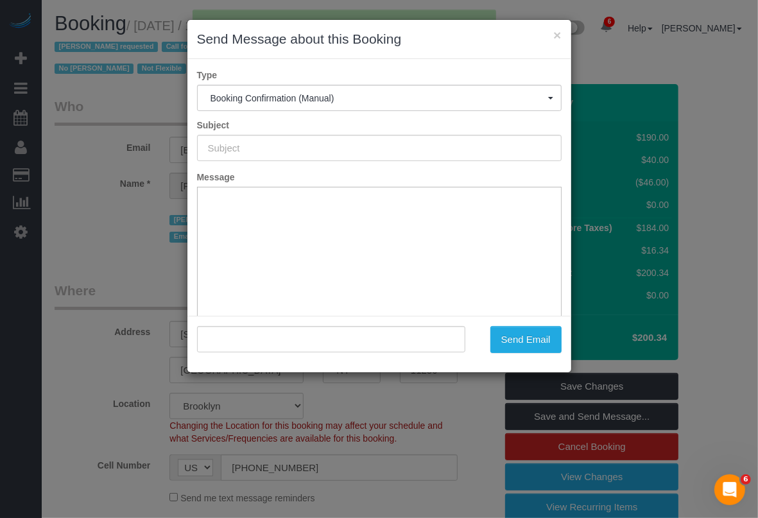
drag, startPoint x: 322, startPoint y: 31, endPoint x: 152, endPoint y: 88, distance: 179.3
click at [108, 47] on body "× Send Message about this Booking Type Booking Confirmation (Manual) Booking Co…" at bounding box center [379, 259] width 758 height 518
type input "Cleaning Confirmed for 10/04/2025 at 1:00pm"
type input ""Patricia DeSiano" <mrspfa@desiano.com>"
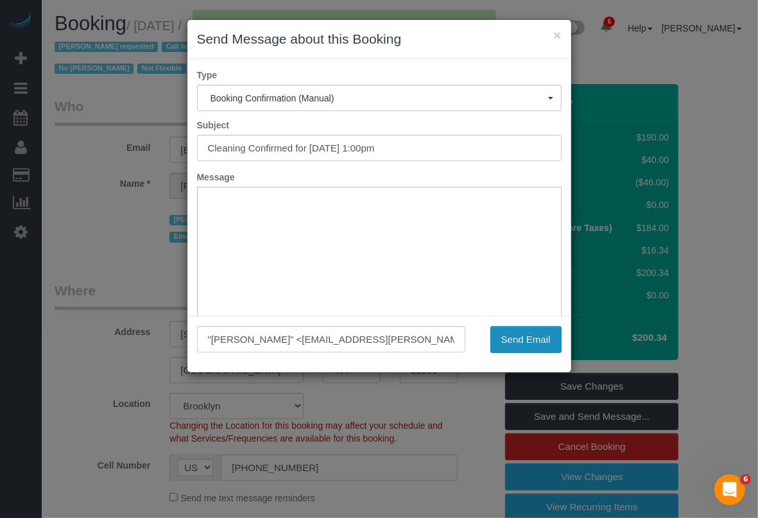
click at [505, 337] on button "Send Email" at bounding box center [525, 339] width 71 height 27
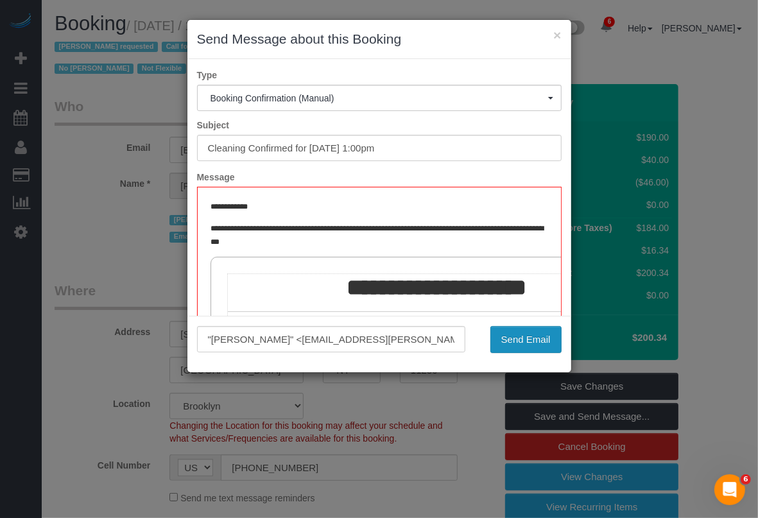
click at [514, 341] on button "Send Email" at bounding box center [525, 339] width 71 height 27
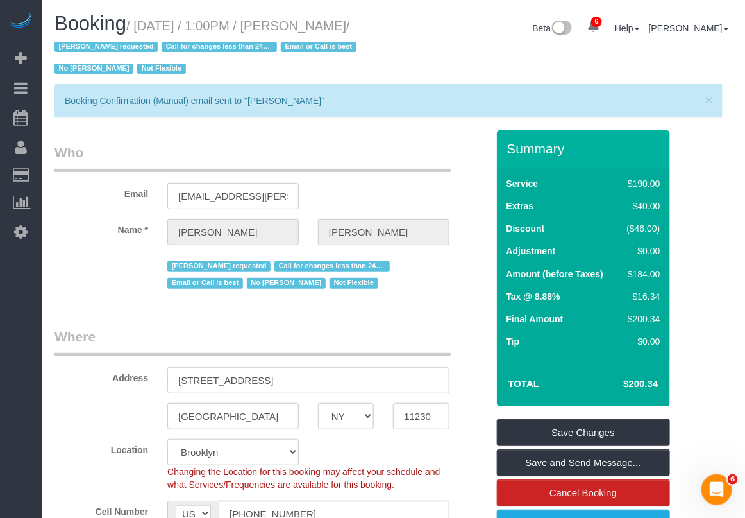
click at [338, 19] on small "/ September 05, 2025 / 1:00PM / Patricia DeSiano / Ana Araujo requested Call fo…" at bounding box center [208, 48] width 306 height 58
drag, startPoint x: 322, startPoint y: 26, endPoint x: 106, endPoint y: 46, distance: 217.1
click at [106, 46] on small "/ September 05, 2025 / 1:00PM / Patricia DeSiano / Ana Araujo requested Call fo…" at bounding box center [208, 48] width 306 height 58
copy small "Patricia DeSiano"
